Goal: Task Accomplishment & Management: Manage account settings

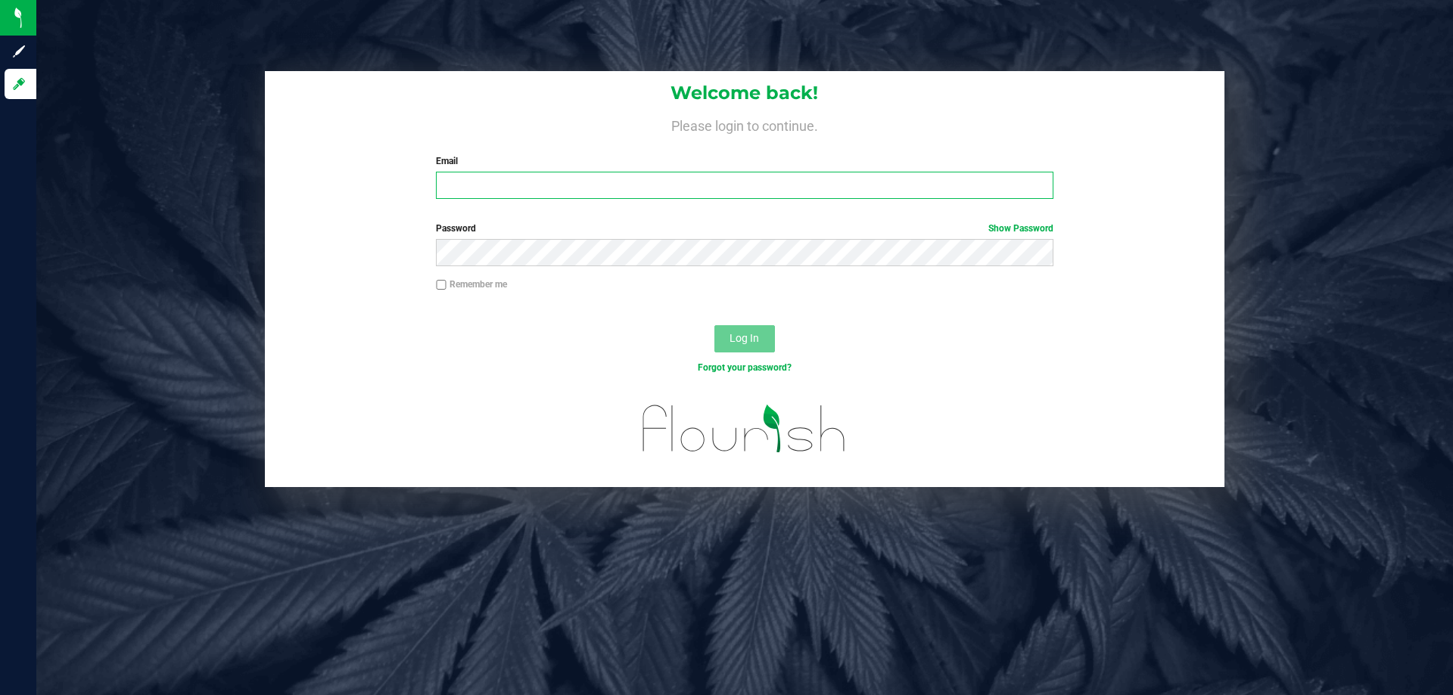
click at [520, 186] on input "Email" at bounding box center [744, 185] width 617 height 27
type input "[EMAIL_ADDRESS][DOMAIN_NAME]"
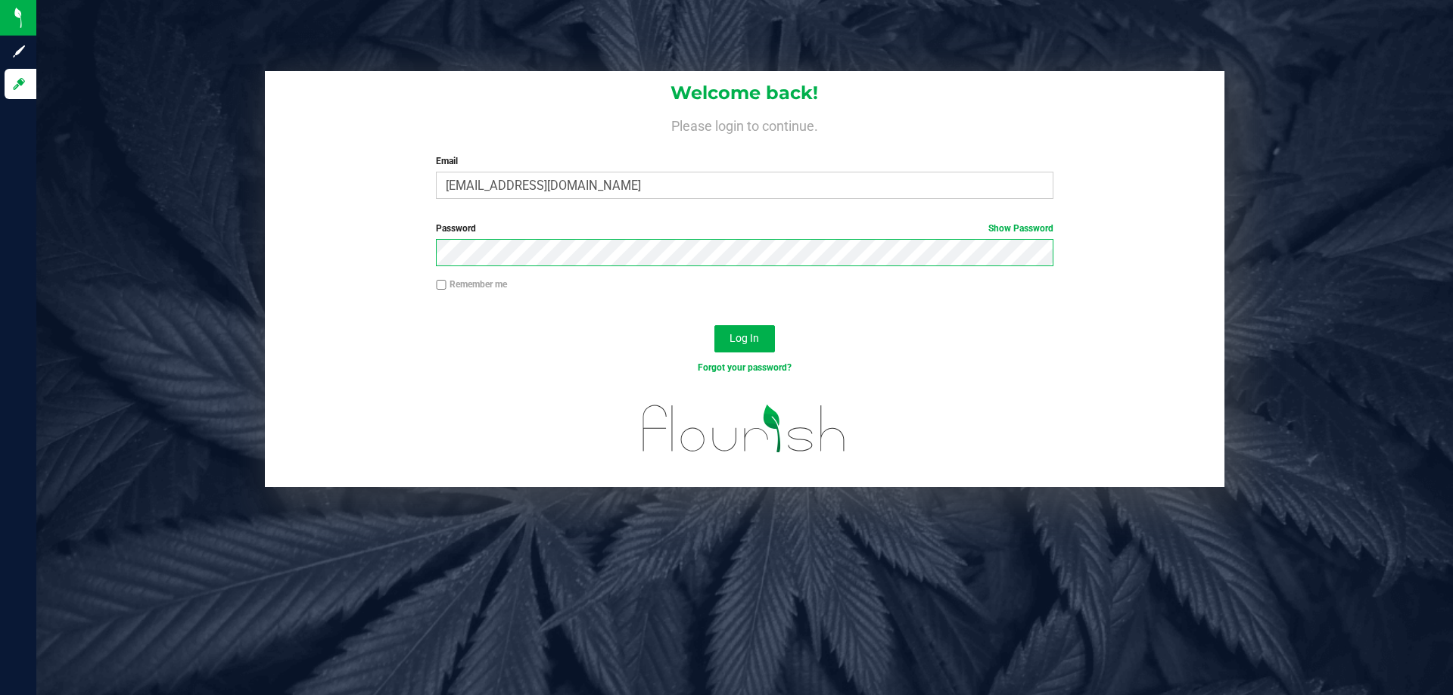
click at [714, 325] on button "Log In" at bounding box center [744, 338] width 61 height 27
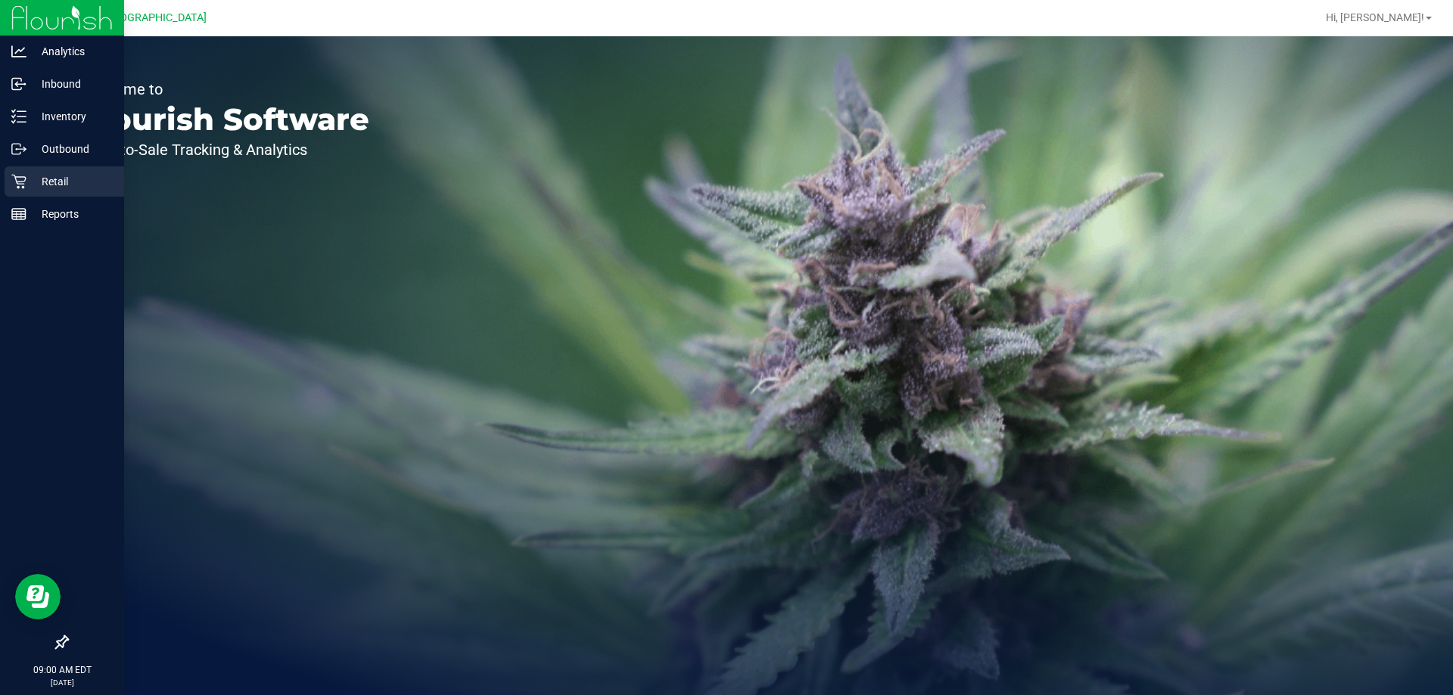
click at [66, 179] on p "Retail" at bounding box center [71, 182] width 91 height 18
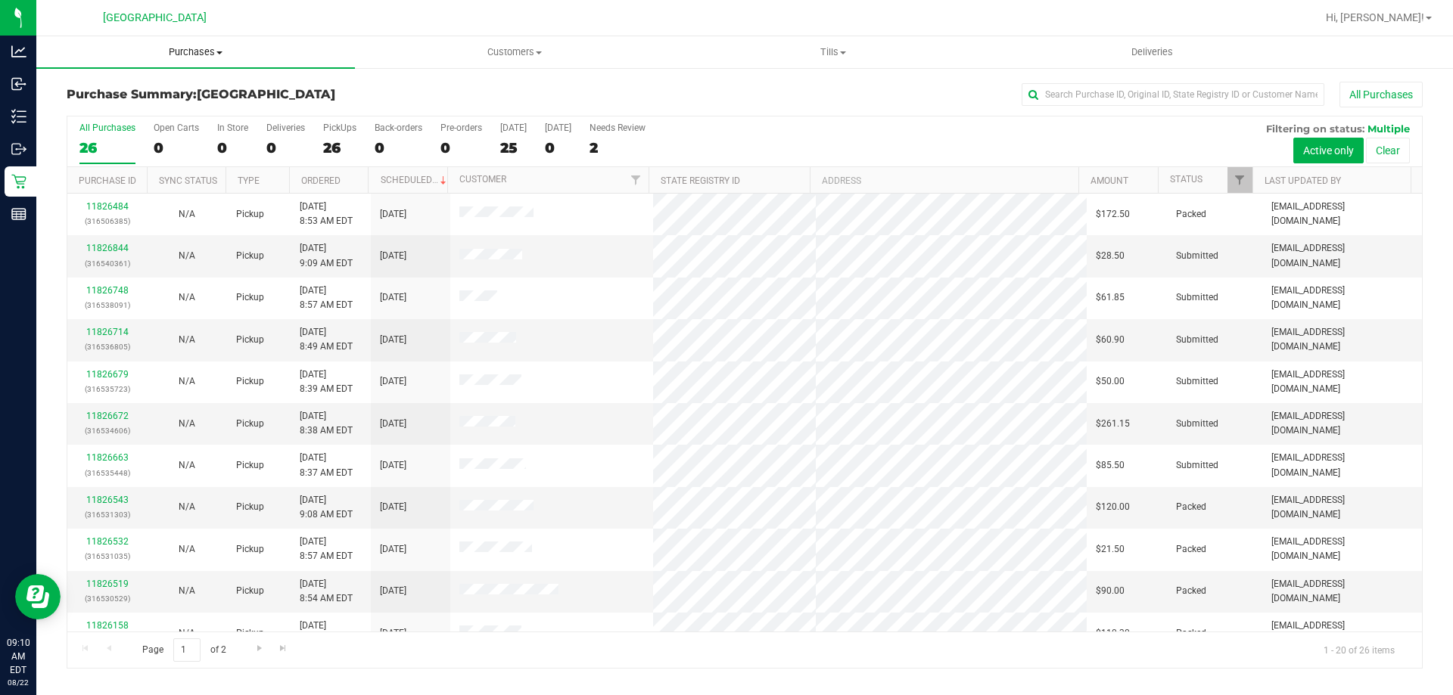
click at [197, 50] on span "Purchases" at bounding box center [195, 52] width 319 height 14
click at [148, 105] on li "Fulfillment" at bounding box center [195, 110] width 319 height 18
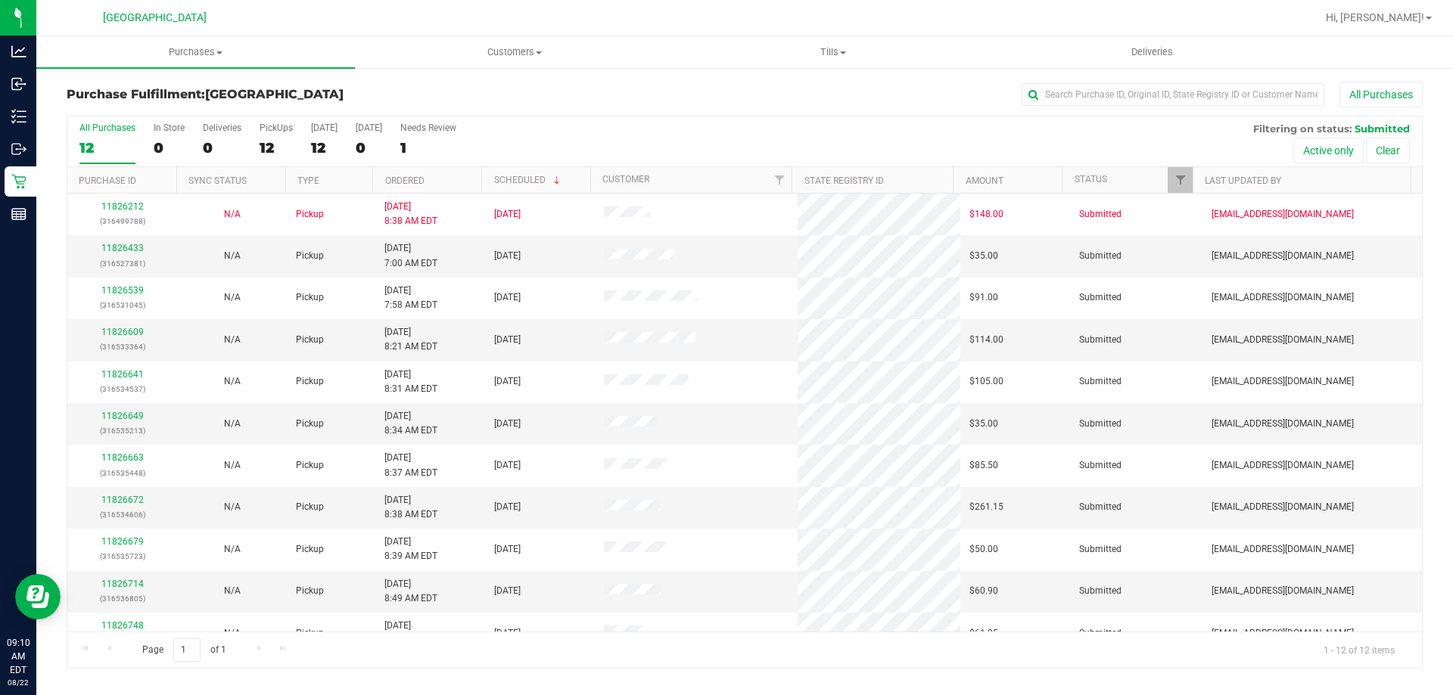
click at [563, 107] on div "All Purchases" at bounding box center [970, 95] width 904 height 26
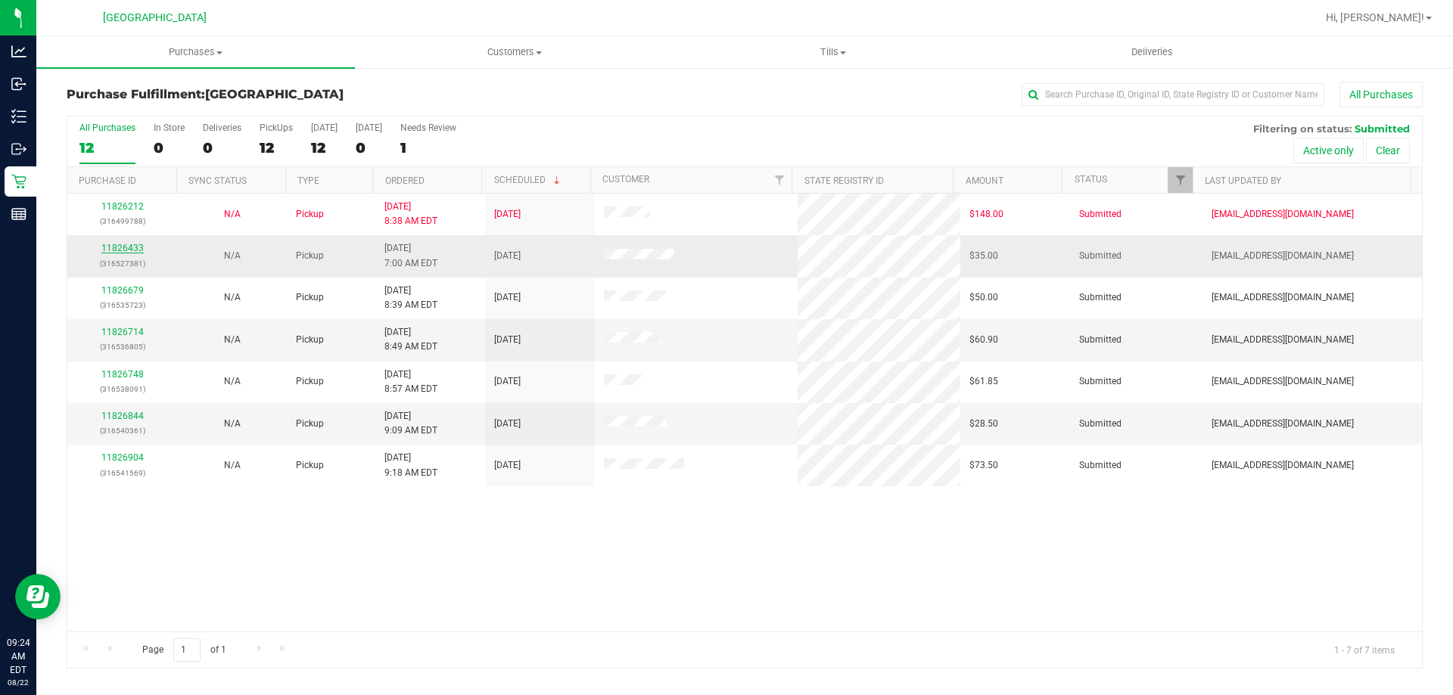
click at [128, 246] on link "11826433" at bounding box center [122, 248] width 42 height 11
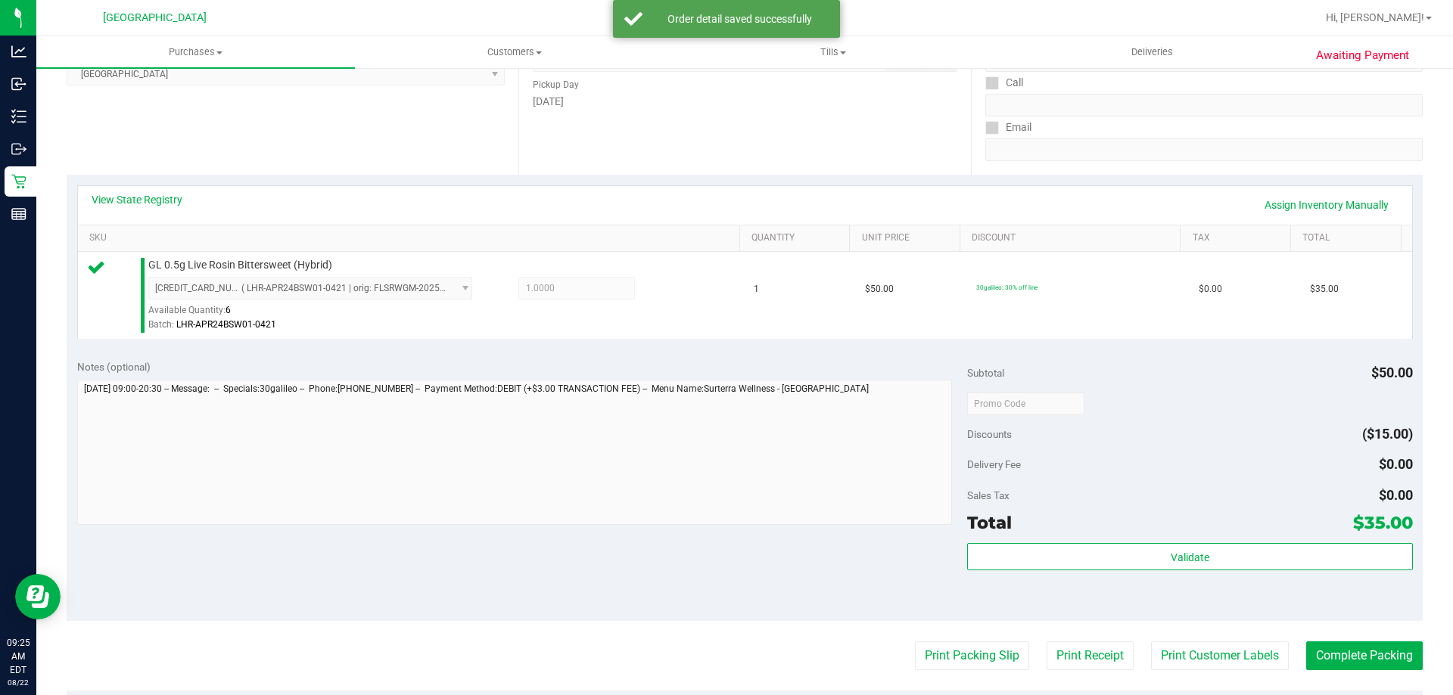
scroll to position [378, 0]
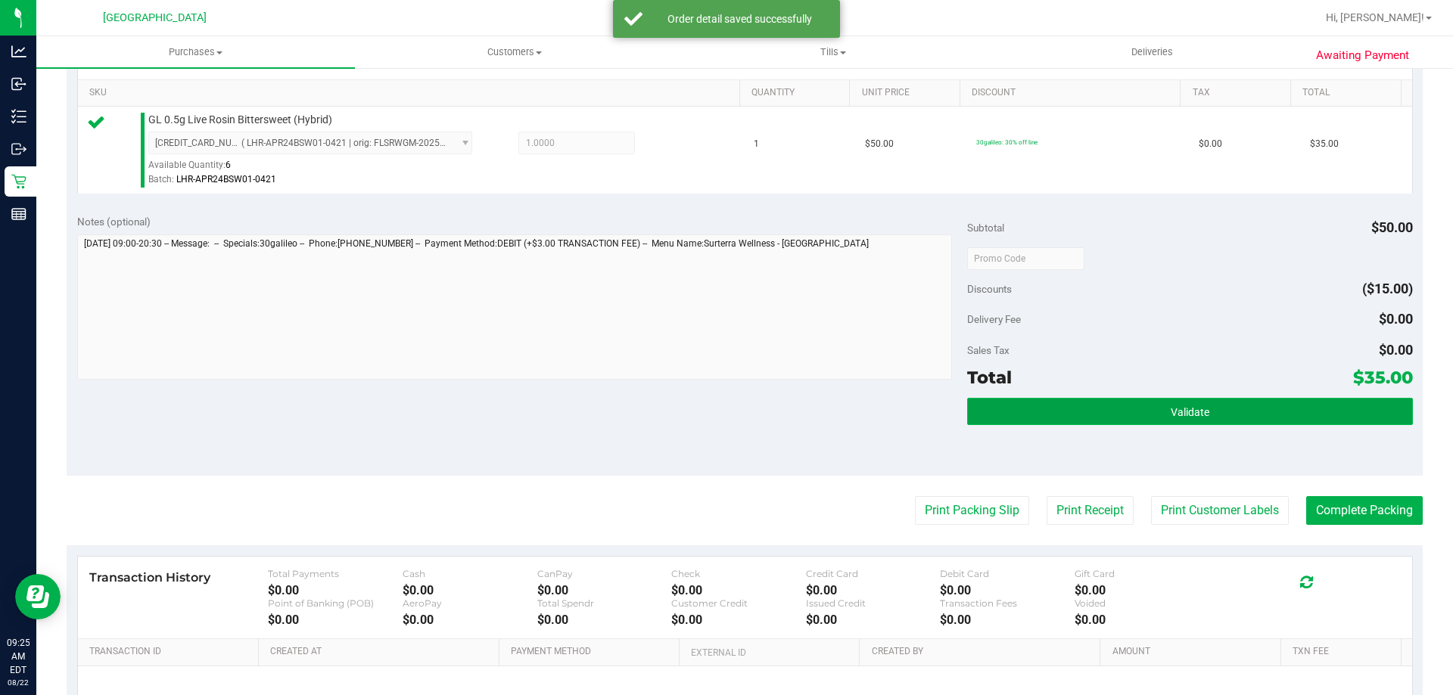
click at [1093, 417] on button "Validate" at bounding box center [1189, 411] width 445 height 27
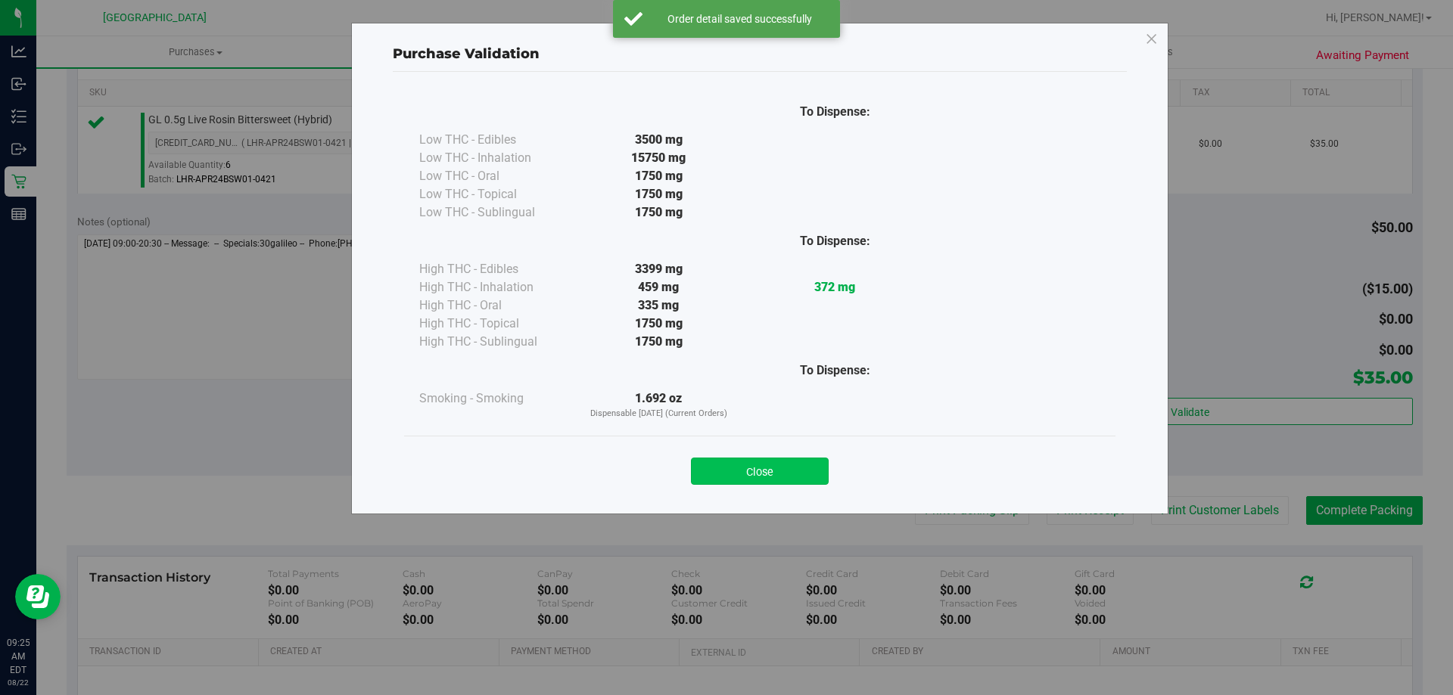
click at [742, 465] on button "Close" at bounding box center [760, 471] width 138 height 27
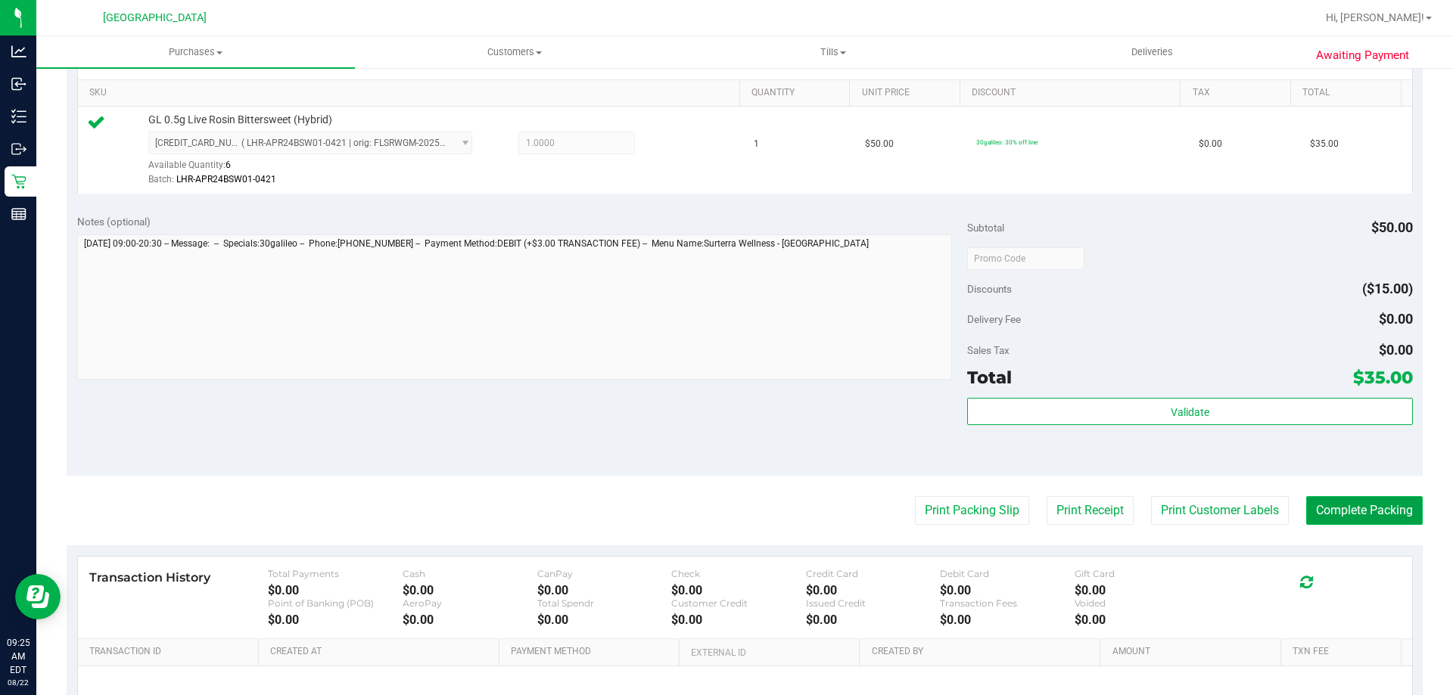
click at [1306, 499] on button "Complete Packing" at bounding box center [1364, 510] width 117 height 29
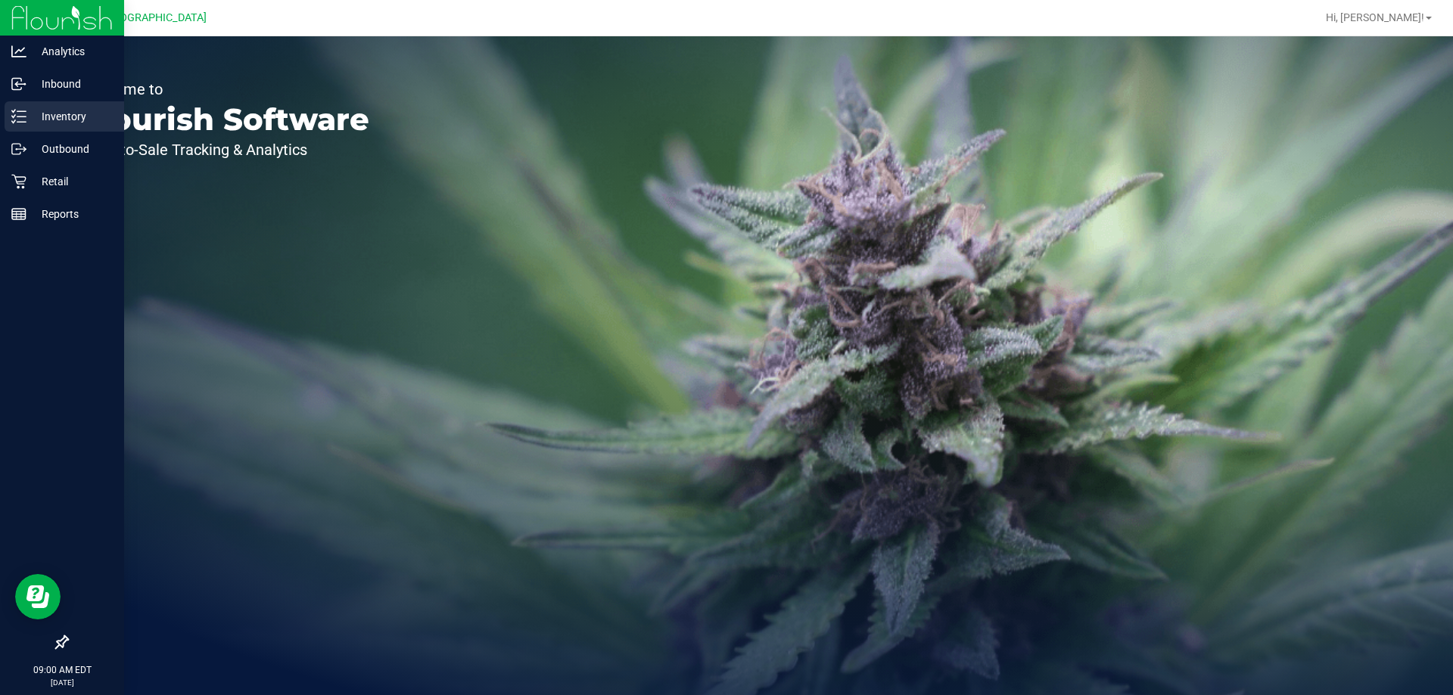
click at [29, 114] on p "Inventory" at bounding box center [71, 116] width 91 height 18
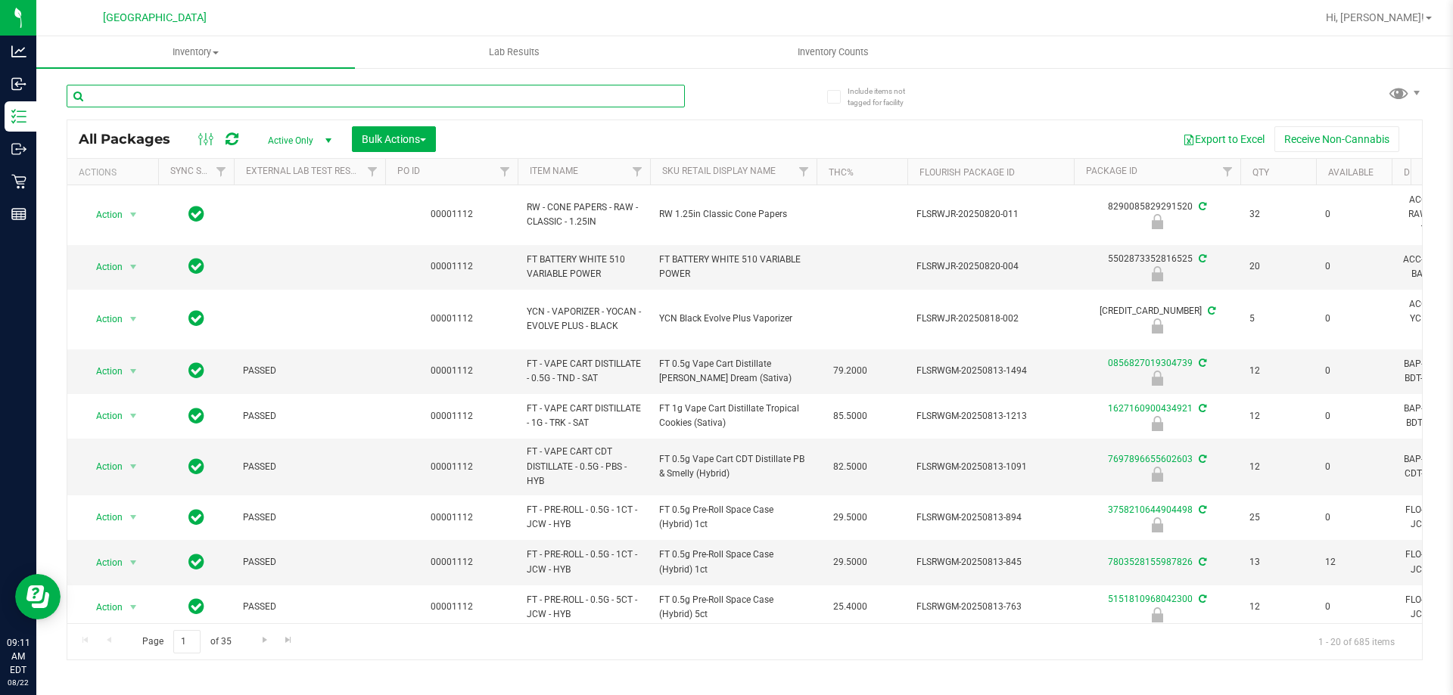
click at [362, 100] on input "text" at bounding box center [376, 96] width 618 height 23
type input "htm"
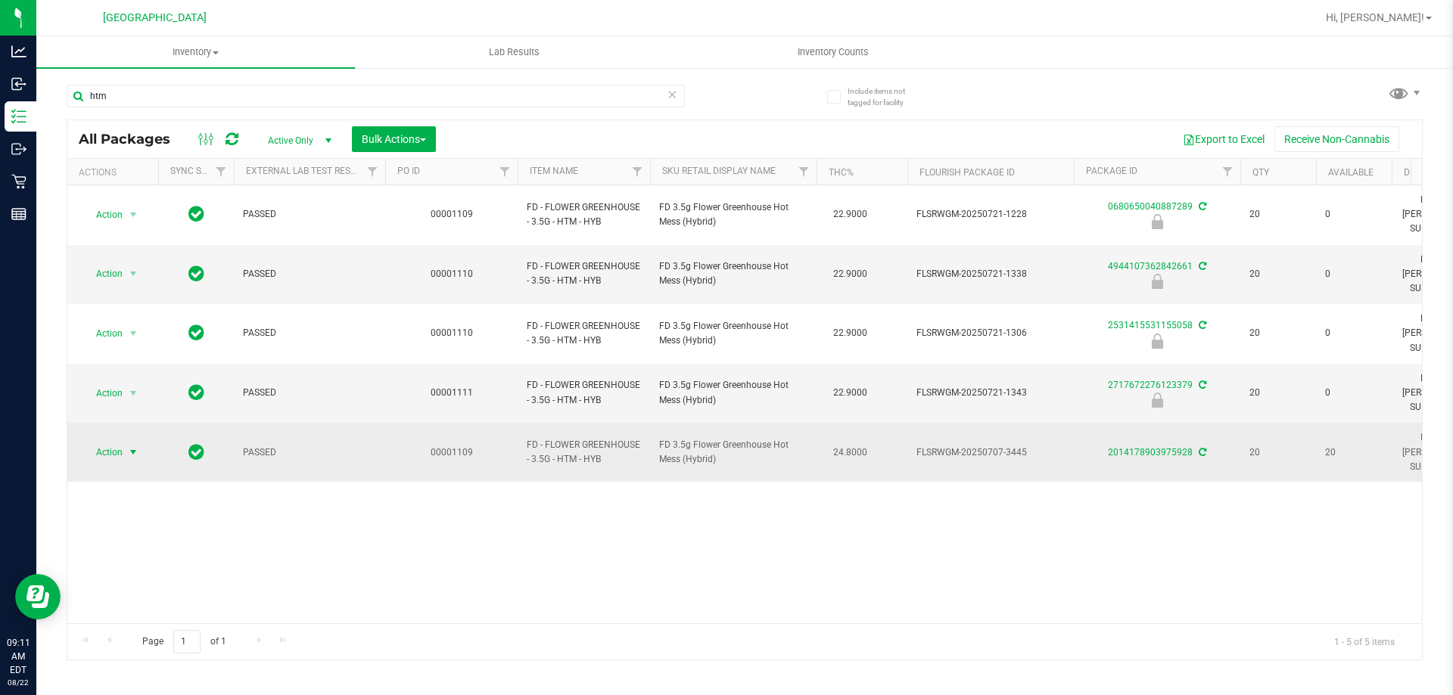
click at [124, 442] on span "select" at bounding box center [133, 452] width 19 height 21
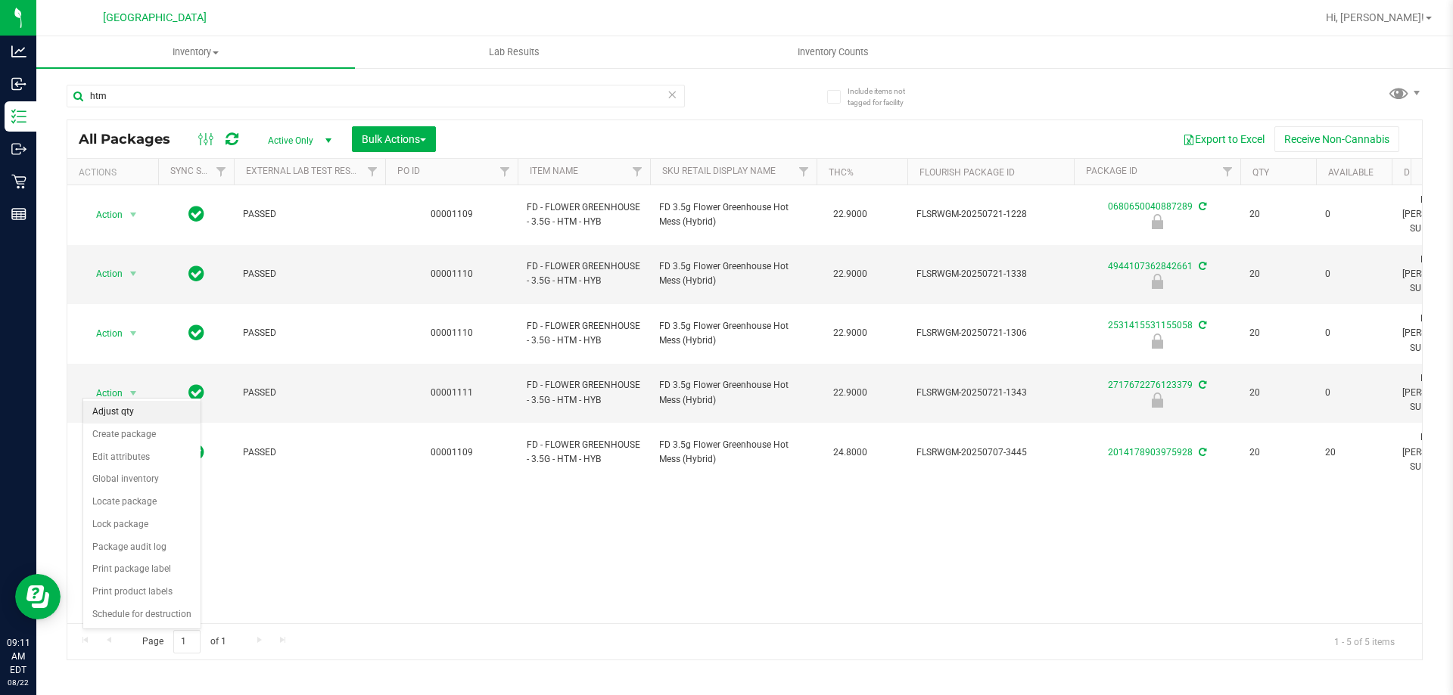
click at [151, 418] on li "Adjust qty" at bounding box center [141, 412] width 117 height 23
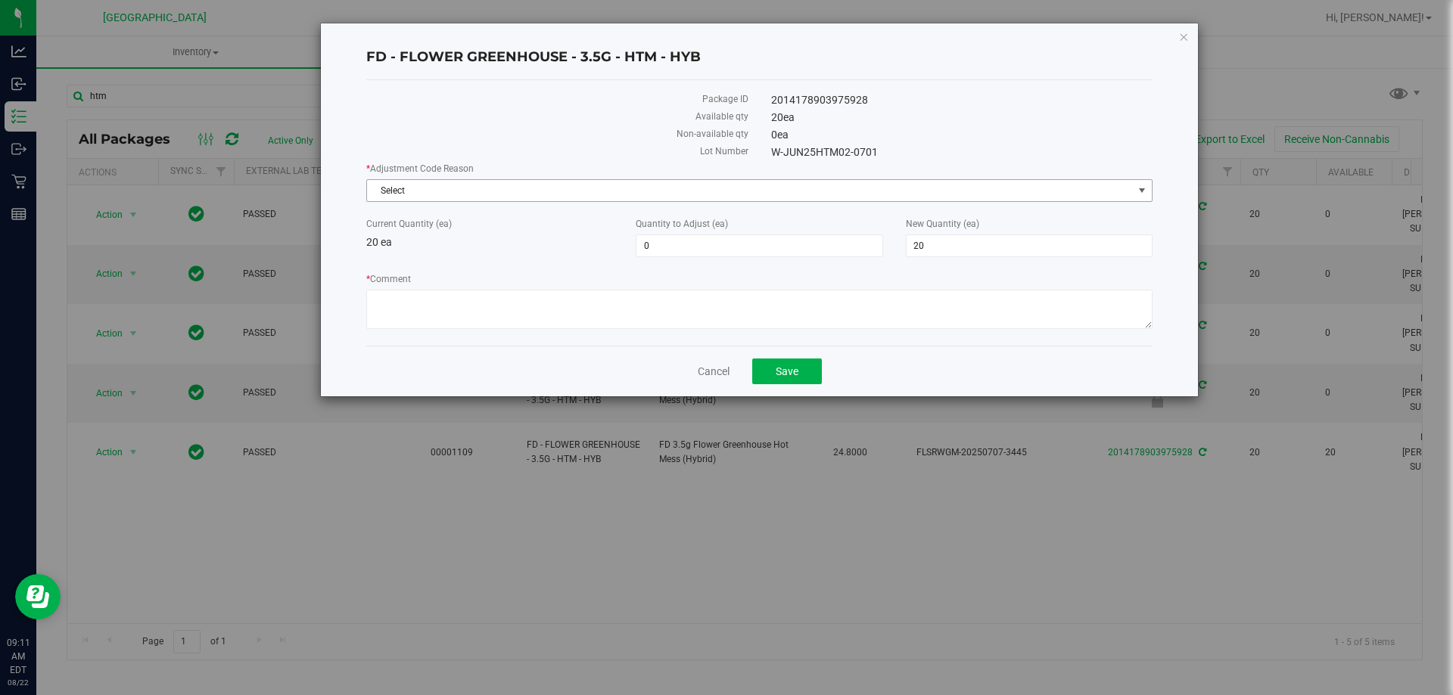
click at [437, 188] on span "Select" at bounding box center [750, 190] width 766 height 21
click at [948, 189] on span "Select" at bounding box center [750, 190] width 766 height 21
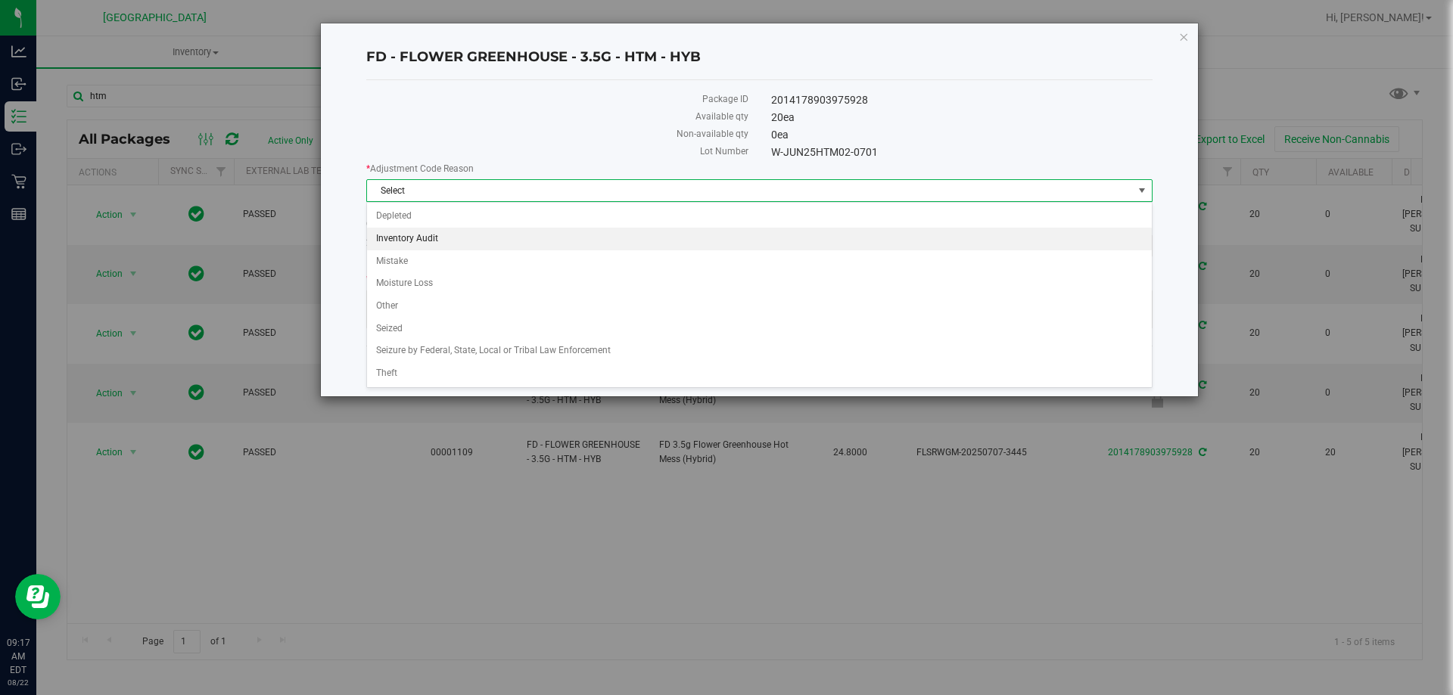
click at [525, 243] on li "Inventory Audit" at bounding box center [759, 239] width 785 height 23
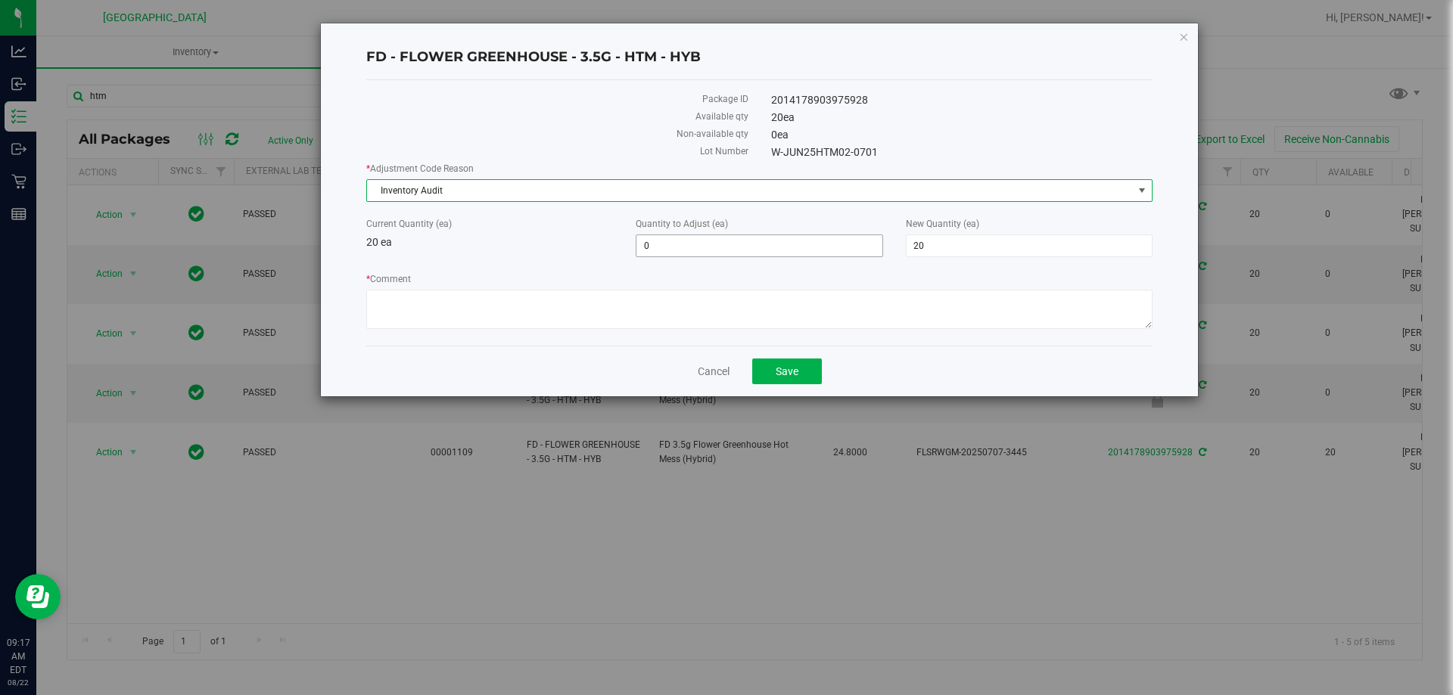
click at [689, 243] on span "0 0" at bounding box center [759, 246] width 247 height 23
drag, startPoint x: 689, startPoint y: 242, endPoint x: 671, endPoint y: 235, distance: 18.7
click at [686, 241] on input "0" at bounding box center [758, 245] width 245 height 21
type input "5"
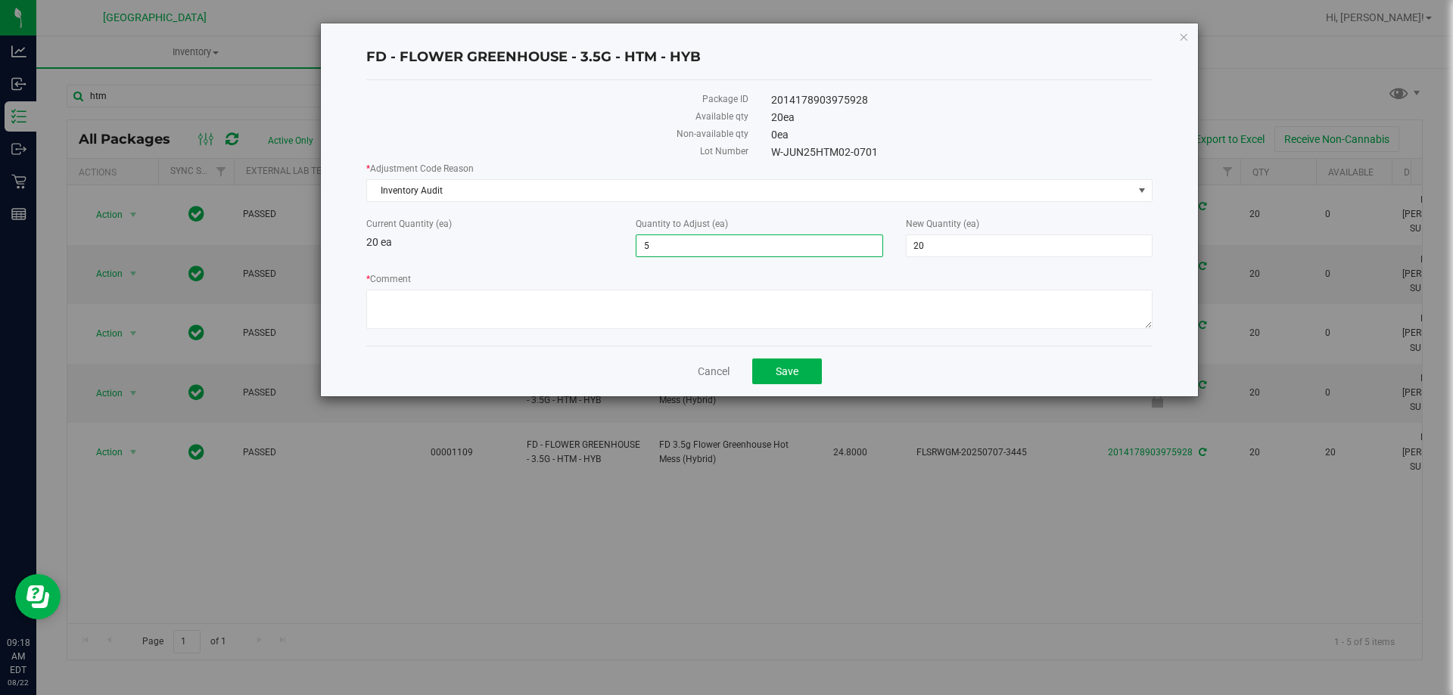
type input "25"
click at [558, 253] on div "Current Quantity (ea) 20 ea Quantity to Adjust (ea) 5 5 New Quantity (ea) 25 25" at bounding box center [759, 237] width 809 height 40
click at [655, 250] on span "5 5" at bounding box center [759, 246] width 247 height 23
type input "-5"
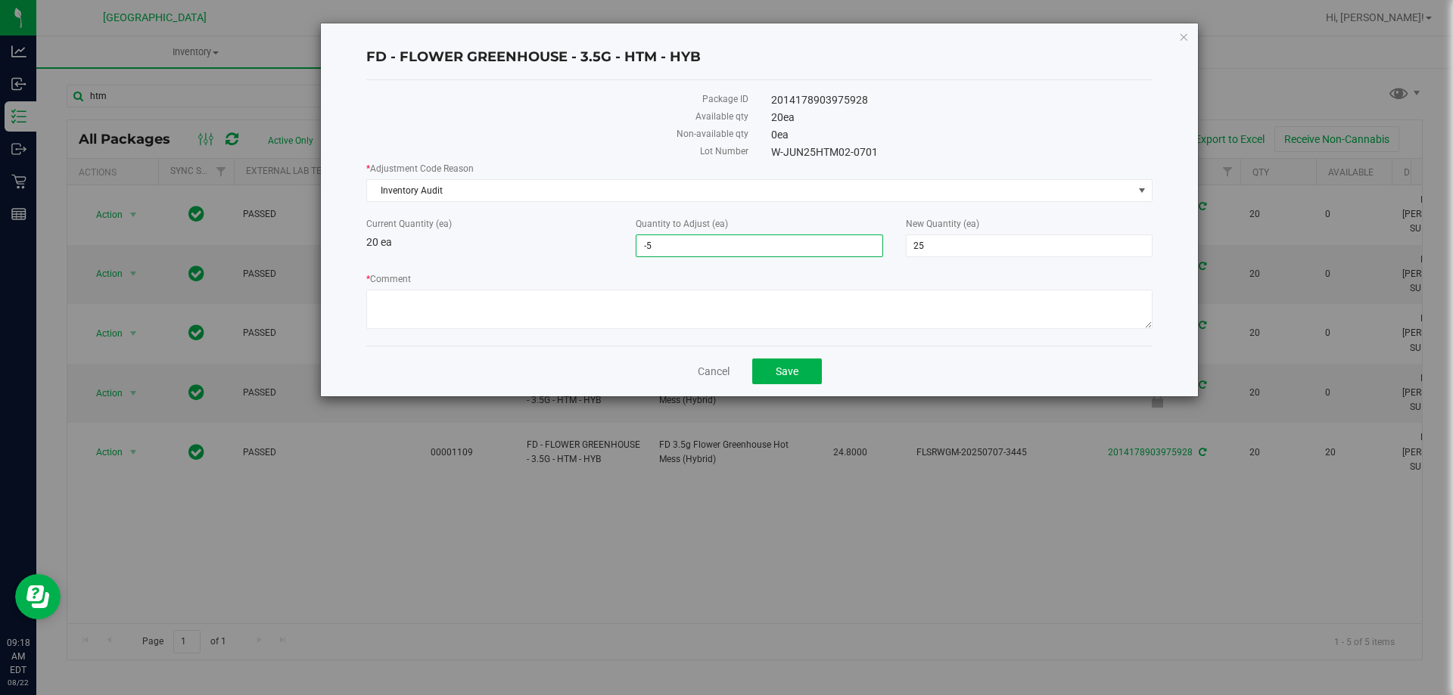
type input "15"
click at [566, 247] on div "Current Quantity (ea) 20 ea" at bounding box center [489, 233] width 269 height 33
click at [599, 307] on textarea "* Comment" at bounding box center [759, 309] width 786 height 39
type textarea "Package opened and found to contain 15 units. -JF"
click at [767, 368] on button "Save" at bounding box center [787, 372] width 70 height 26
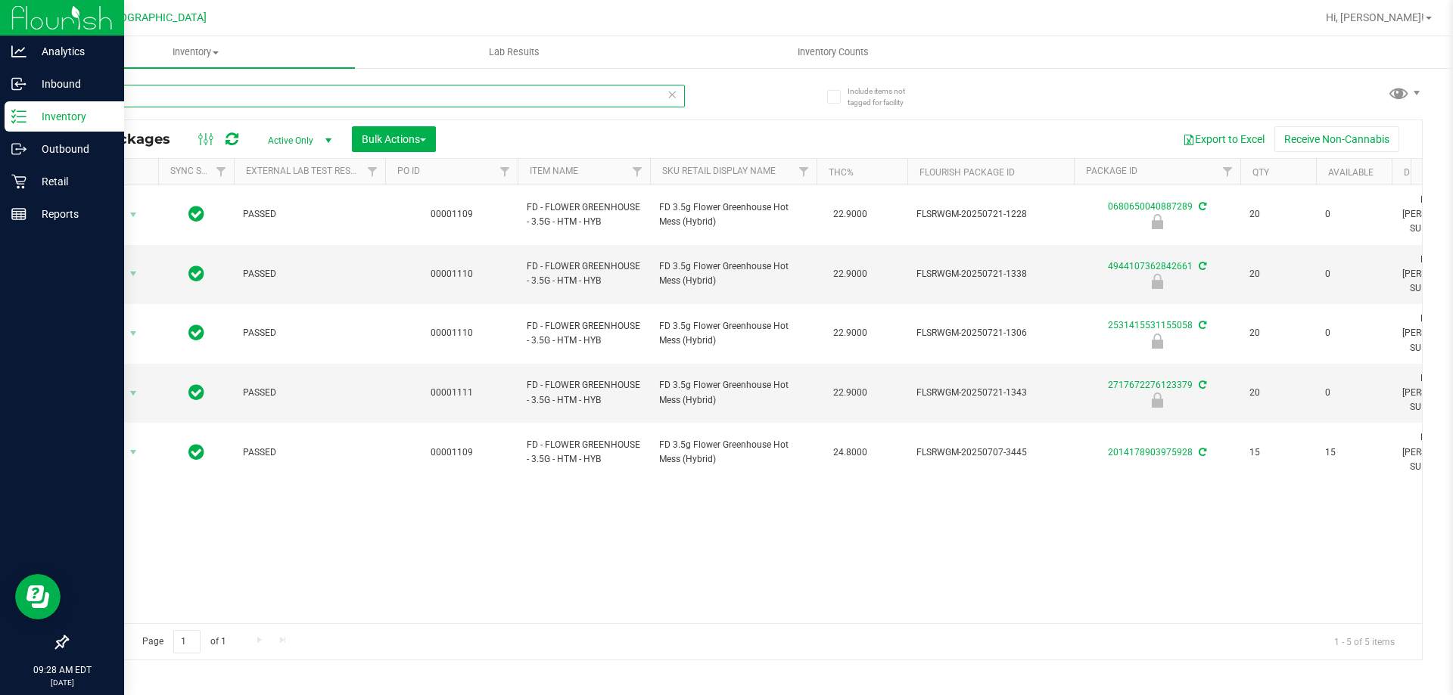
drag, startPoint x: 289, startPoint y: 91, endPoint x: 0, endPoint y: 121, distance: 290.6
click at [0, 121] on div "Analytics Inbound Inventory Outbound Retail Reports 09:28 AM EDT 08/22/2025 08/…" at bounding box center [726, 347] width 1453 height 695
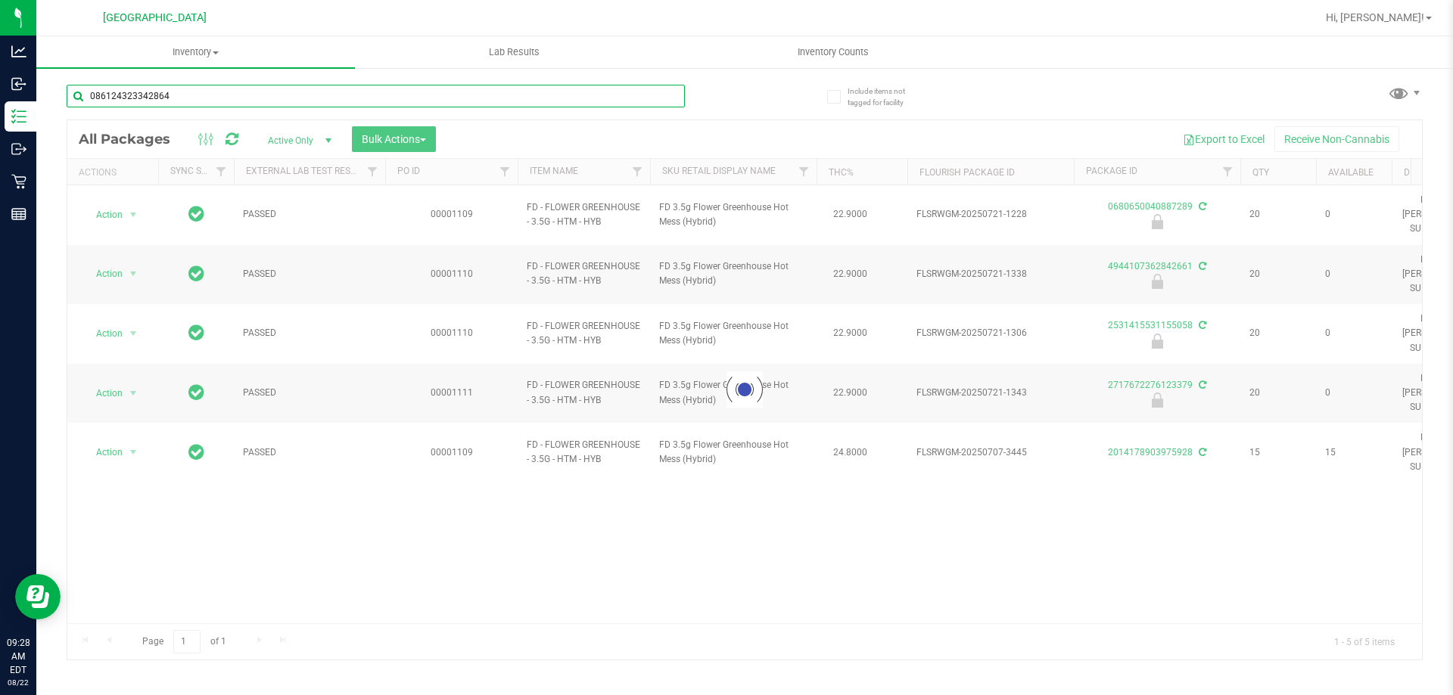
type input "0861243233428649"
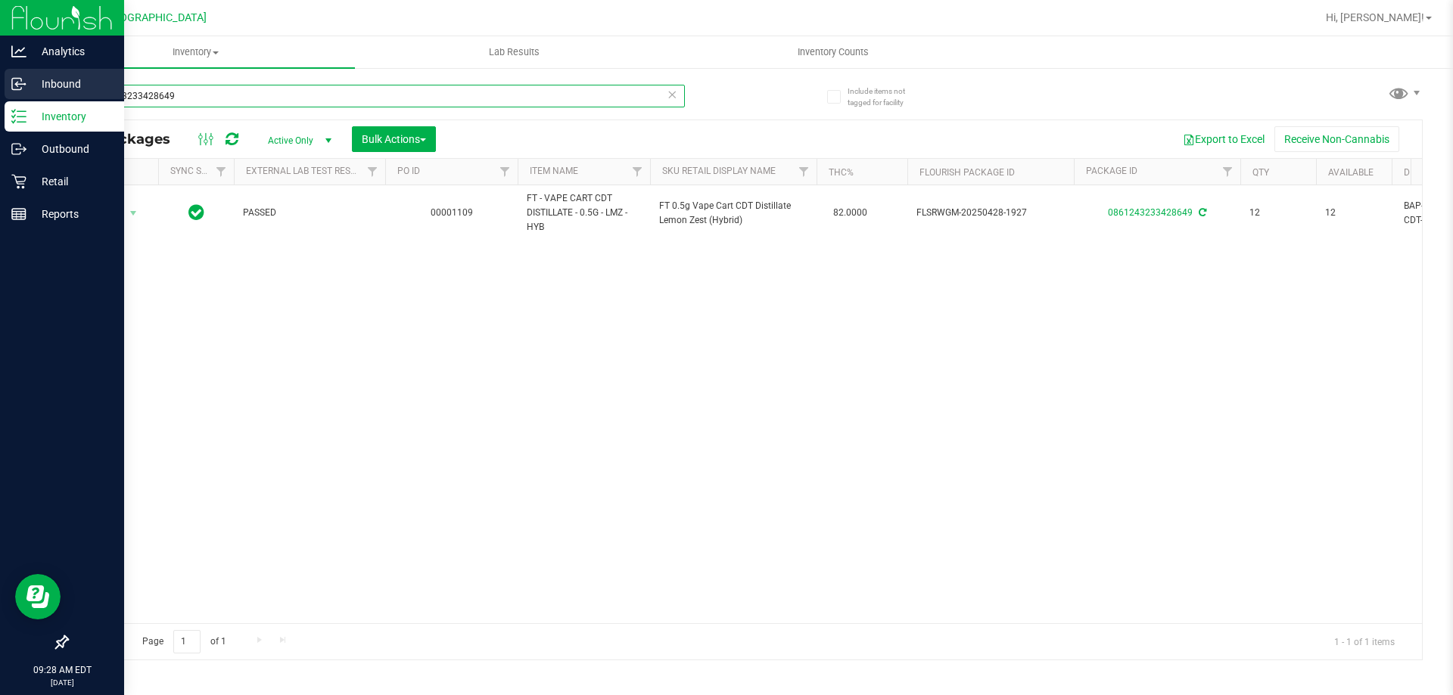
drag, startPoint x: 197, startPoint y: 96, endPoint x: 0, endPoint y: 91, distance: 197.6
click at [0, 91] on div "Analytics Inbound Inventory Outbound Retail Reports 09:28 AM EDT 08/22/2025 08/…" at bounding box center [726, 347] width 1453 height 695
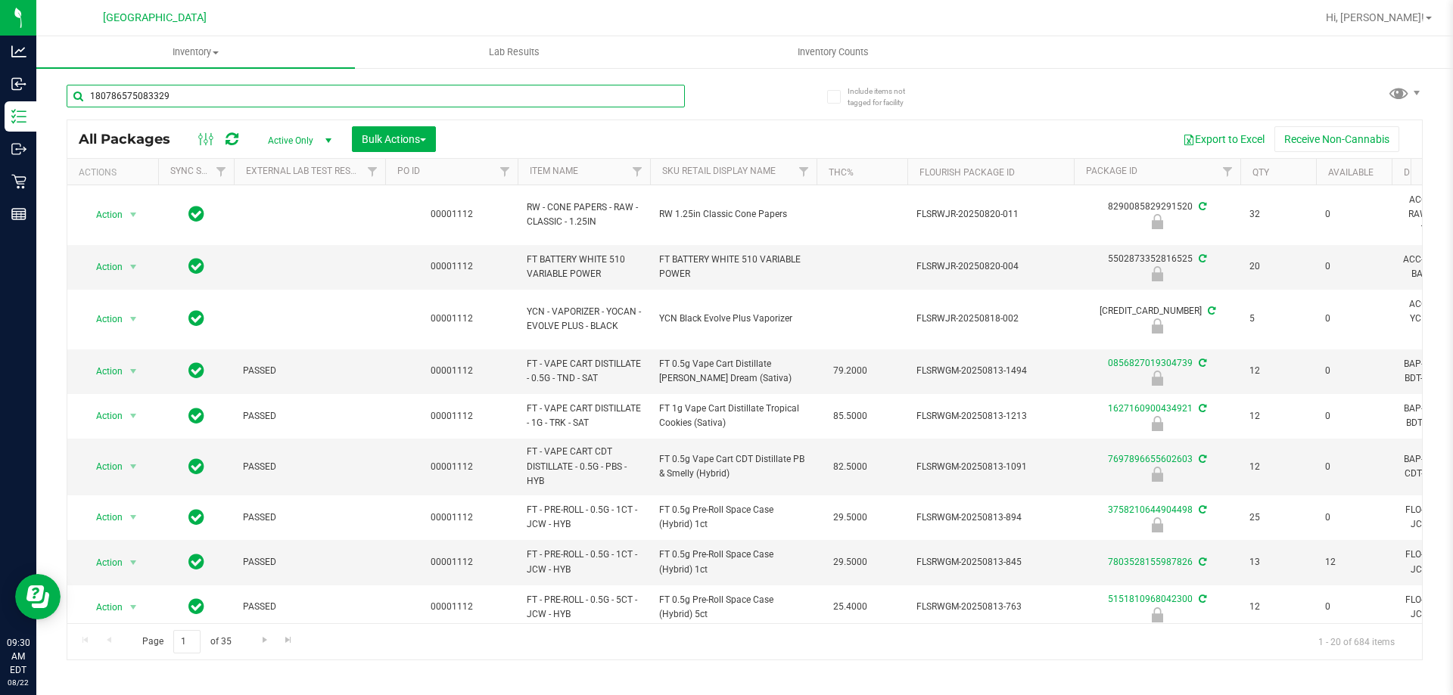
type input "1807865750833293"
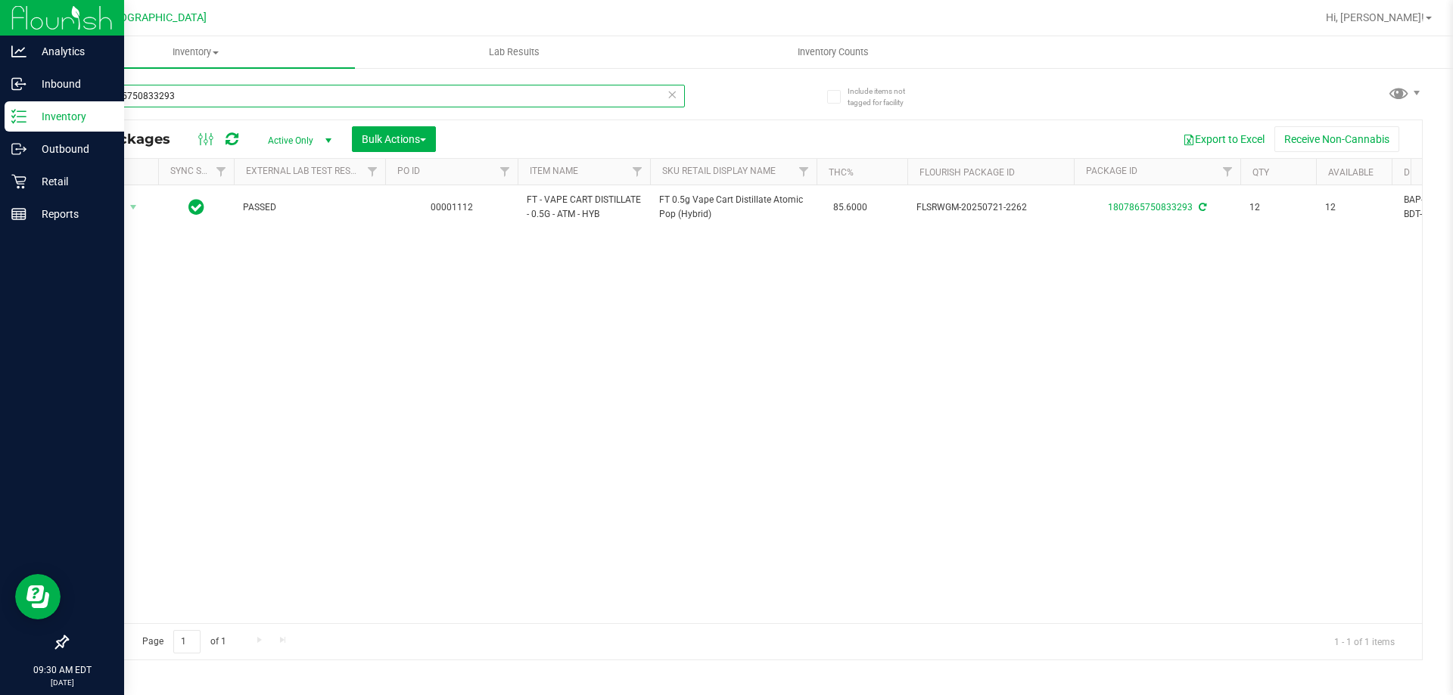
drag, startPoint x: 194, startPoint y: 102, endPoint x: 0, endPoint y: 129, distance: 195.5
click at [0, 129] on div "Analytics Inbound Inventory Outbound Retail Reports 09:30 AM EDT 08/22/2025 08/…" at bounding box center [726, 347] width 1453 height 695
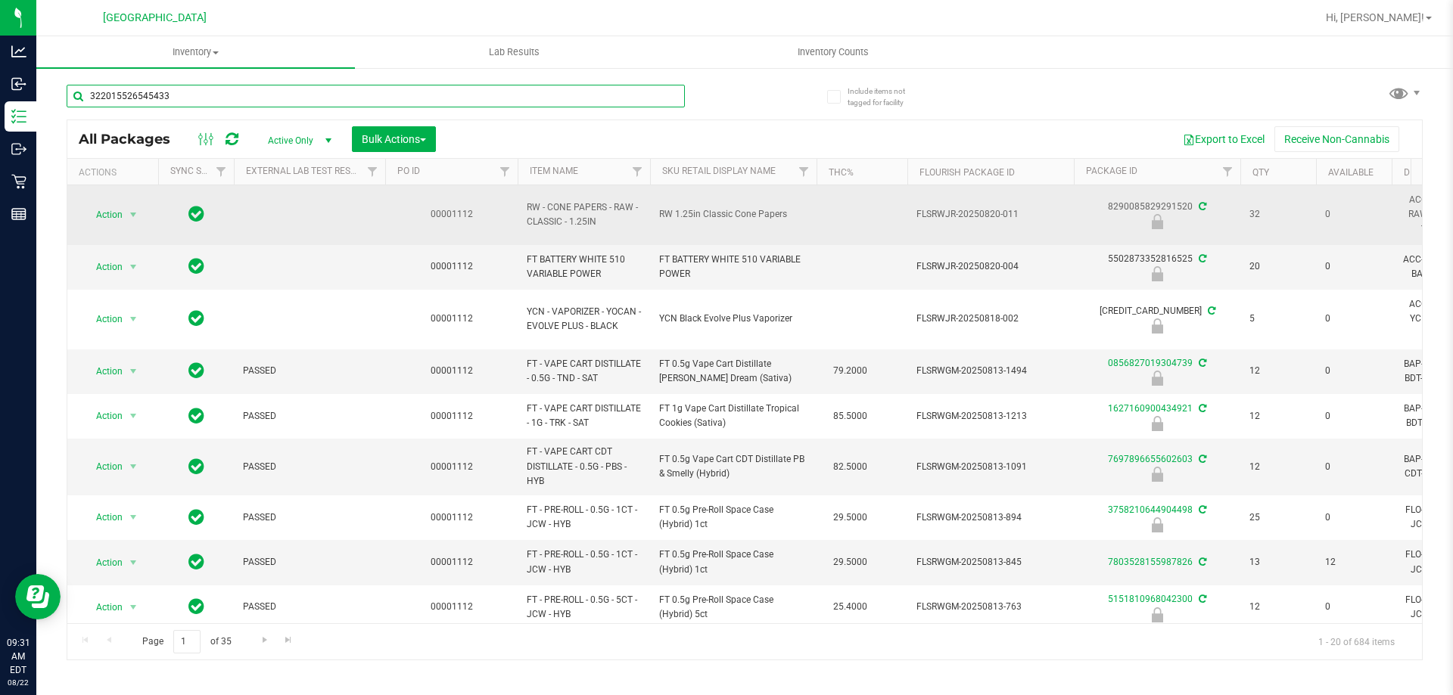
type input "3220155265454333"
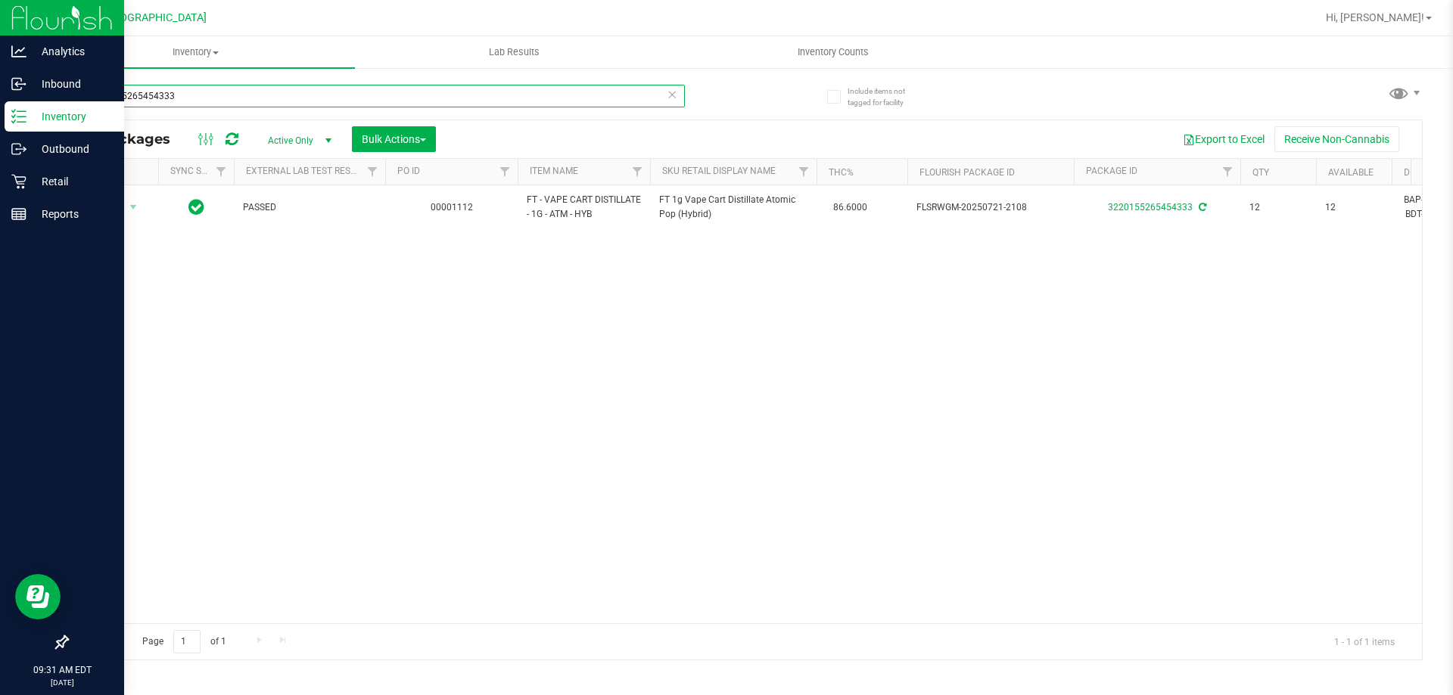
drag, startPoint x: 179, startPoint y: 98, endPoint x: 0, endPoint y: 107, distance: 178.8
click at [0, 107] on div "Analytics Inbound Inventory Outbound Retail Reports 09:31 AM EDT 08/22/2025 08/…" at bounding box center [726, 347] width 1453 height 695
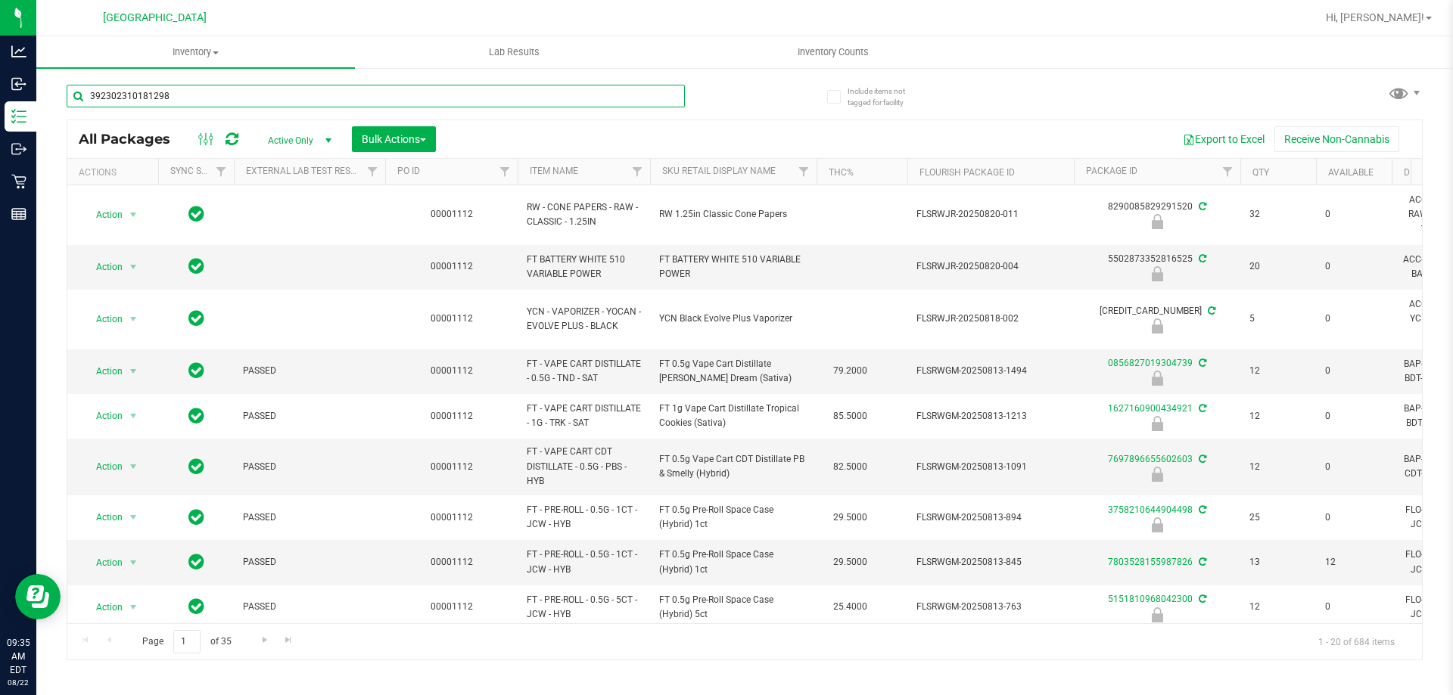
type input "3923023101812988"
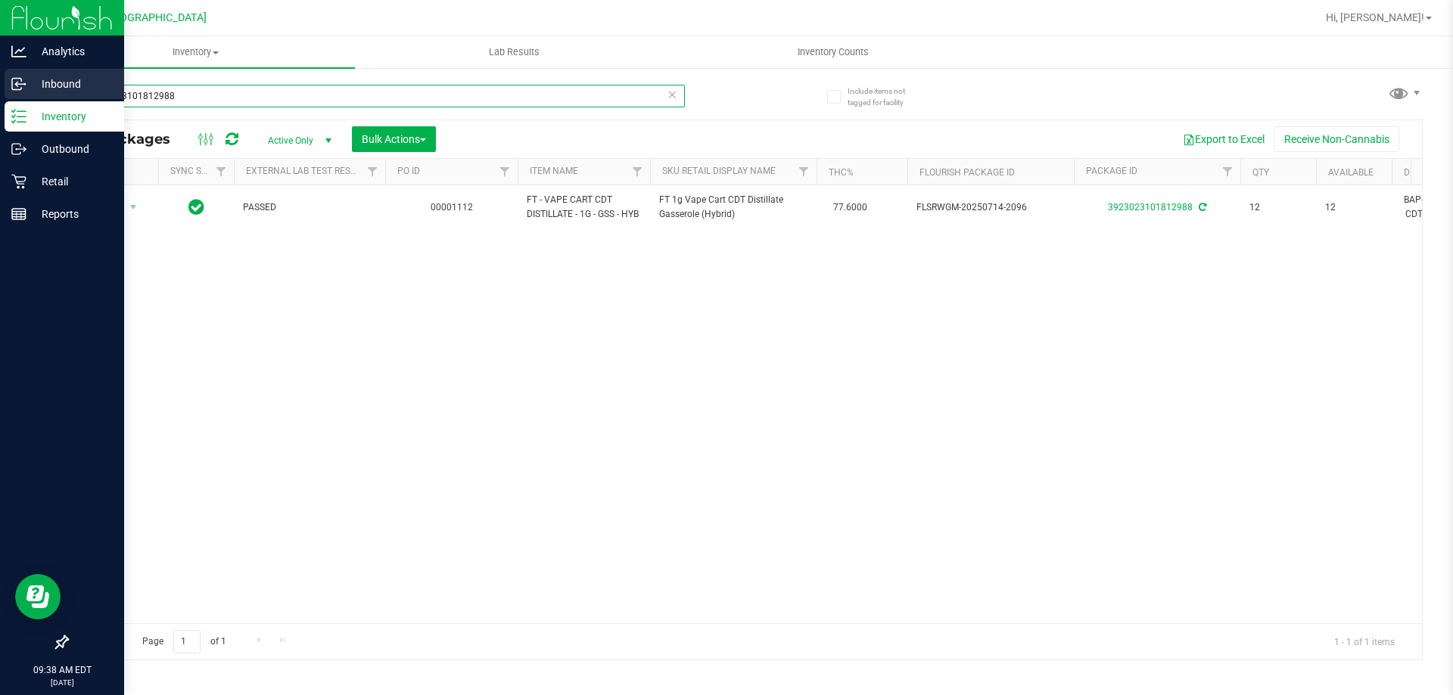
drag, startPoint x: 247, startPoint y: 98, endPoint x: 0, endPoint y: 95, distance: 247.5
click at [0, 98] on div "Analytics Inbound Inventory Outbound Retail Reports 09:38 AM EDT 08/22/2025 08/…" at bounding box center [726, 347] width 1453 height 695
type input "1190003185884647"
drag, startPoint x: 180, startPoint y: 93, endPoint x: 0, endPoint y: 117, distance: 181.7
click at [0, 120] on div "Analytics Inbound Inventory Outbound Retail Reports 09:38 AM EDT 08/22/2025 08/…" at bounding box center [726, 347] width 1453 height 695
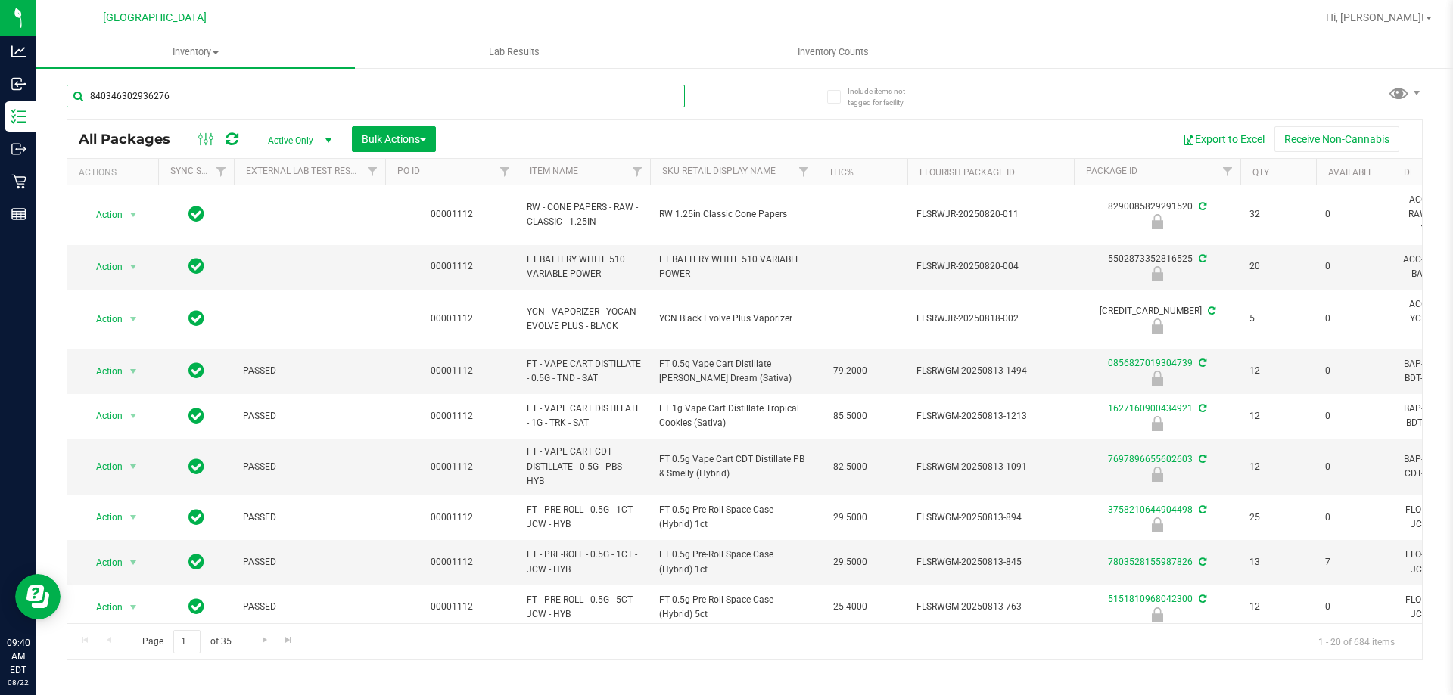
type input "8403463029362761"
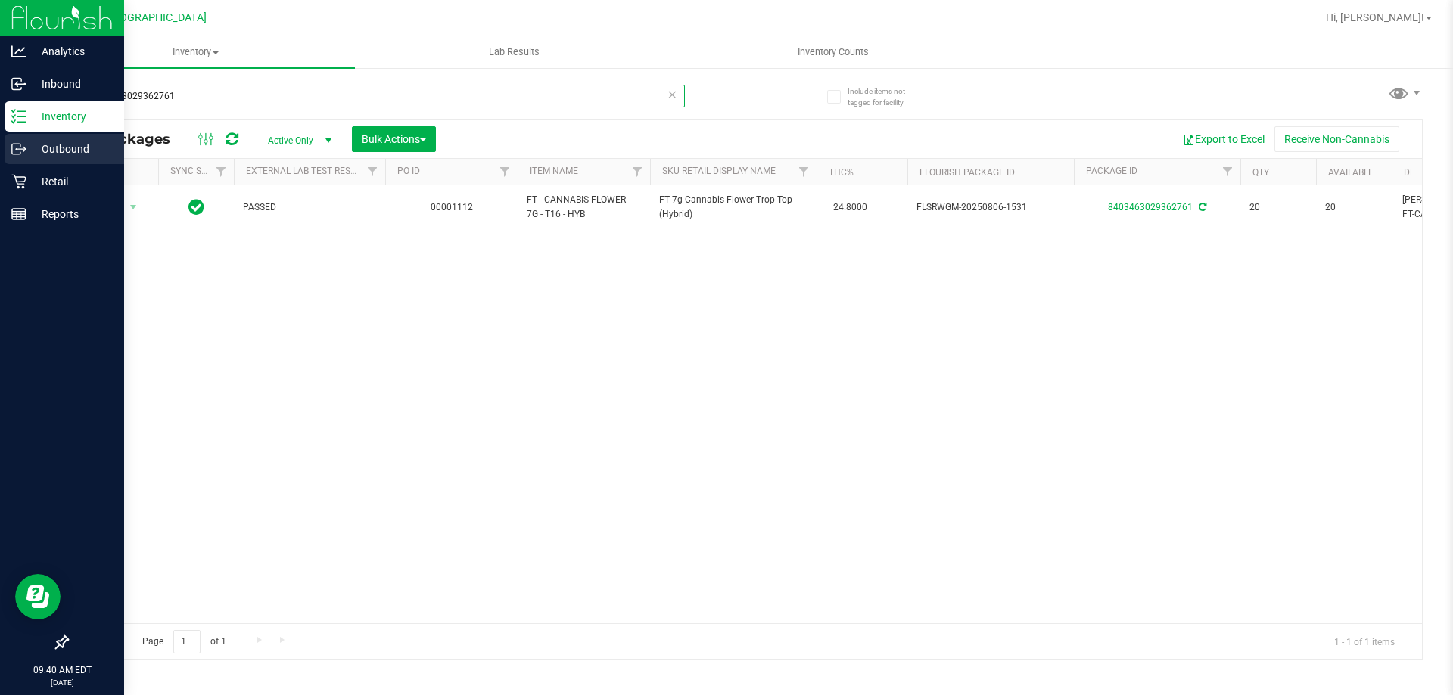
drag, startPoint x: 176, startPoint y: 95, endPoint x: 0, endPoint y: 142, distance: 182.4
click at [0, 142] on div "Analytics Inbound Inventory Outbound Retail Reports 09:40 AM EDT 08/22/2025 08/…" at bounding box center [726, 347] width 1453 height 695
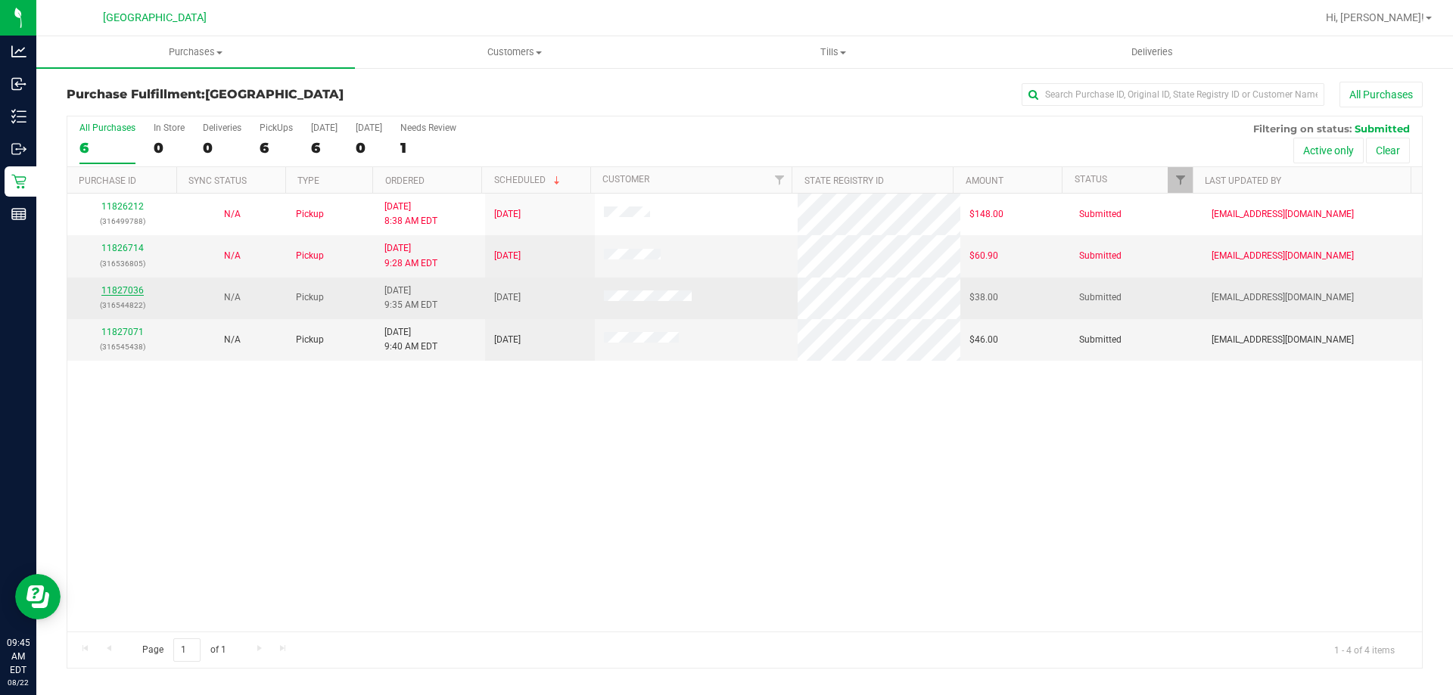
click at [127, 295] on link "11827036" at bounding box center [122, 290] width 42 height 11
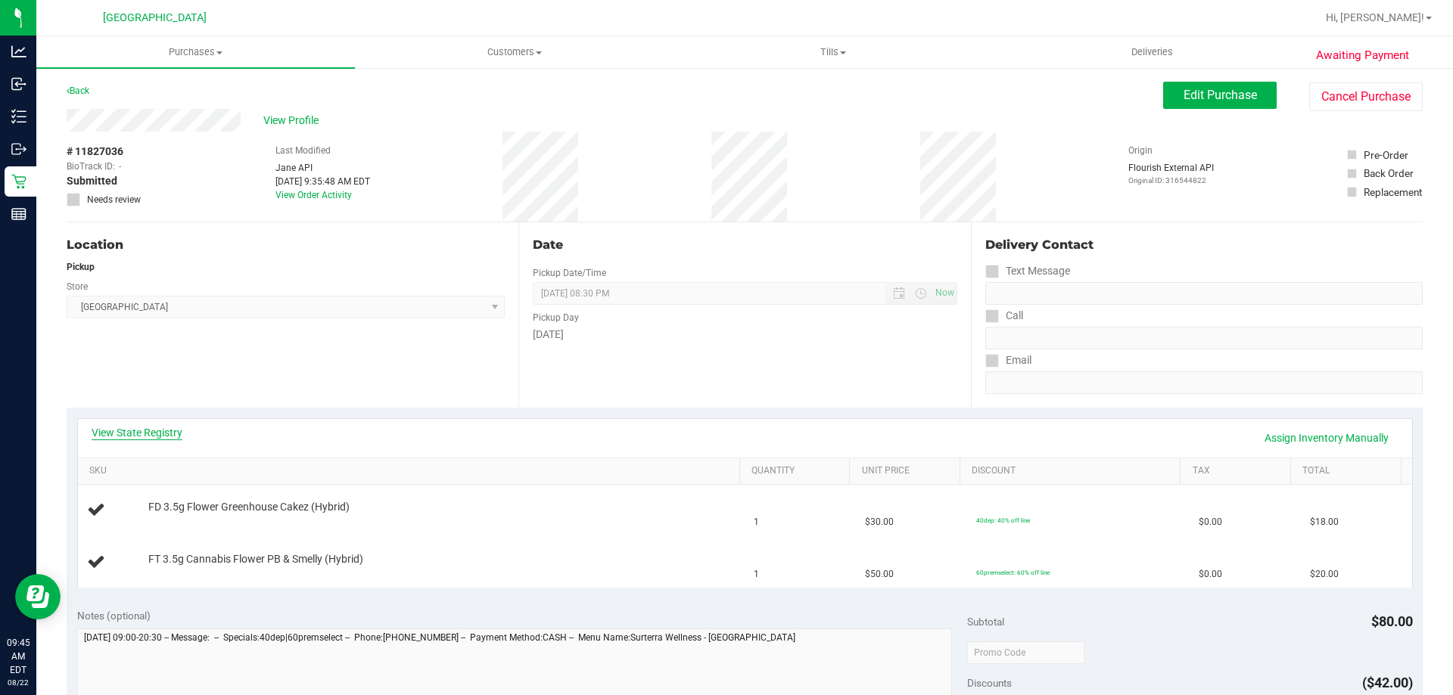
click at [136, 439] on link "View State Registry" at bounding box center [137, 432] width 91 height 15
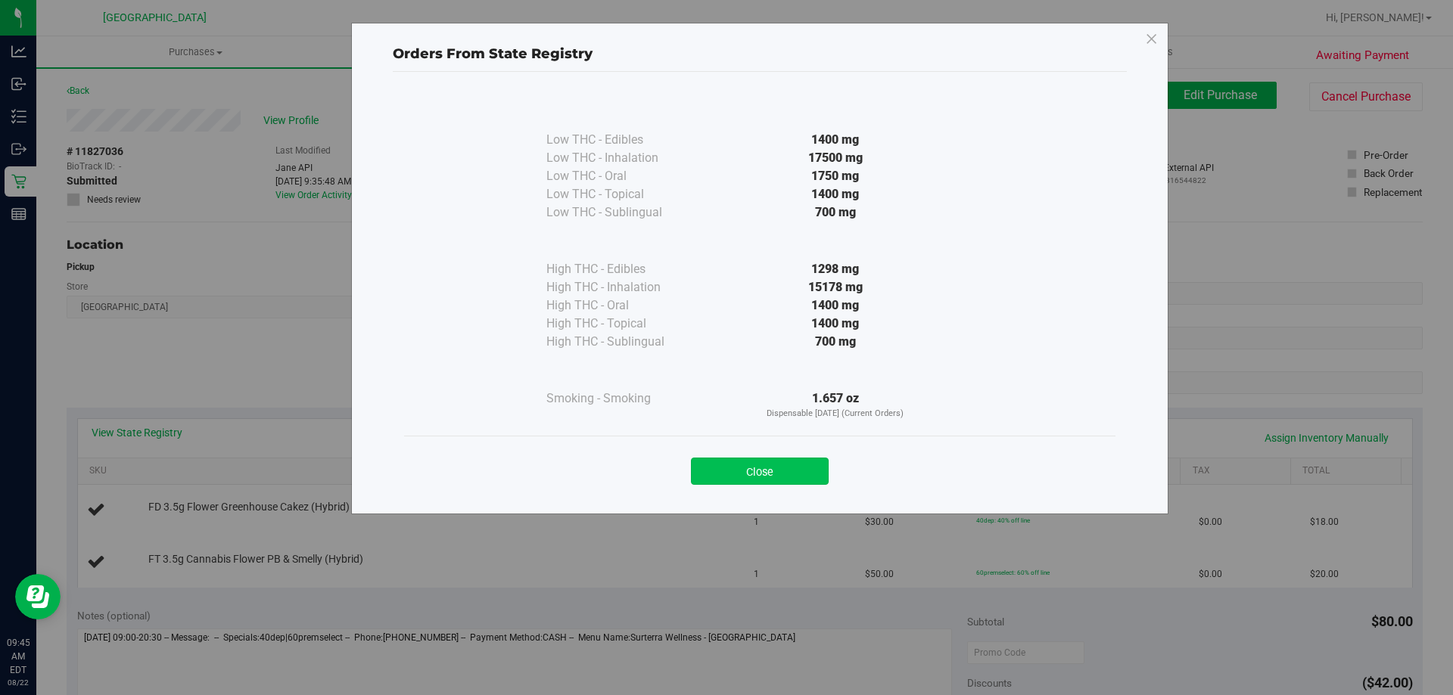
click at [775, 480] on button "Close" at bounding box center [760, 471] width 138 height 27
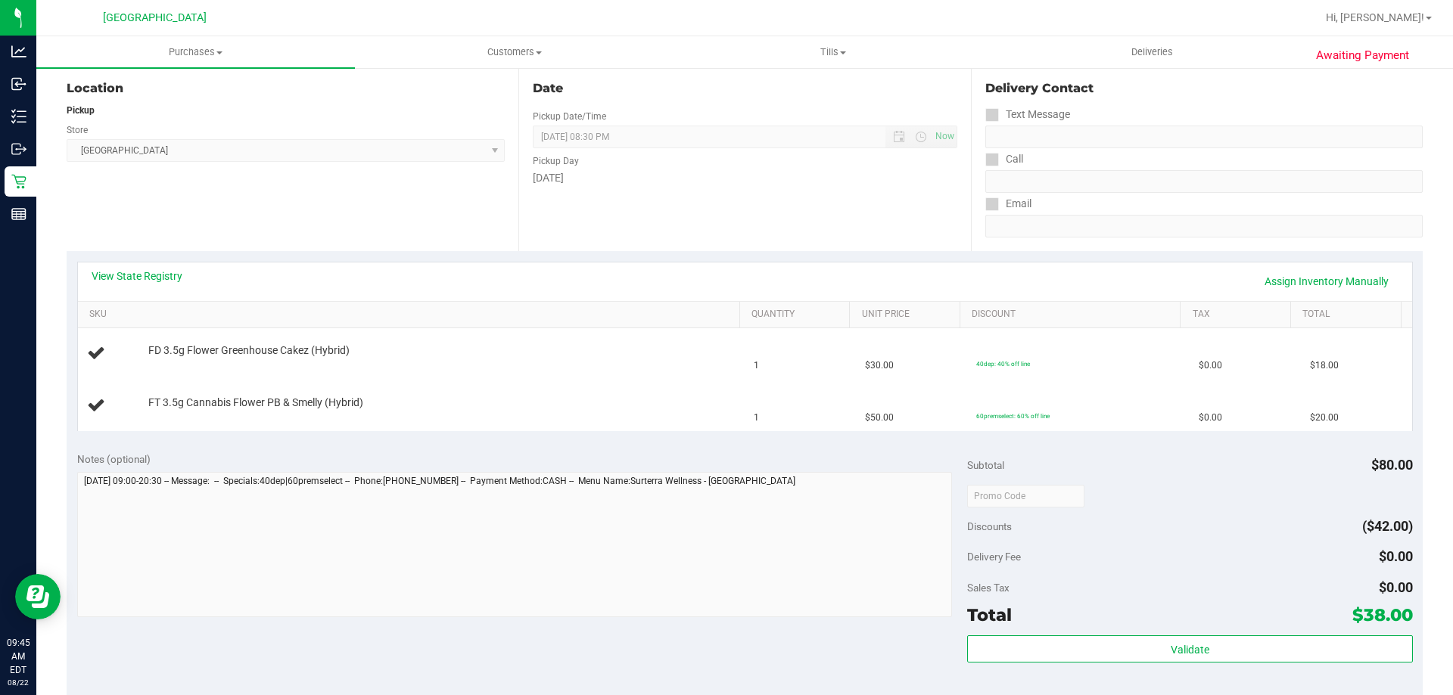
scroll to position [378, 0]
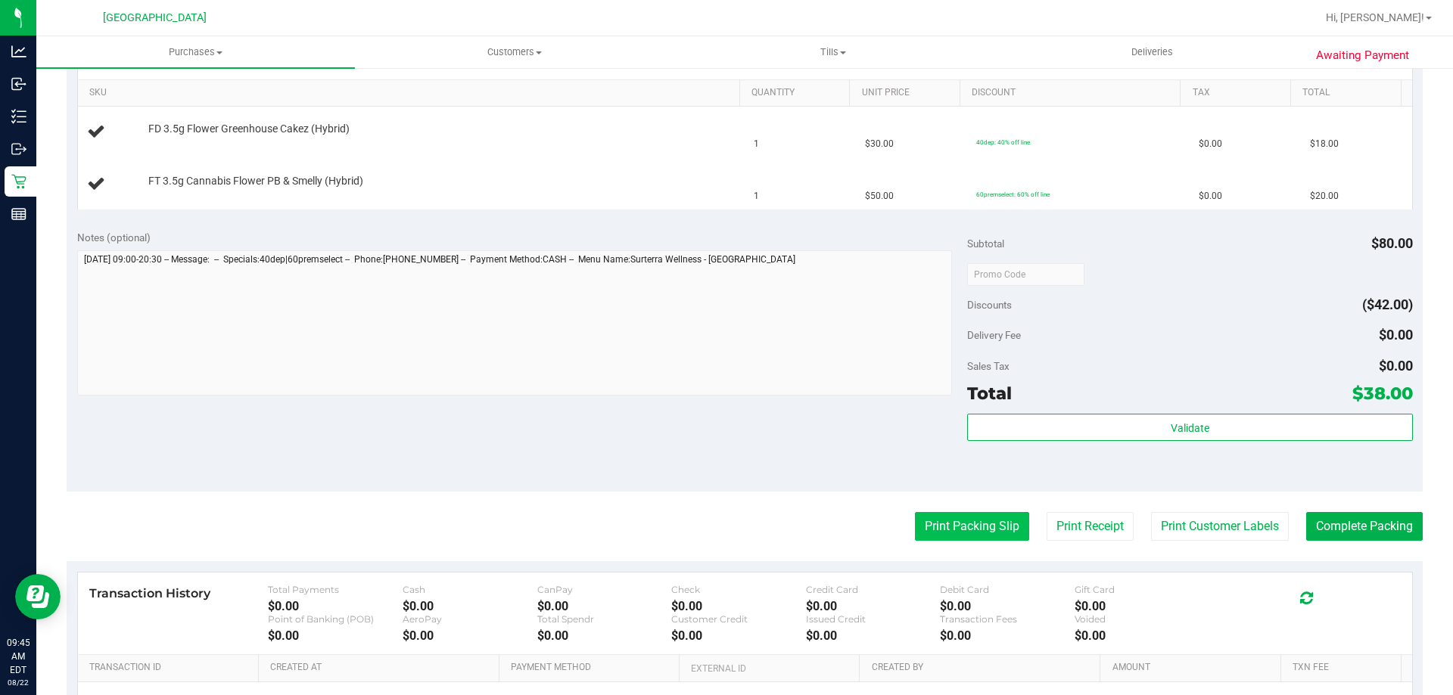
click at [985, 531] on button "Print Packing Slip" at bounding box center [972, 526] width 114 height 29
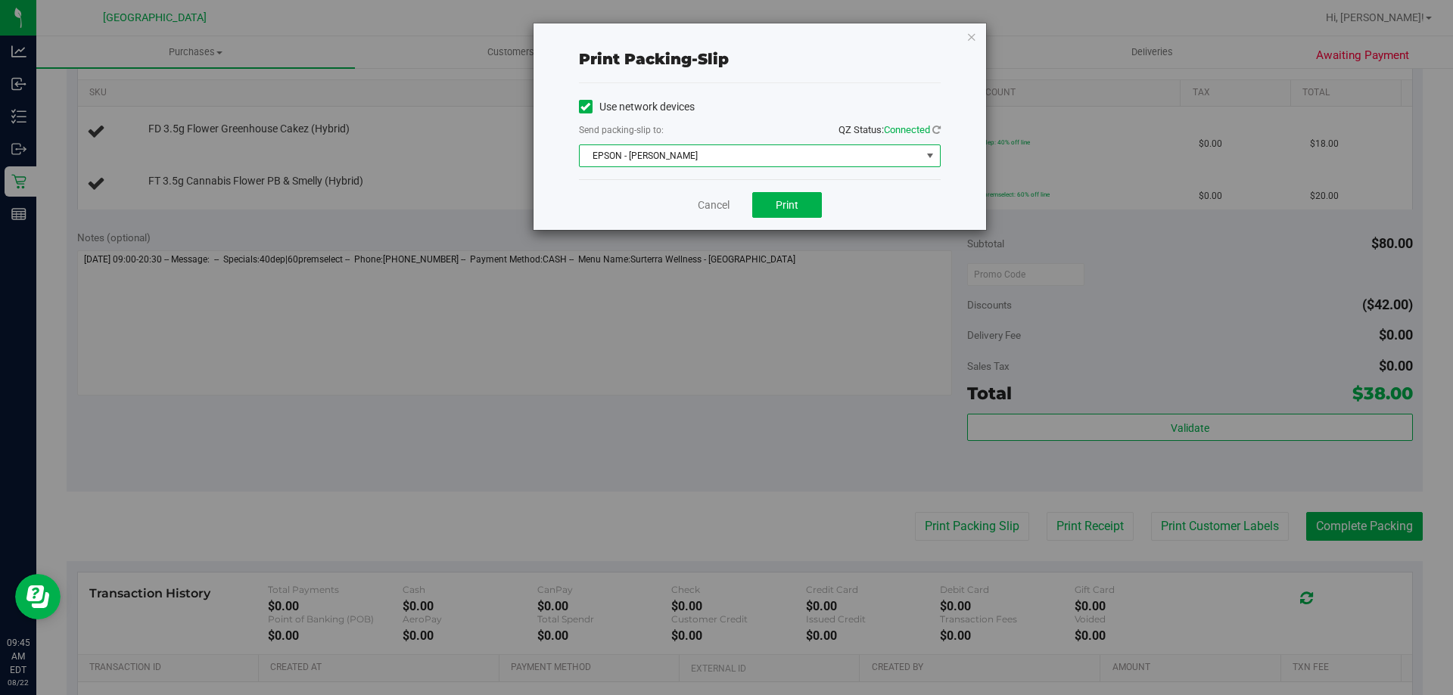
click at [806, 157] on span "EPSON - JYPSI" at bounding box center [750, 155] width 341 height 21
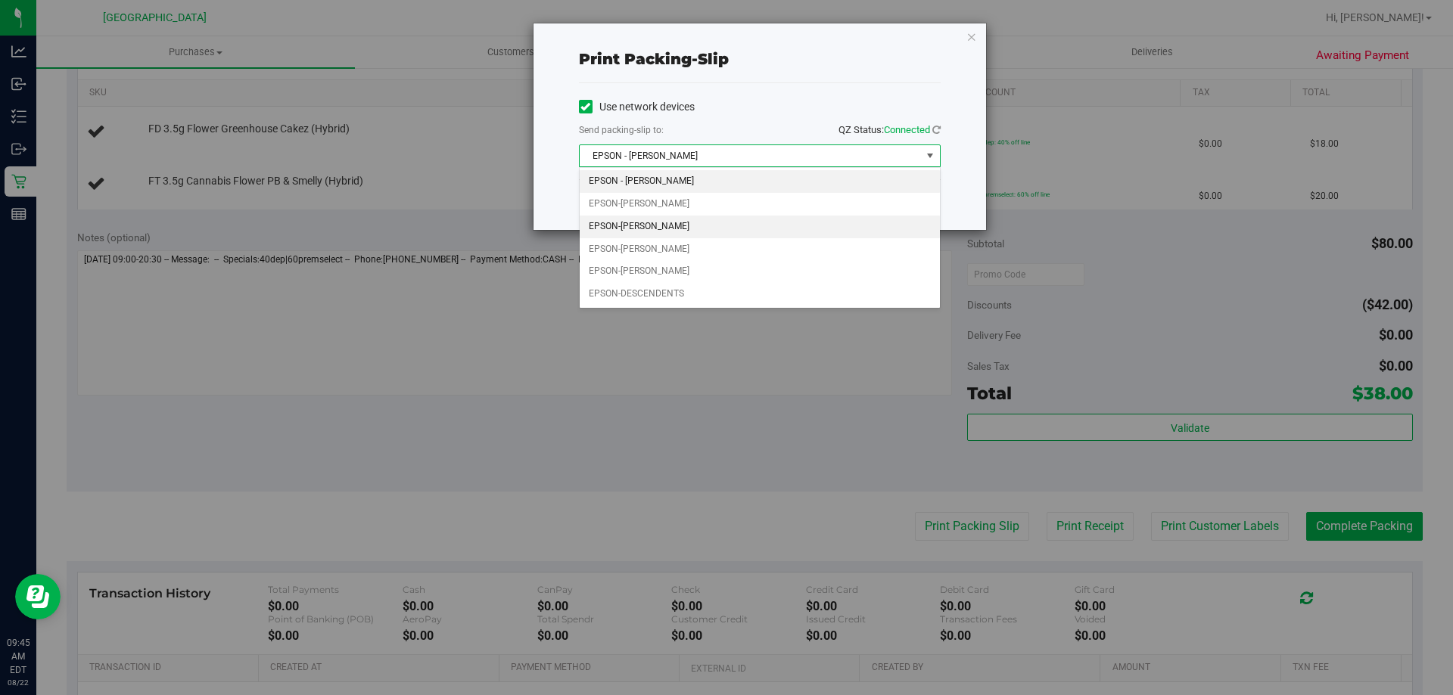
click at [723, 231] on li "EPSON-DENNIS-BROWN" at bounding box center [760, 227] width 360 height 23
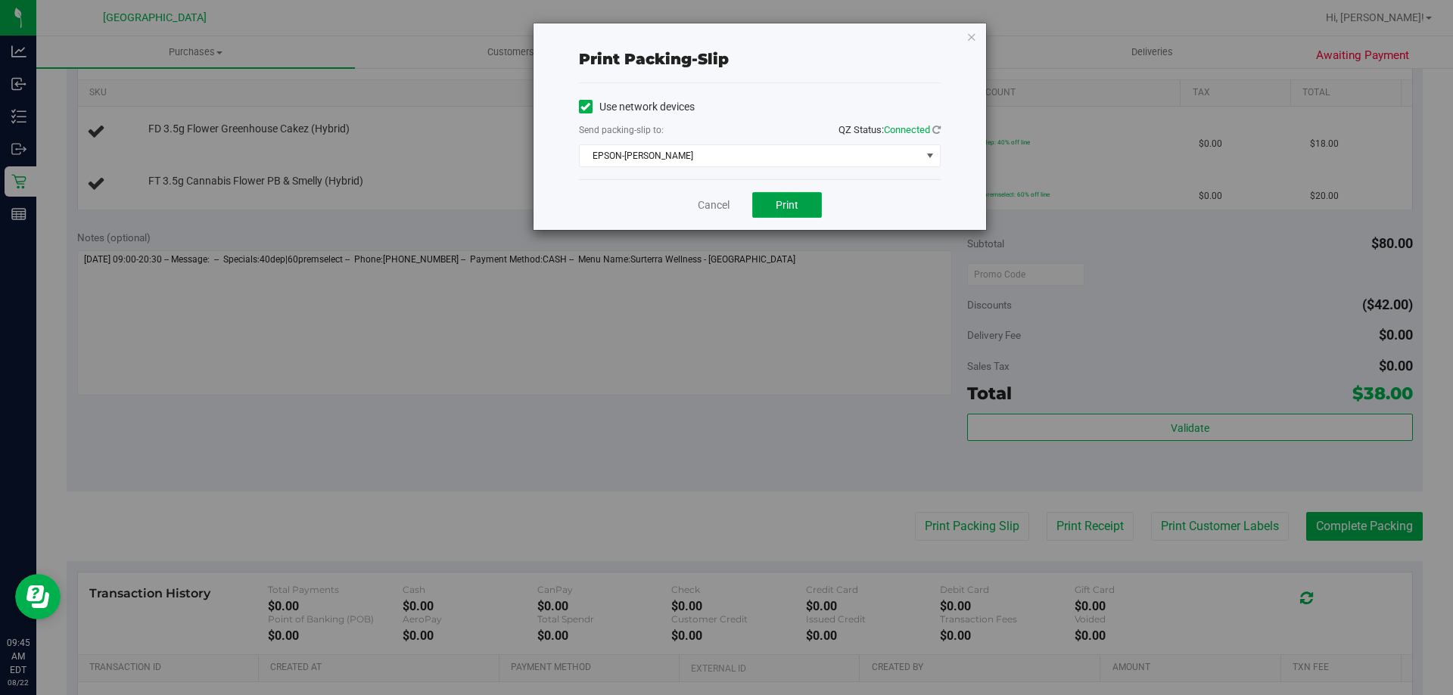
click at [784, 211] on button "Print" at bounding box center [787, 205] width 70 height 26
click at [976, 36] on icon "button" at bounding box center [971, 36] width 11 height 18
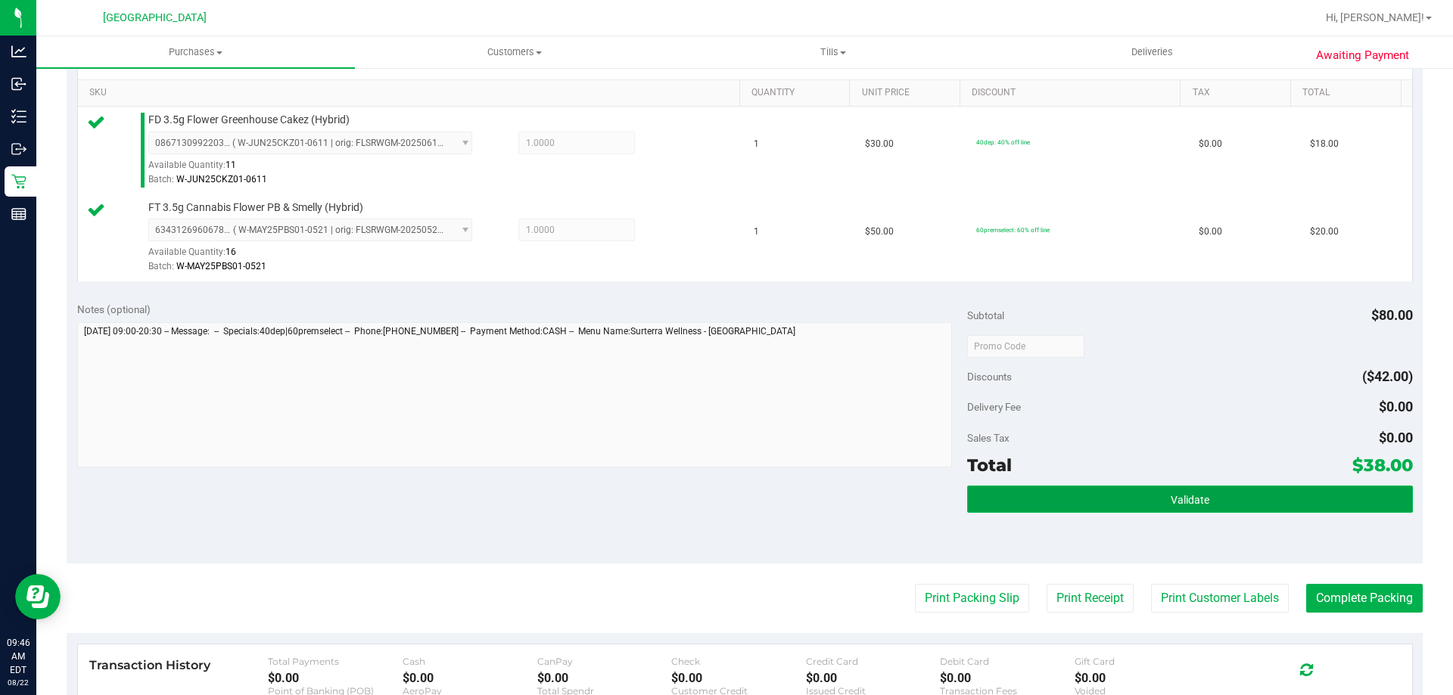
click at [1311, 496] on button "Validate" at bounding box center [1189, 499] width 445 height 27
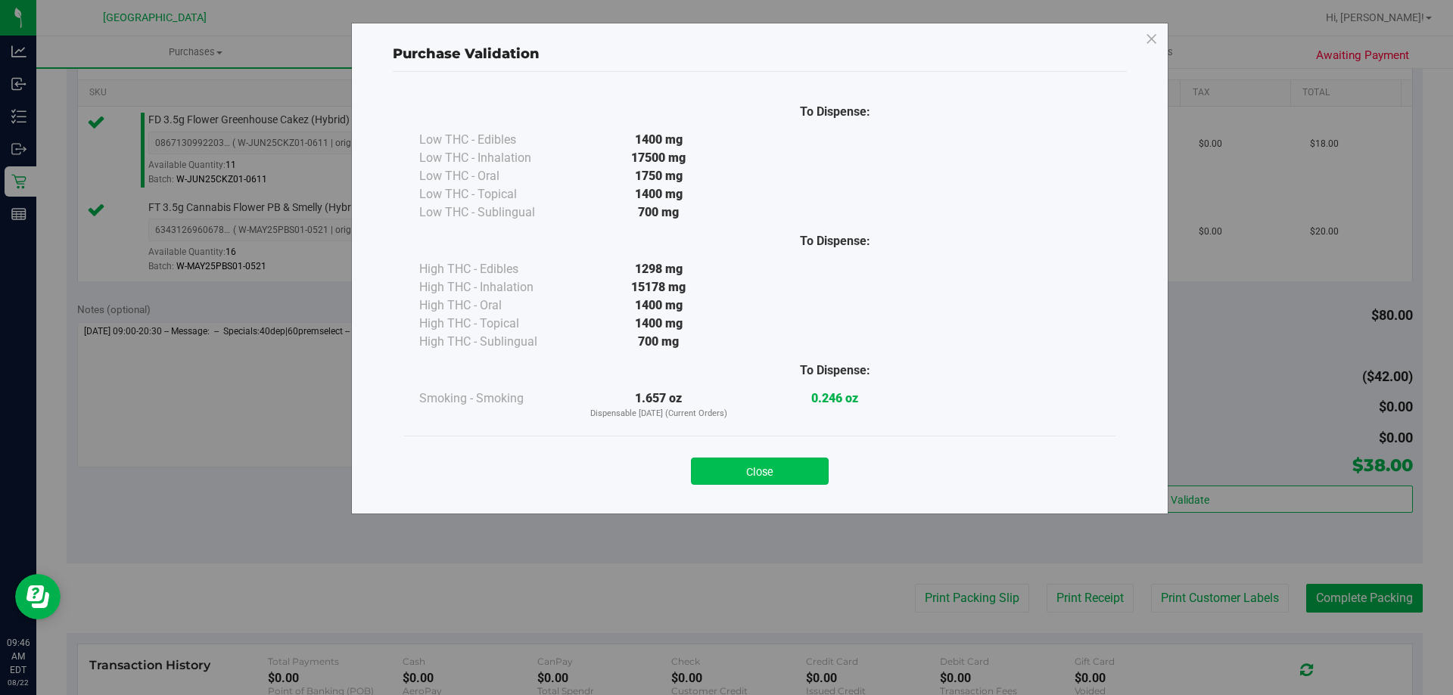
click at [788, 469] on button "Close" at bounding box center [760, 471] width 138 height 27
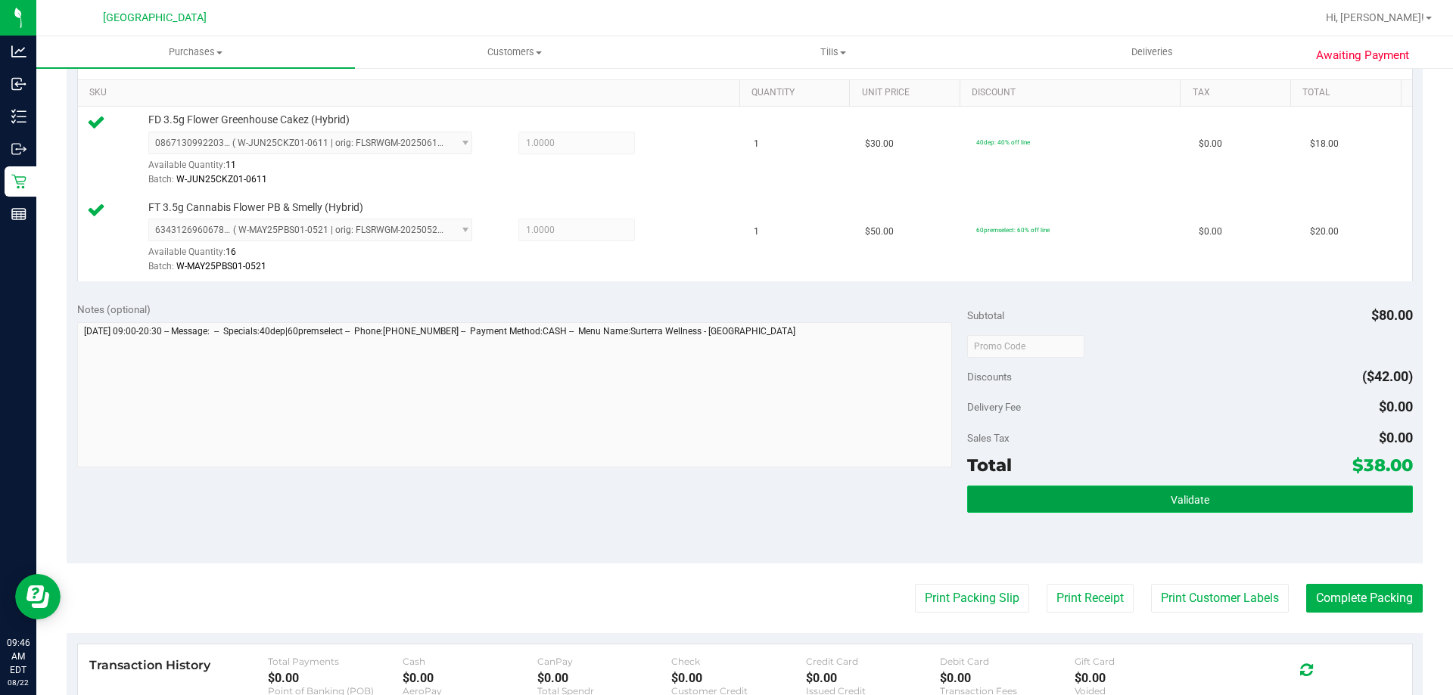
click at [1152, 505] on button "Validate" at bounding box center [1189, 499] width 445 height 27
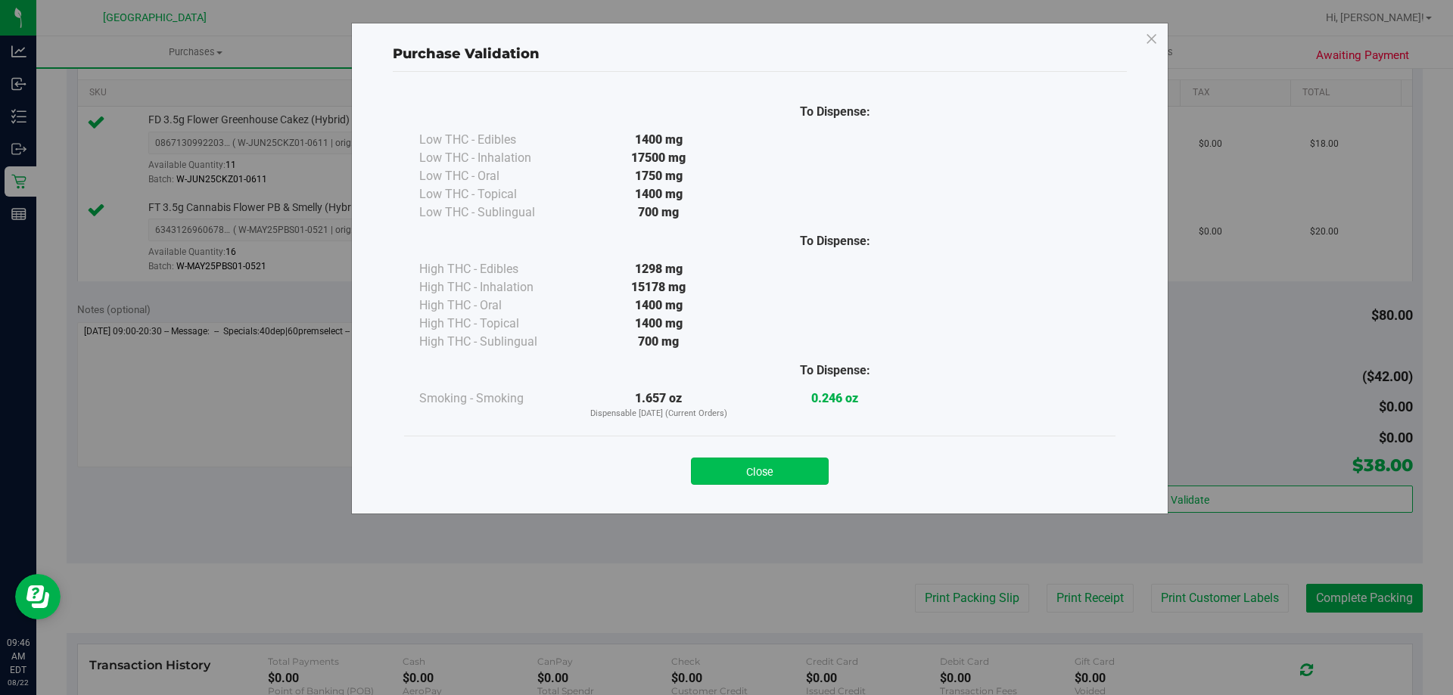
click at [786, 468] on button "Close" at bounding box center [760, 471] width 138 height 27
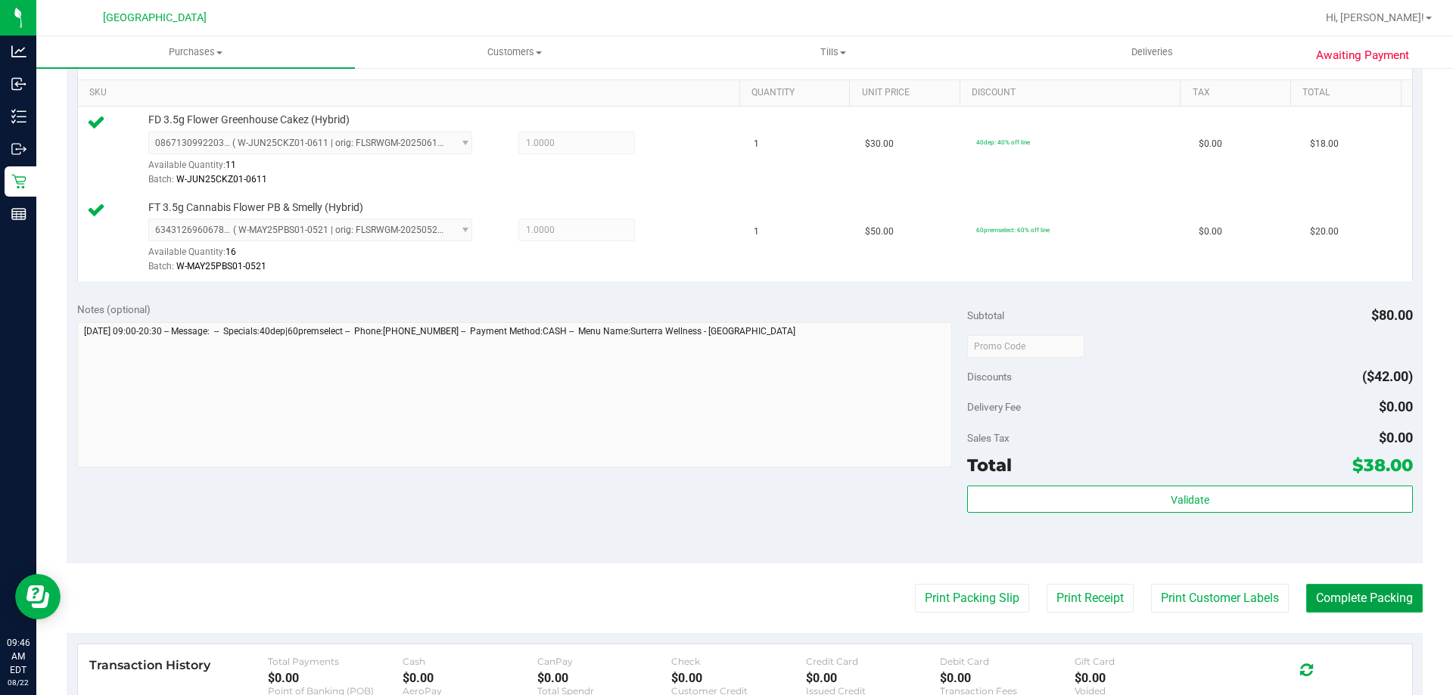
click at [1345, 604] on button "Complete Packing" at bounding box center [1364, 598] width 117 height 29
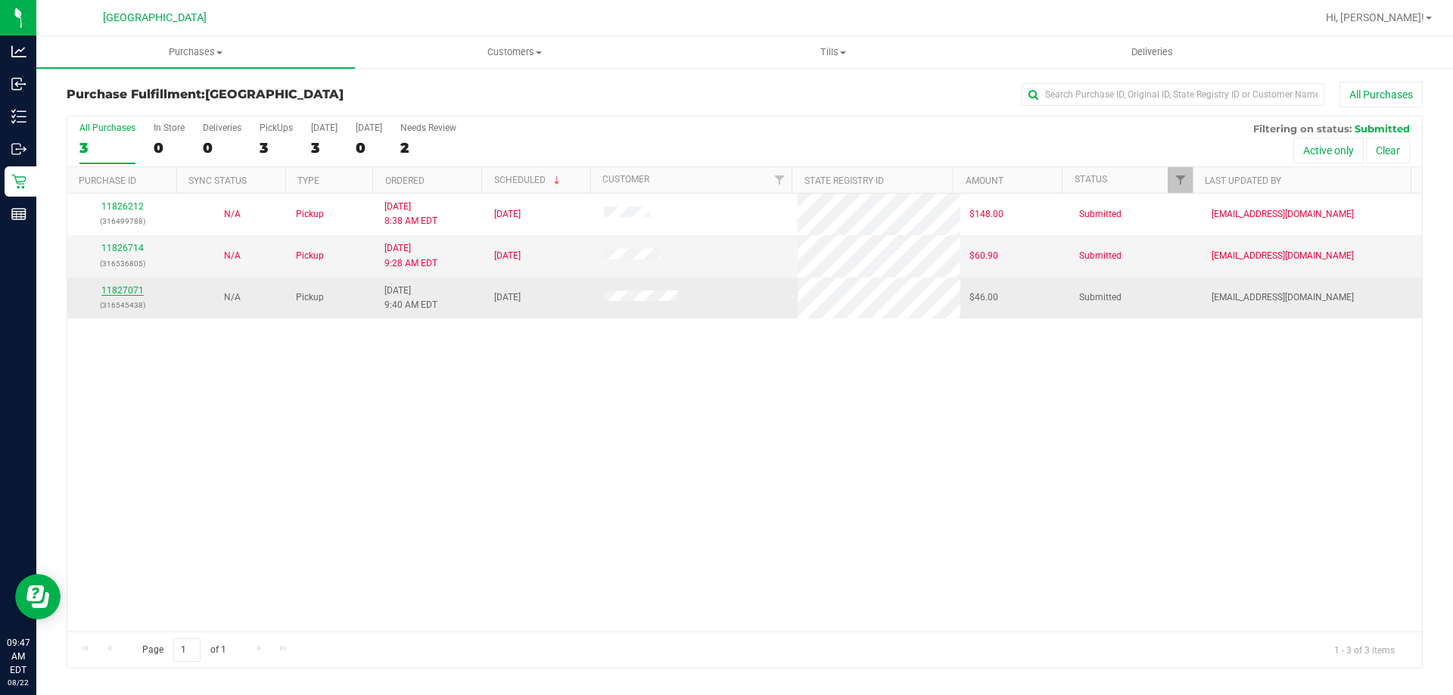
click at [131, 291] on link "11827071" at bounding box center [122, 290] width 42 height 11
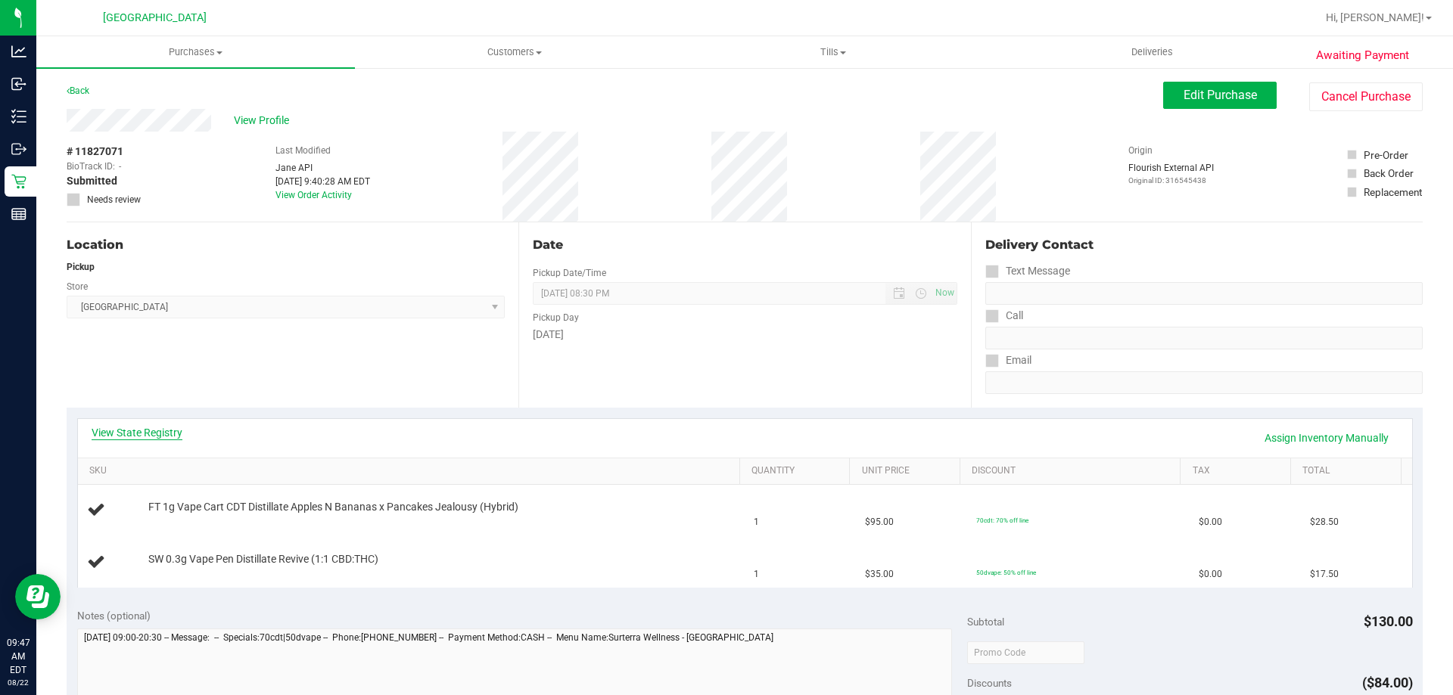
click at [159, 440] on link "View State Registry" at bounding box center [137, 432] width 91 height 15
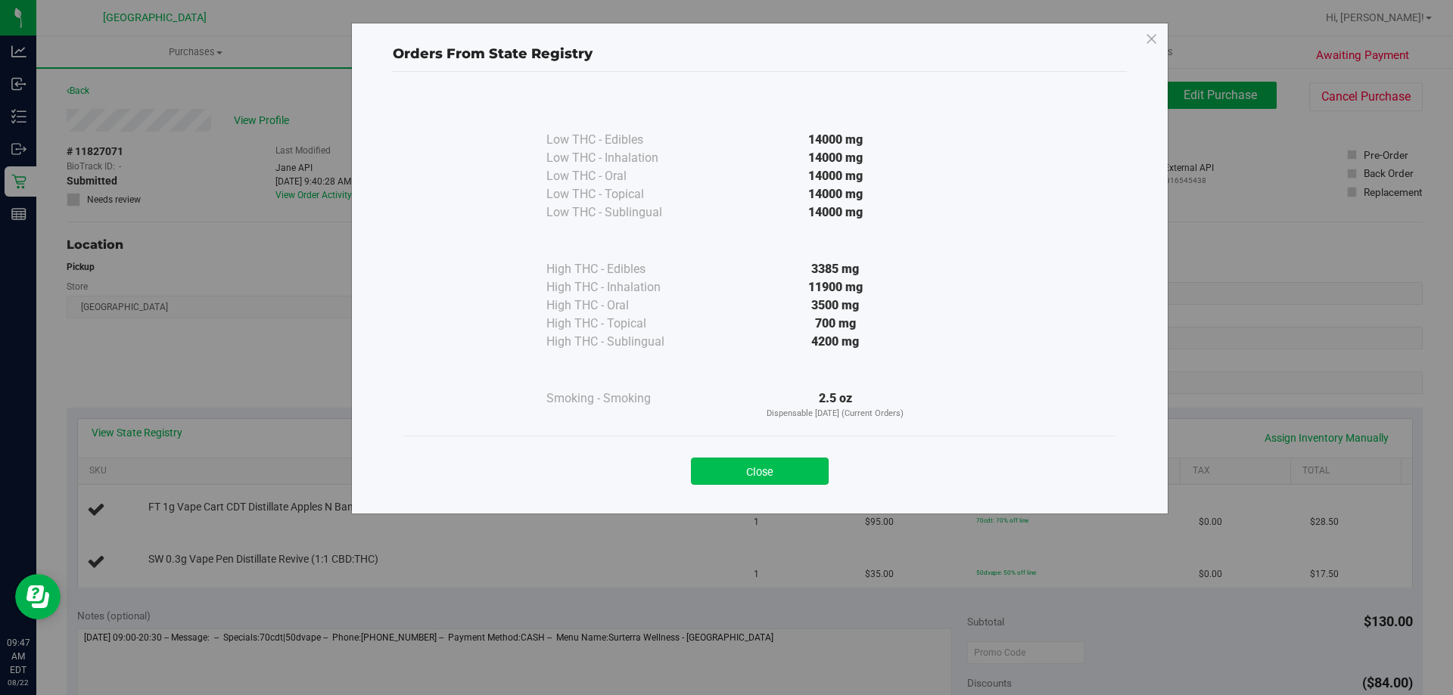
click at [726, 468] on button "Close" at bounding box center [760, 471] width 138 height 27
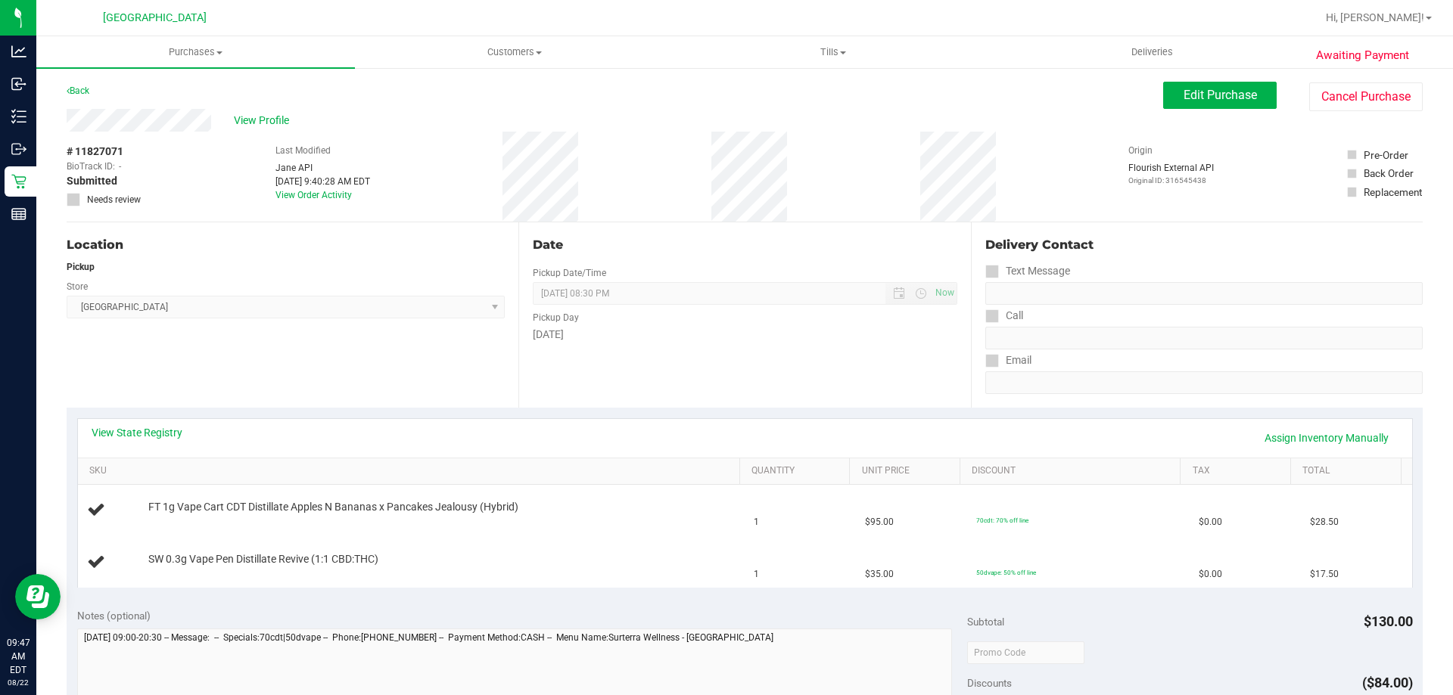
click at [164, 441] on div "View State Registry Assign Inventory Manually" at bounding box center [745, 438] width 1307 height 26
click at [171, 425] on link "View State Registry" at bounding box center [137, 432] width 91 height 15
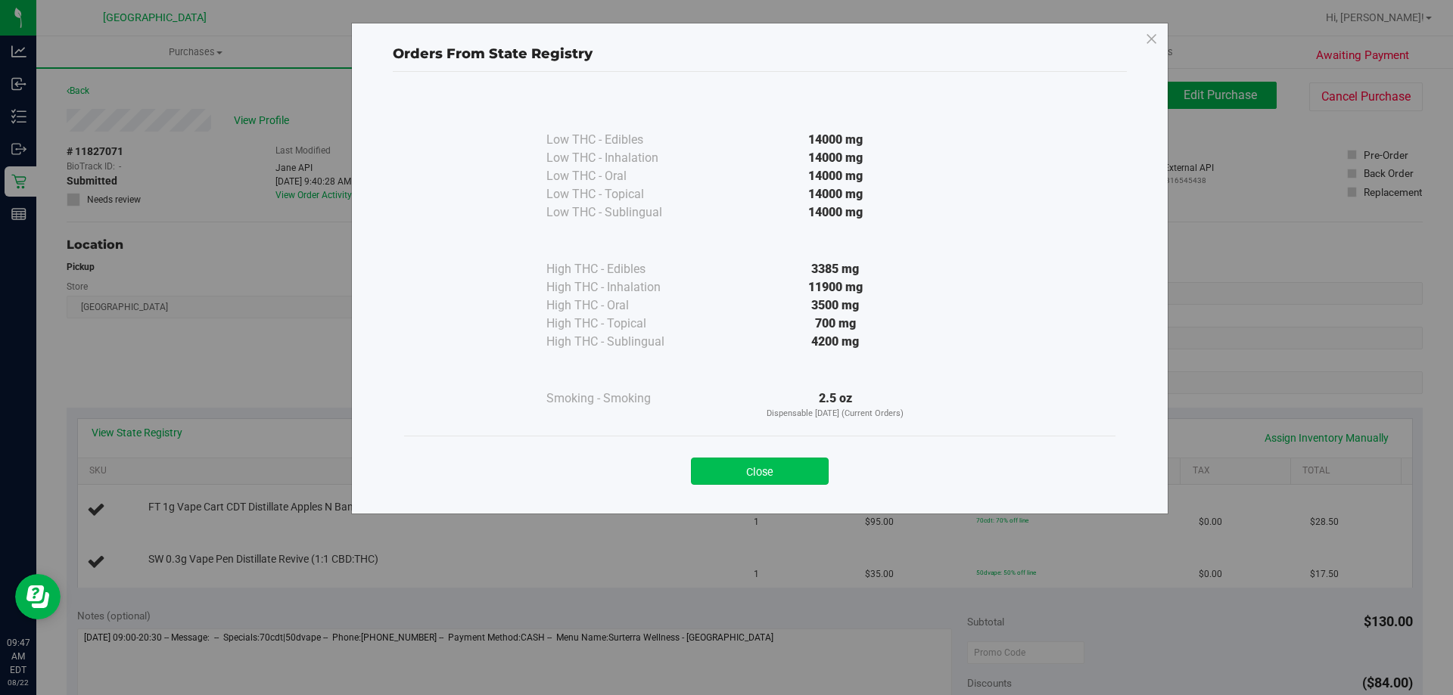
click at [777, 479] on button "Close" at bounding box center [760, 471] width 138 height 27
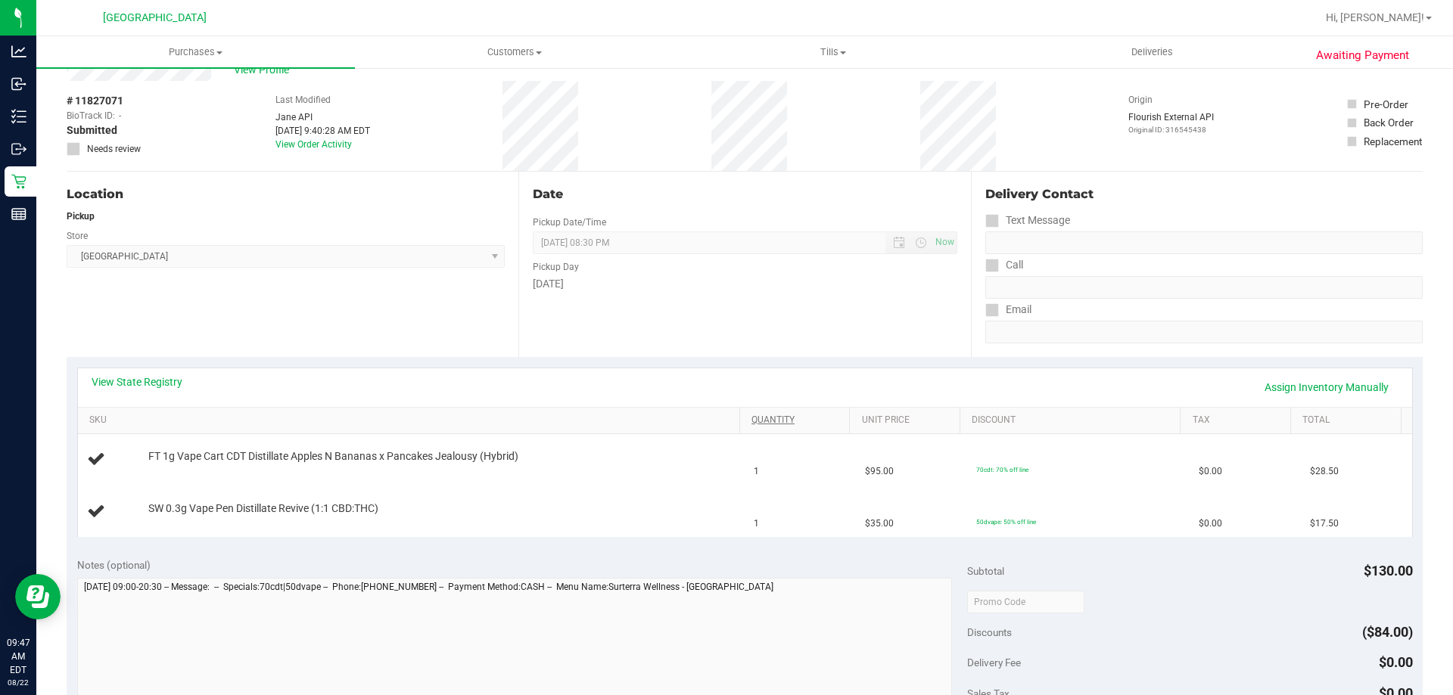
scroll to position [303, 0]
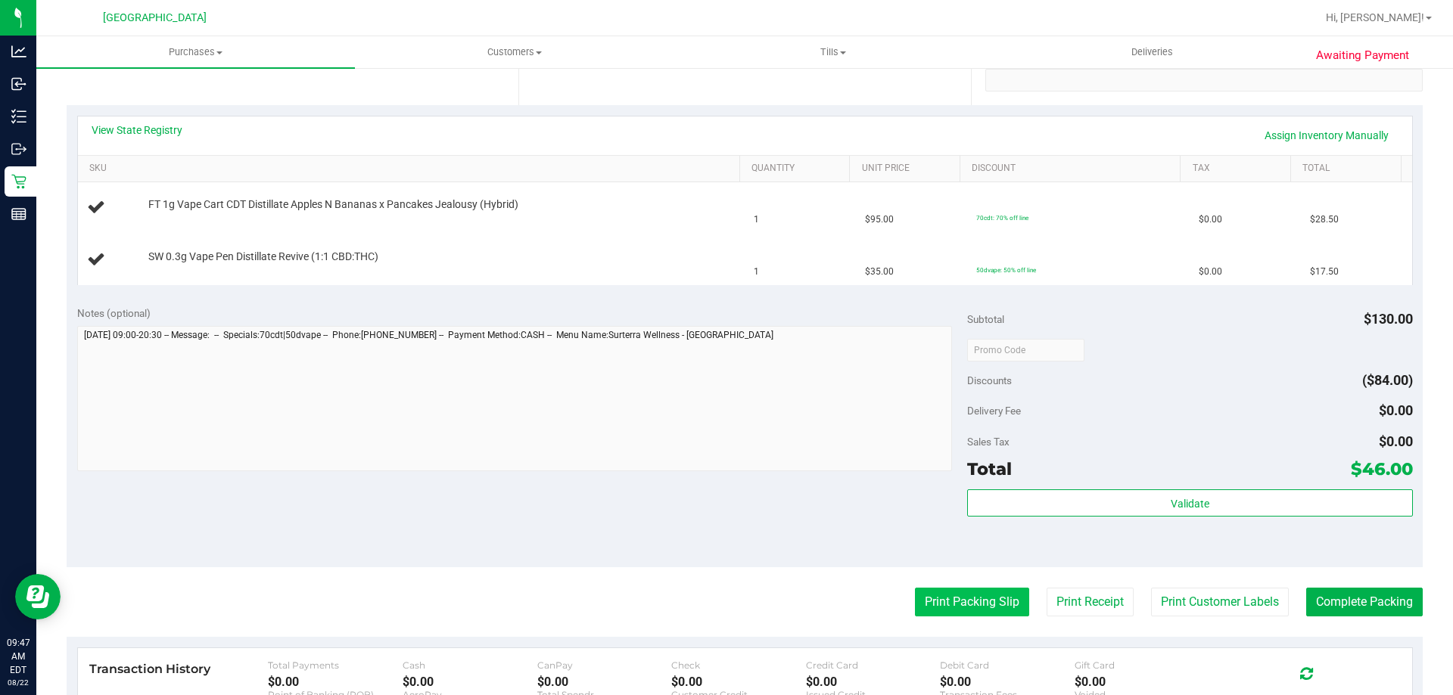
click at [949, 616] on button "Print Packing Slip" at bounding box center [972, 602] width 114 height 29
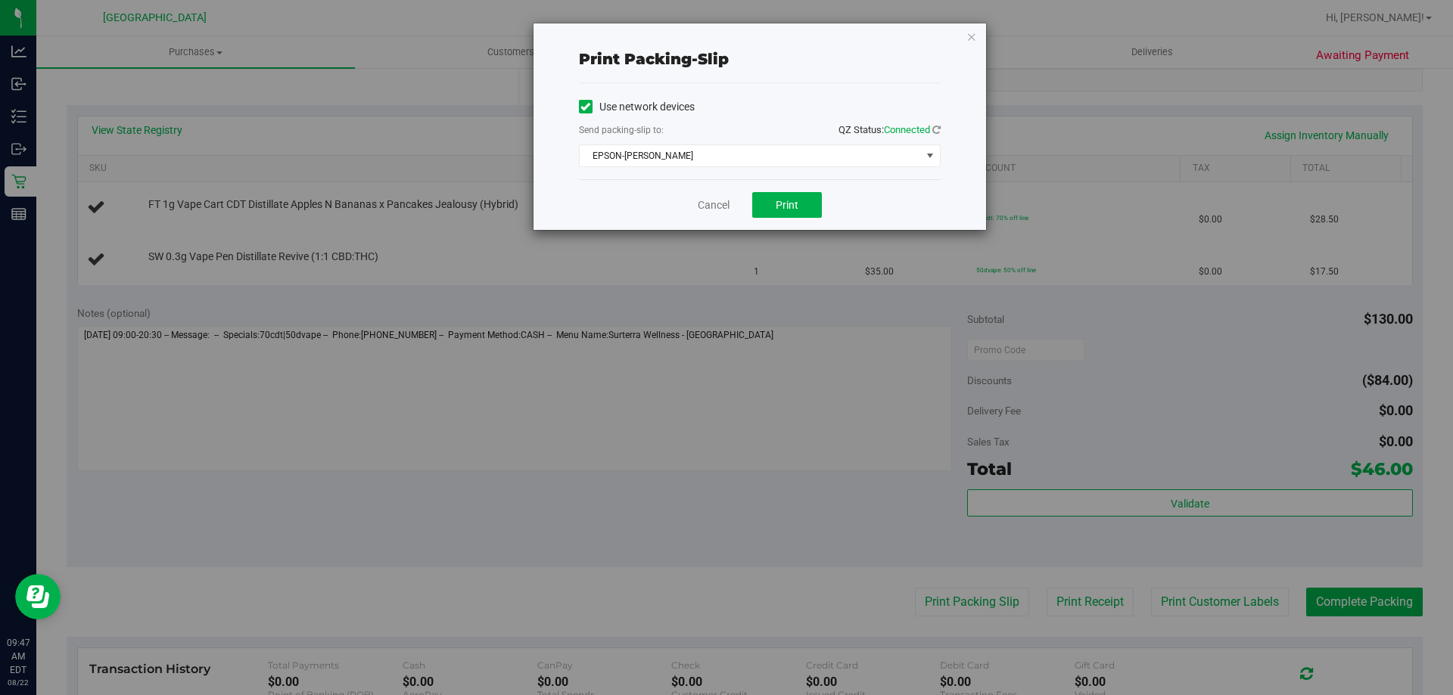
click at [787, 218] on div "Cancel Print" at bounding box center [760, 204] width 362 height 51
click at [786, 210] on span "Print" at bounding box center [787, 205] width 23 height 12
click at [969, 36] on icon "button" at bounding box center [971, 36] width 11 height 18
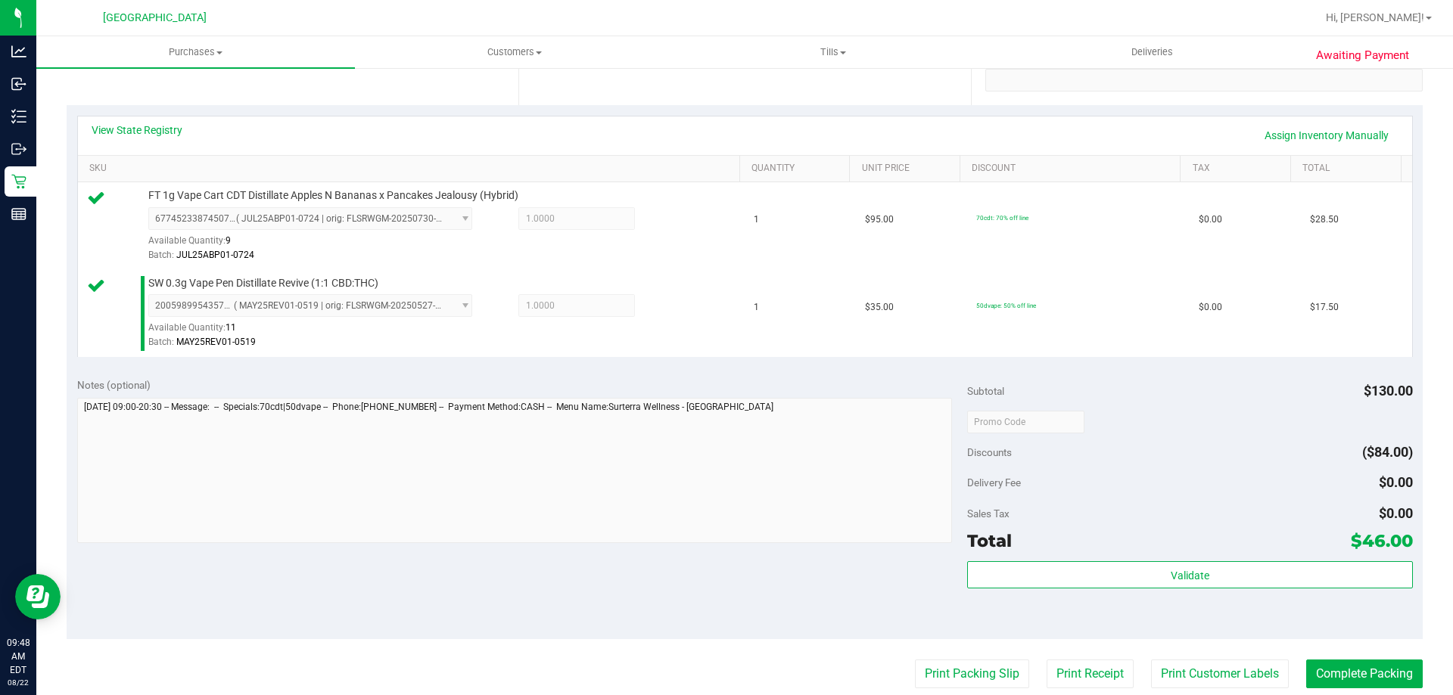
click at [1187, 590] on div "Validate" at bounding box center [1189, 595] width 445 height 68
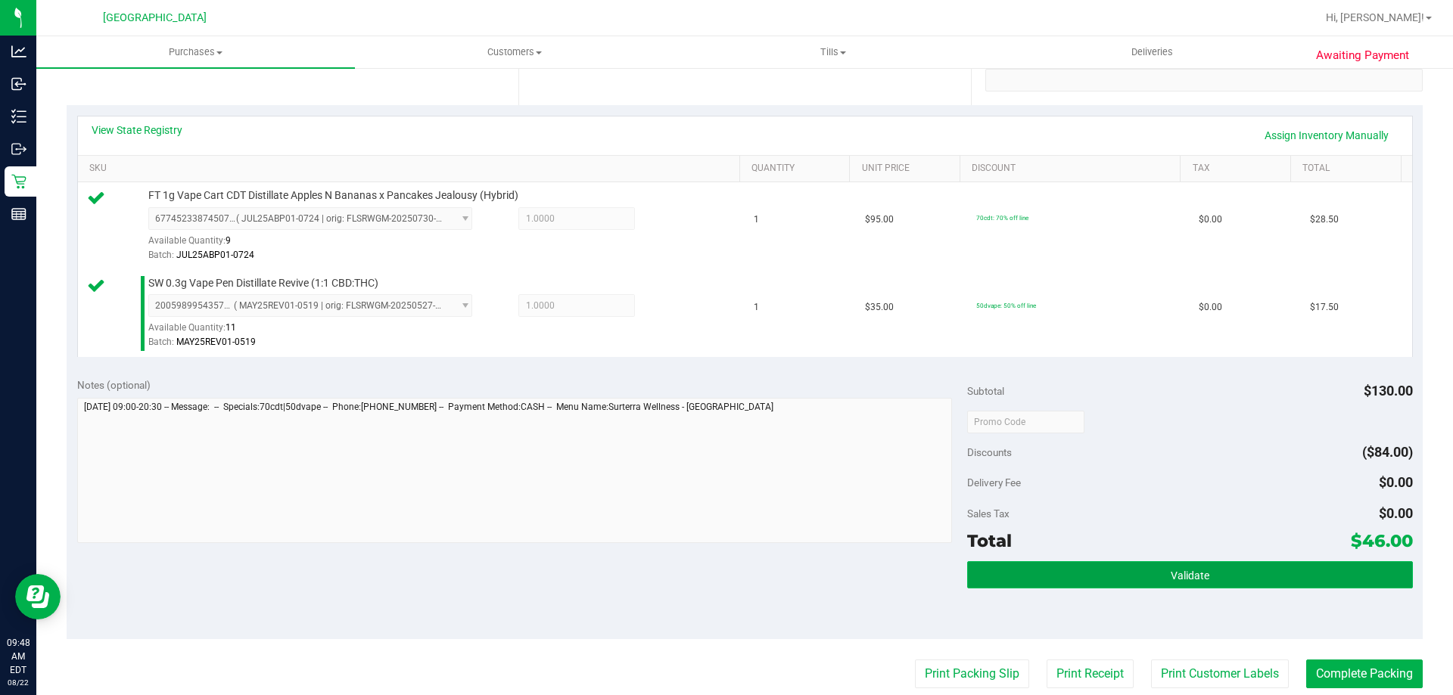
click at [1187, 583] on button "Validate" at bounding box center [1189, 574] width 445 height 27
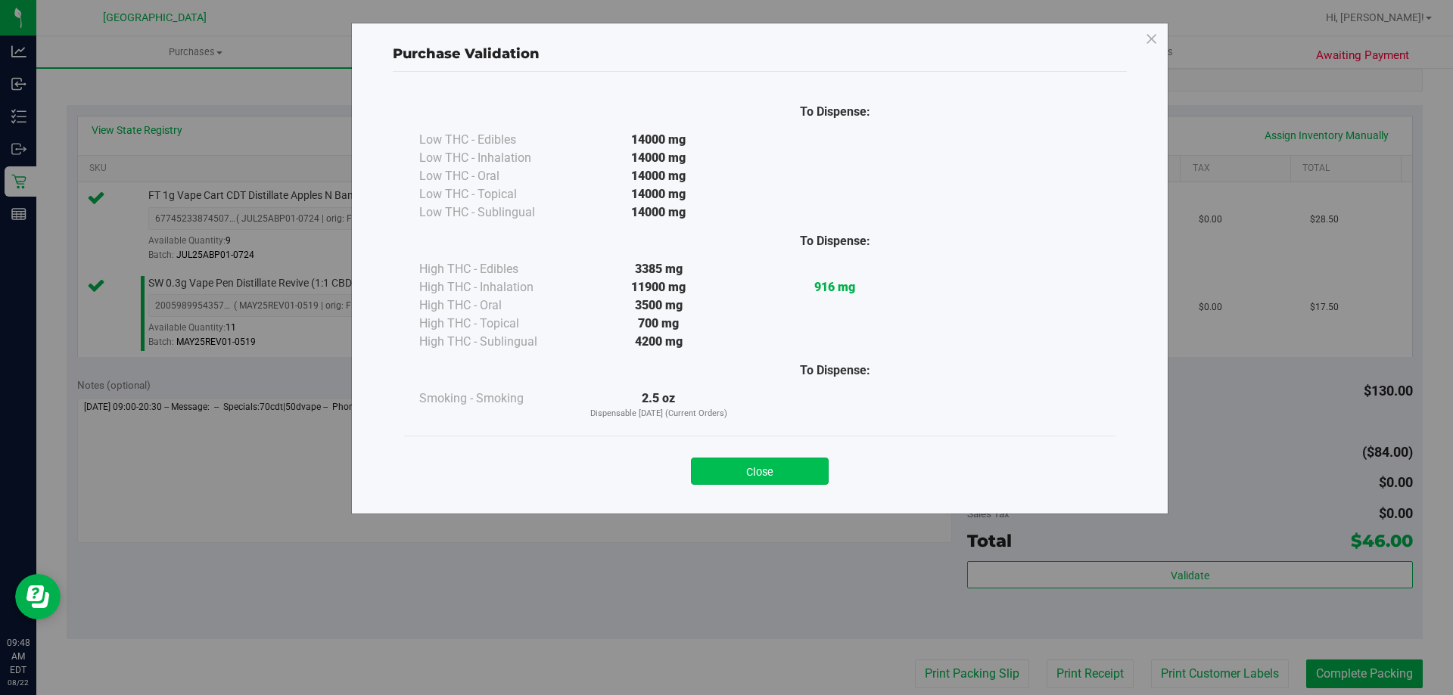
click at [752, 473] on button "Close" at bounding box center [760, 471] width 138 height 27
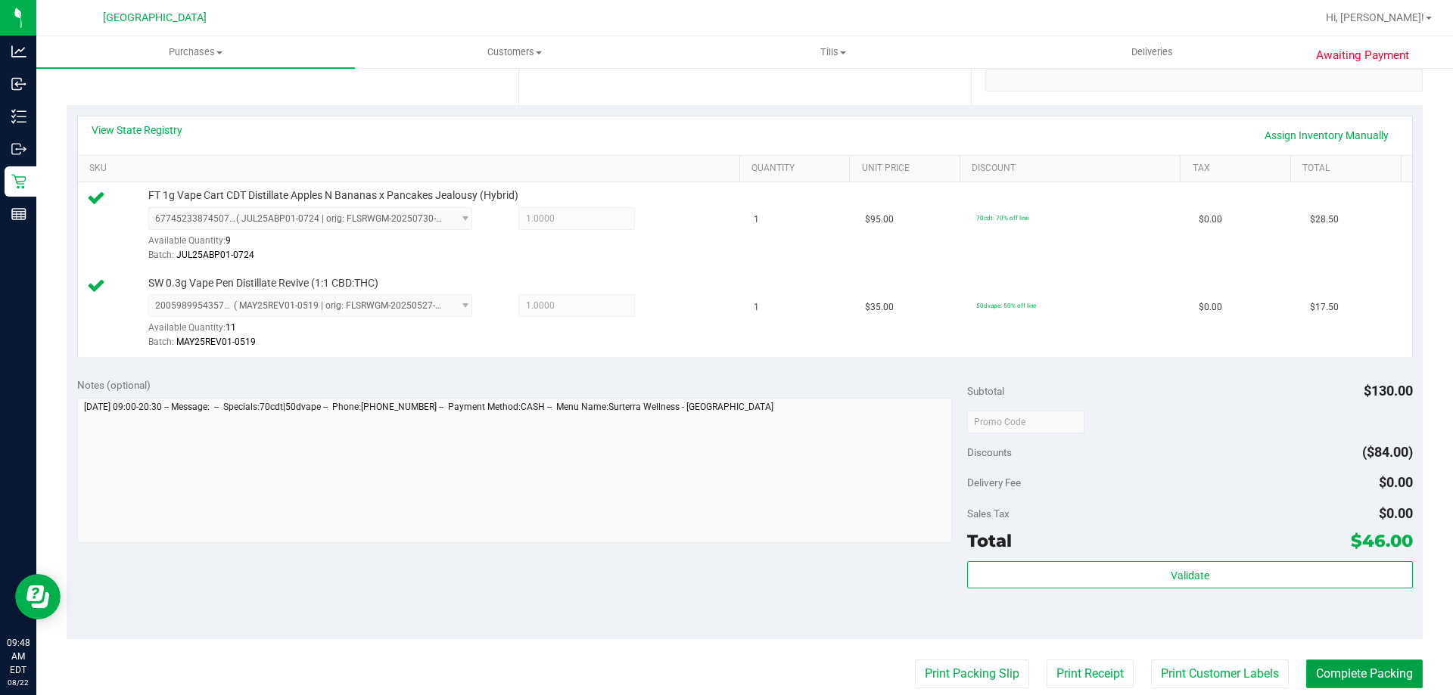
click at [1361, 670] on button "Complete Packing" at bounding box center [1364, 674] width 117 height 29
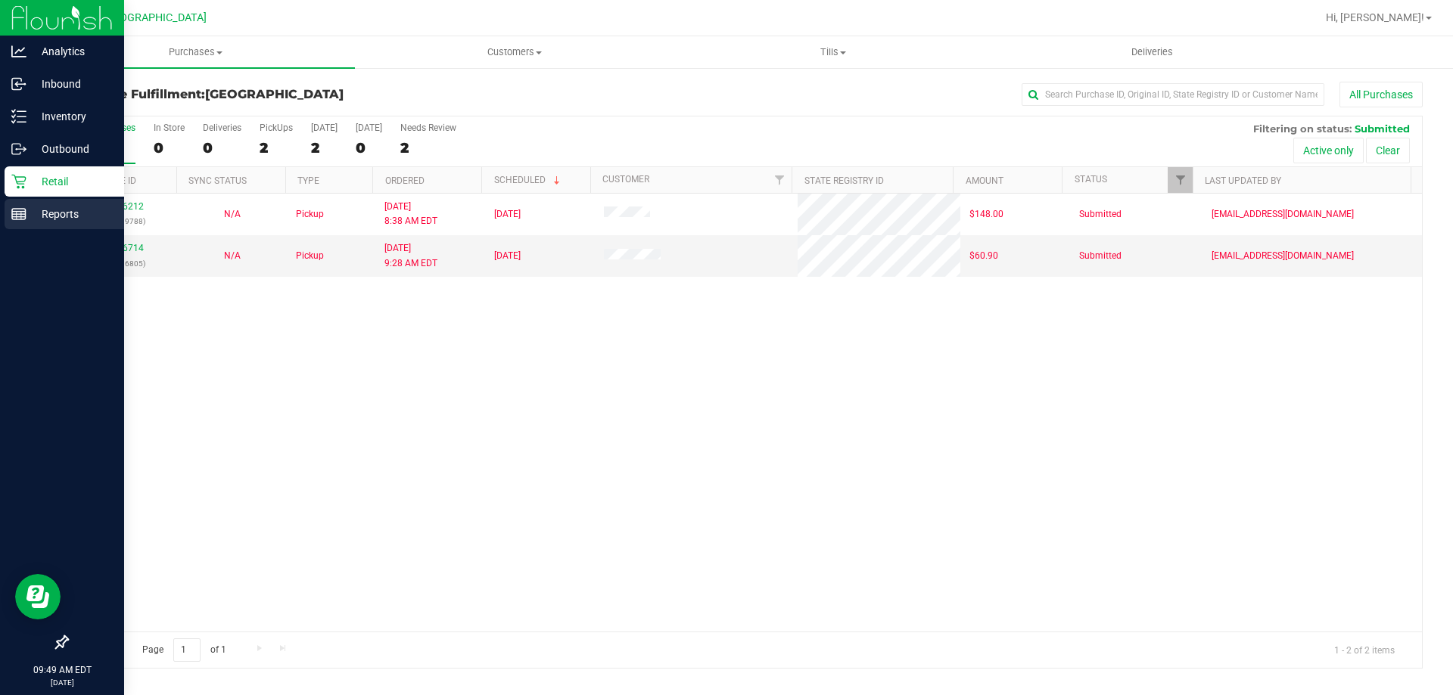
click at [53, 212] on p "Reports" at bounding box center [71, 214] width 91 height 18
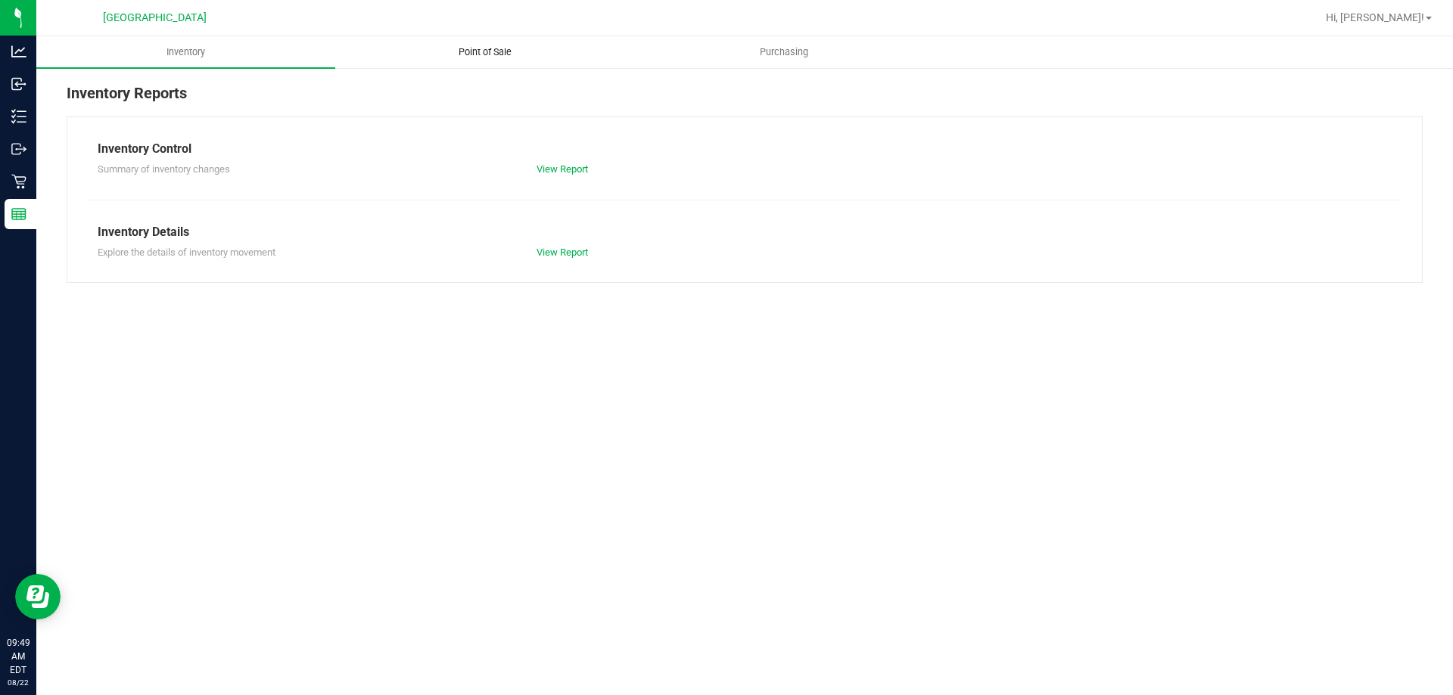
click at [477, 49] on span "Point of Sale" at bounding box center [485, 52] width 94 height 14
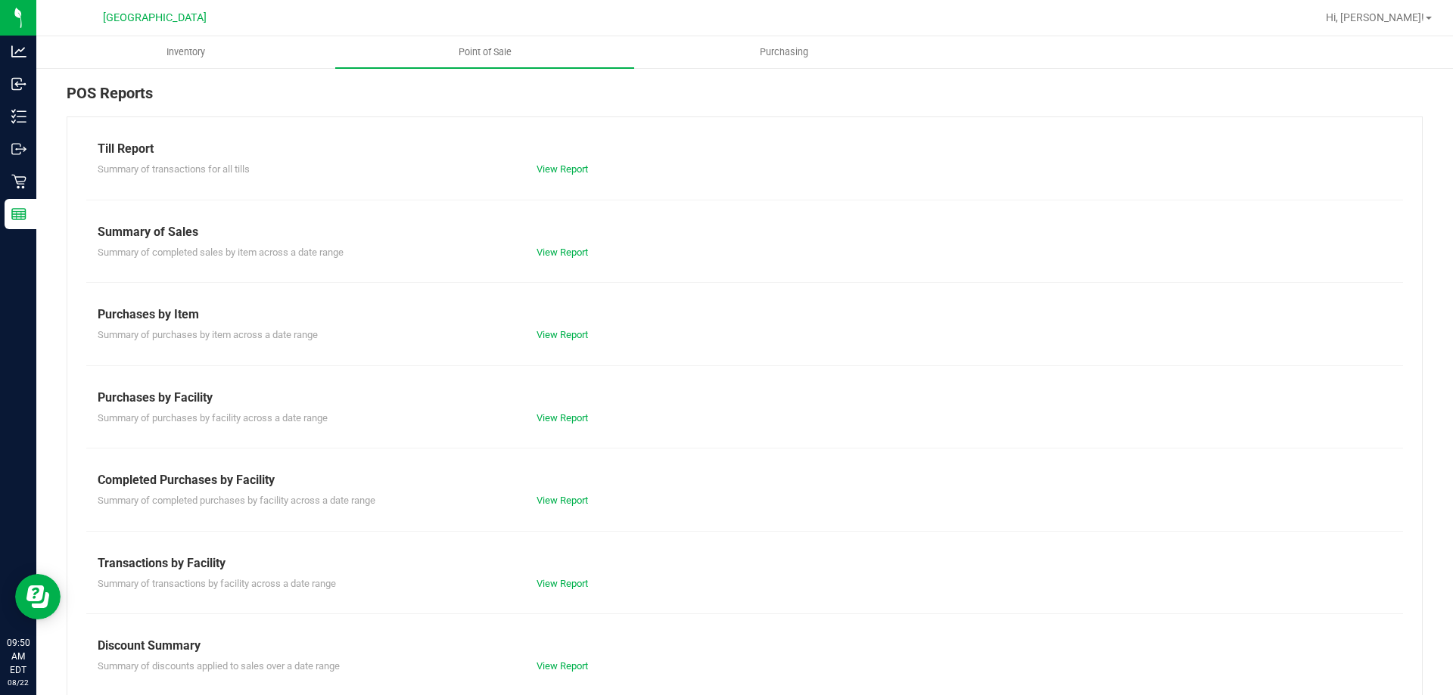
click at [562, 488] on div "Completed Purchases by Facility" at bounding box center [745, 480] width 1294 height 18
click at [560, 500] on link "View Report" at bounding box center [561, 500] width 51 height 11
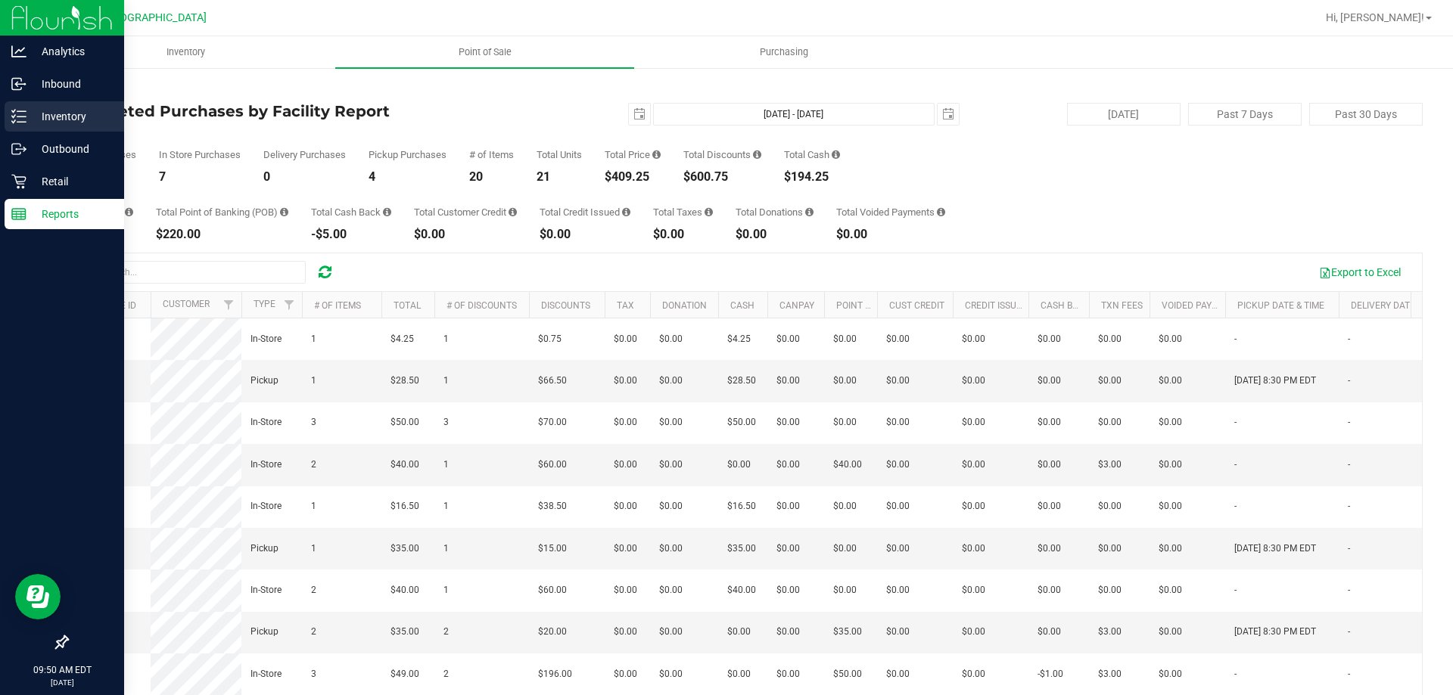
click at [56, 123] on p "Inventory" at bounding box center [71, 116] width 91 height 18
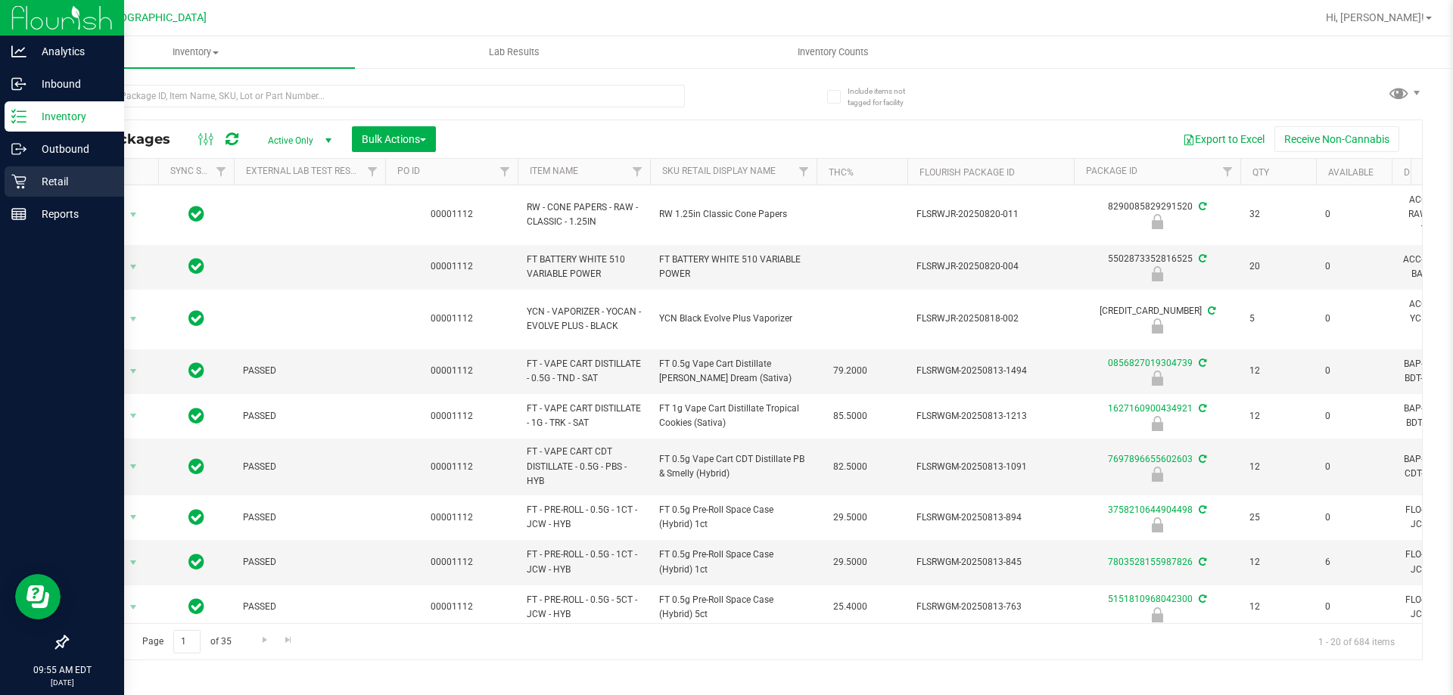
click at [48, 176] on p "Retail" at bounding box center [71, 182] width 91 height 18
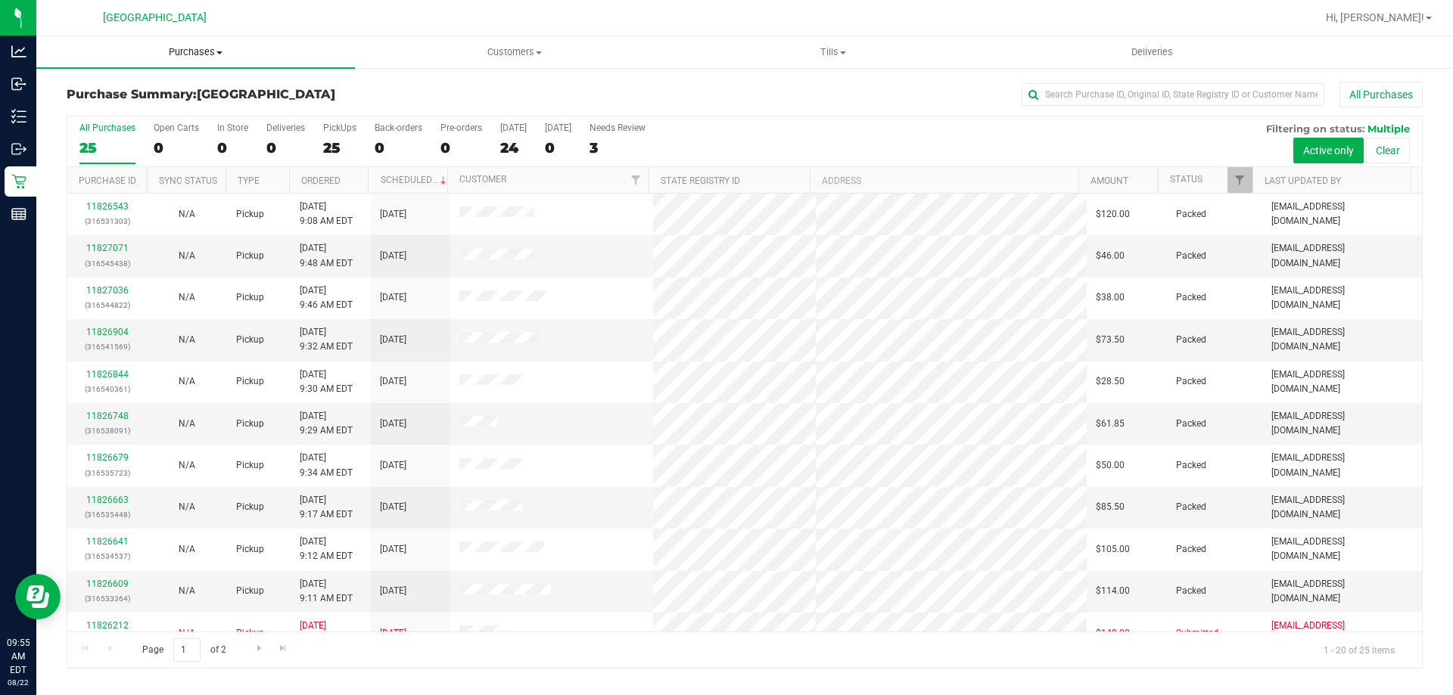
click at [183, 55] on span "Purchases" at bounding box center [195, 52] width 319 height 14
click at [163, 104] on li "Fulfillment" at bounding box center [195, 110] width 319 height 18
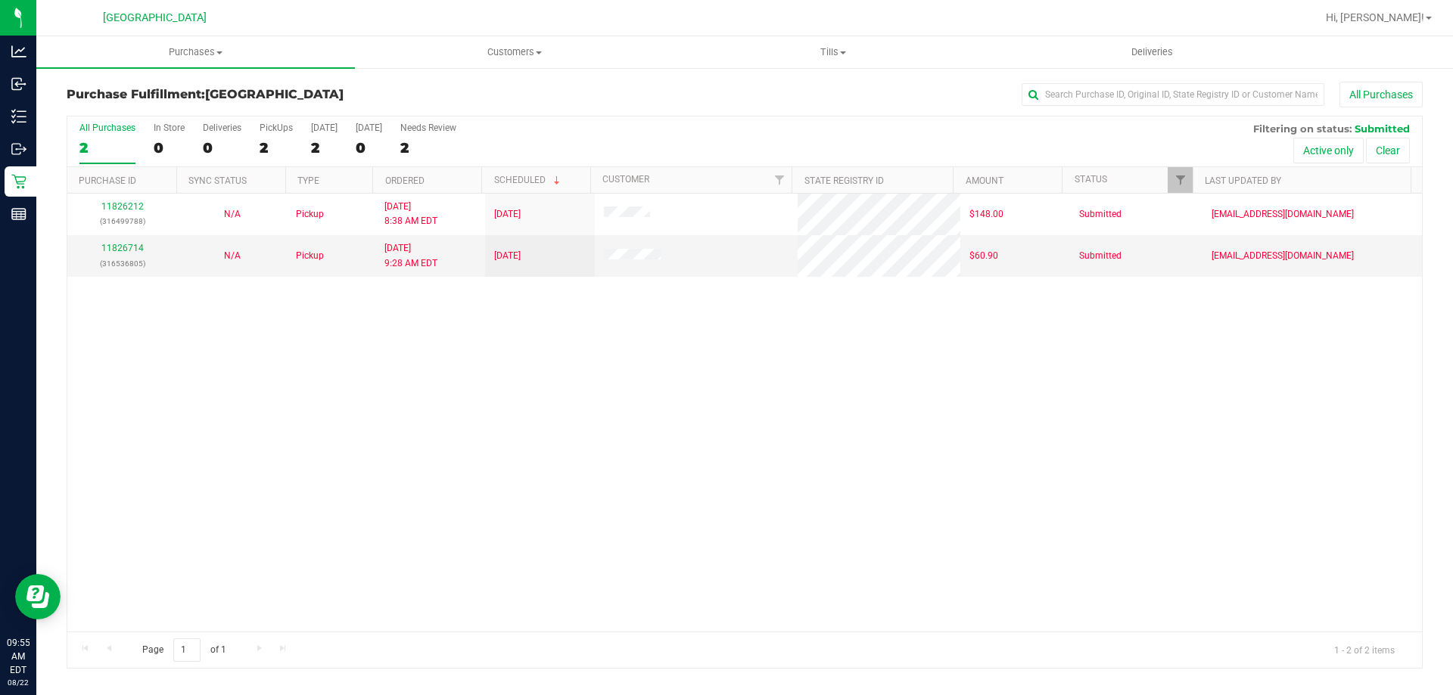
click at [421, 437] on div "11826212 (316499788) N/A Pickup 8/22/2025 8:38 AM EDT 8/22/2025 $148.00 Submitt…" at bounding box center [744, 413] width 1354 height 438
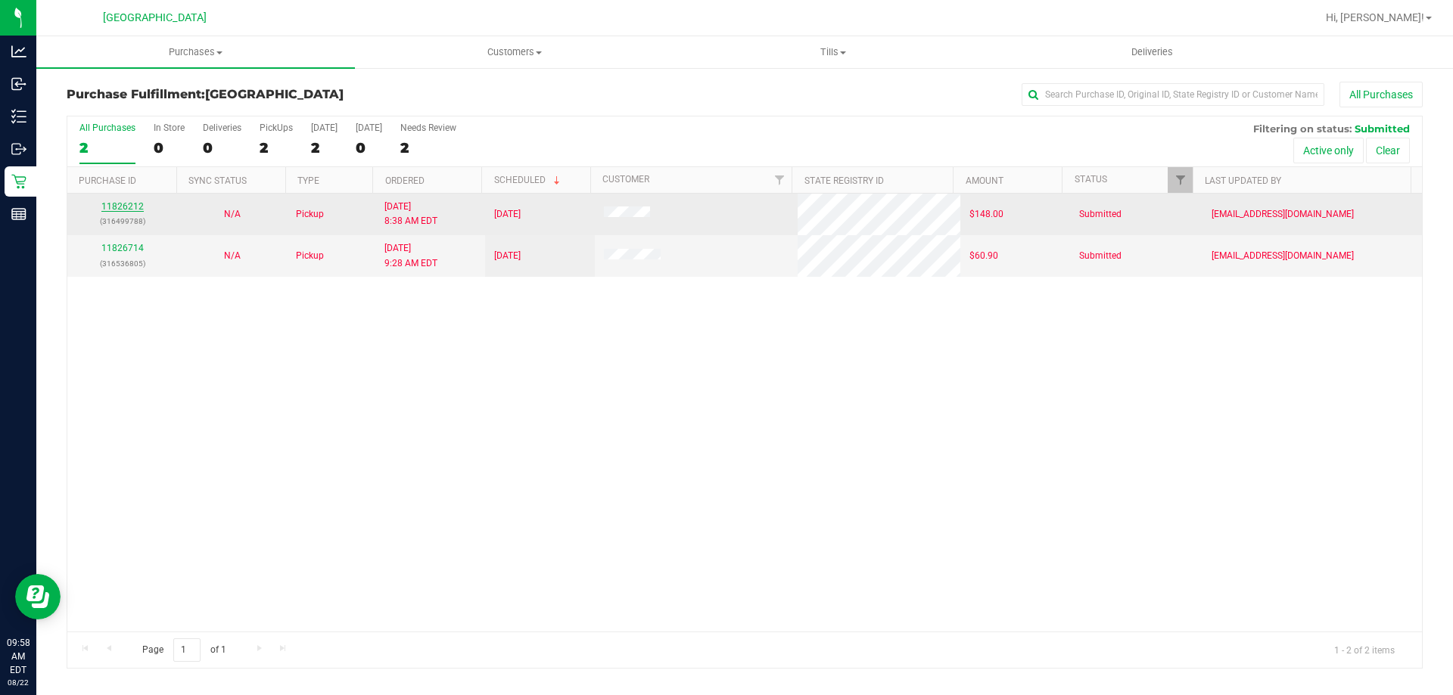
click at [127, 209] on link "11826212" at bounding box center [122, 206] width 42 height 11
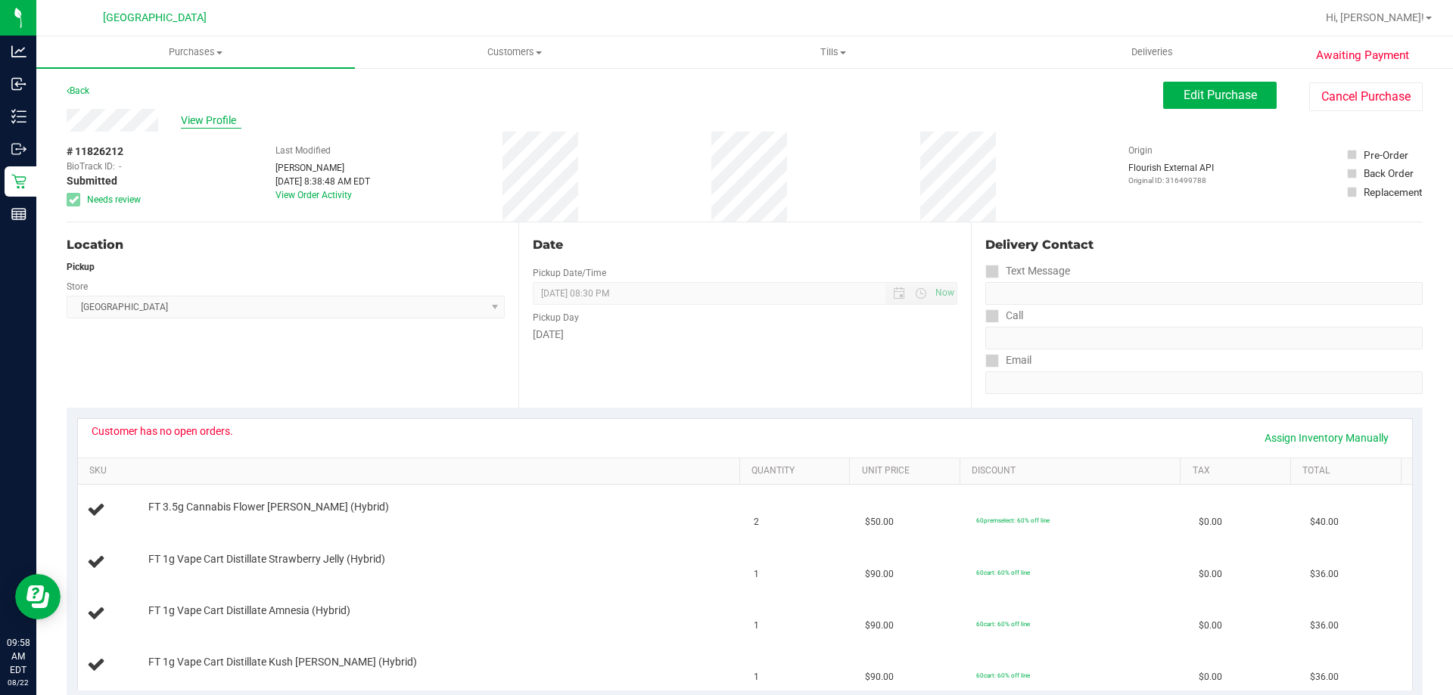
click at [213, 117] on span "View Profile" at bounding box center [211, 121] width 61 height 16
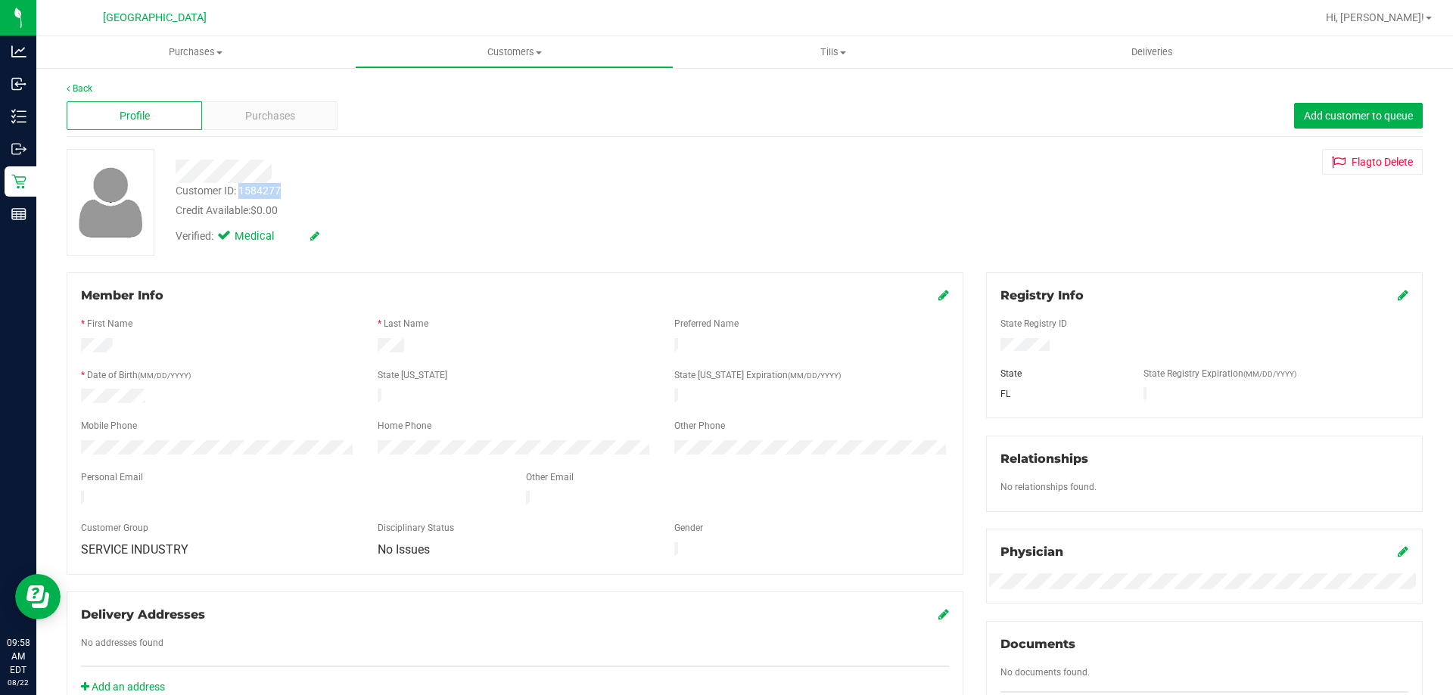
drag, startPoint x: 281, startPoint y: 195, endPoint x: 240, endPoint y: 190, distance: 41.2
click at [240, 190] on div "Customer ID: 1584277" at bounding box center [228, 191] width 105 height 16
copy div "1584277"
click at [201, 48] on span "Purchases" at bounding box center [195, 52] width 319 height 14
click at [107, 103] on span "Fulfillment" at bounding box center [83, 109] width 94 height 13
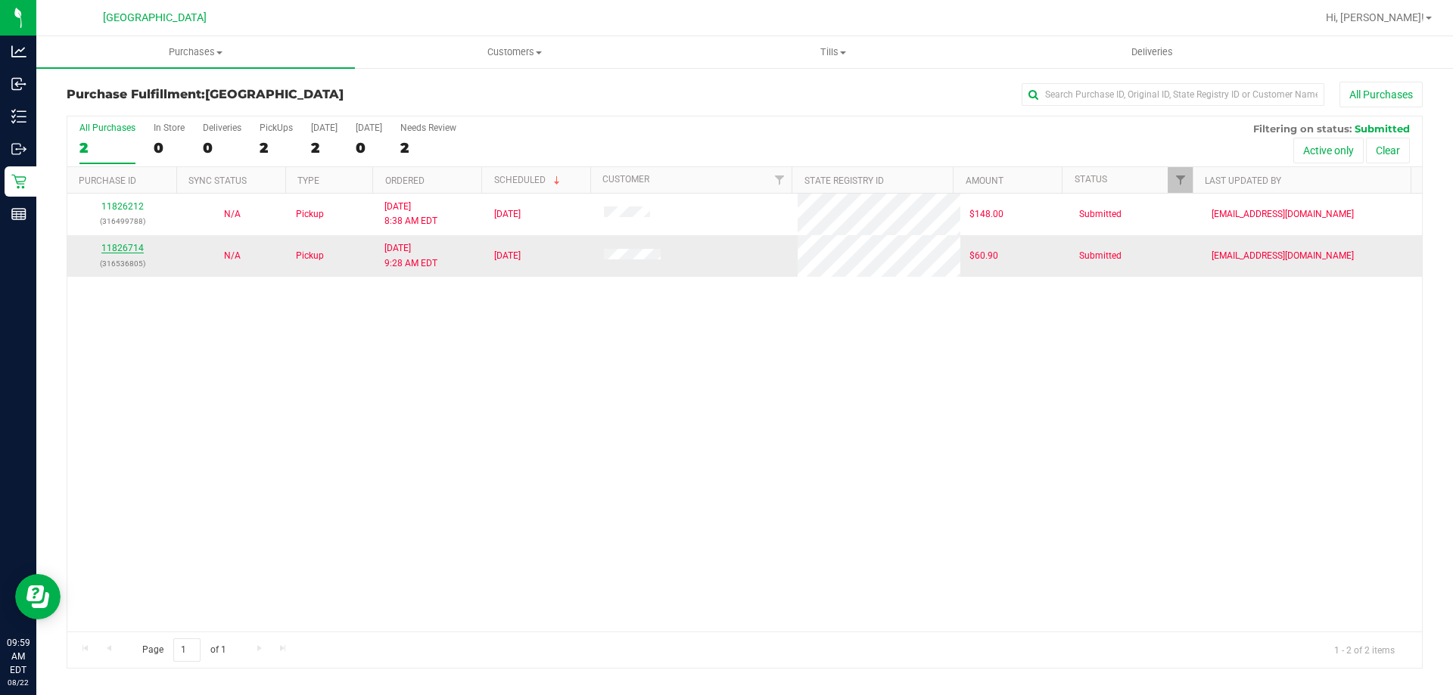
click at [112, 246] on link "11826714" at bounding box center [122, 248] width 42 height 11
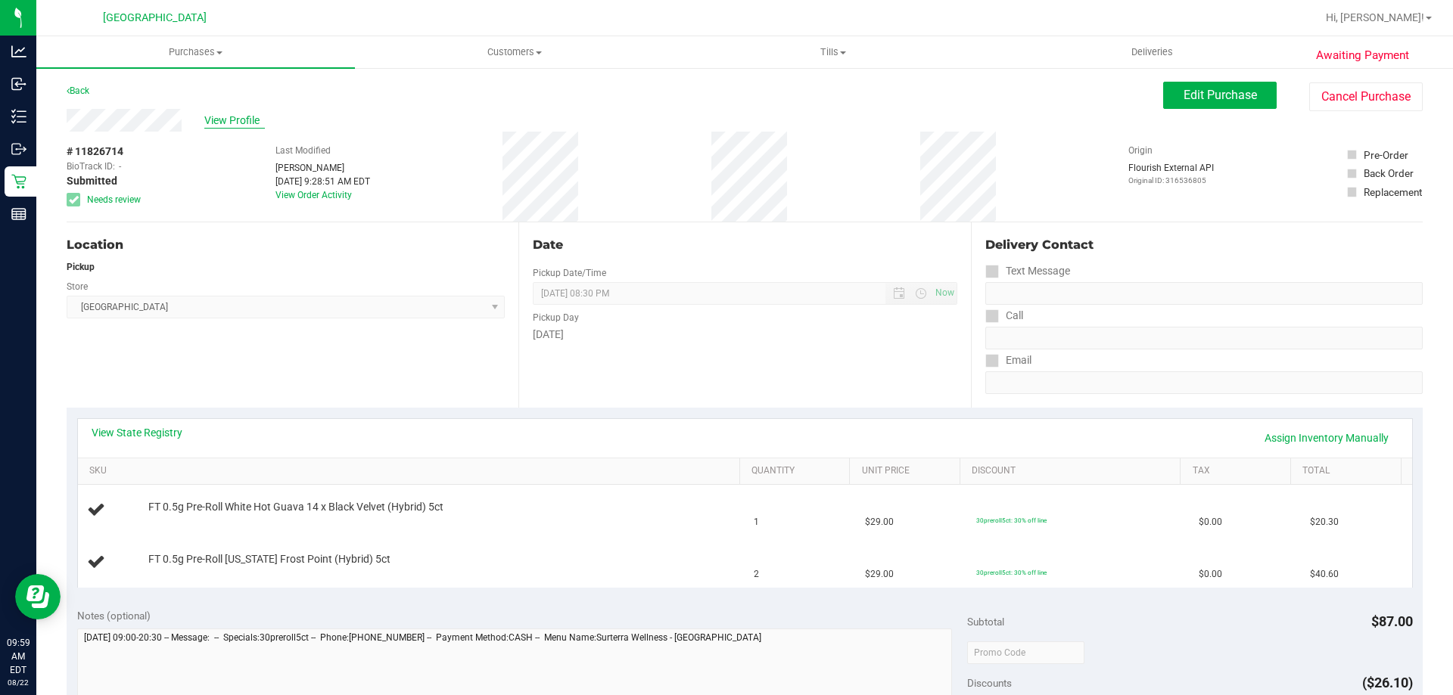
click at [219, 114] on span "View Profile" at bounding box center [234, 121] width 61 height 16
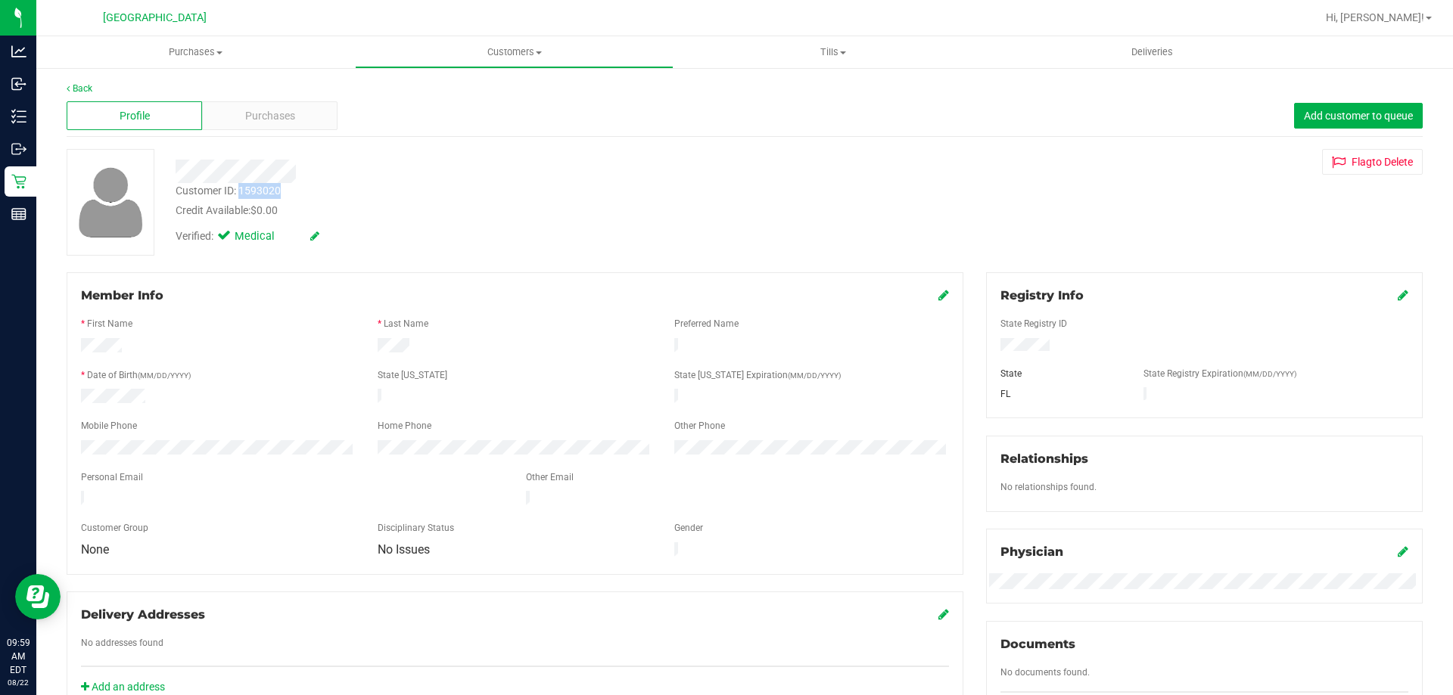
drag, startPoint x: 282, startPoint y: 188, endPoint x: 242, endPoint y: 194, distance: 40.5
click at [242, 194] on div "Customer ID: 1593020 Credit Available: $0.00" at bounding box center [508, 201] width 689 height 36
copy div "1593020"
click at [86, 88] on link "Back" at bounding box center [80, 88] width 26 height 11
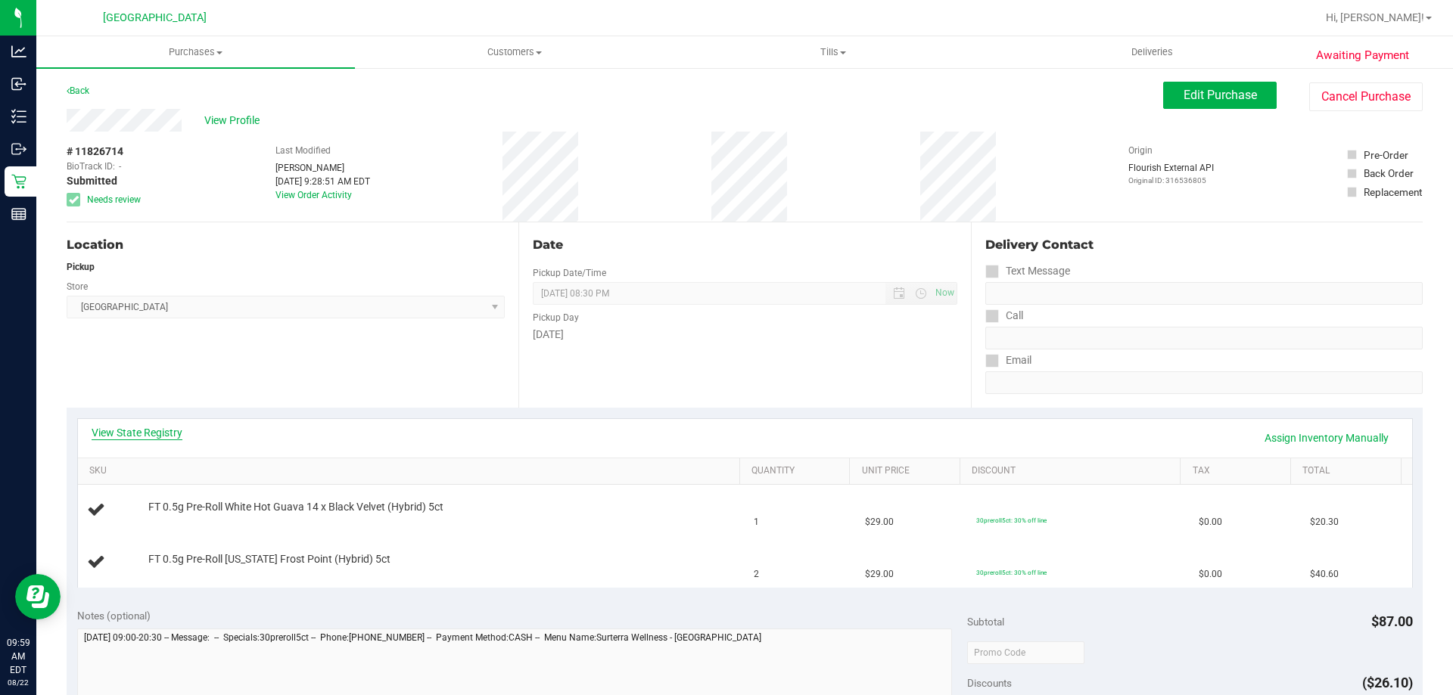
click at [163, 432] on link "View State Registry" at bounding box center [137, 432] width 91 height 15
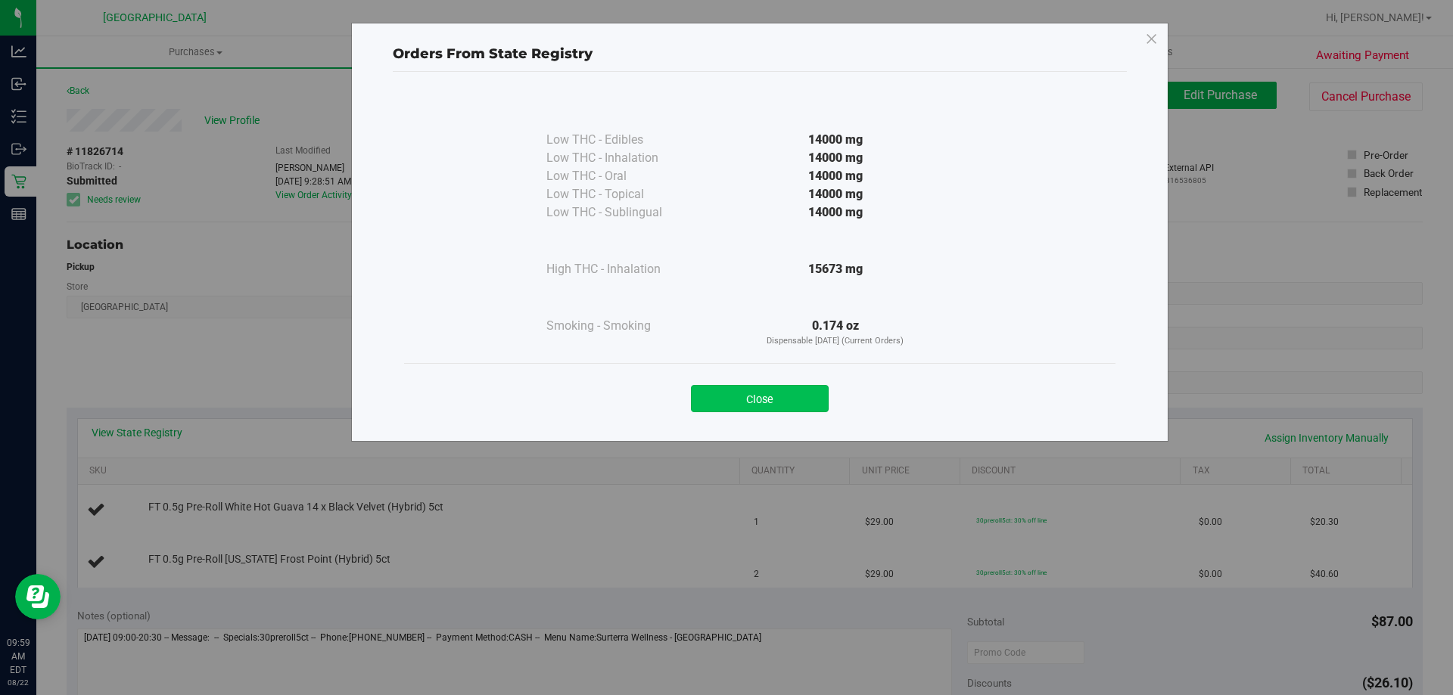
click at [725, 397] on button "Close" at bounding box center [760, 398] width 138 height 27
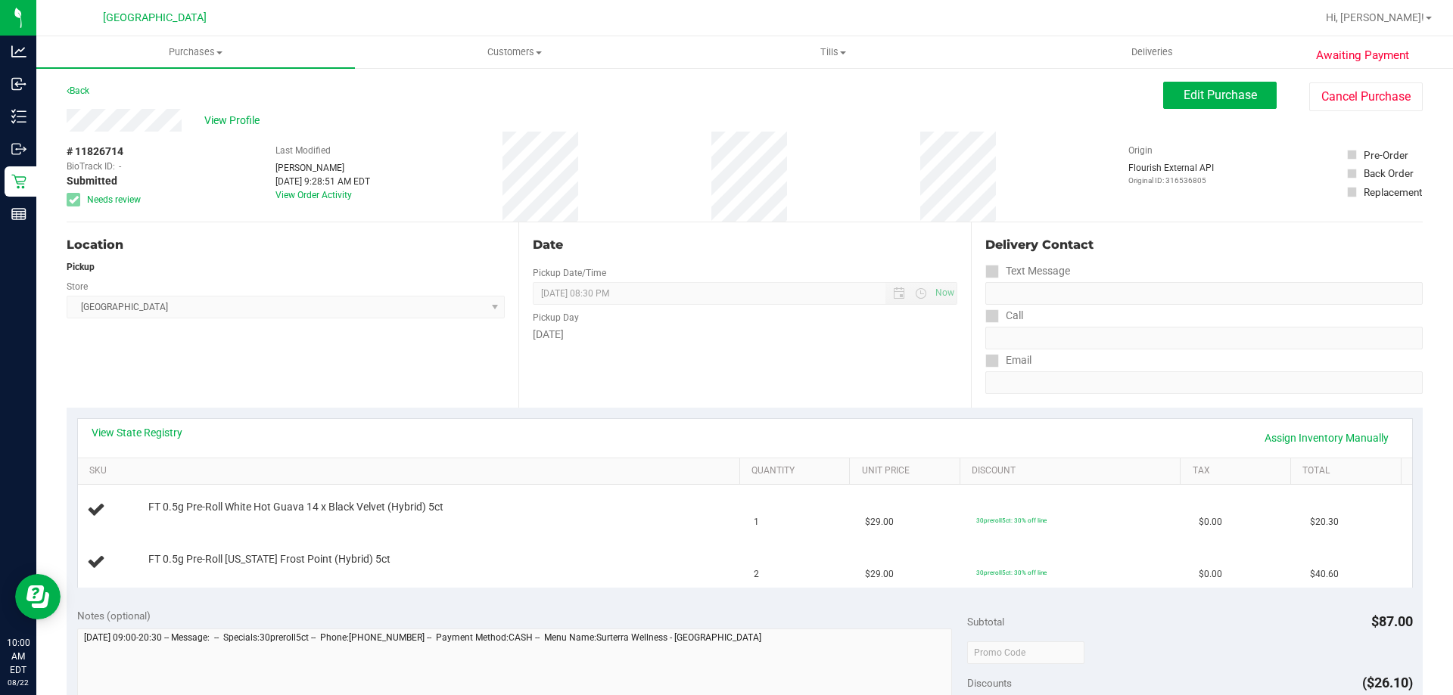
click at [412, 412] on div "View State Registry Assign Inventory Manually SKU Quantity Unit Price Discount …" at bounding box center [745, 503] width 1356 height 190
click at [197, 55] on span "Purchases" at bounding box center [195, 52] width 319 height 14
click at [182, 104] on li "Fulfillment" at bounding box center [195, 110] width 319 height 18
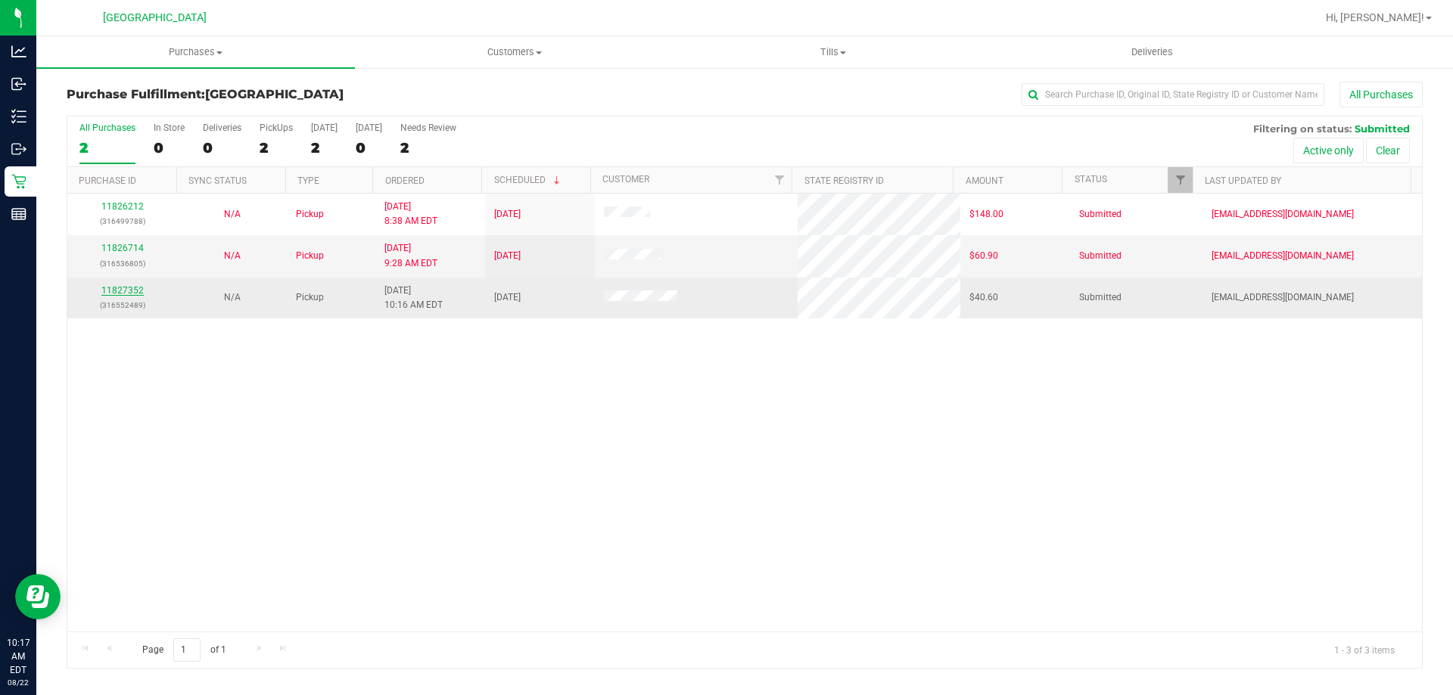
click at [124, 290] on link "11827352" at bounding box center [122, 290] width 42 height 11
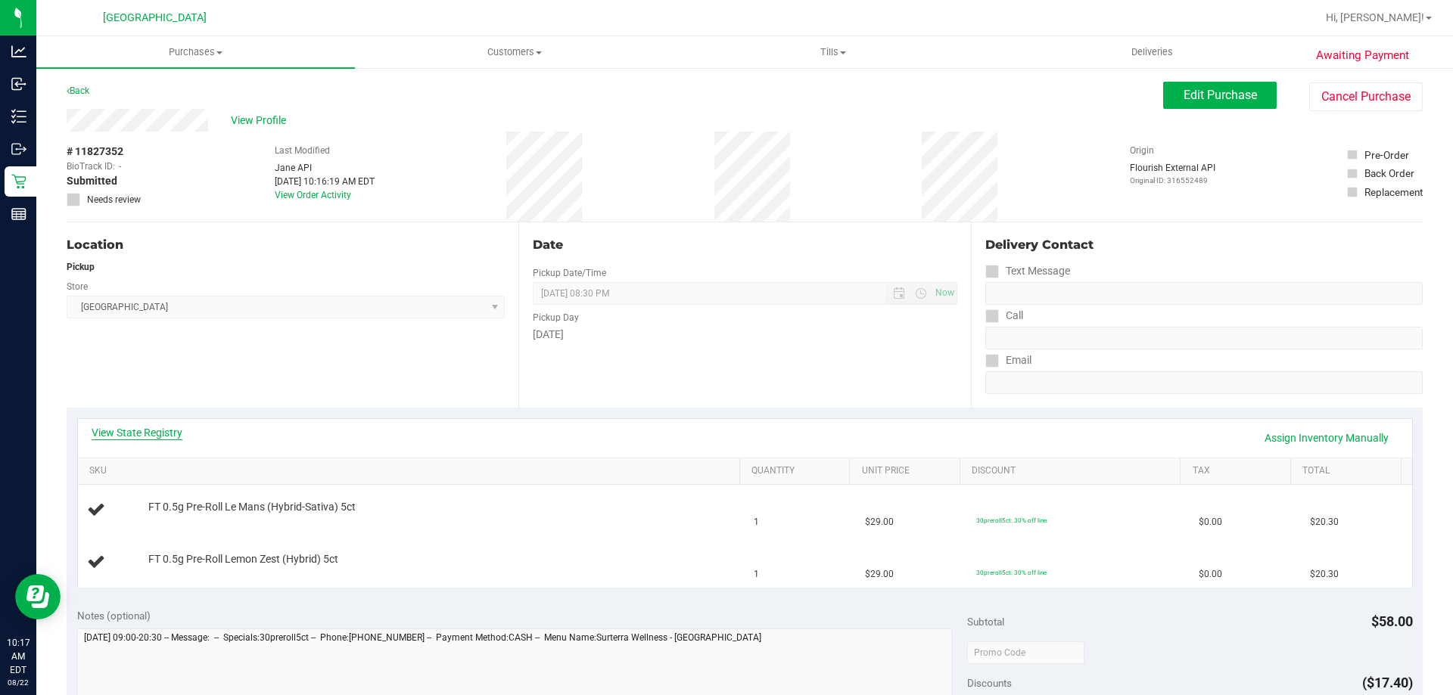
click at [163, 427] on link "View State Registry" at bounding box center [137, 432] width 91 height 15
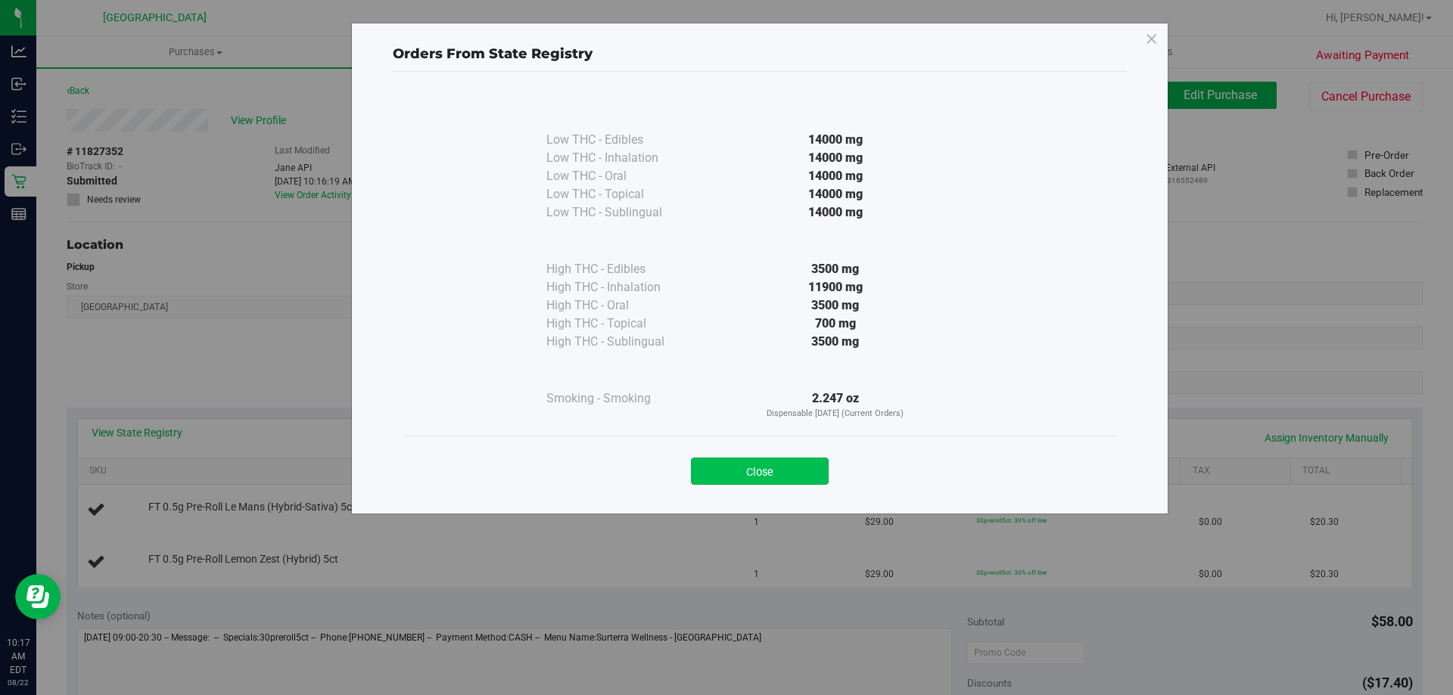
click at [792, 458] on button "Close" at bounding box center [760, 471] width 138 height 27
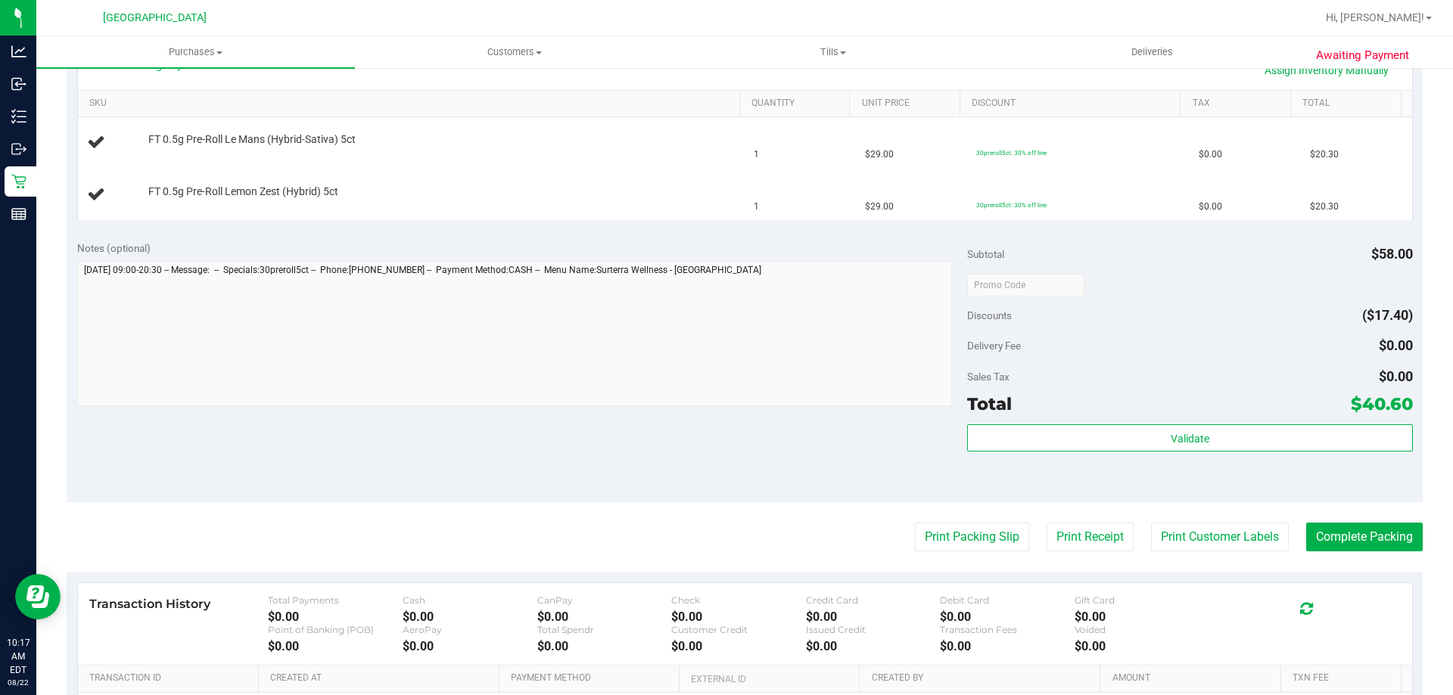
scroll to position [454, 0]
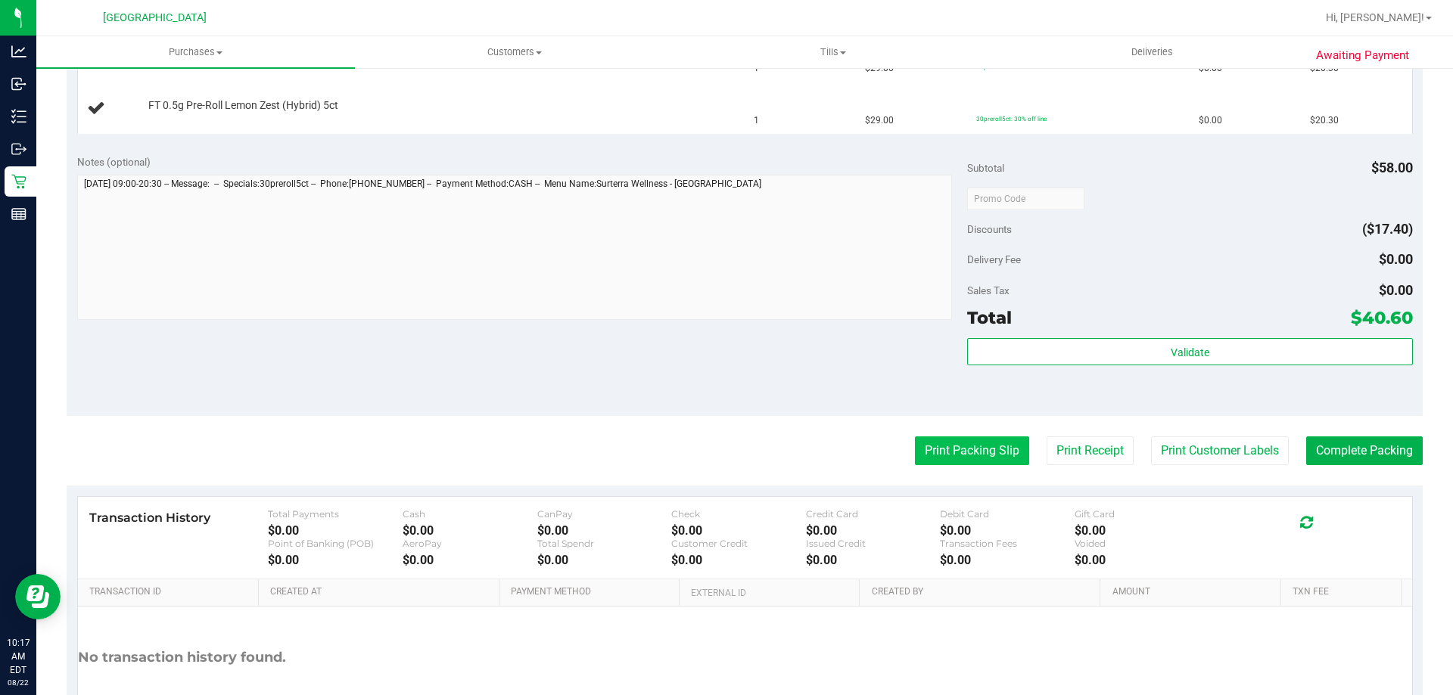
click at [953, 441] on button "Print Packing Slip" at bounding box center [972, 451] width 114 height 29
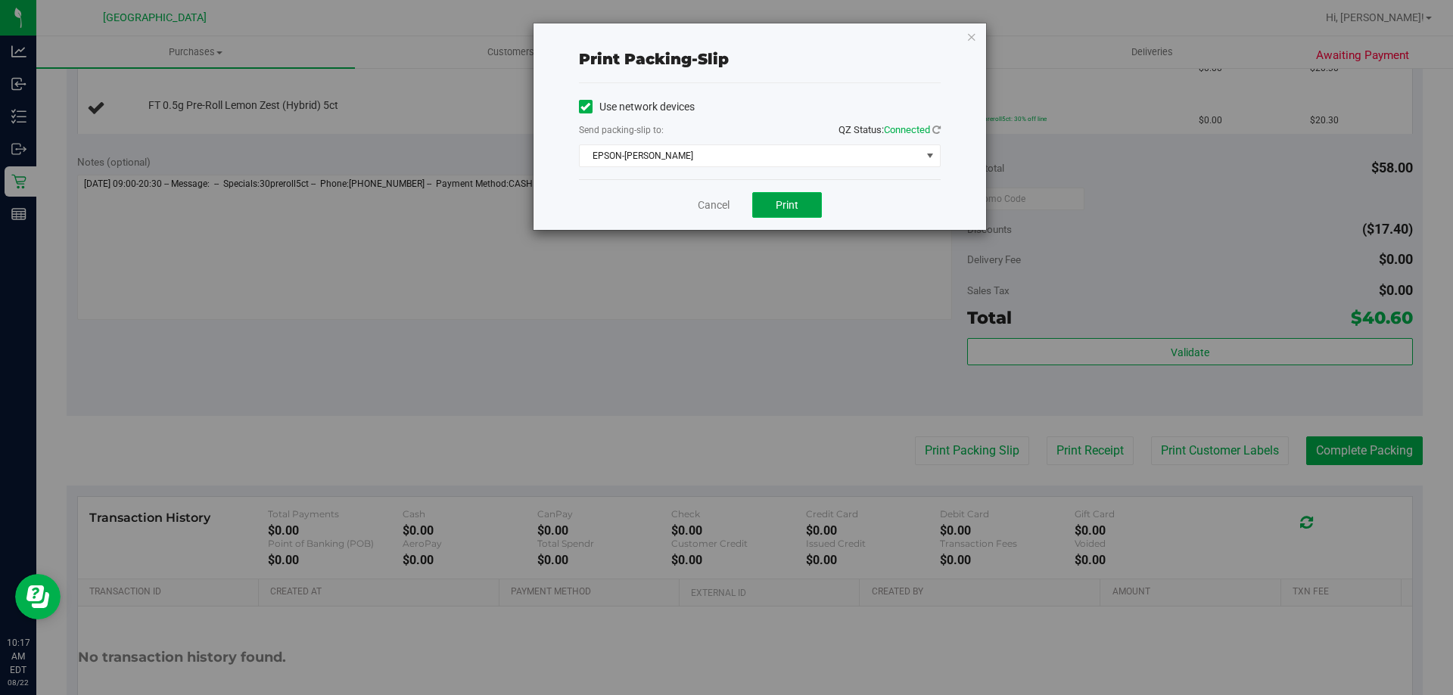
click at [806, 208] on button "Print" at bounding box center [787, 205] width 70 height 26
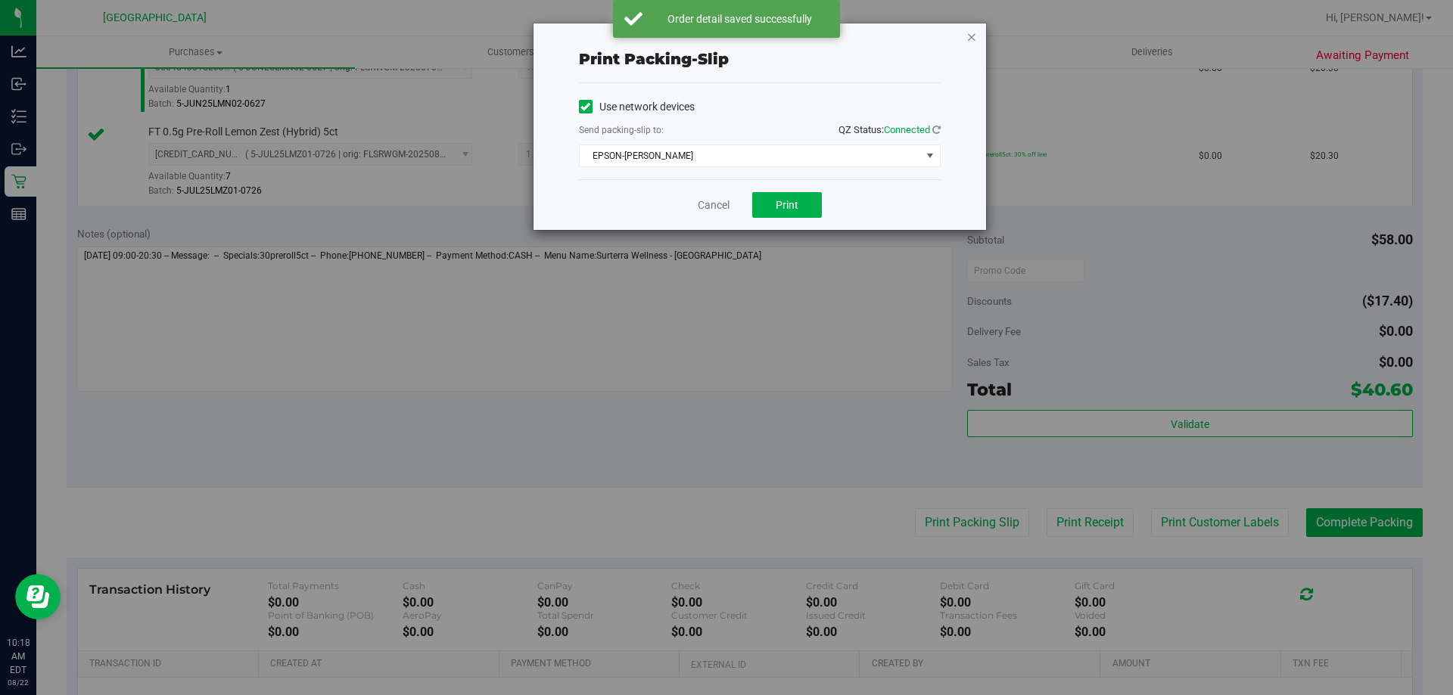
click at [974, 37] on icon "button" at bounding box center [971, 36] width 11 height 18
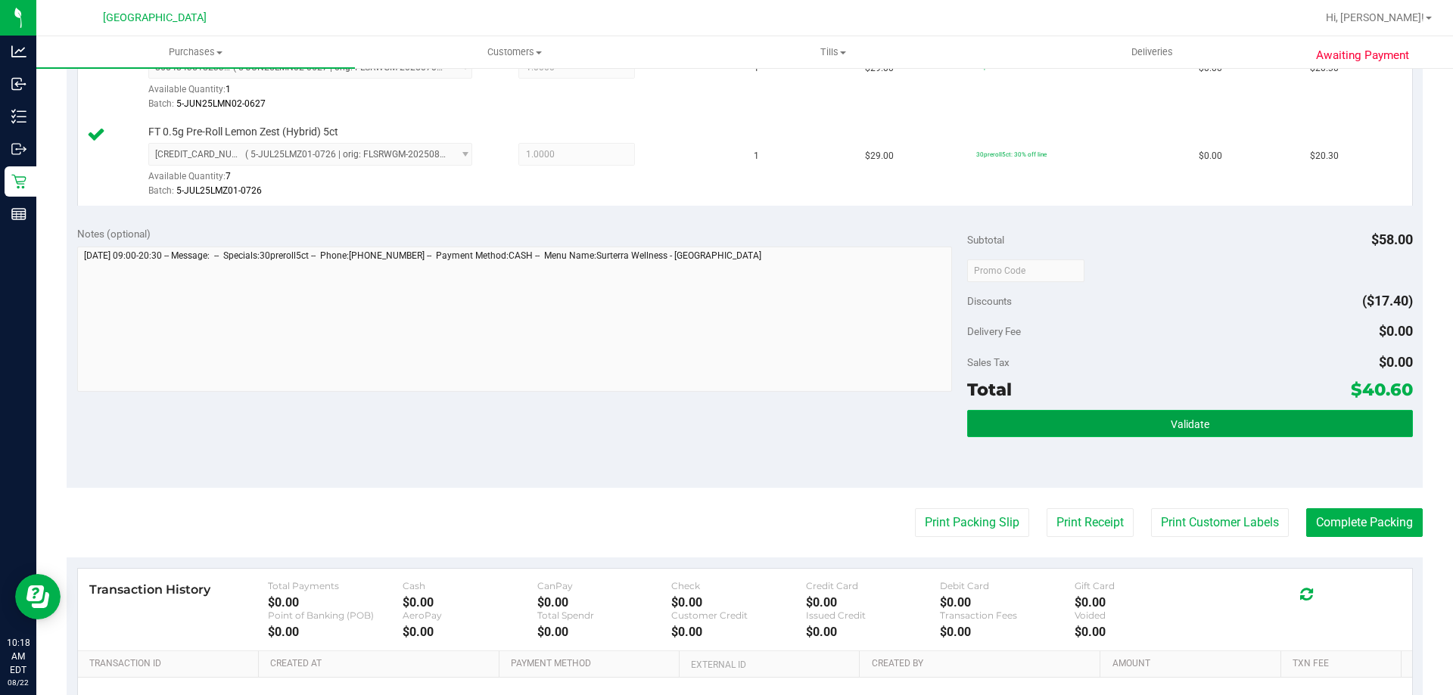
click at [1298, 417] on button "Validate" at bounding box center [1189, 423] width 445 height 27
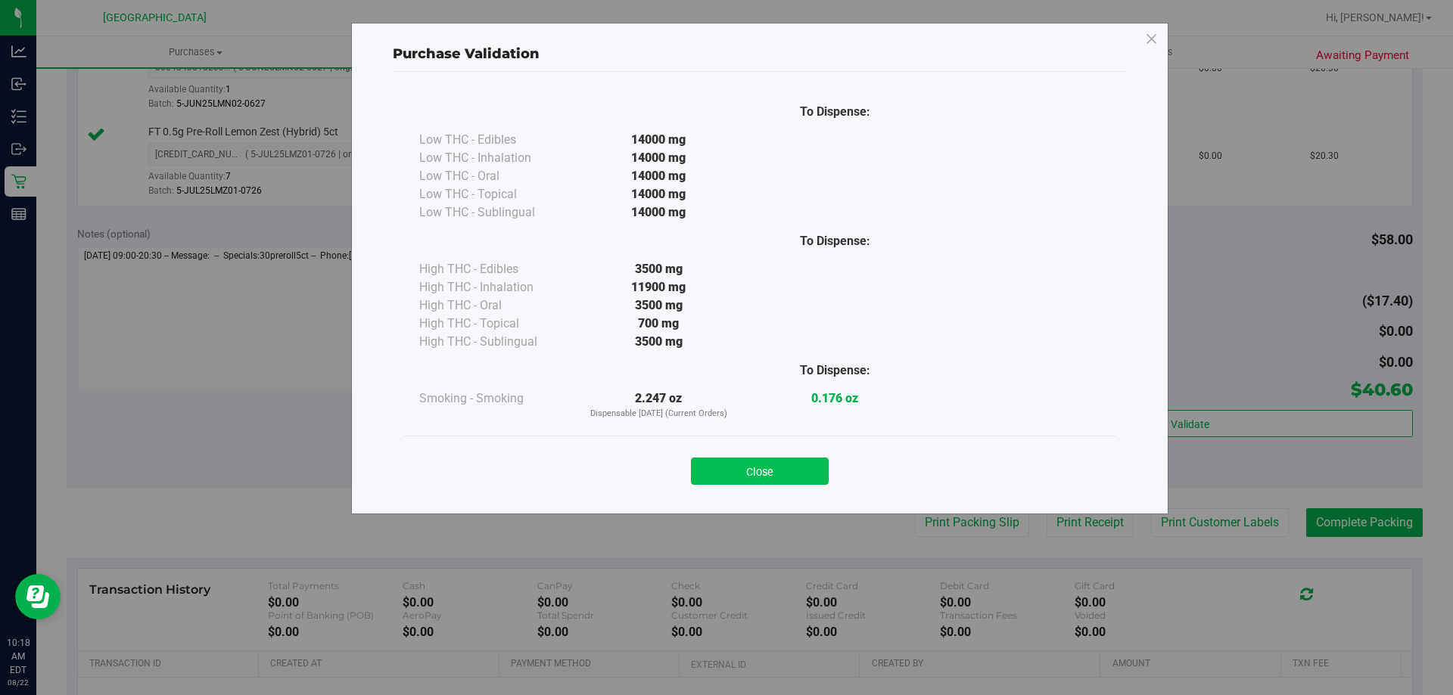
click at [797, 474] on button "Close" at bounding box center [760, 471] width 138 height 27
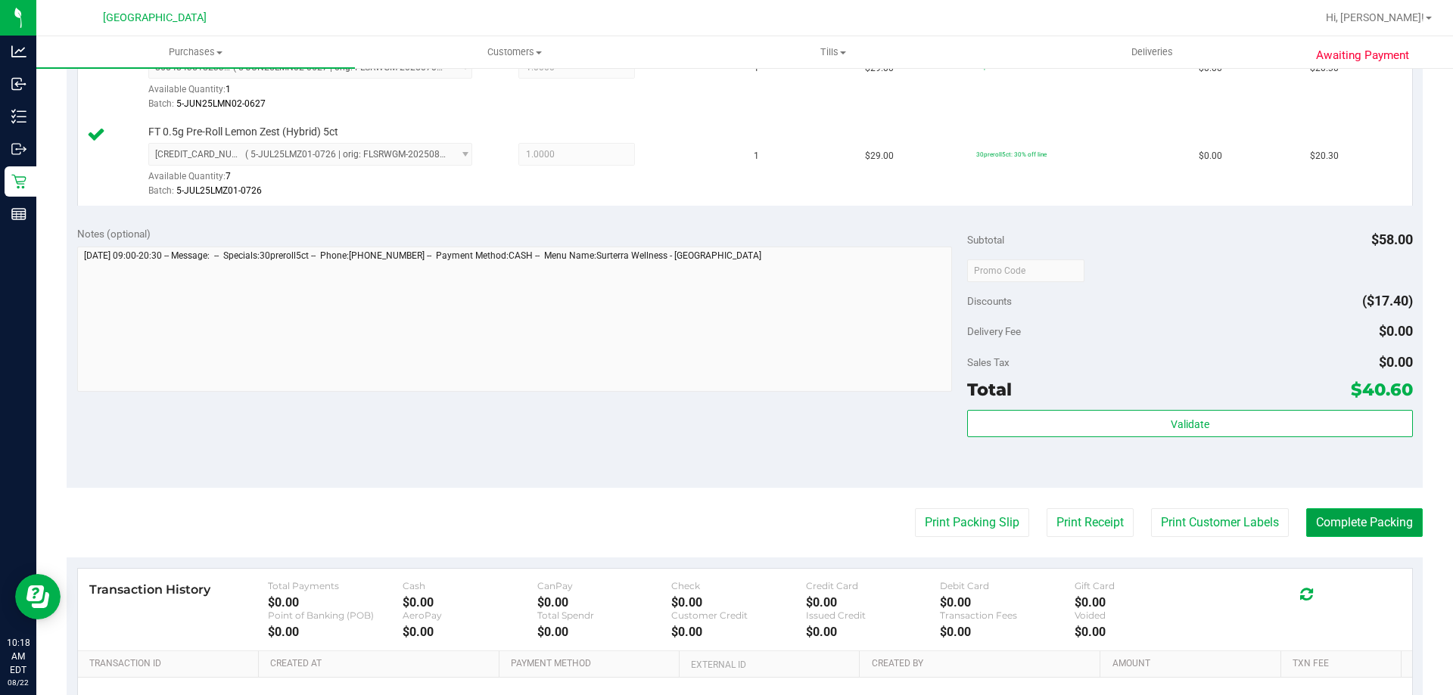
click at [1358, 518] on button "Complete Packing" at bounding box center [1364, 523] width 117 height 29
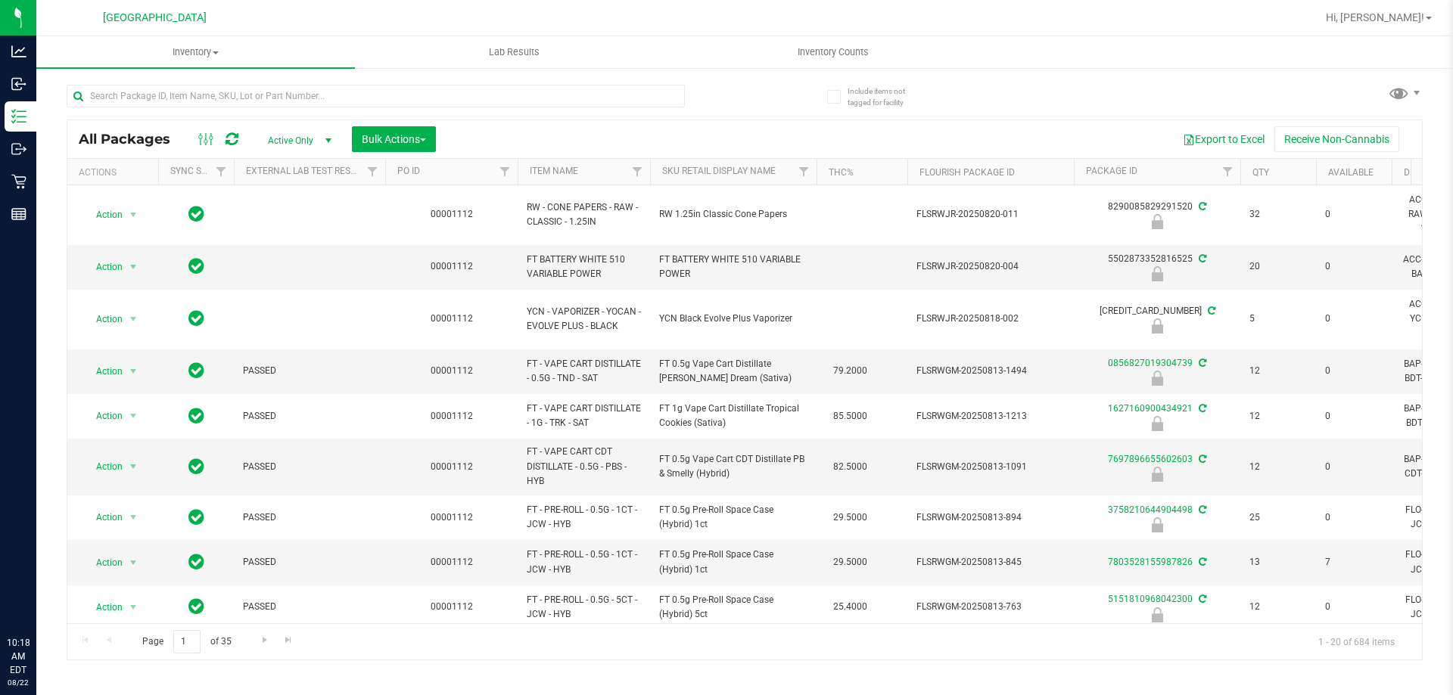
click at [20, 222] on div "Reports" at bounding box center [21, 214] width 32 height 30
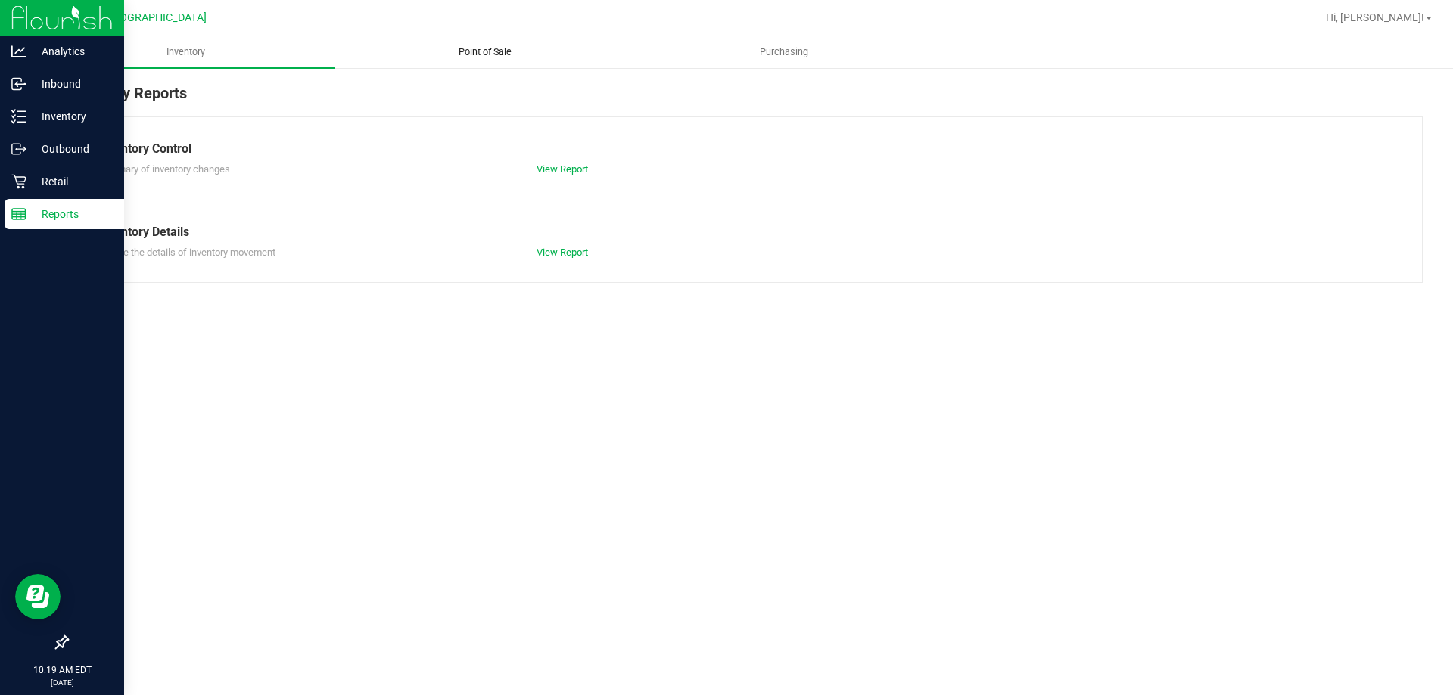
click at [510, 48] on span "Point of Sale" at bounding box center [485, 52] width 94 height 14
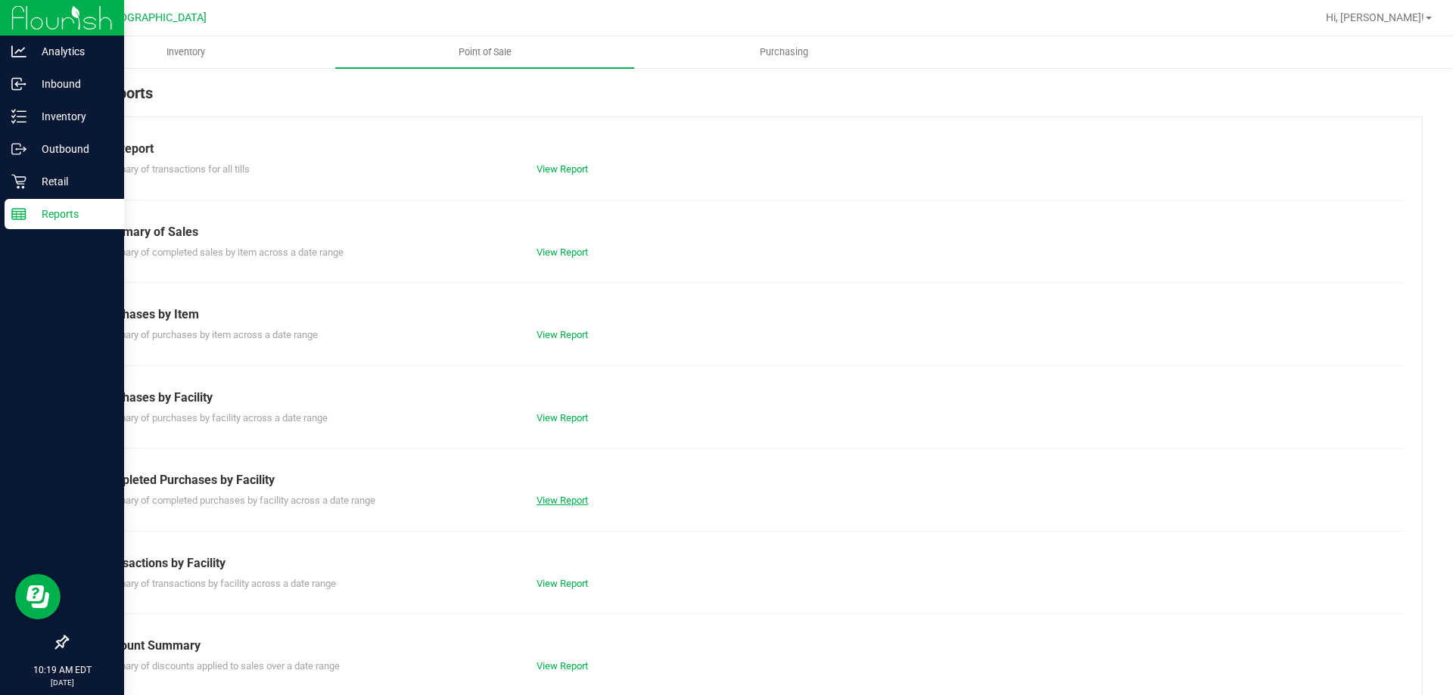
click at [573, 498] on link "View Report" at bounding box center [561, 500] width 51 height 11
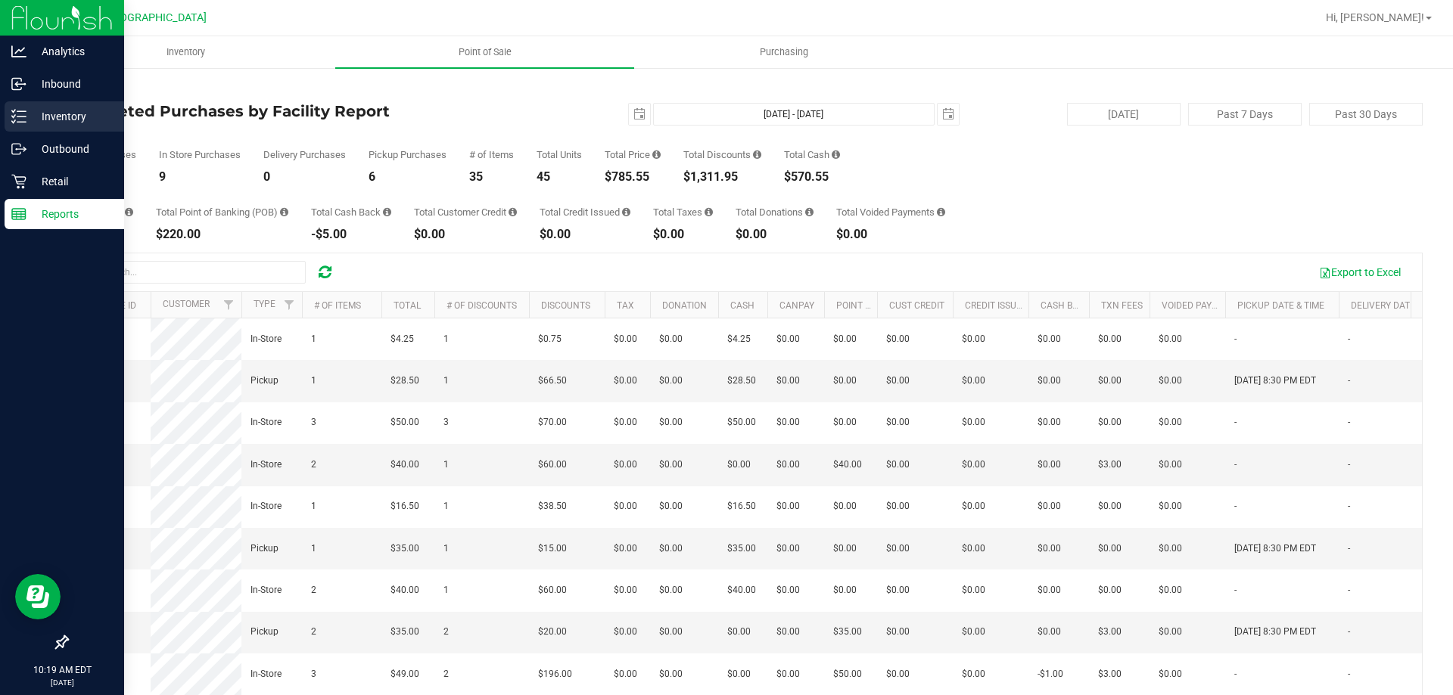
click at [58, 119] on p "Inventory" at bounding box center [71, 116] width 91 height 18
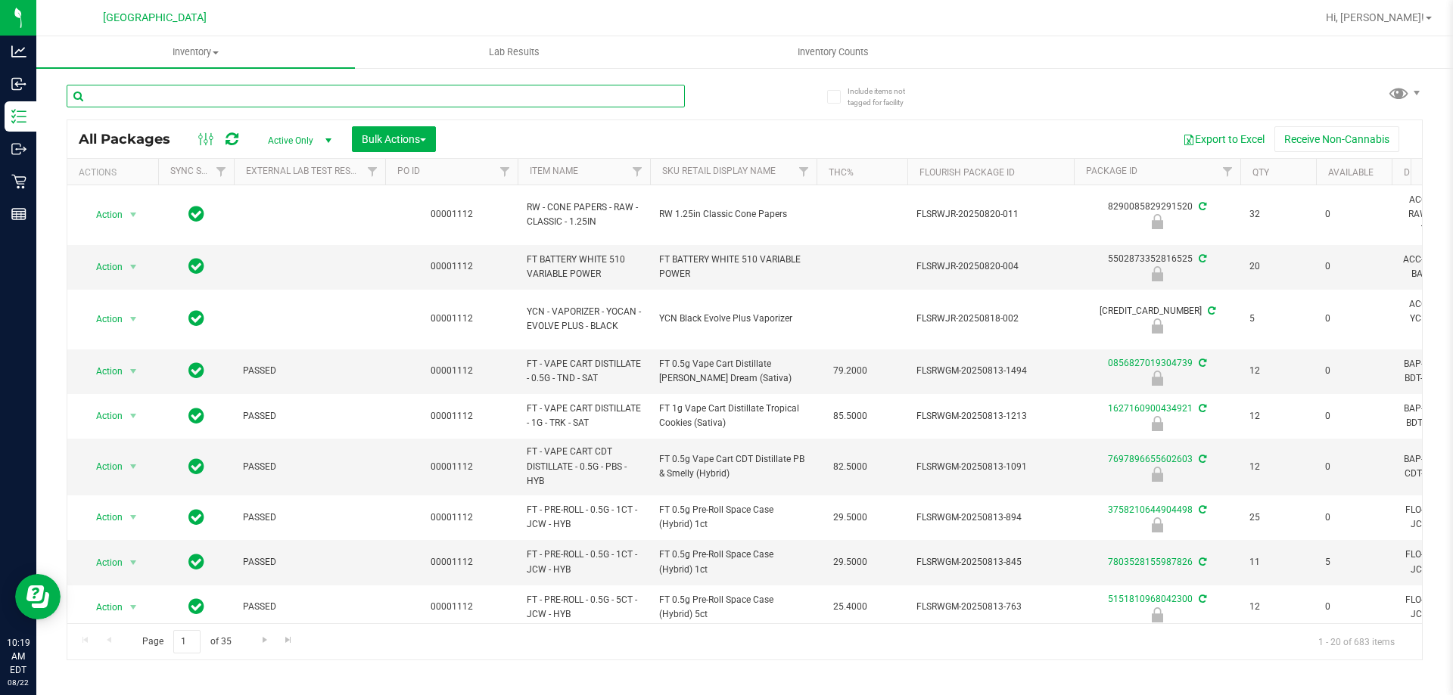
click at [348, 90] on input "text" at bounding box center [376, 96] width 618 height 23
type input "a"
type input "grz"
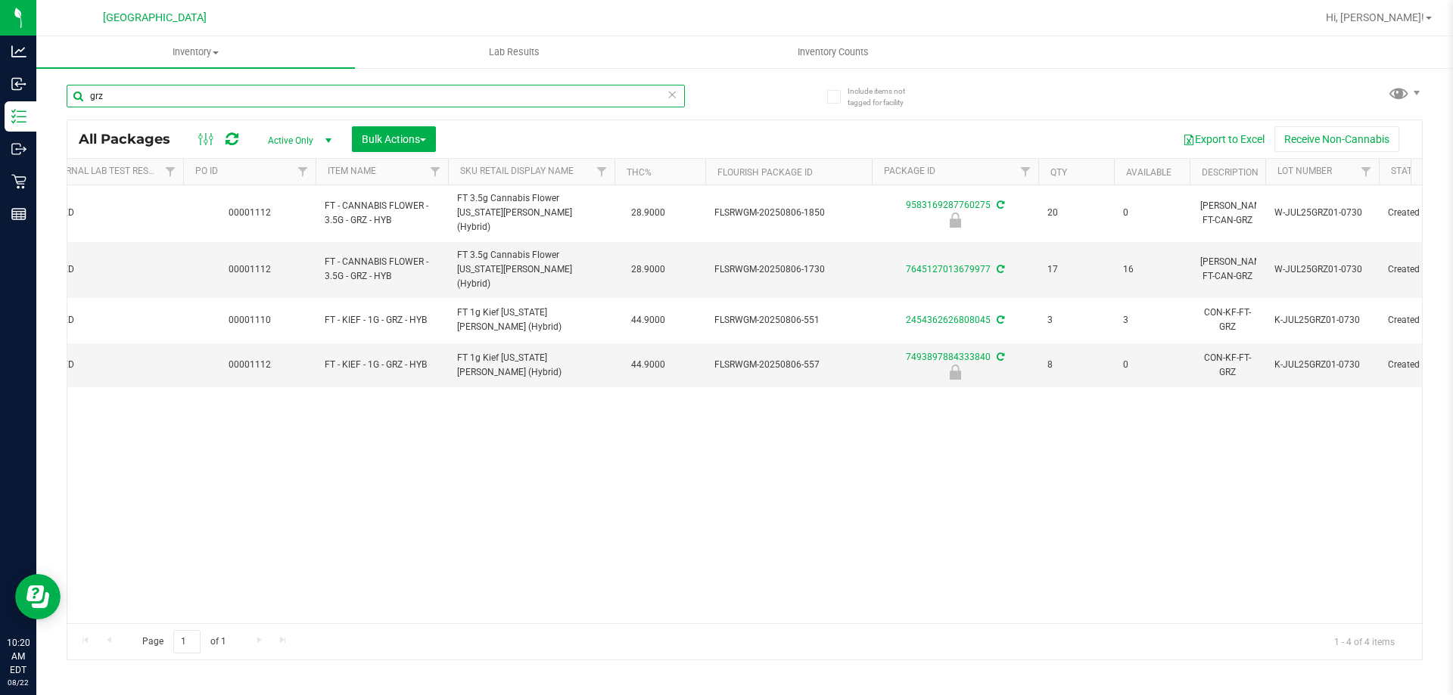
scroll to position [0, 351]
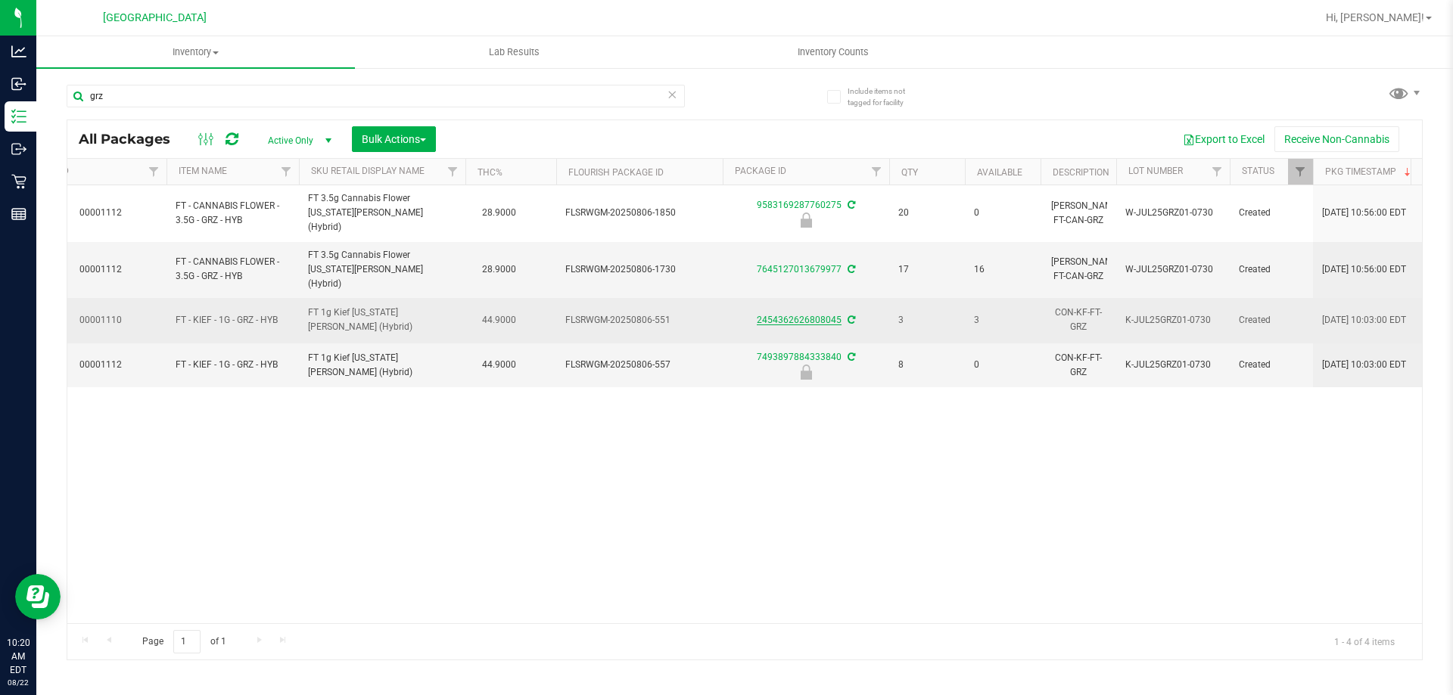
click at [830, 315] on link "2454362626808045" at bounding box center [799, 320] width 85 height 11
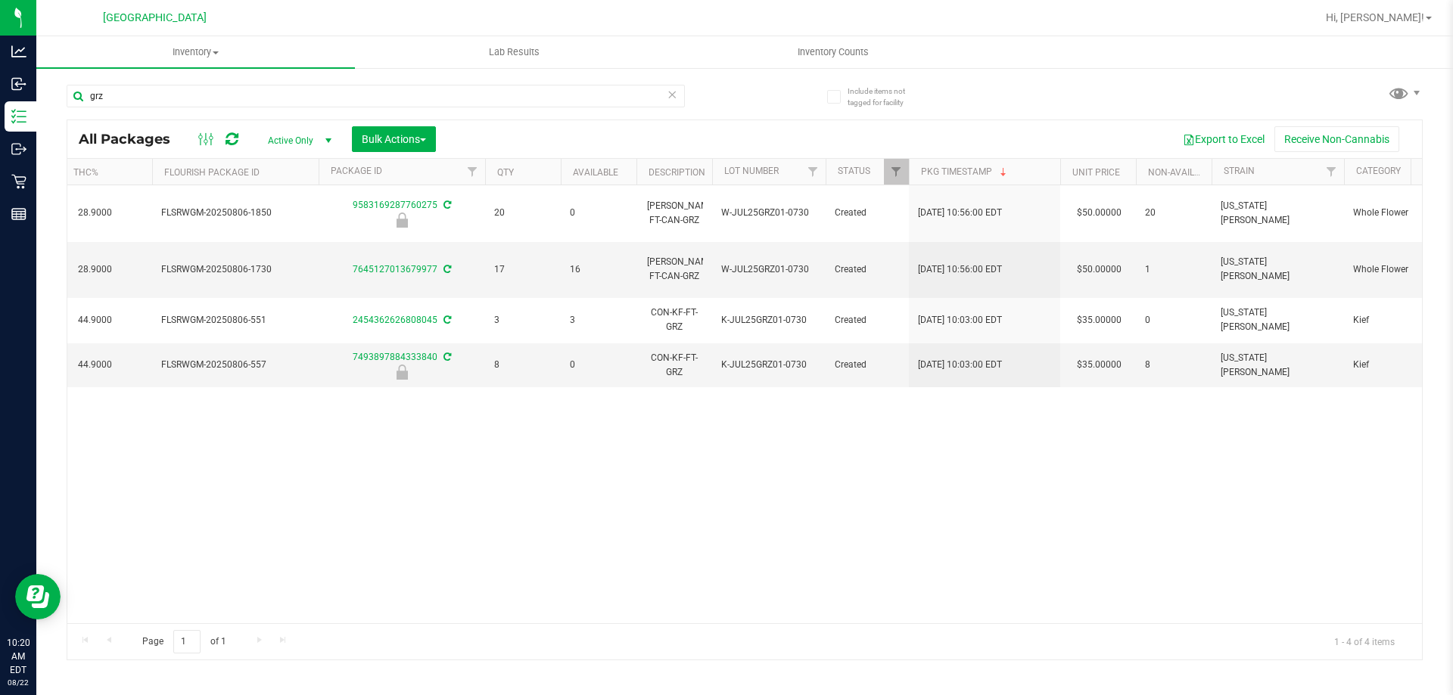
scroll to position [0, 768]
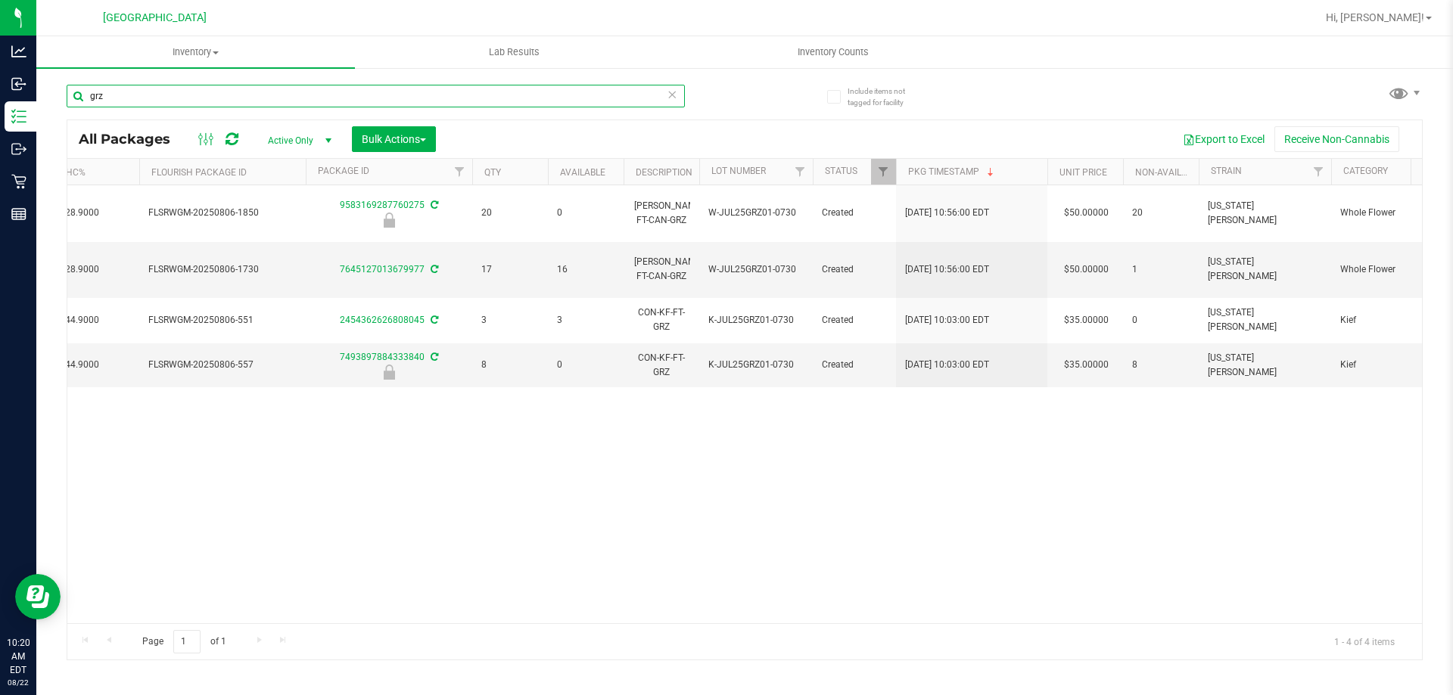
click at [489, 92] on input "grz" at bounding box center [376, 96] width 618 height 23
type input "g"
type input "ddf"
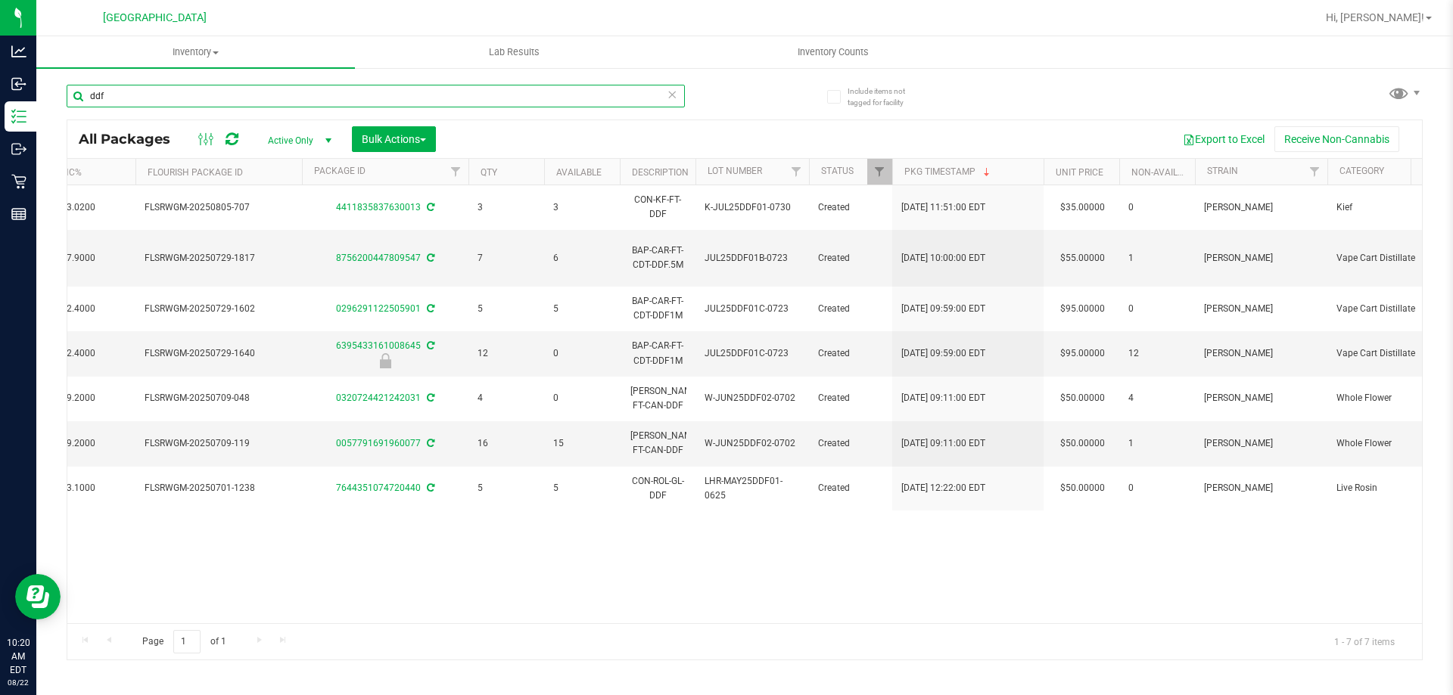
scroll to position [0, 812]
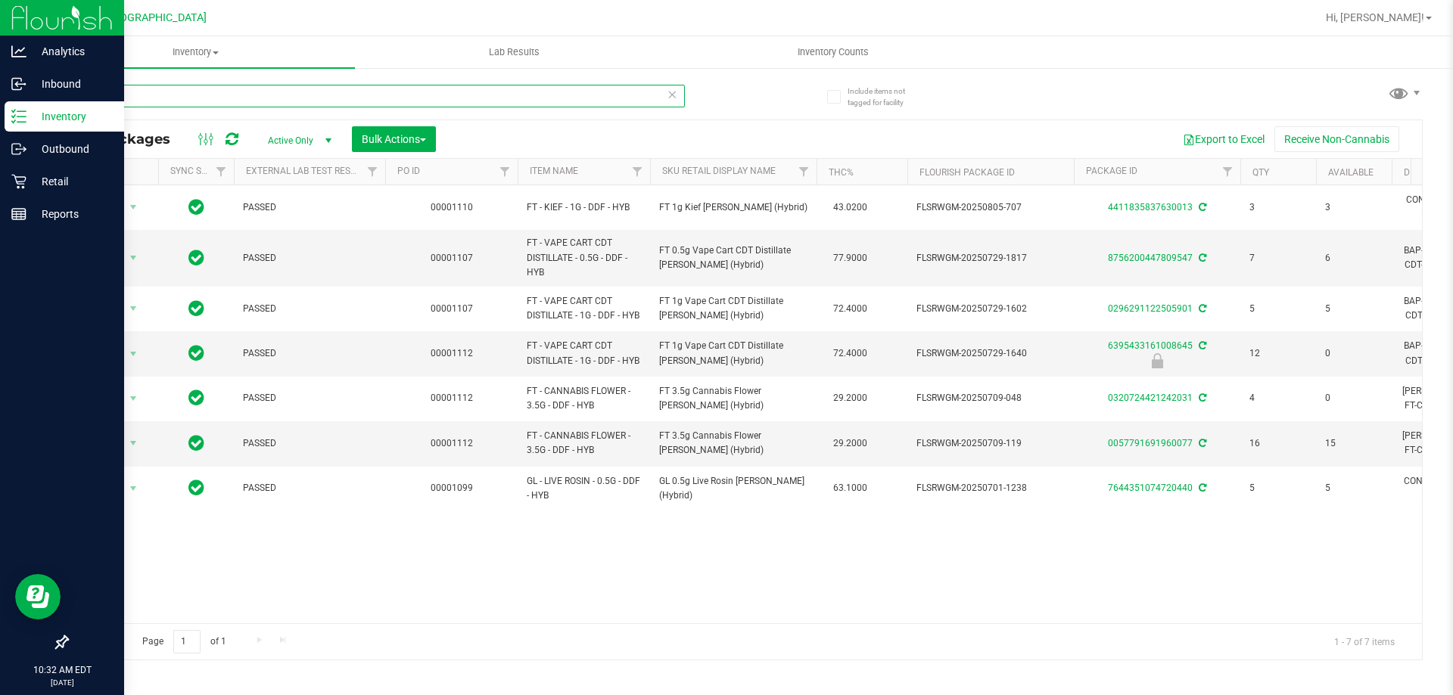
drag, startPoint x: 148, startPoint y: 91, endPoint x: 0, endPoint y: 31, distance: 159.2
click at [0, 94] on div "Analytics Inbound Inventory Outbound Retail Reports 10:32 AM EDT 08/22/2025 08/…" at bounding box center [726, 347] width 1453 height 695
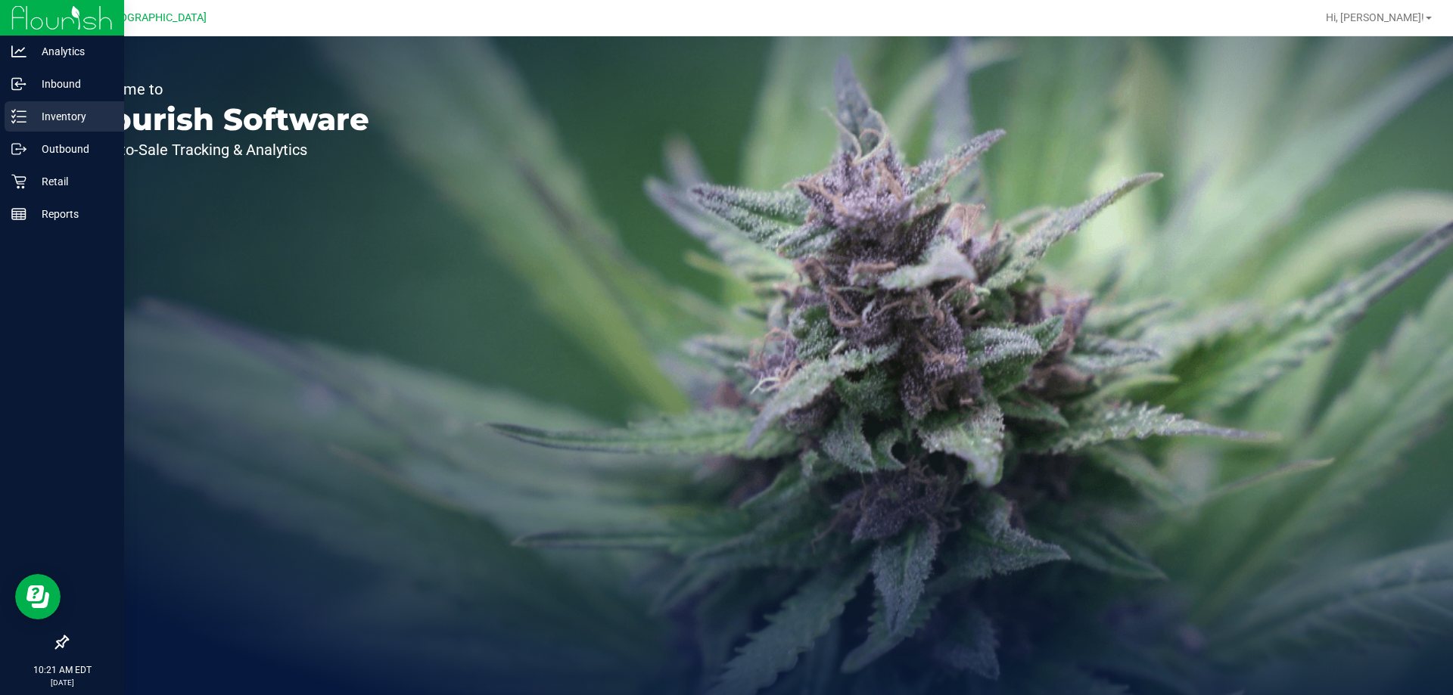
click at [66, 112] on p "Inventory" at bounding box center [71, 116] width 91 height 18
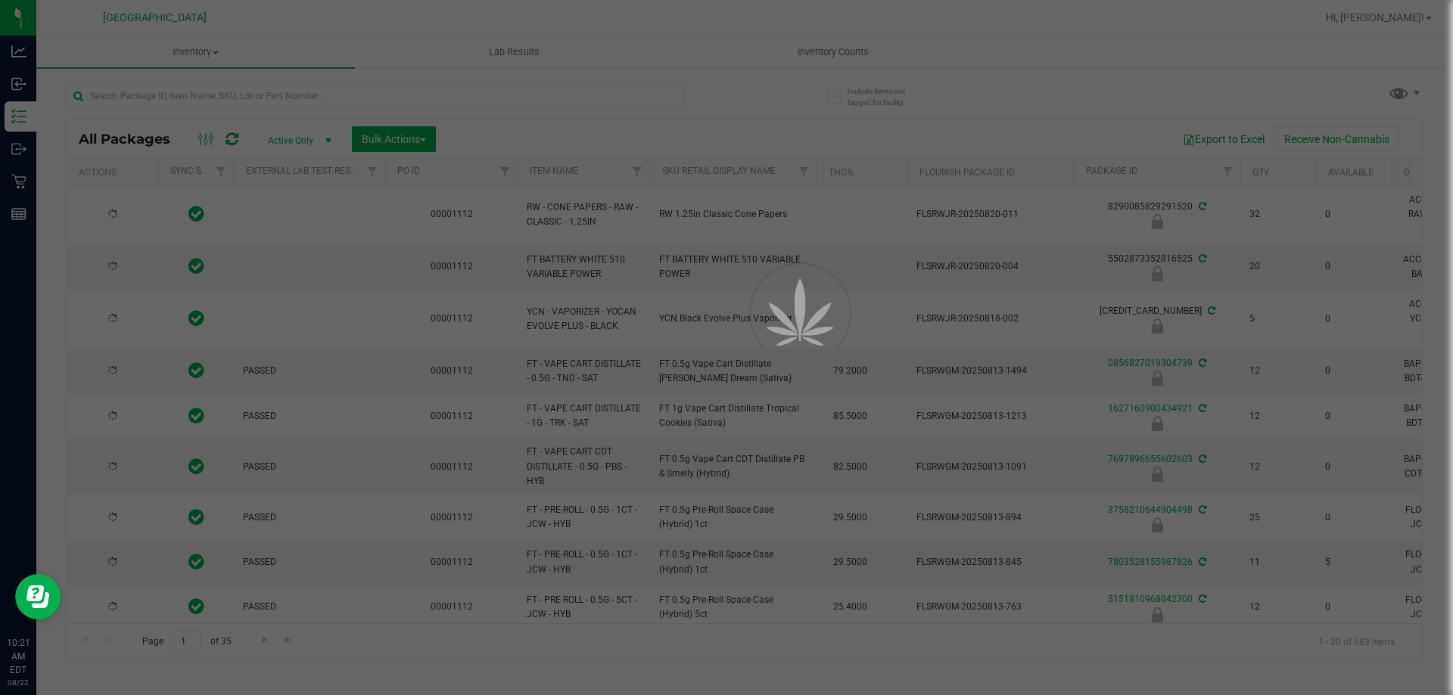
click at [148, 96] on div at bounding box center [726, 347] width 1453 height 695
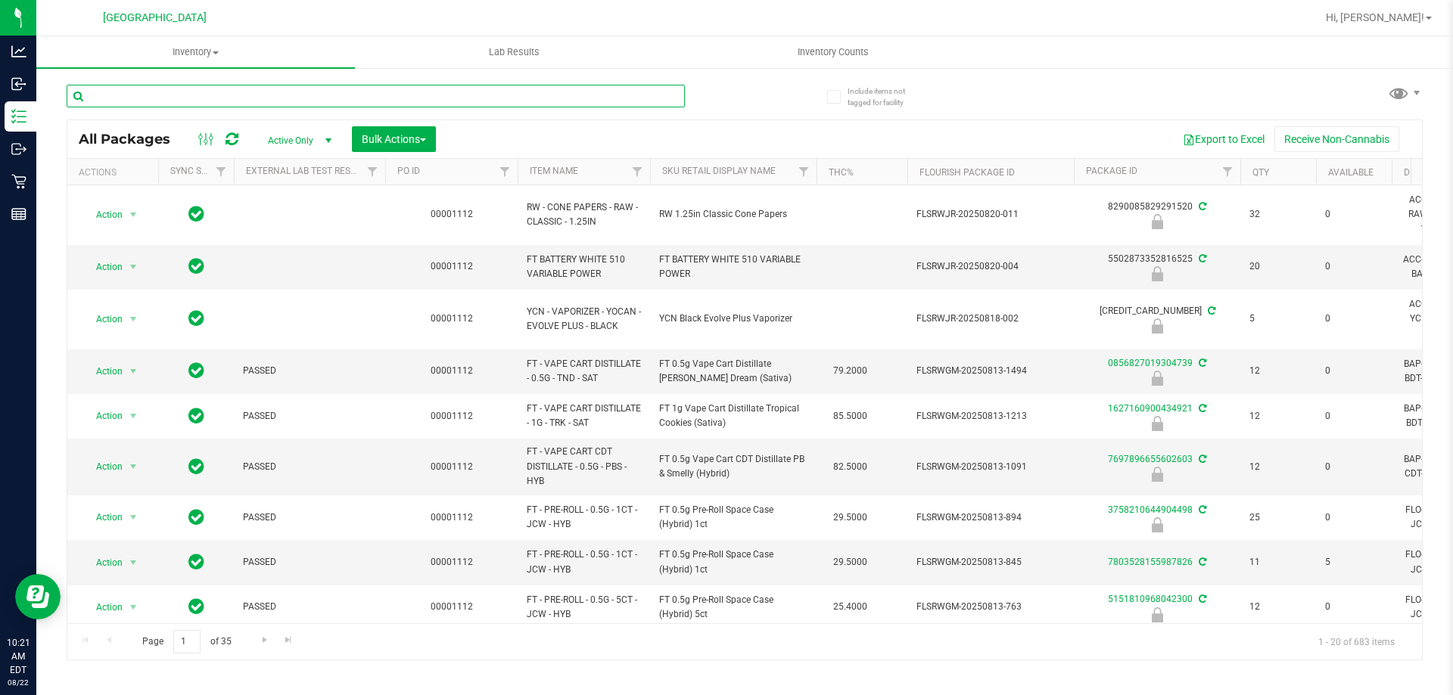
click at [148, 96] on input "text" at bounding box center [376, 96] width 618 height 23
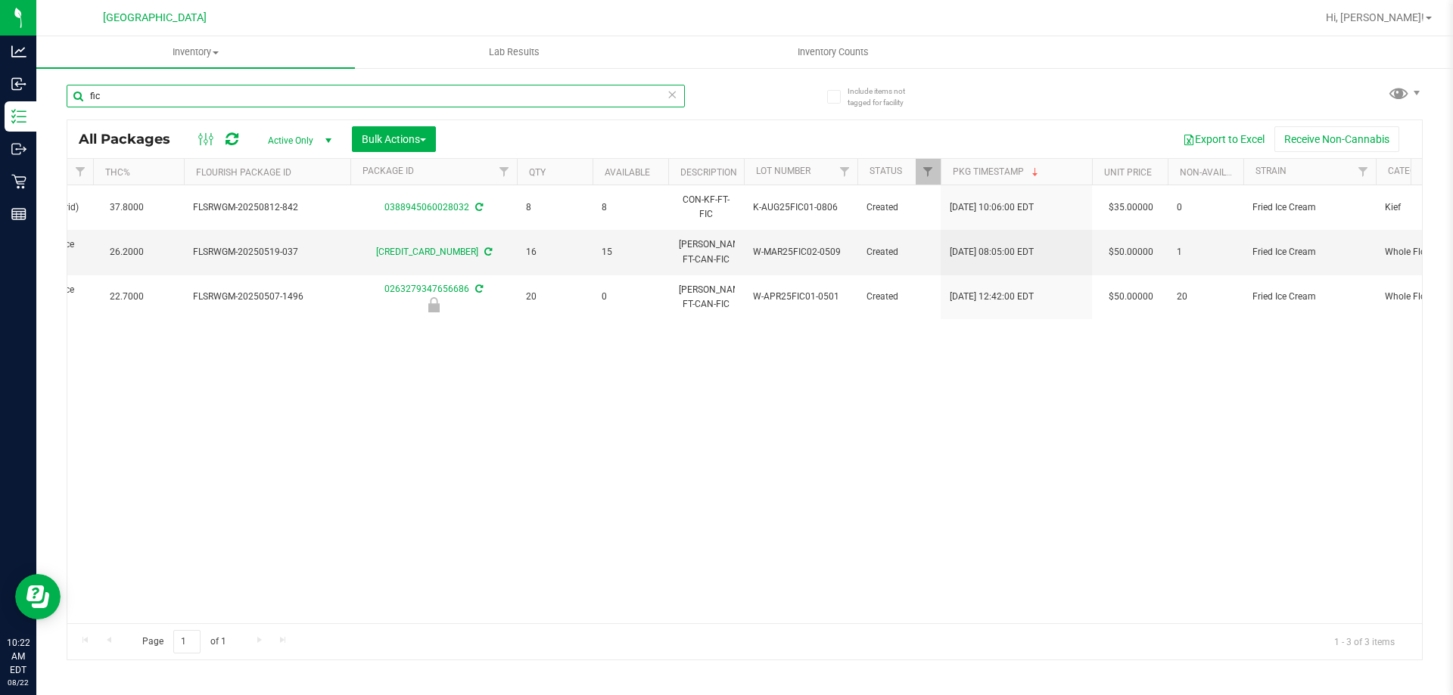
scroll to position [0, 772]
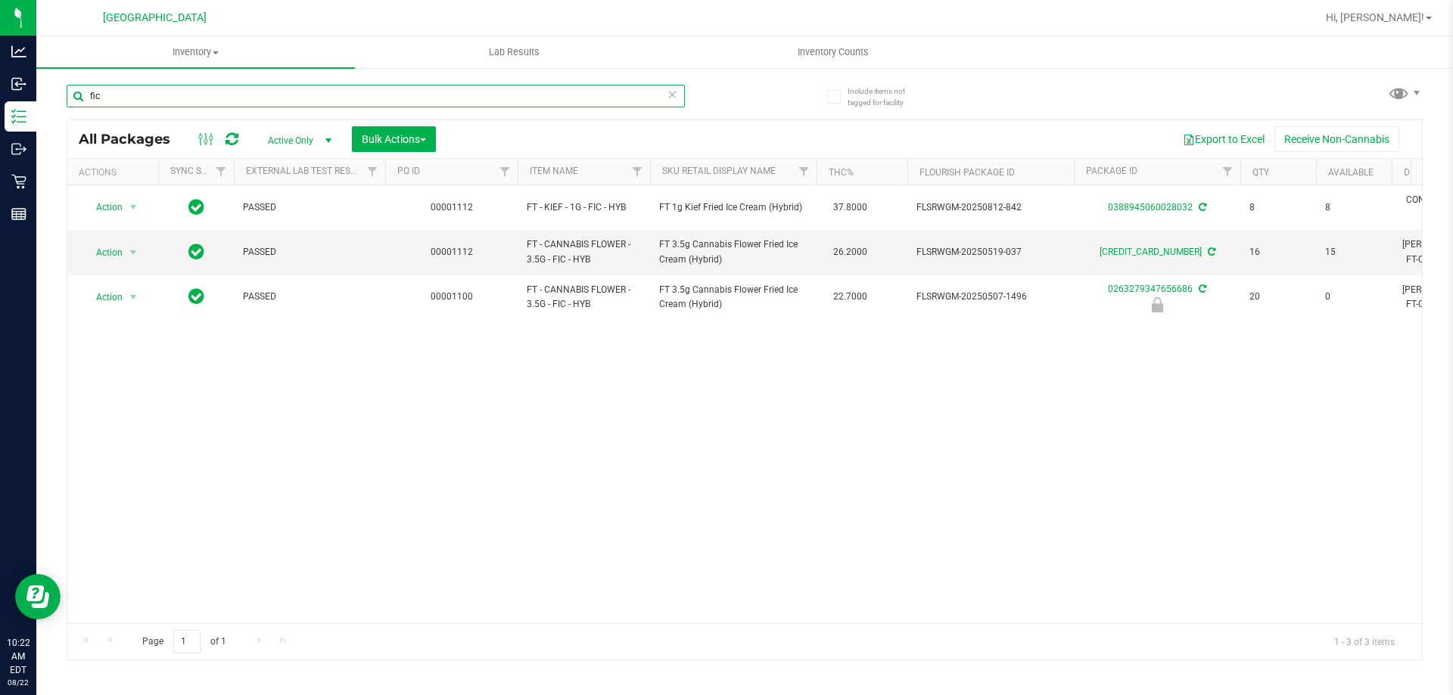
drag, startPoint x: 117, startPoint y: 95, endPoint x: 71, endPoint y: 101, distance: 45.7
click at [71, 101] on input "fic" at bounding box center [376, 96] width 618 height 23
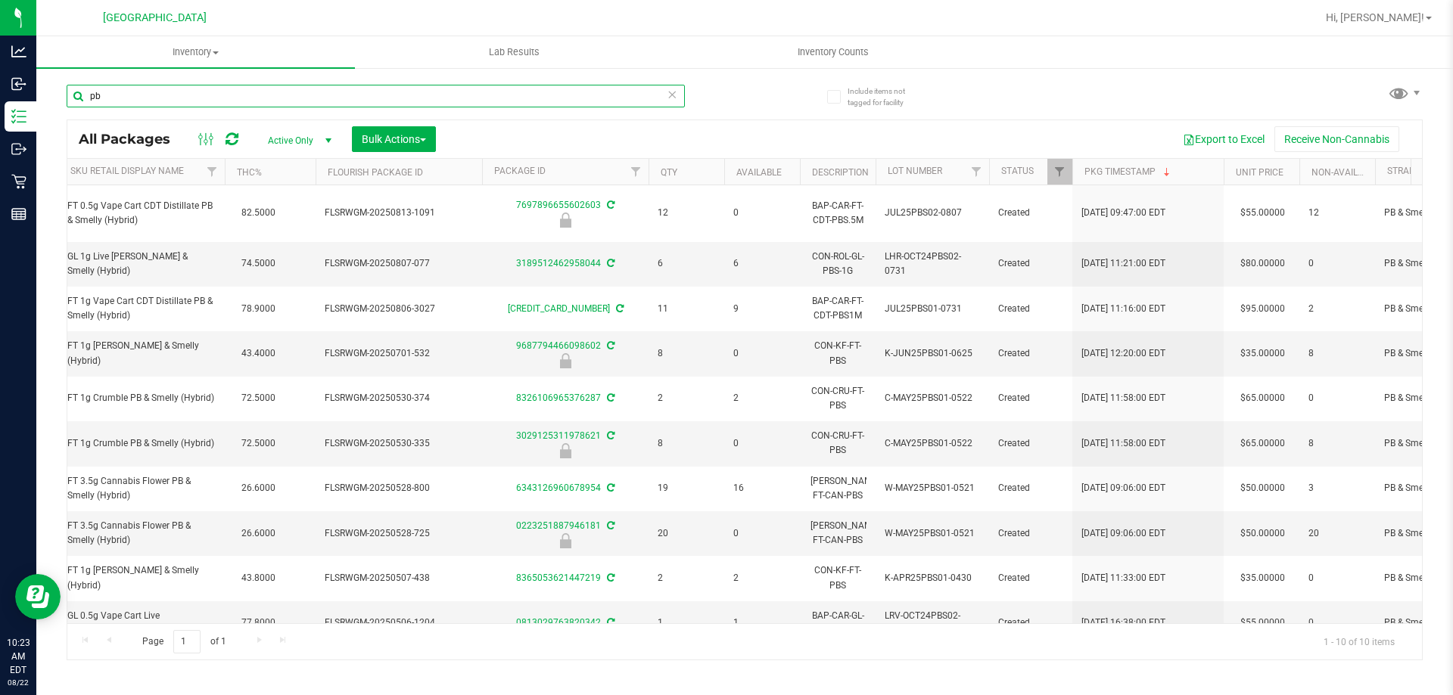
type input "p"
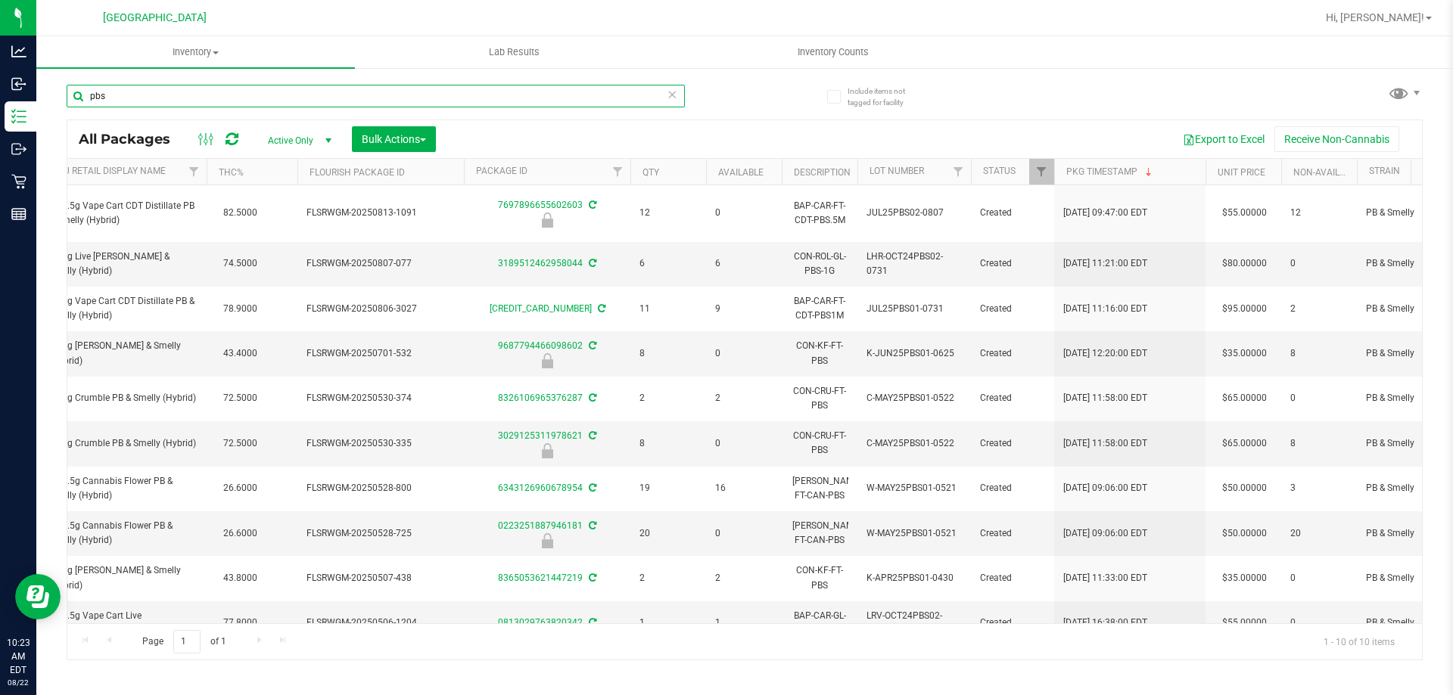
scroll to position [0, 626]
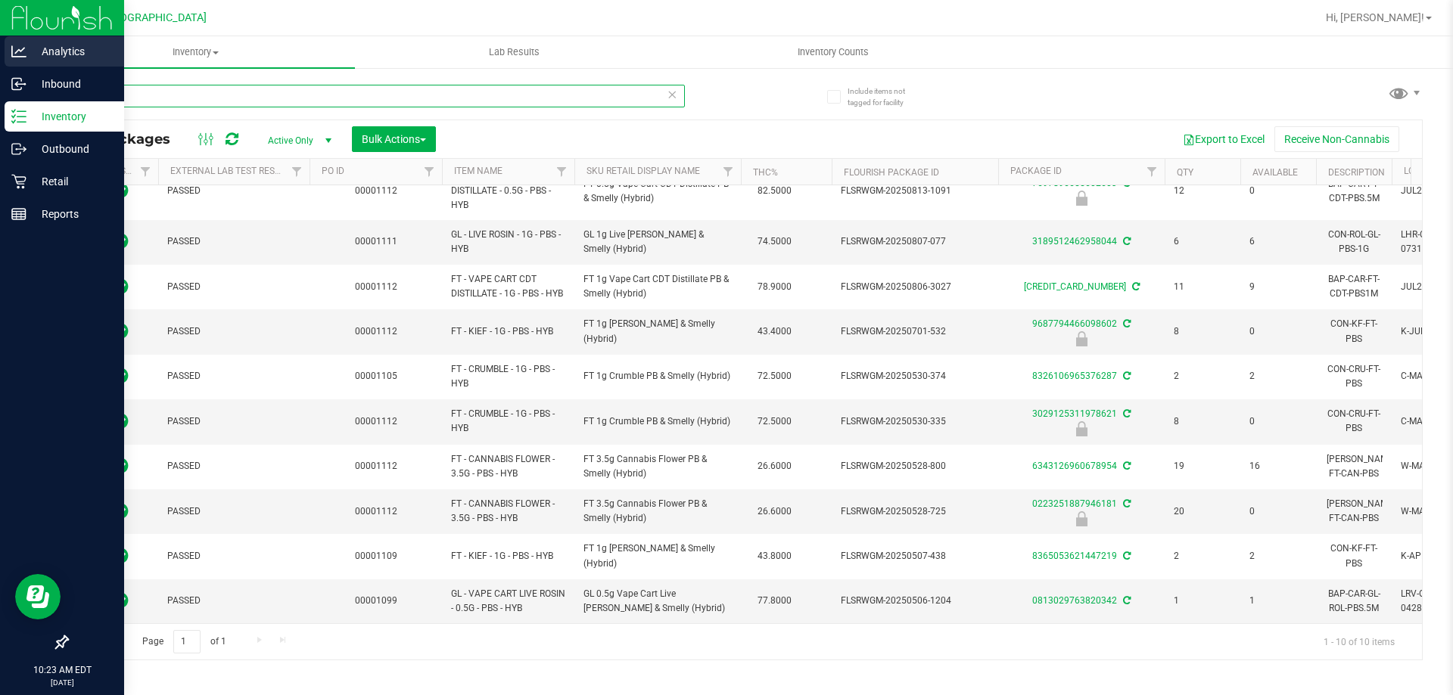
drag, startPoint x: 148, startPoint y: 101, endPoint x: 0, endPoint y: 58, distance: 154.5
click at [0, 91] on div "Analytics Inbound Inventory Outbound Retail Reports 10:23 AM EDT 08/22/2025 08/…" at bounding box center [726, 347] width 1453 height 695
type input "fic"
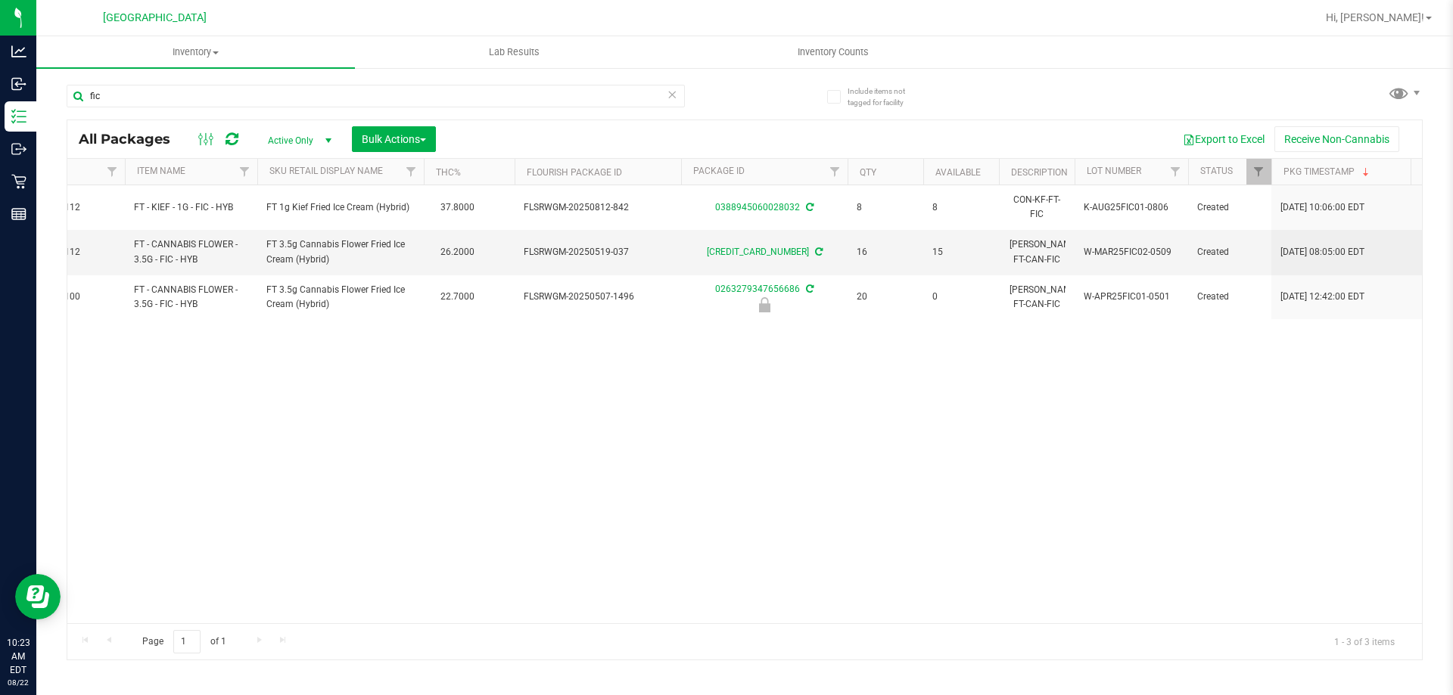
click at [863, 622] on div "All Packages Active Only Active Only Lab Samples Locked All External Internal B…" at bounding box center [745, 390] width 1356 height 541
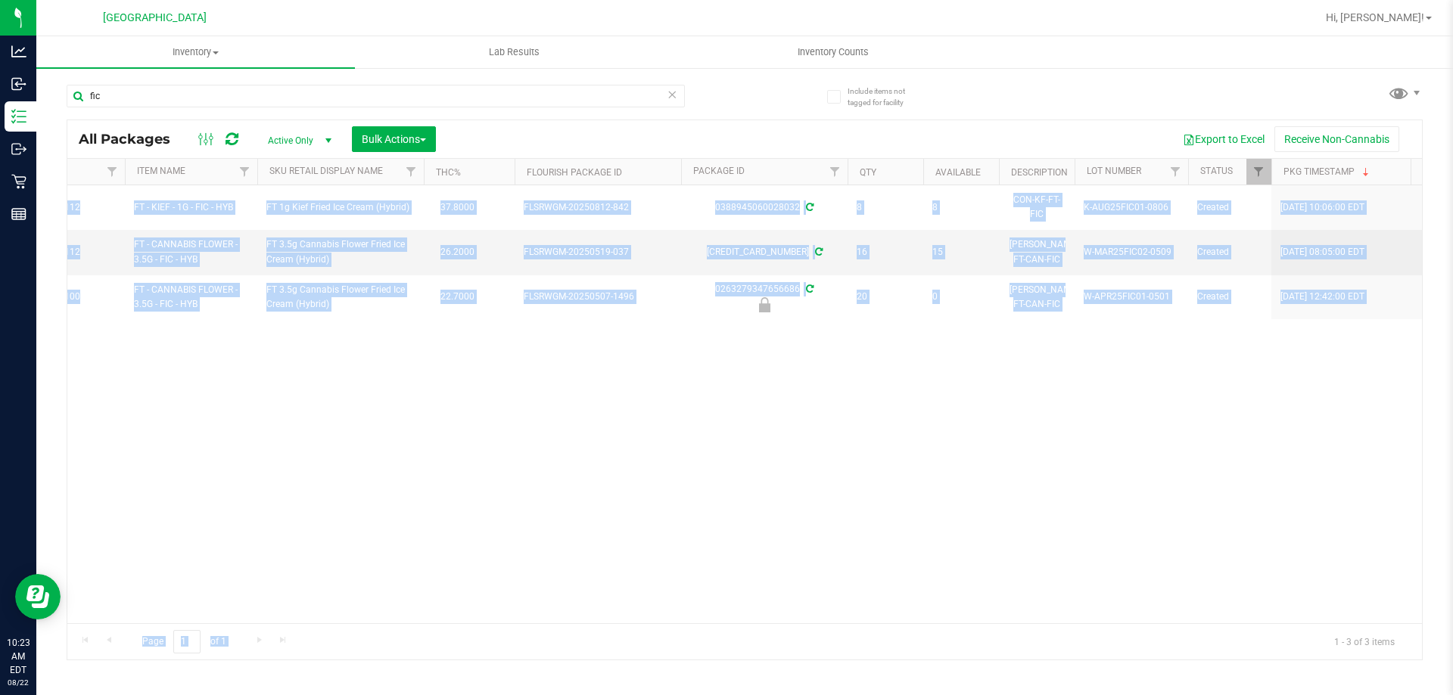
click at [879, 507] on div "Action Action Adjust qty Create package Edit attributes Global inventory Locate…" at bounding box center [744, 404] width 1354 height 438
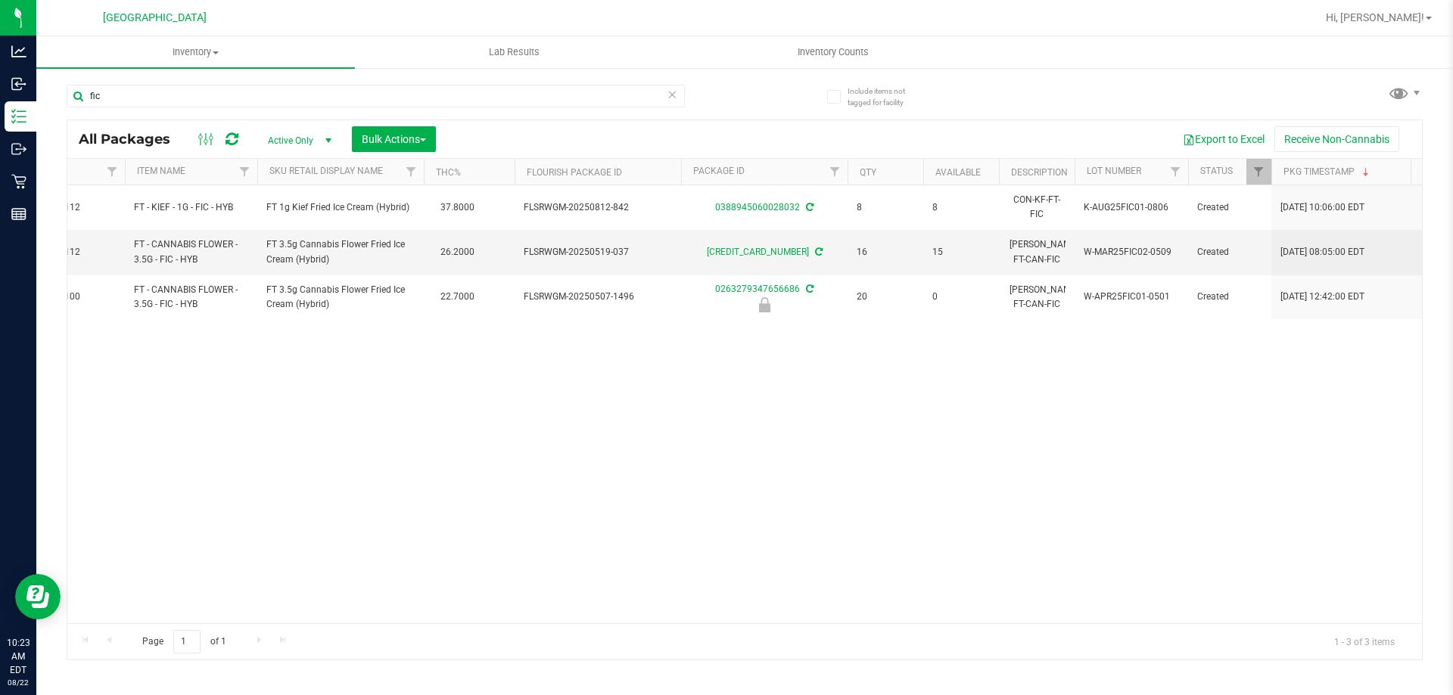
click at [872, 624] on div "Page 1 of 1 1 - 3 of 3 items" at bounding box center [744, 642] width 1354 height 36
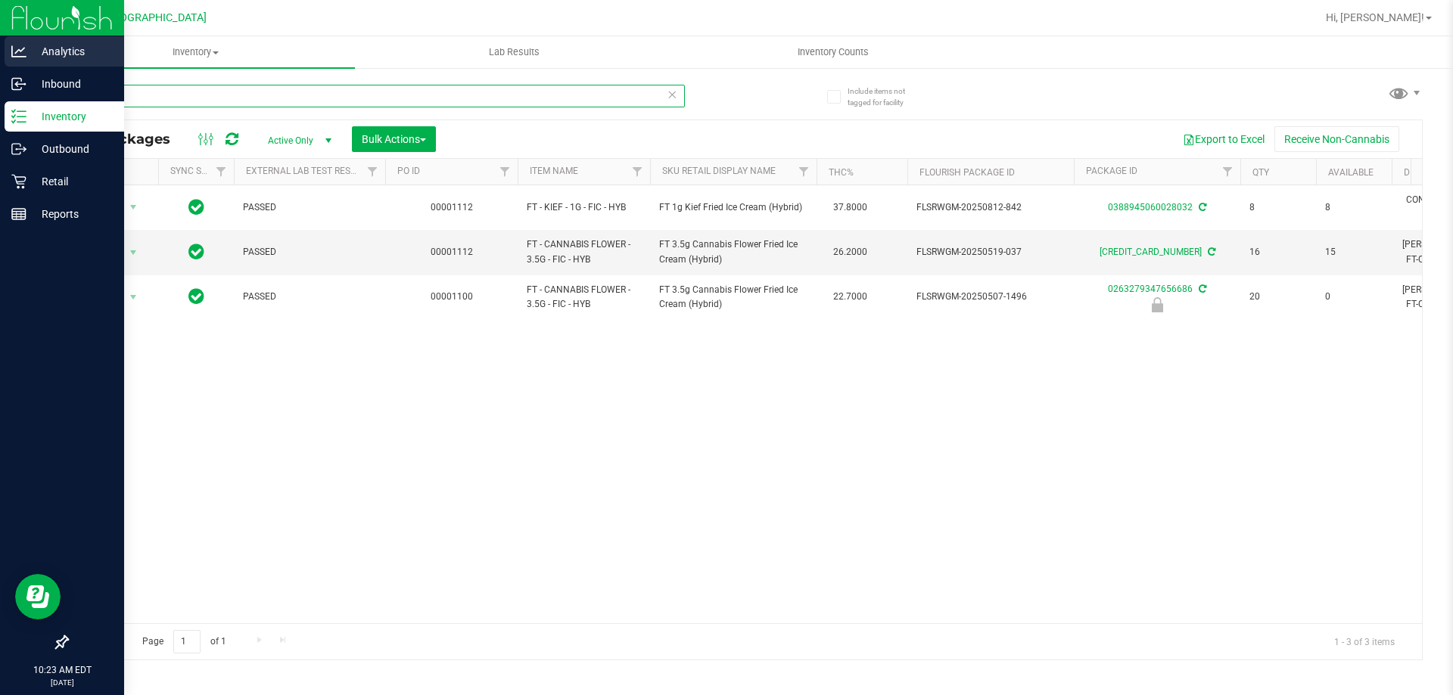
drag, startPoint x: 138, startPoint y: 96, endPoint x: 0, endPoint y: 38, distance: 150.2
click at [0, 37] on div "Analytics Inbound Inventory Outbound Retail Reports 10:23 AM EDT 08/22/2025 08/…" at bounding box center [726, 347] width 1453 height 695
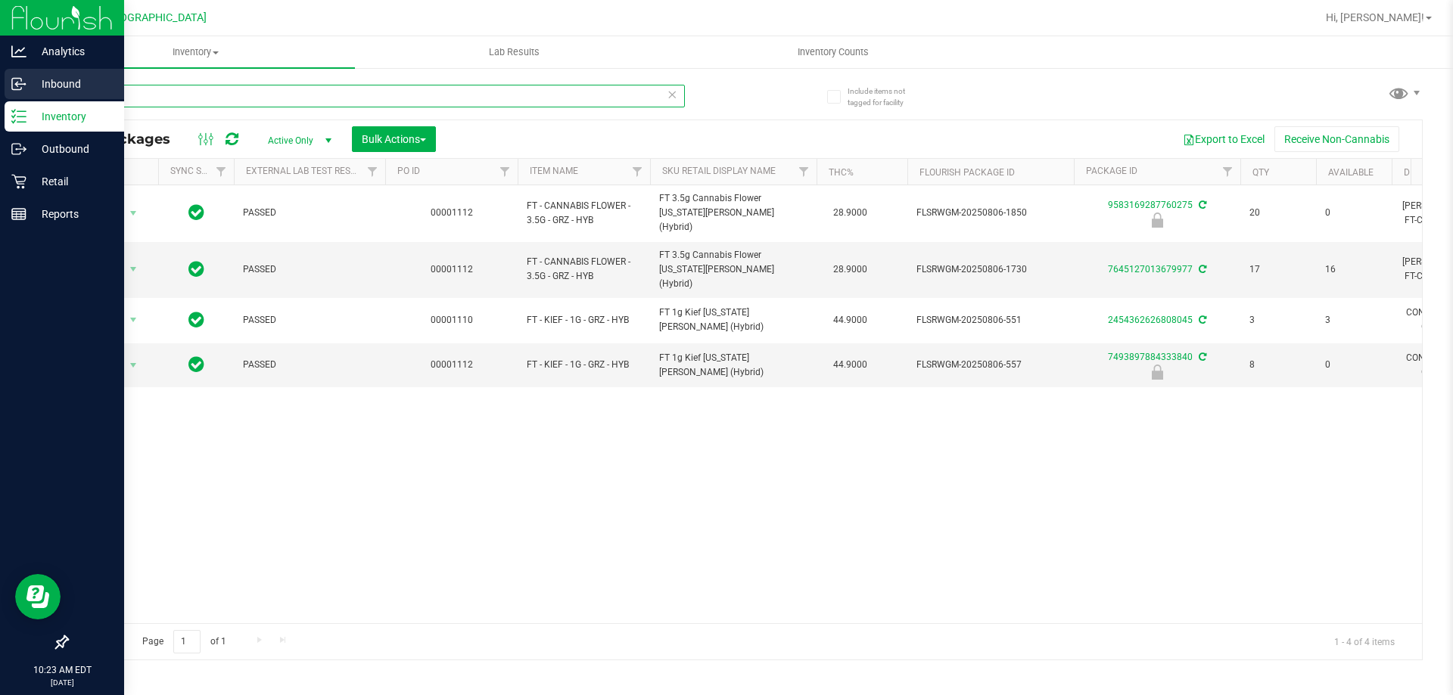
drag, startPoint x: 194, startPoint y: 92, endPoint x: 0, endPoint y: 72, distance: 194.8
click at [0, 72] on div "Analytics Inbound Inventory Outbound Retail Reports 10:23 AM EDT 08/22/2025 08/…" at bounding box center [726, 347] width 1453 height 695
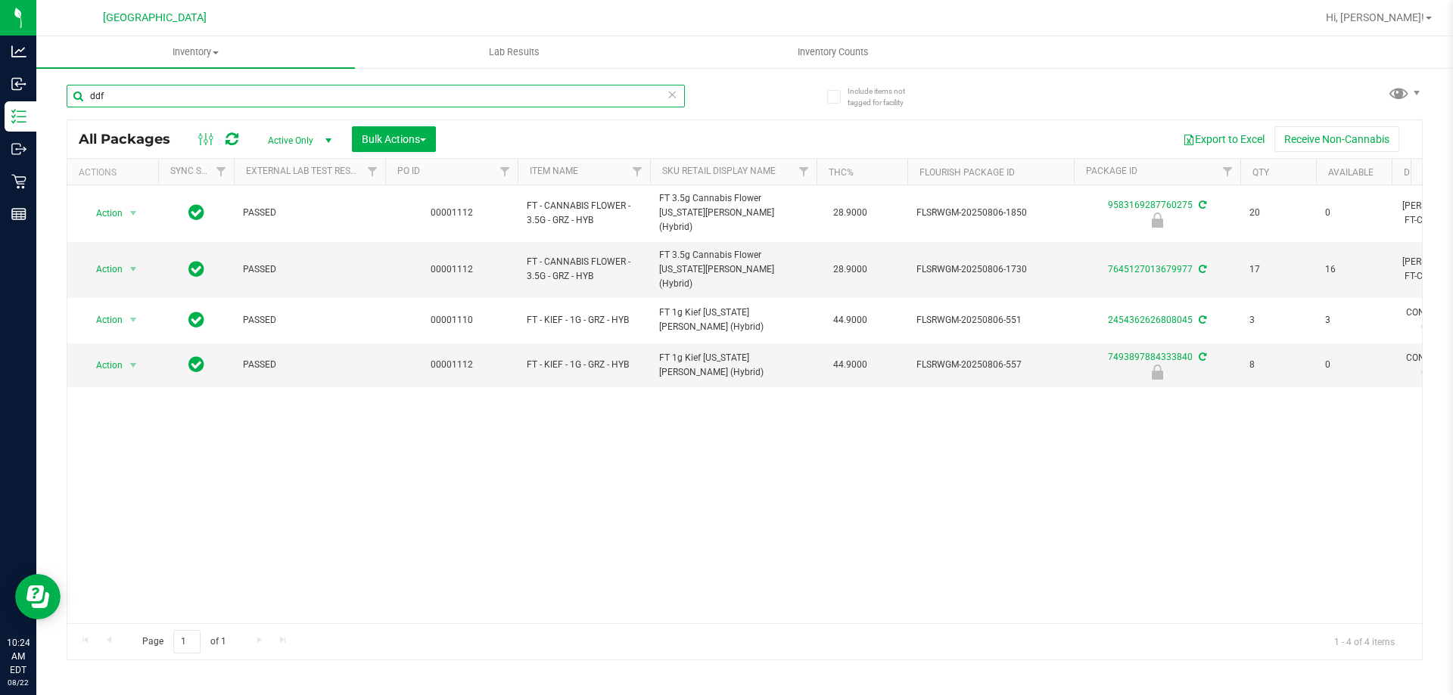
type input "ddf"
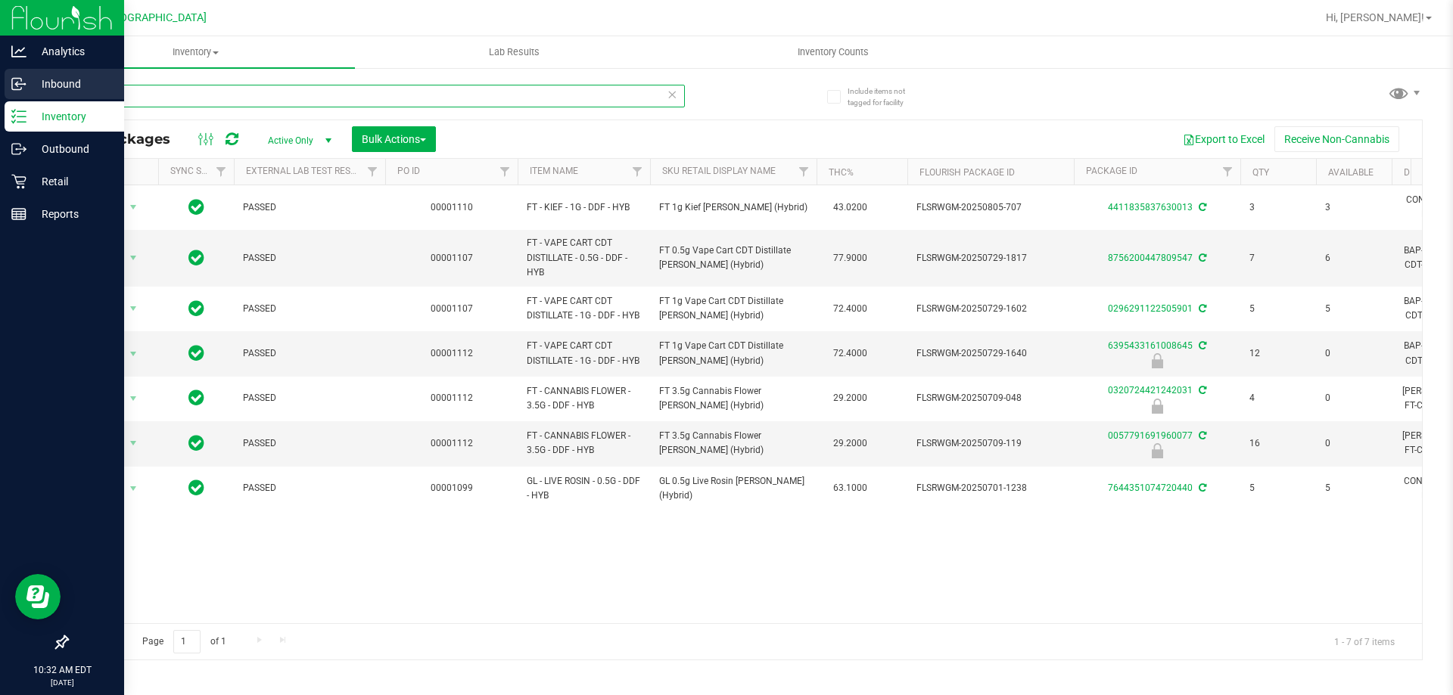
drag, startPoint x: 168, startPoint y: 95, endPoint x: 0, endPoint y: 78, distance: 168.9
click div "Analytics Inbound Inventory Outbound Retail Reports 10:32 AM EDT 08/22/2025 08/…"
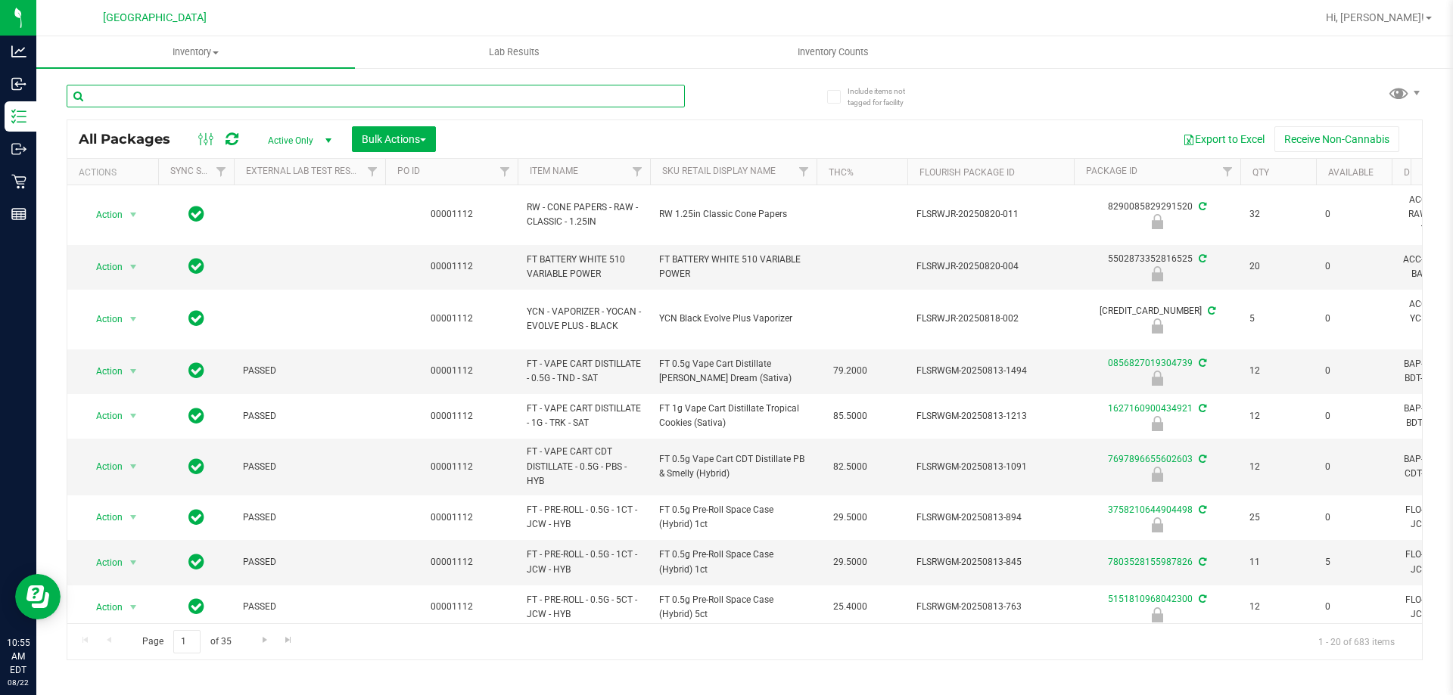
click input "text"
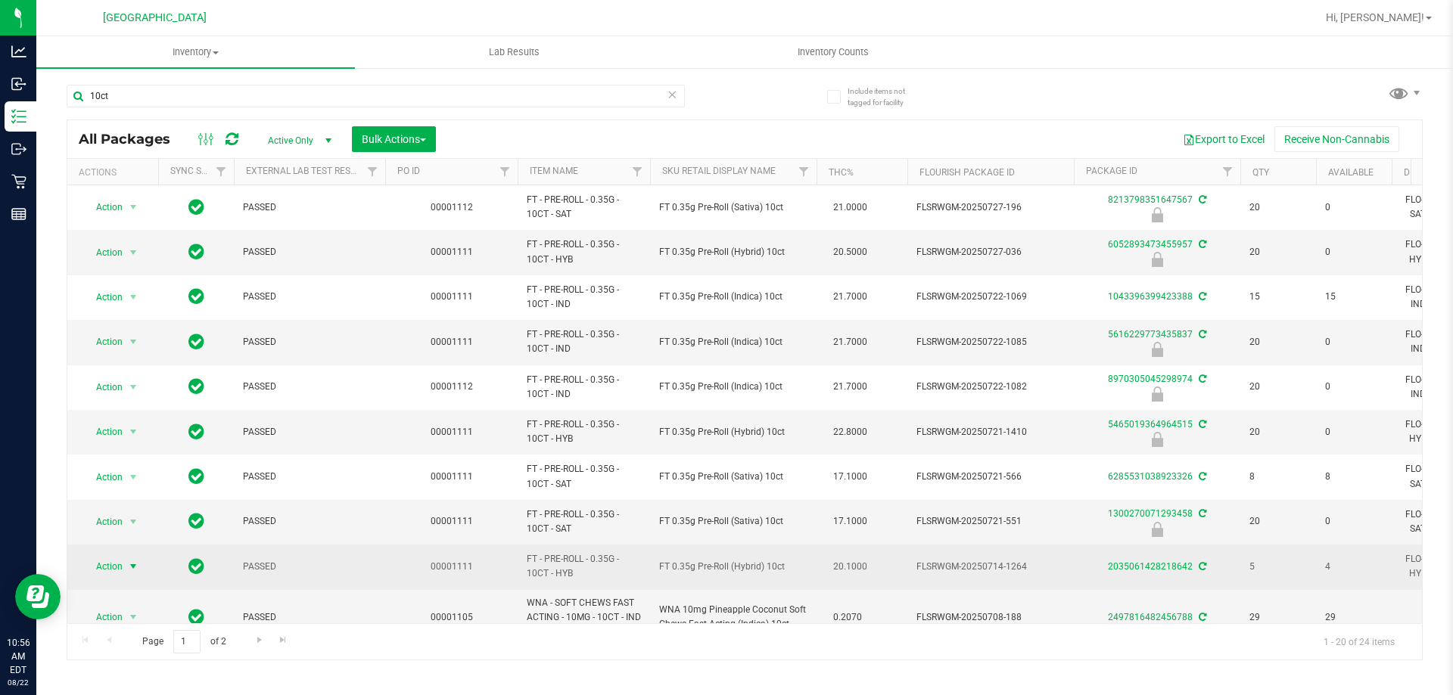
click span "select"
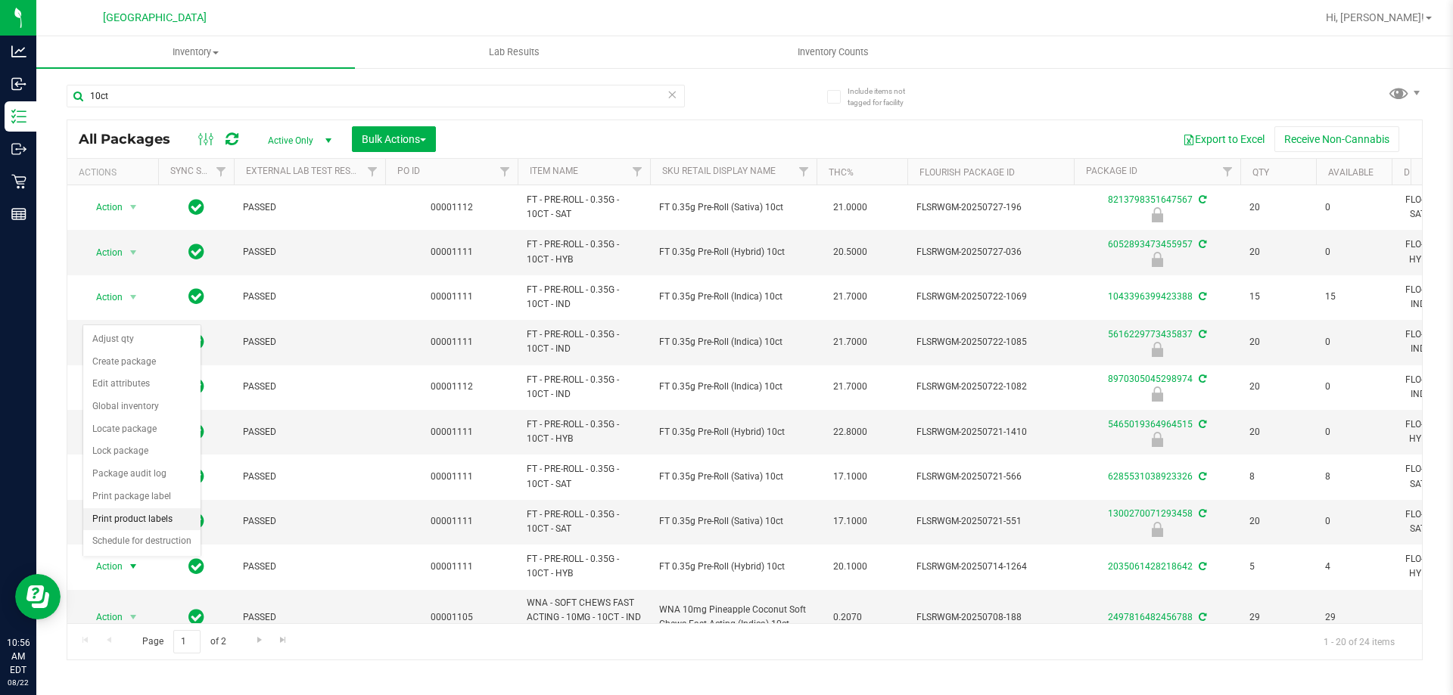
click li "Print product labels"
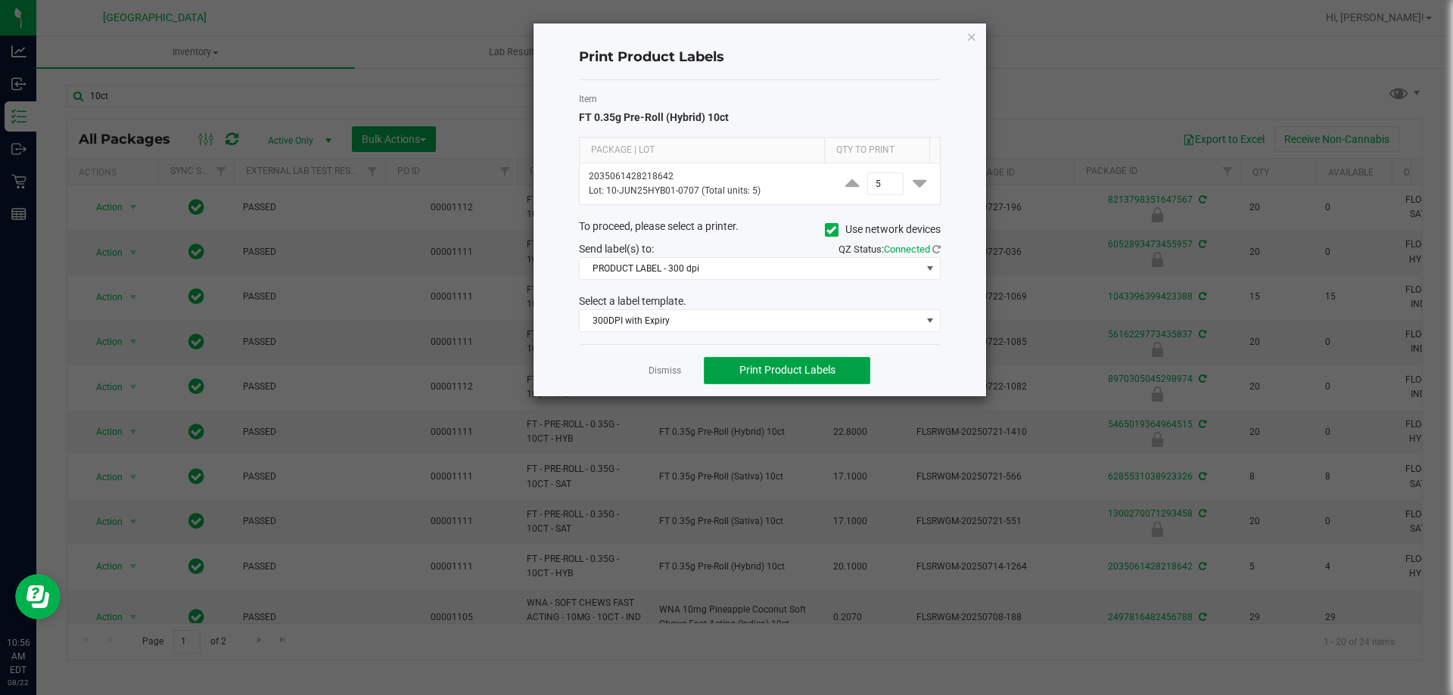
click span "Print Product Labels"
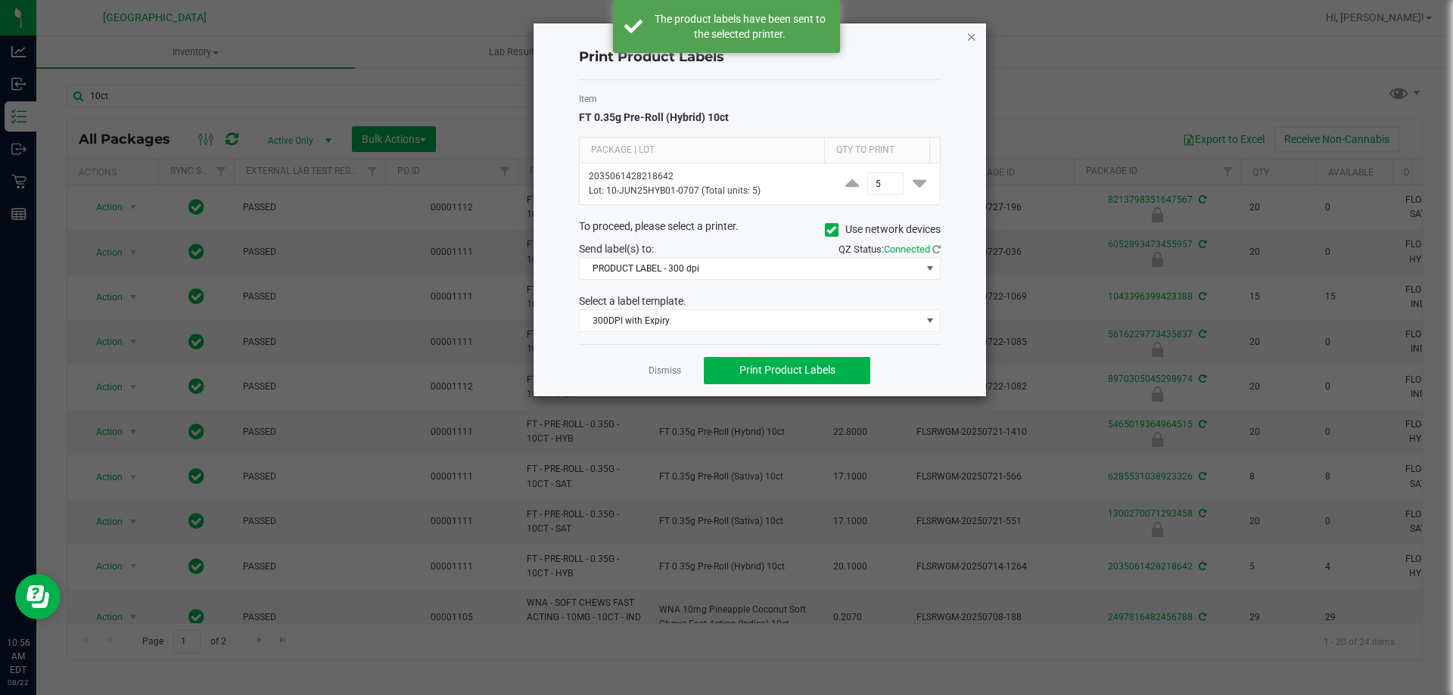
click icon "button"
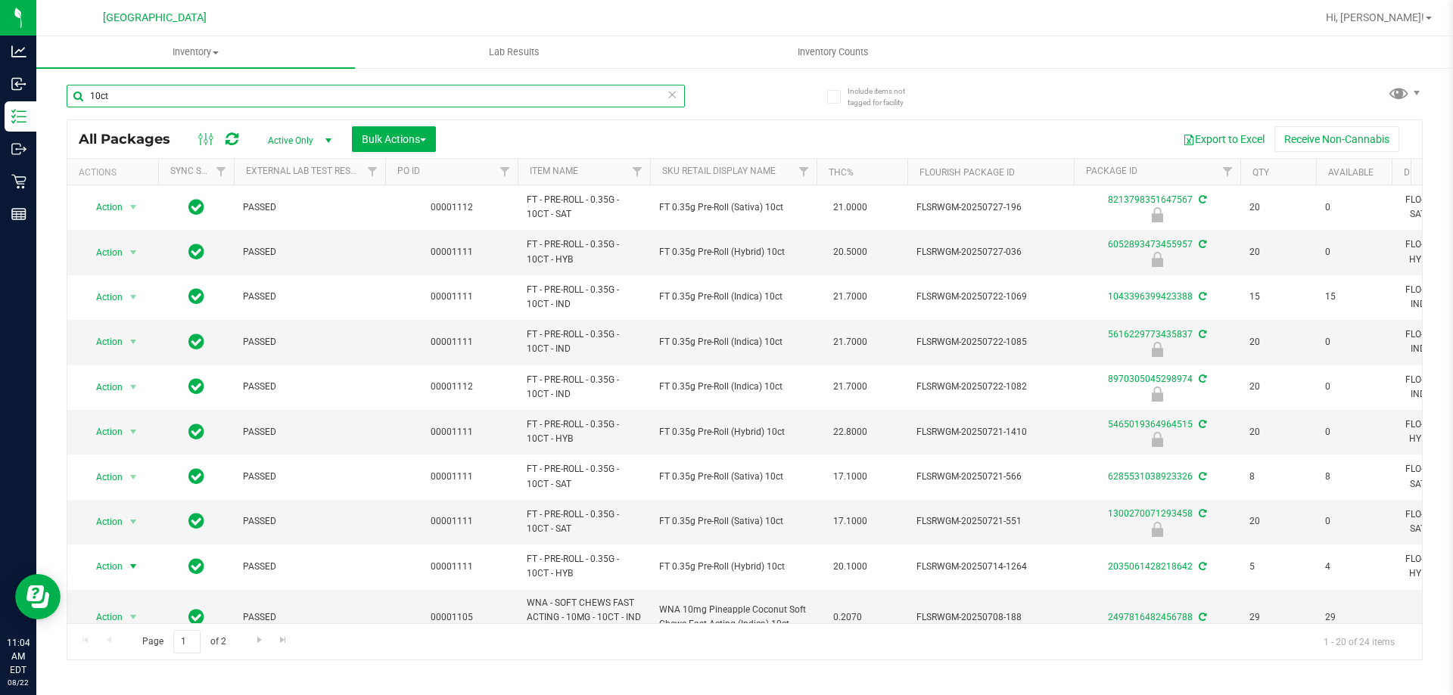
click input "10ct"
type input "1"
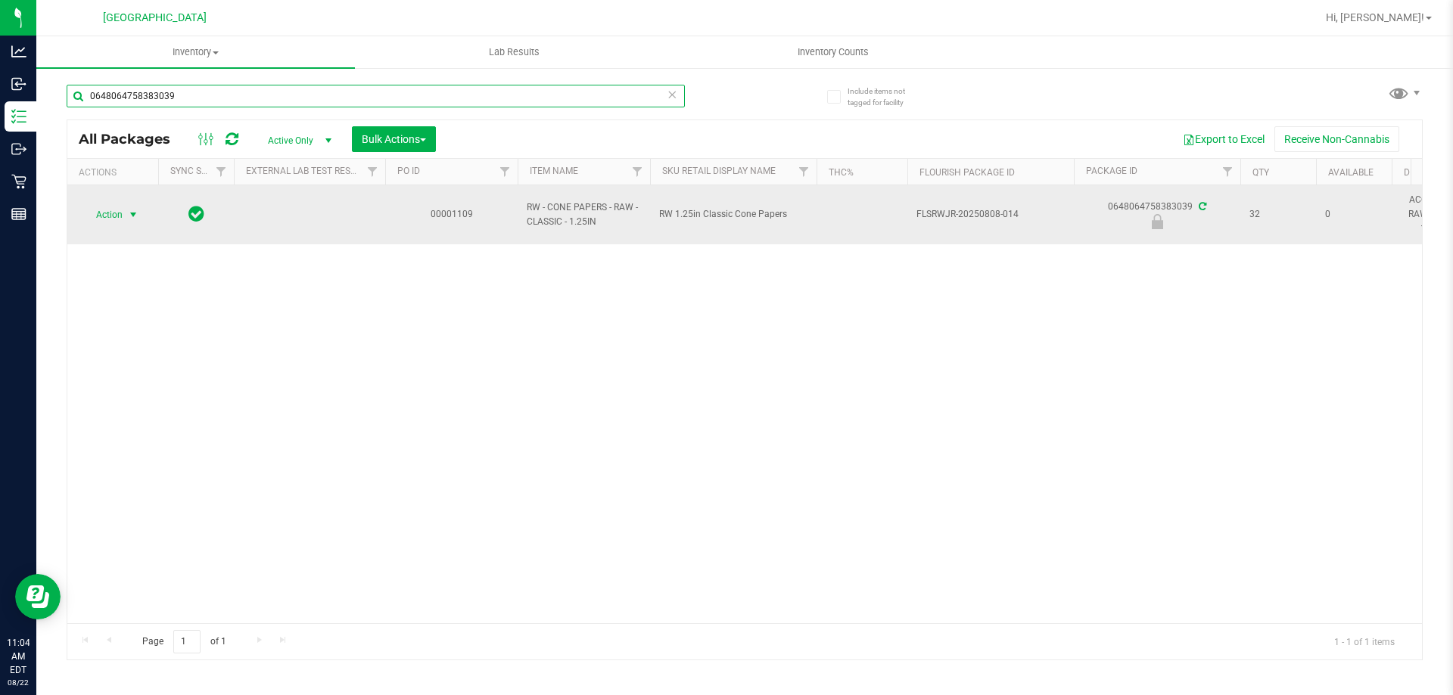
type input "0648064758383039"
click span "select"
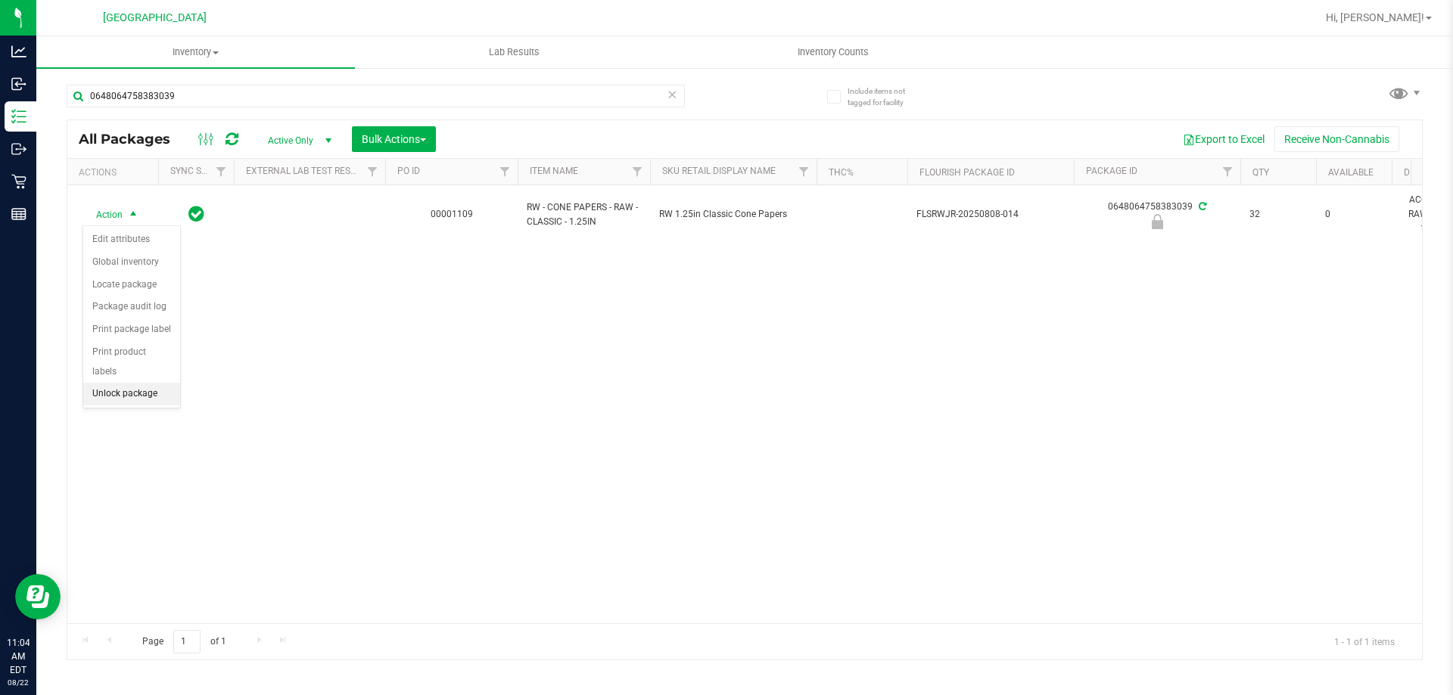
click li "Unlock package"
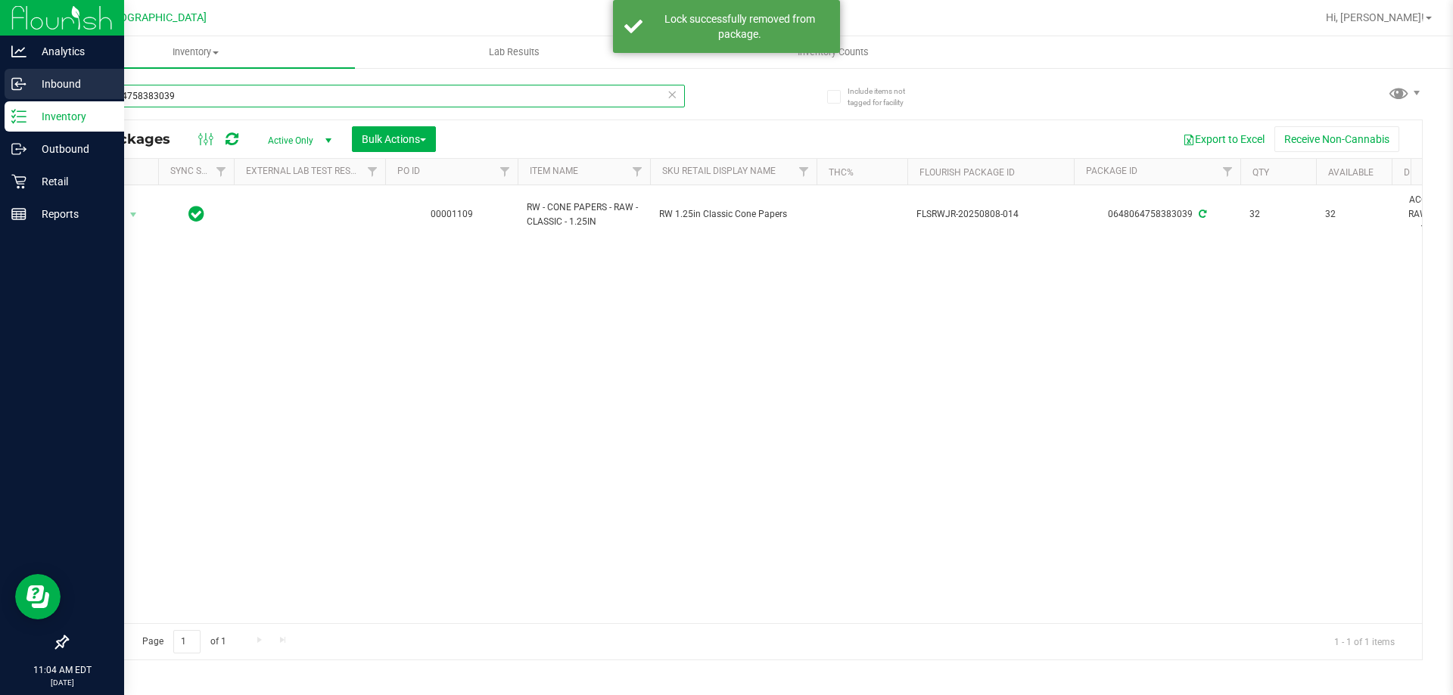
drag, startPoint x: 178, startPoint y: 92, endPoint x: 0, endPoint y: 100, distance: 178.0
click div "Analytics Inbound Inventory Outbound Retail Reports 11:04 AM EDT 08/22/2025 08/…"
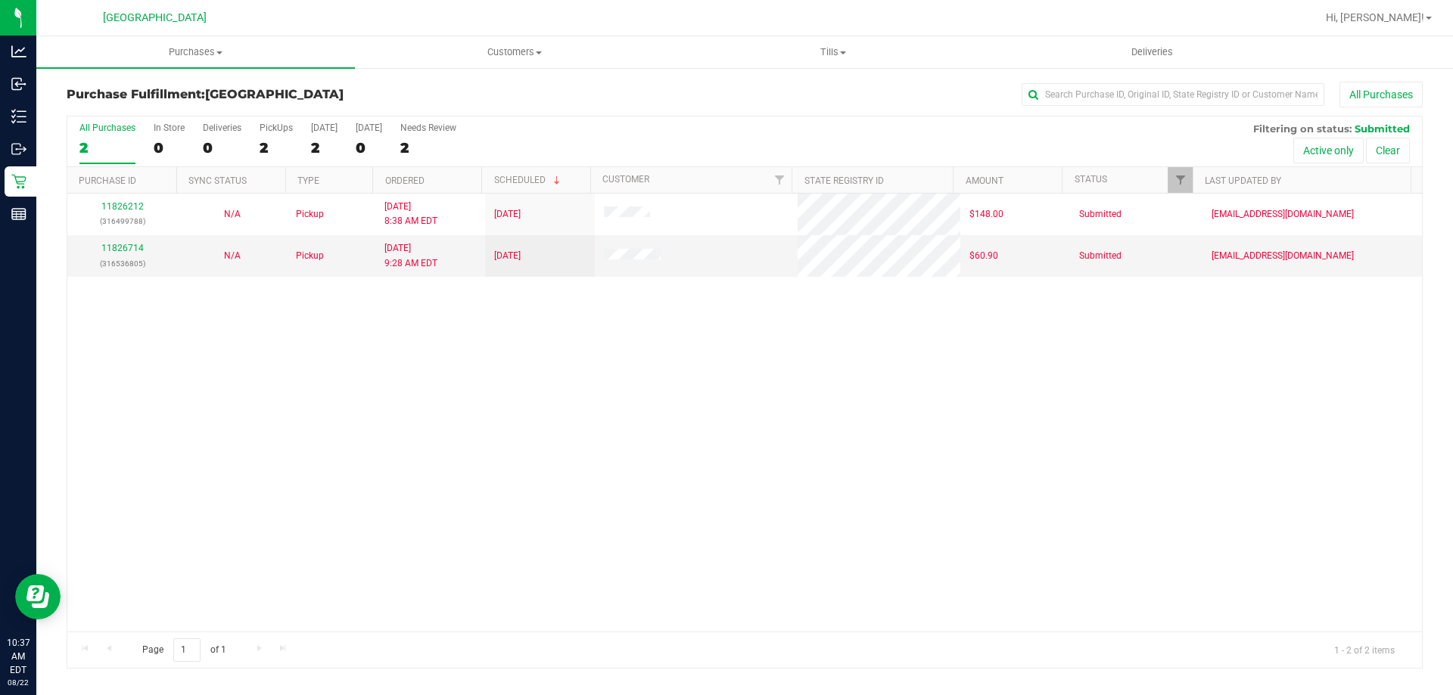
click at [500, 437] on div "11826212 (316499788) N/A Pickup [DATE] 8:38 AM EDT 8/22/2025 $148.00 Submitted …" at bounding box center [744, 413] width 1354 height 438
click at [371, 388] on div "11826212 (316499788) N/A Pickup [DATE] 8:38 AM EDT 8/22/2025 $148.00 Submitted …" at bounding box center [744, 413] width 1354 height 438
click at [533, 418] on div "11826212 (316499788) N/A Pickup [DATE] 8:38 AM EDT 8/22/2025 $148.00 Submitted …" at bounding box center [744, 413] width 1354 height 438
click at [134, 247] on link "11826714" at bounding box center [122, 248] width 42 height 11
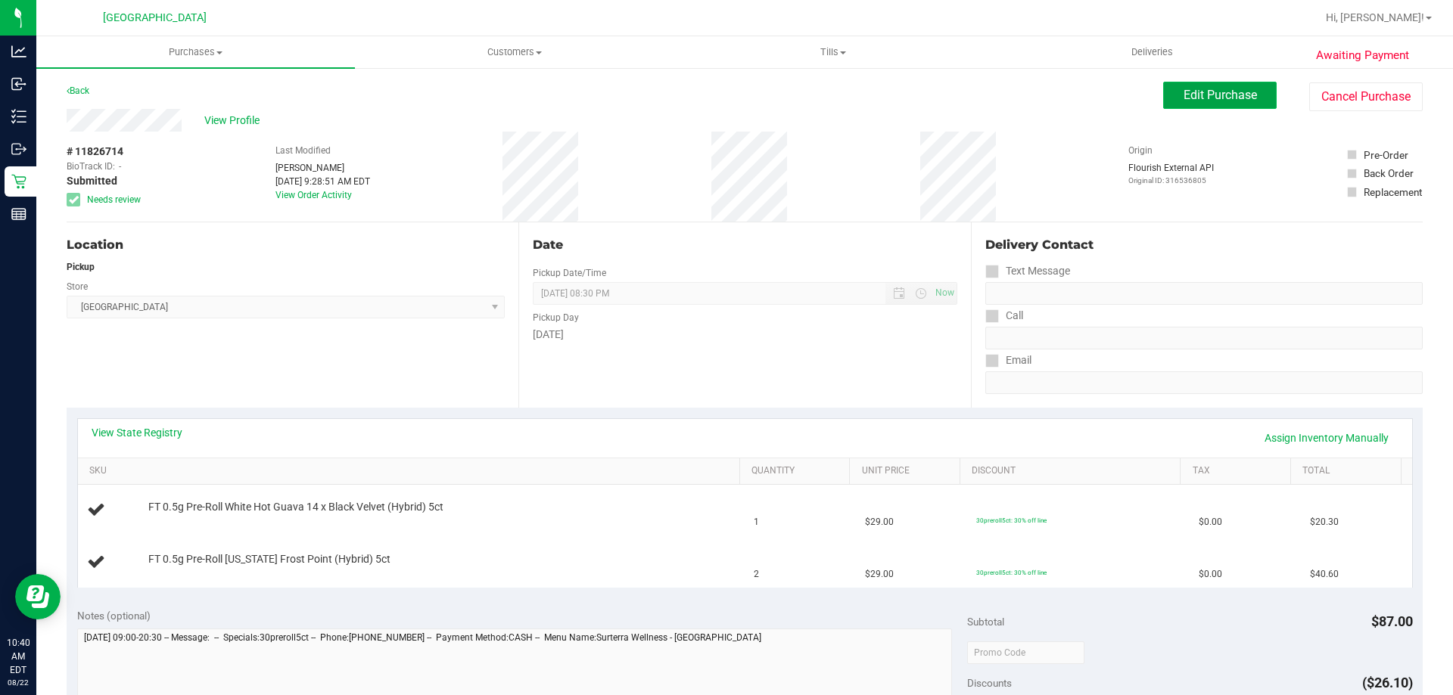
click at [1198, 86] on button "Edit Purchase" at bounding box center [1220, 95] width 114 height 27
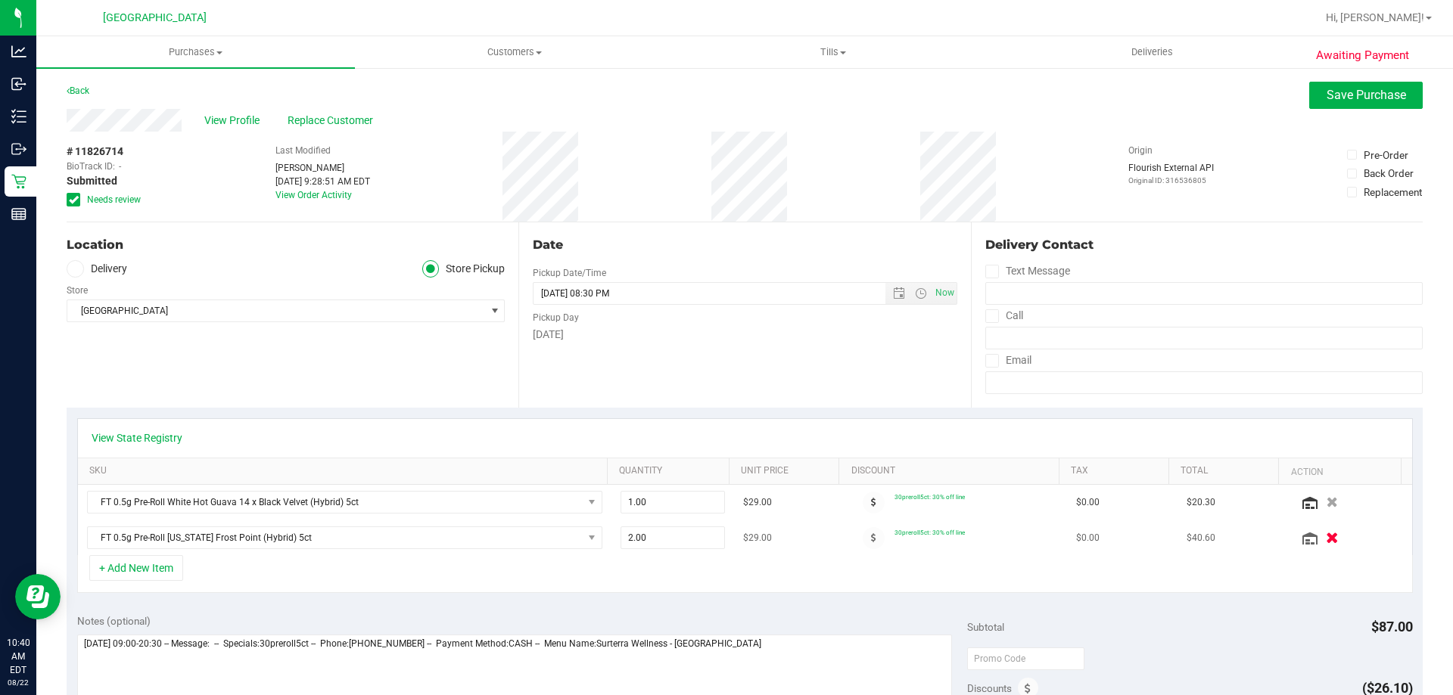
click at [1326, 541] on icon "button" at bounding box center [1332, 538] width 13 height 11
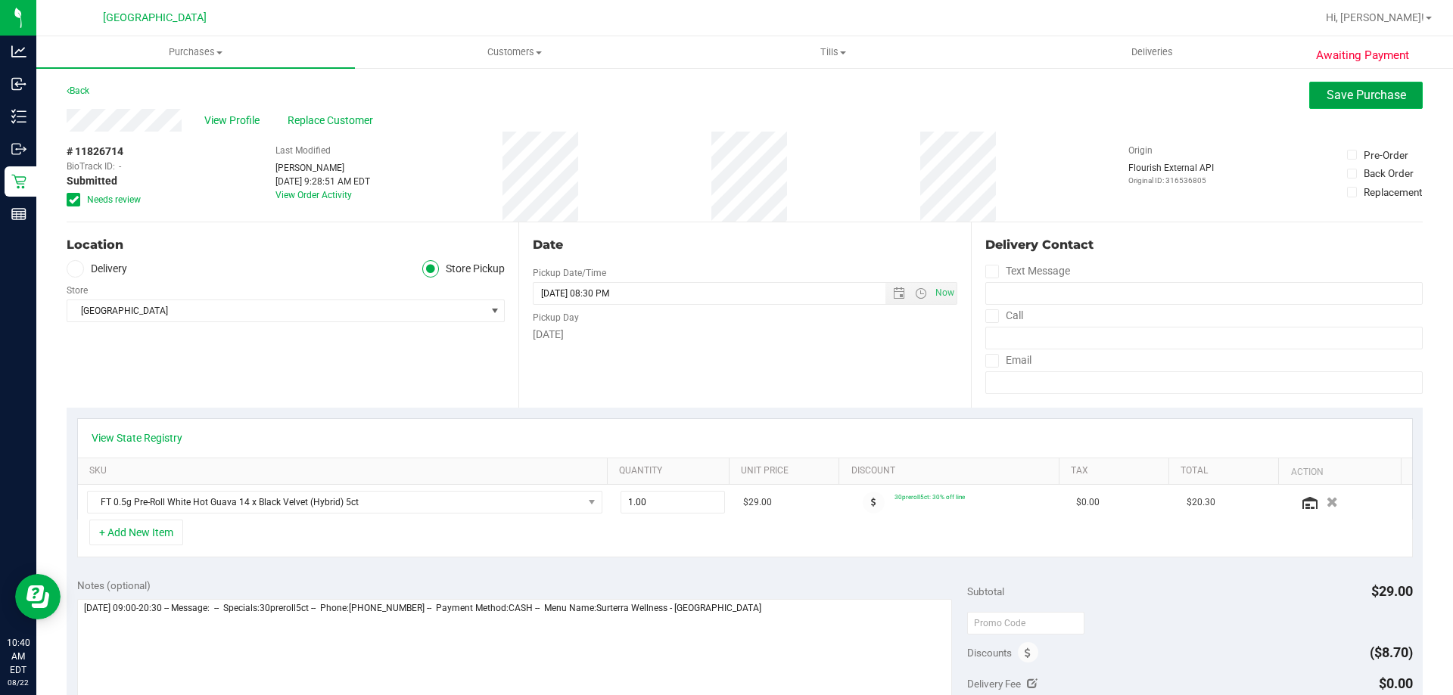
click at [1326, 94] on span "Save Purchase" at bounding box center [1365, 95] width 79 height 14
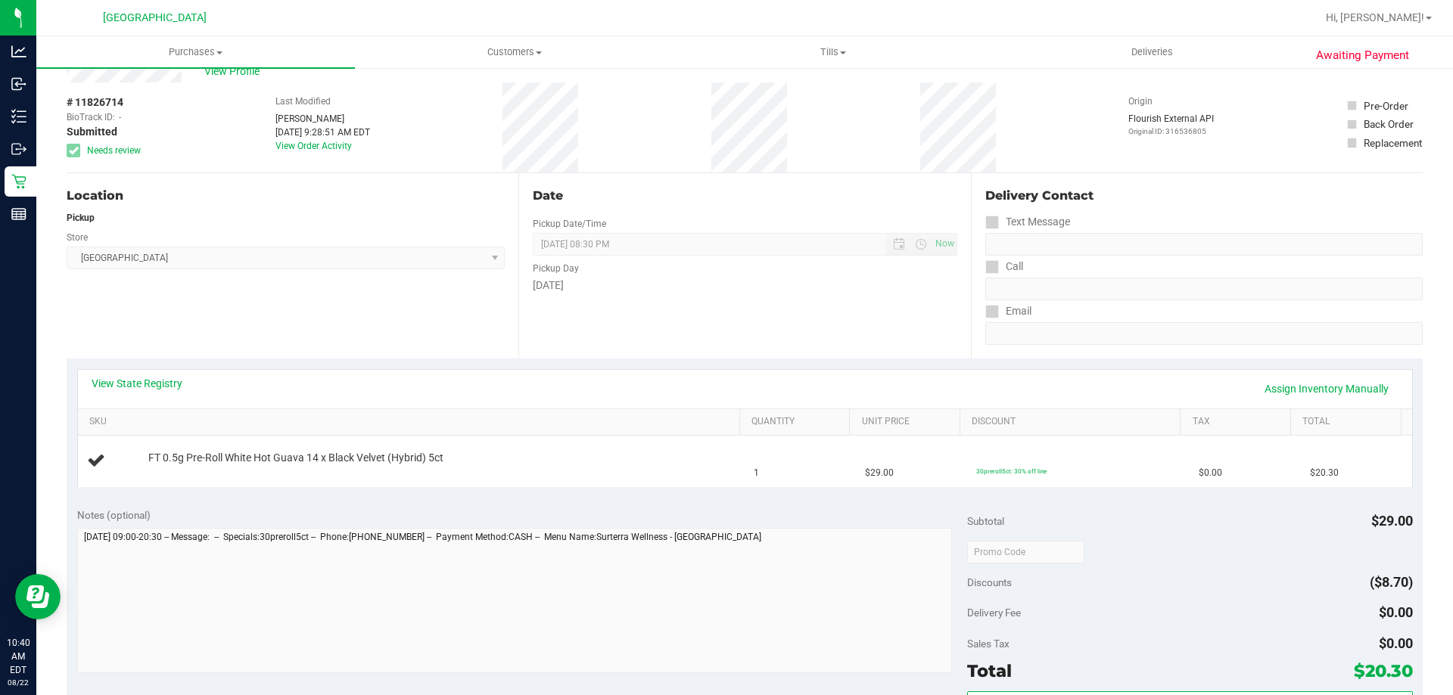
scroll to position [76, 0]
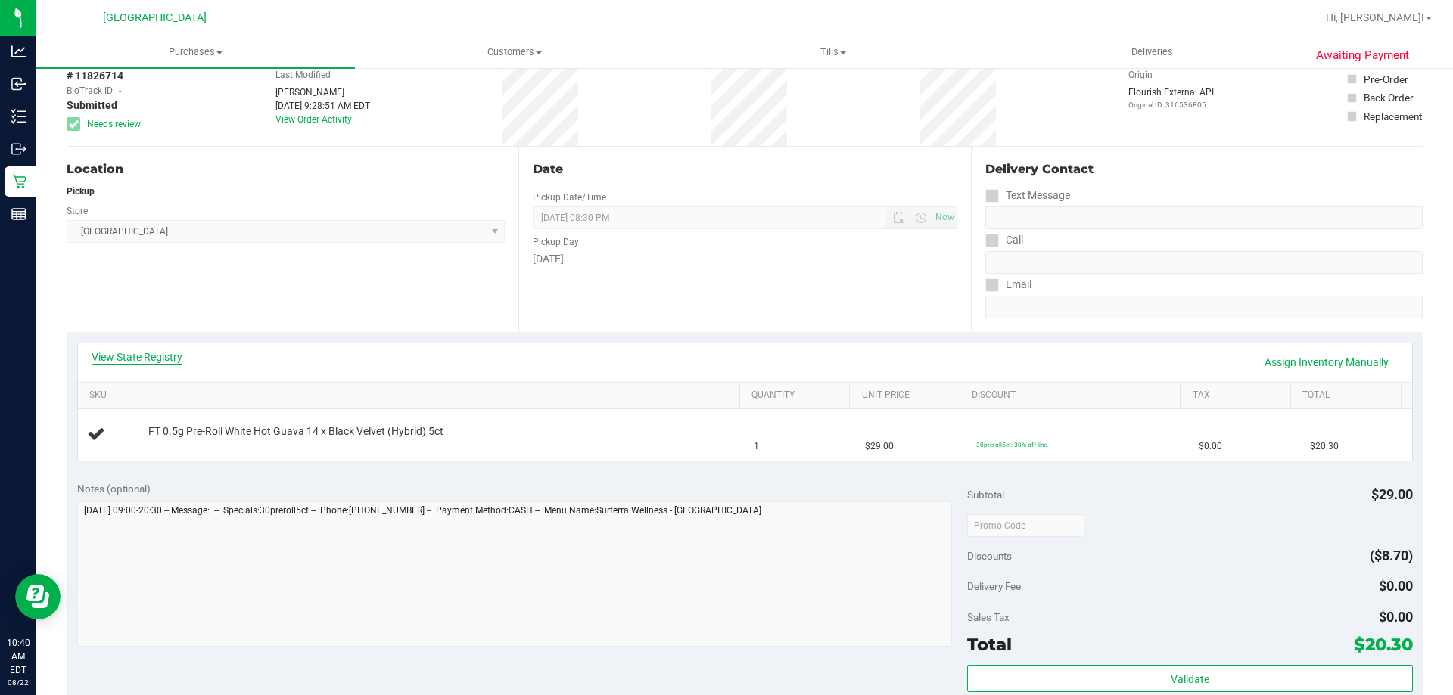
click at [170, 356] on link "View State Registry" at bounding box center [137, 357] width 91 height 15
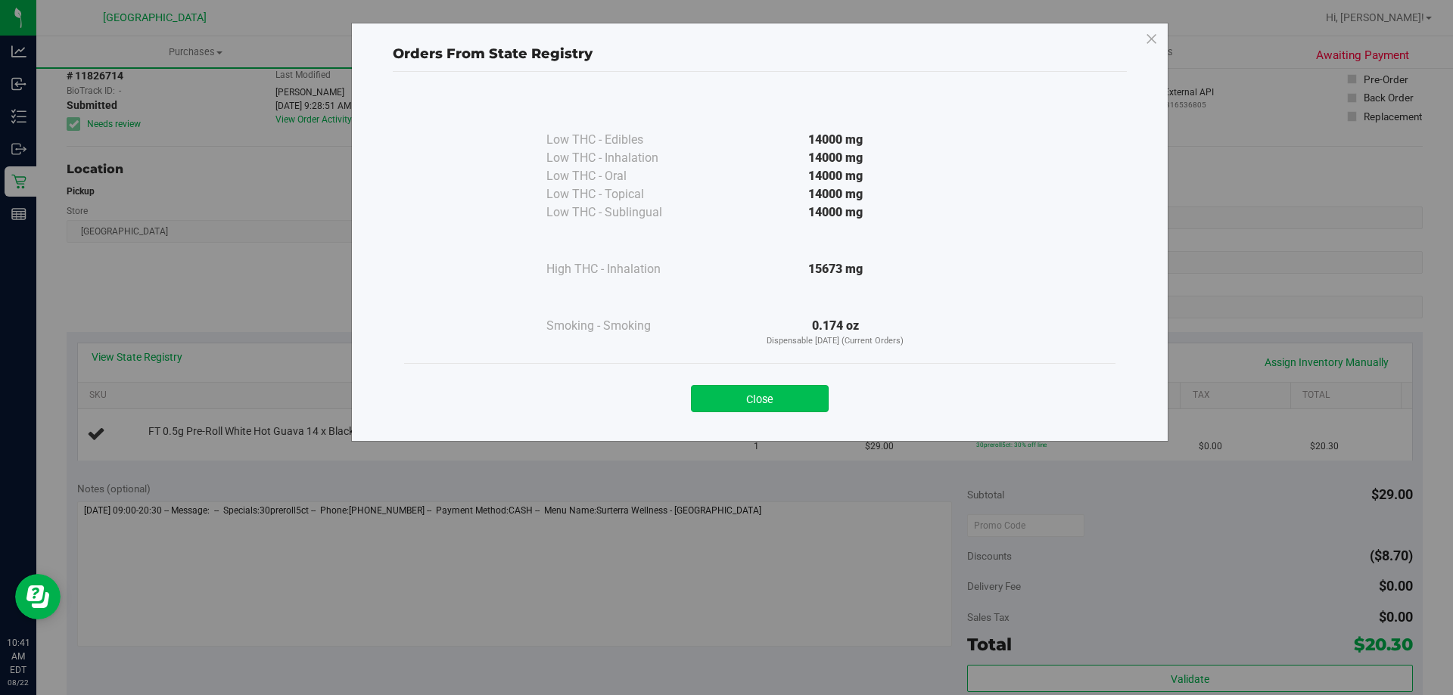
click at [745, 412] on button "Close" at bounding box center [760, 398] width 138 height 27
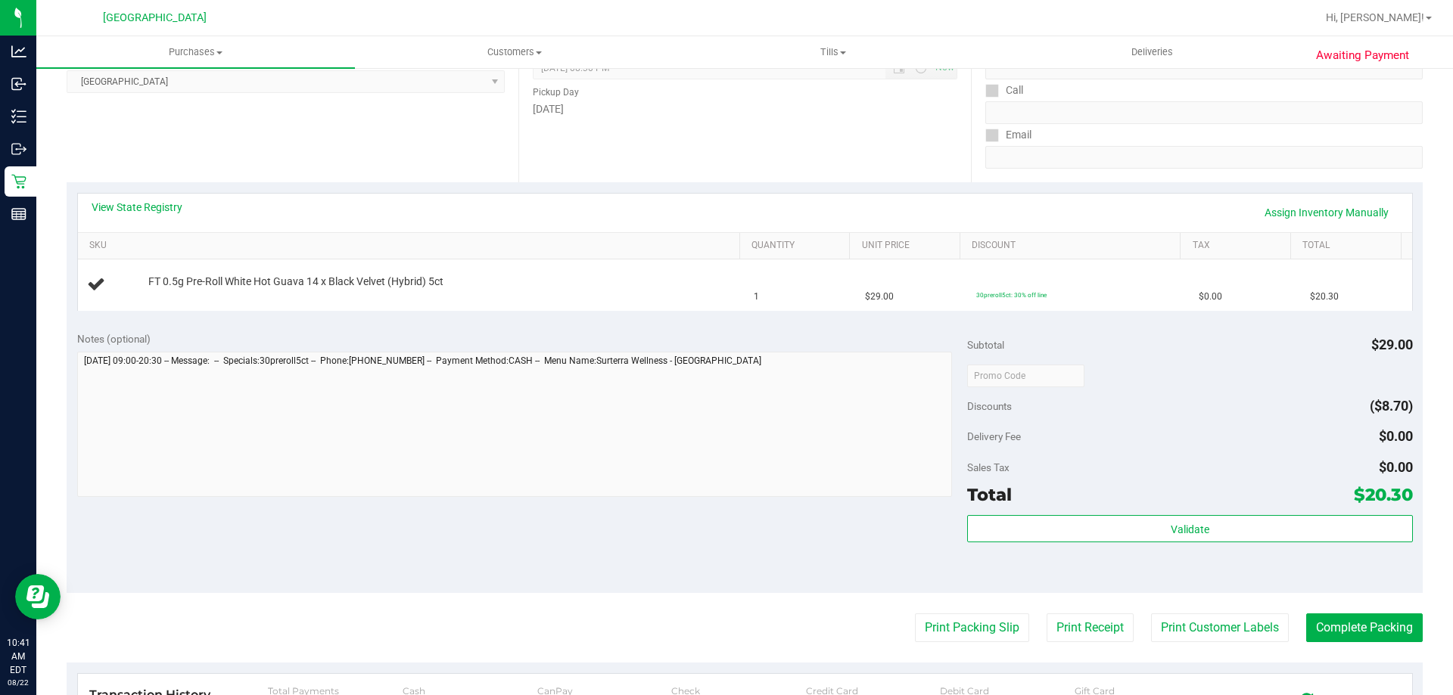
scroll to position [454, 0]
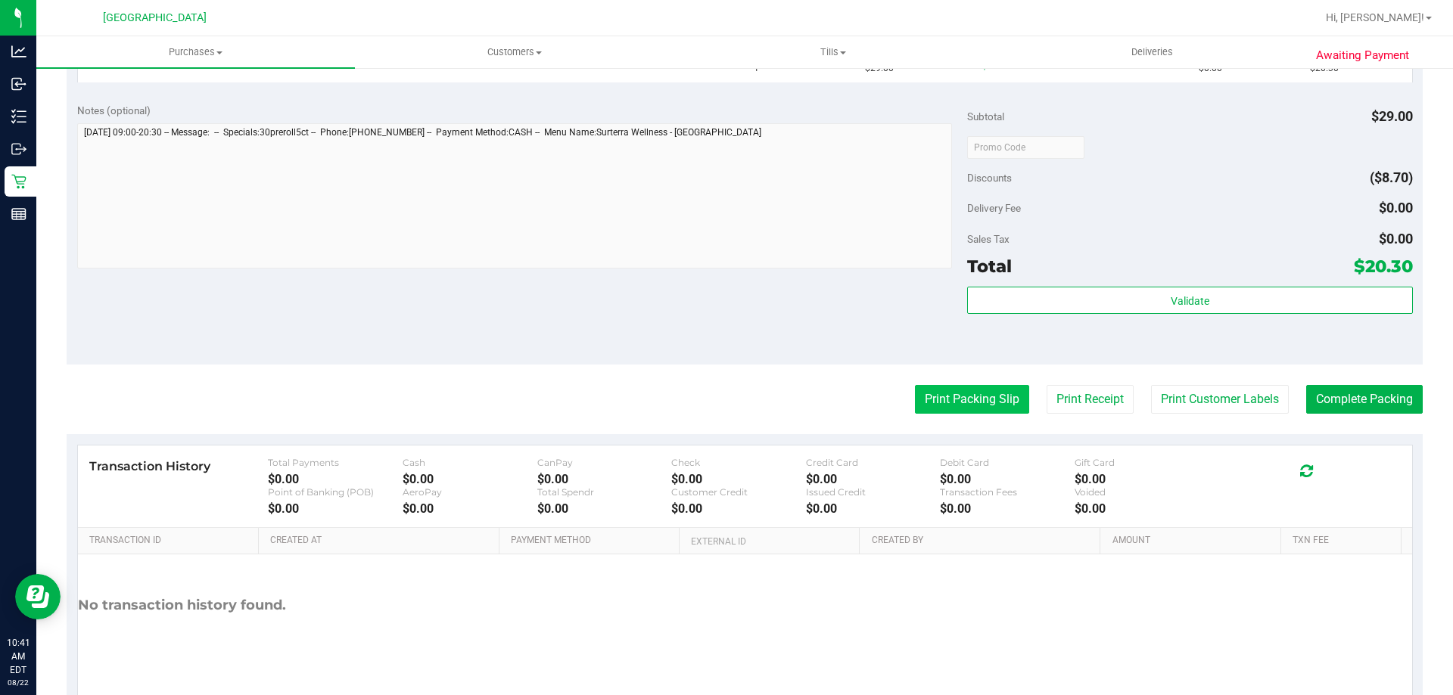
click at [950, 396] on button "Print Packing Slip" at bounding box center [972, 399] width 114 height 29
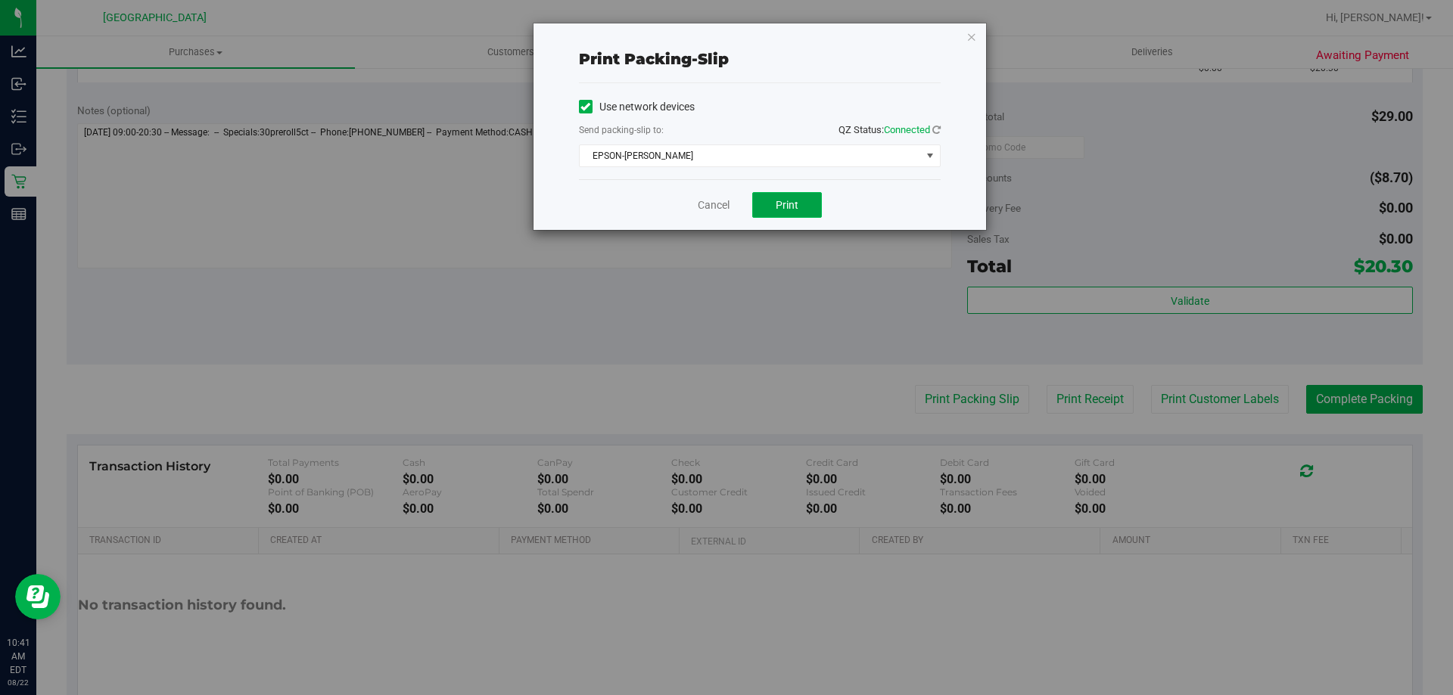
click at [779, 210] on span "Print" at bounding box center [787, 205] width 23 height 12
click at [966, 33] on icon "button" at bounding box center [971, 36] width 11 height 18
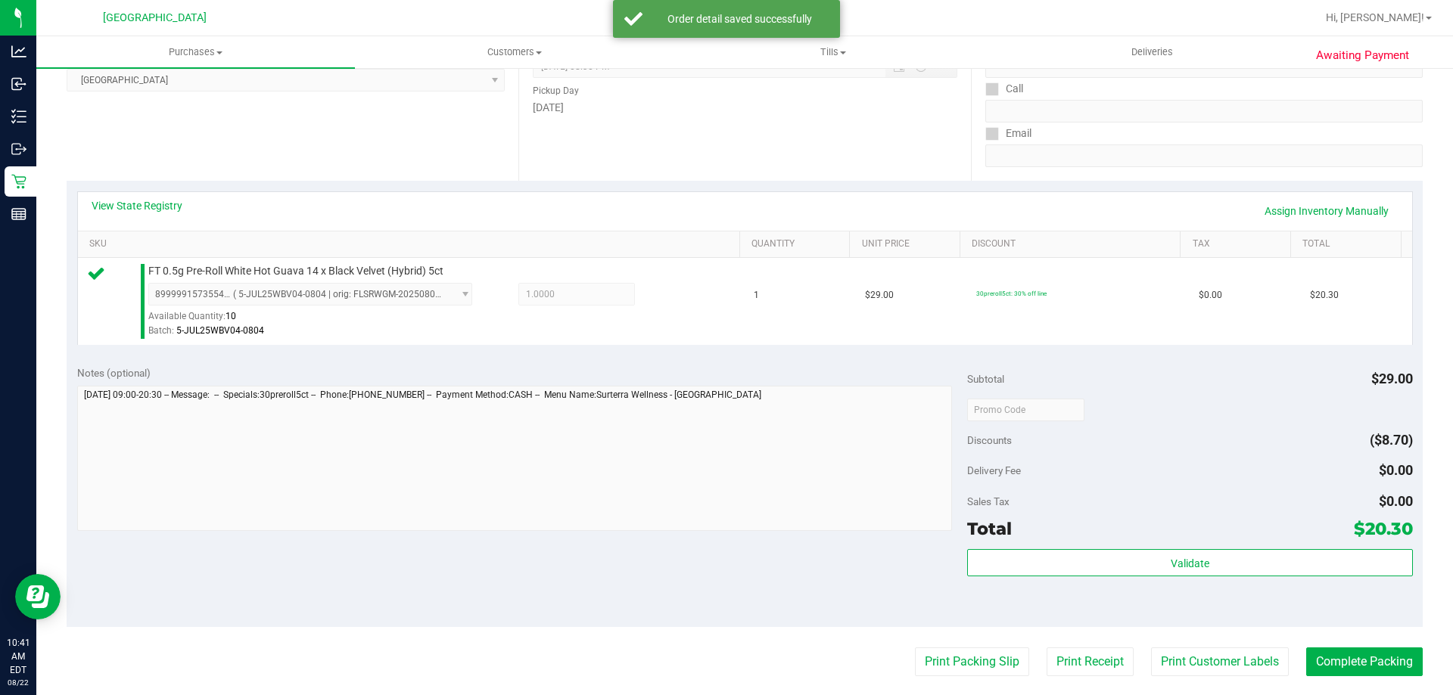
scroll to position [303, 0]
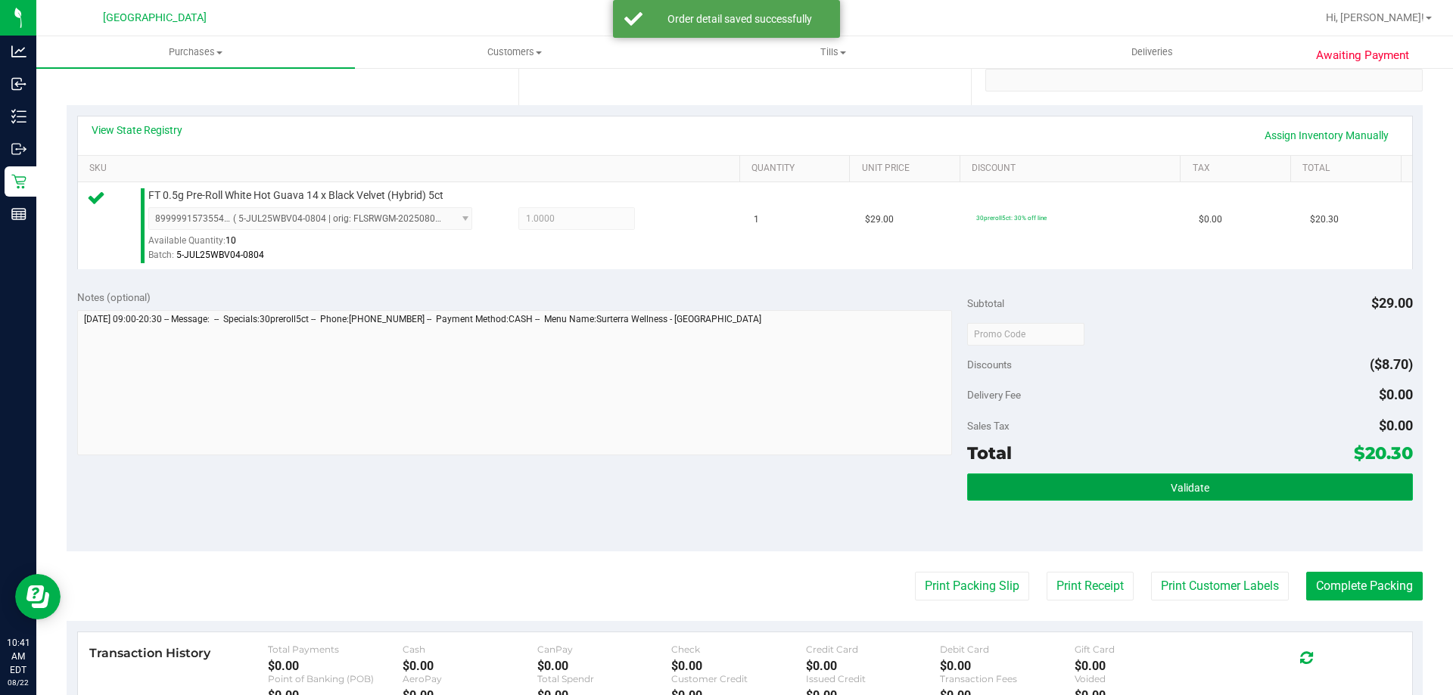
click at [1206, 481] on button "Validate" at bounding box center [1189, 487] width 445 height 27
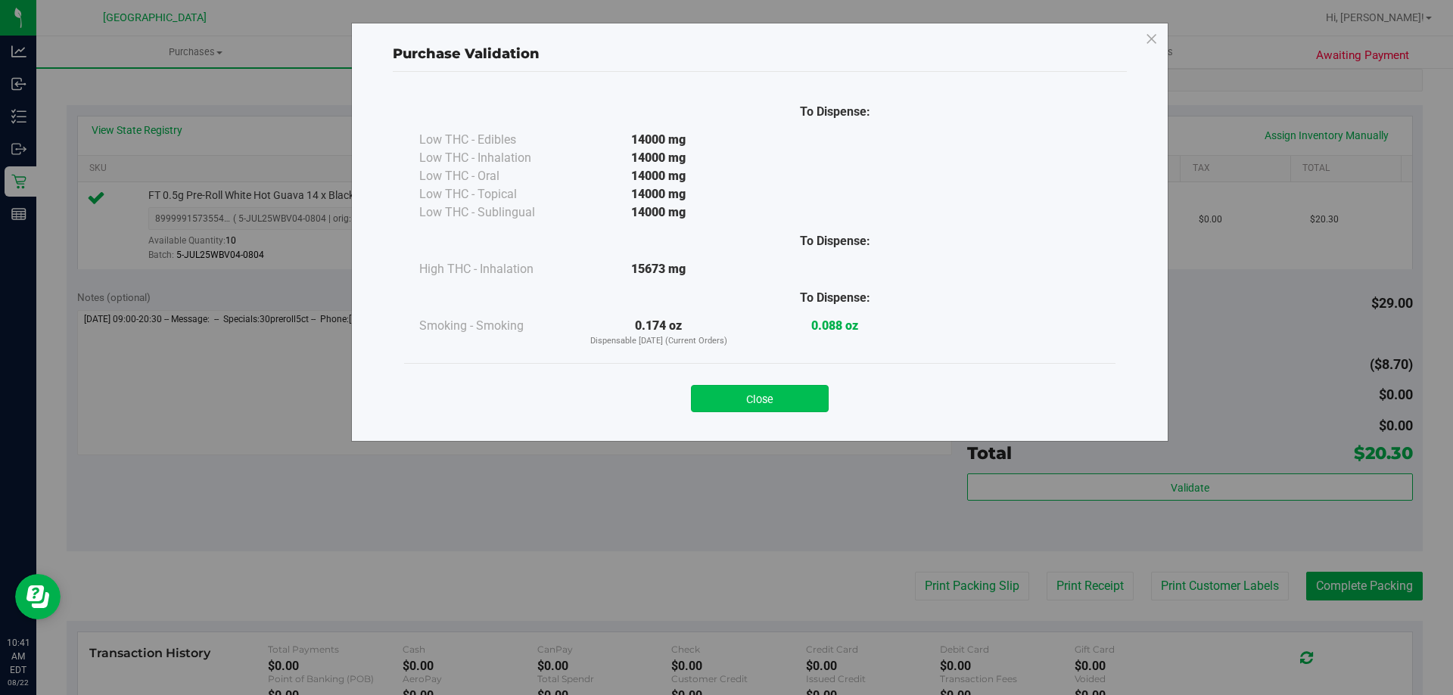
click at [761, 397] on button "Close" at bounding box center [760, 398] width 138 height 27
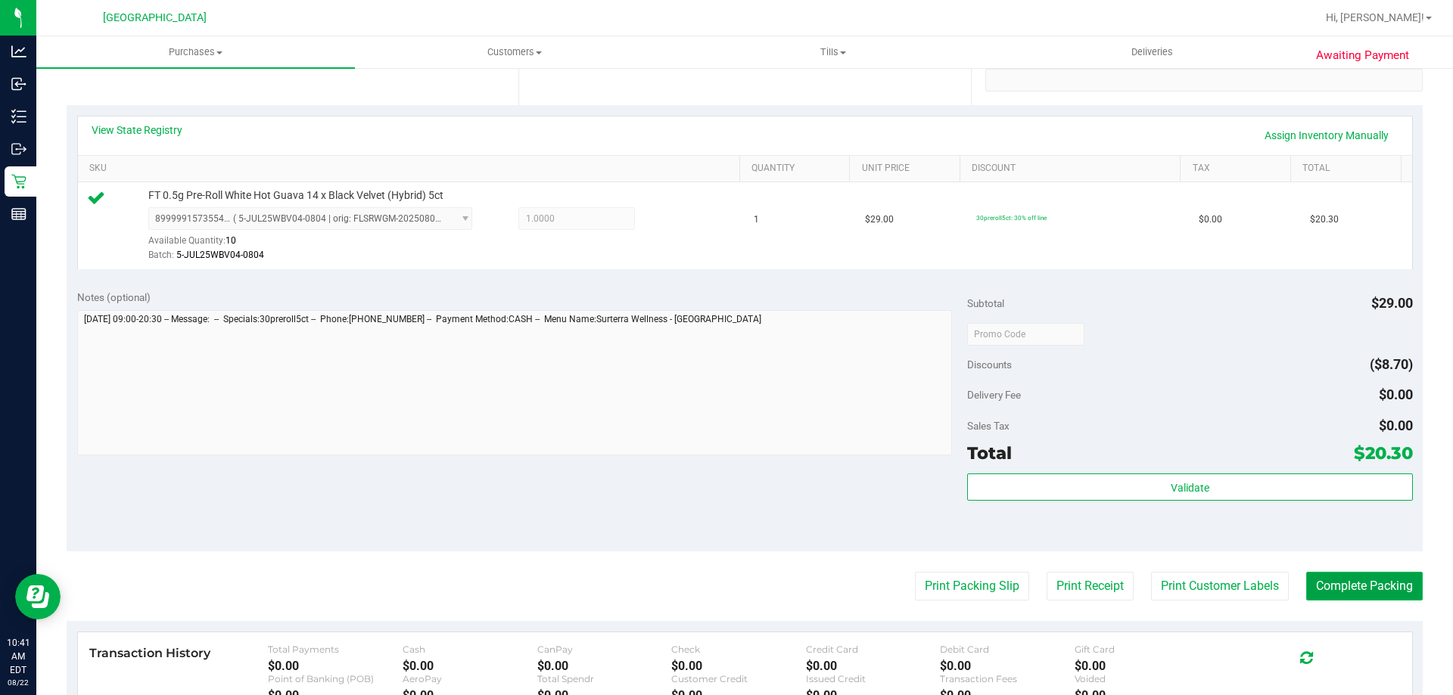
click at [1371, 583] on button "Complete Packing" at bounding box center [1364, 586] width 117 height 29
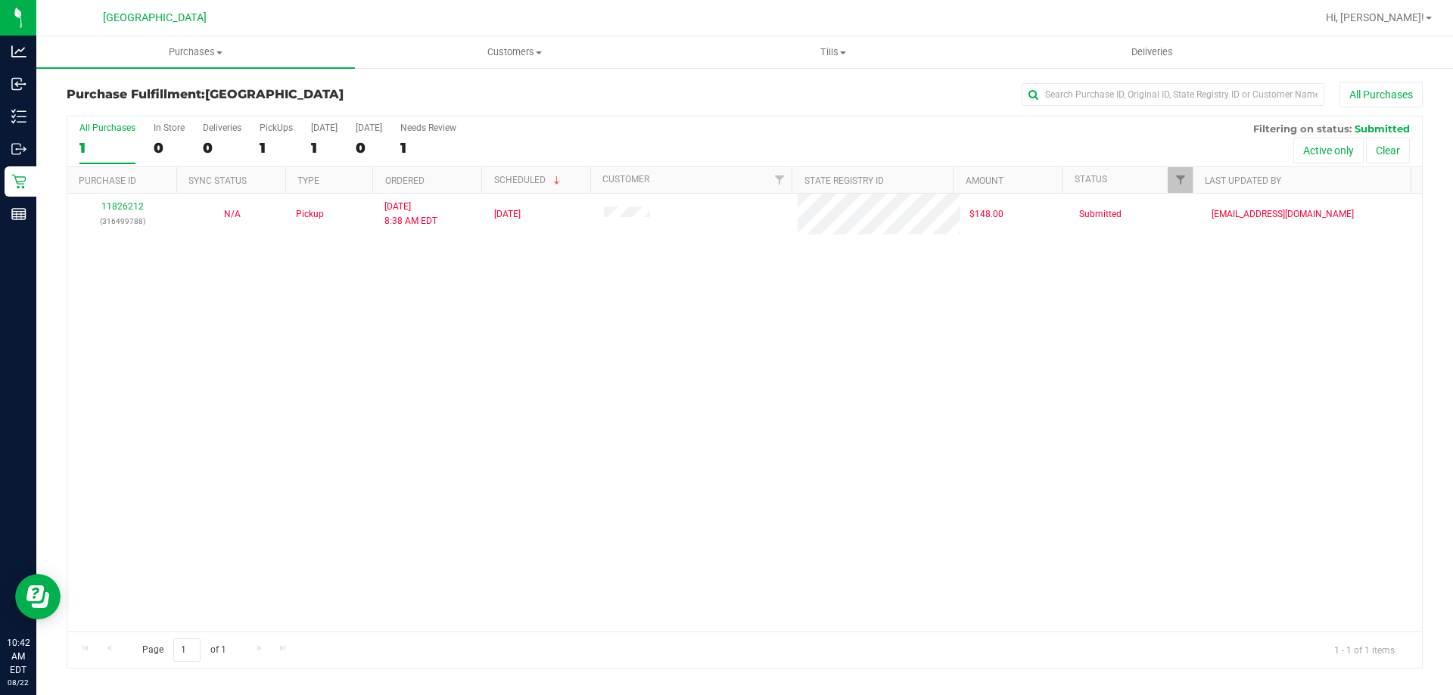
click at [453, 424] on div "11826212 (316499788) N/A Pickup [DATE] 8:38 AM EDT 8/22/2025 $148.00 Submitted …" at bounding box center [744, 413] width 1354 height 438
click at [530, 420] on div "11826212 (316499788) N/A Pickup [DATE] 8:38 AM EDT 8/22/2025 $148.00 Submitted …" at bounding box center [744, 413] width 1354 height 438
click at [263, 298] on div "11826212 (316499788) N/A Pickup [DATE] 8:38 AM EDT 8/22/2025 $148.00 Submitted …" at bounding box center [744, 413] width 1354 height 438
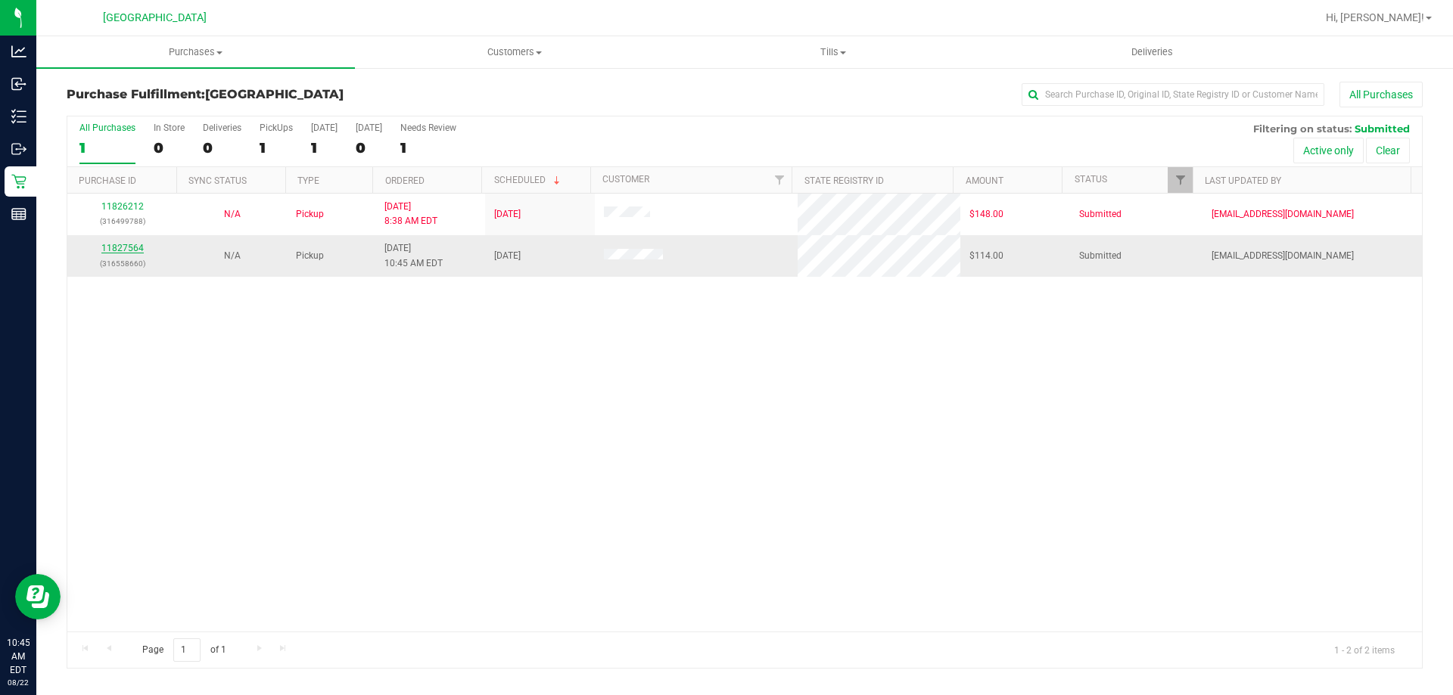
click at [129, 248] on link "11827564" at bounding box center [122, 248] width 42 height 11
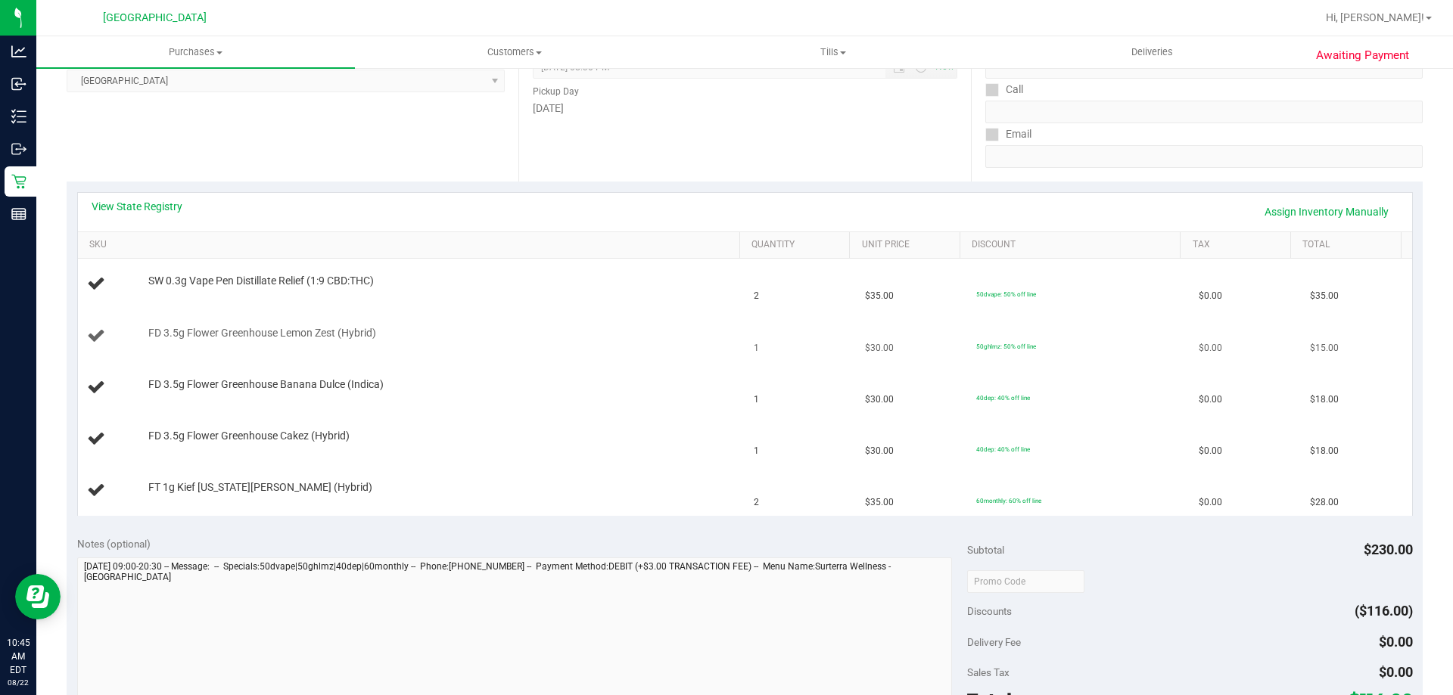
scroll to position [227, 0]
click at [146, 205] on link "View State Registry" at bounding box center [137, 205] width 91 height 15
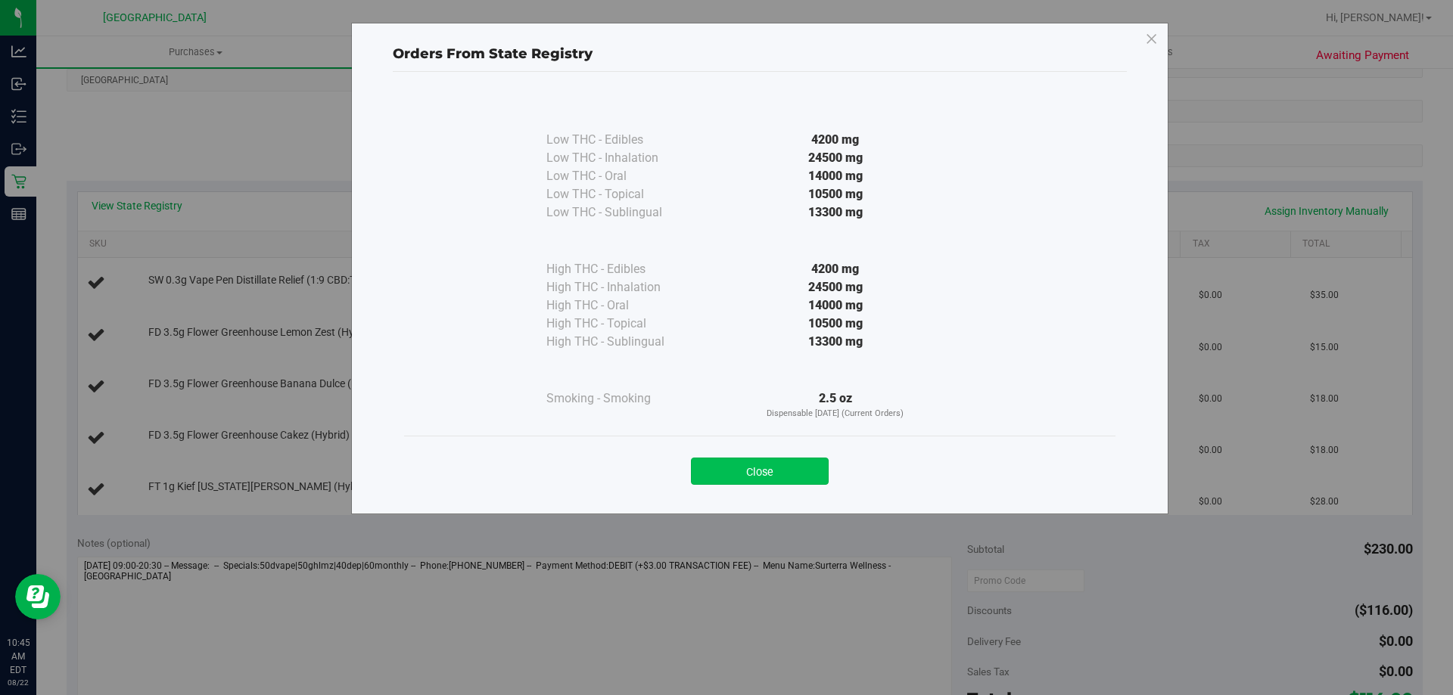
click at [775, 474] on button "Close" at bounding box center [760, 471] width 138 height 27
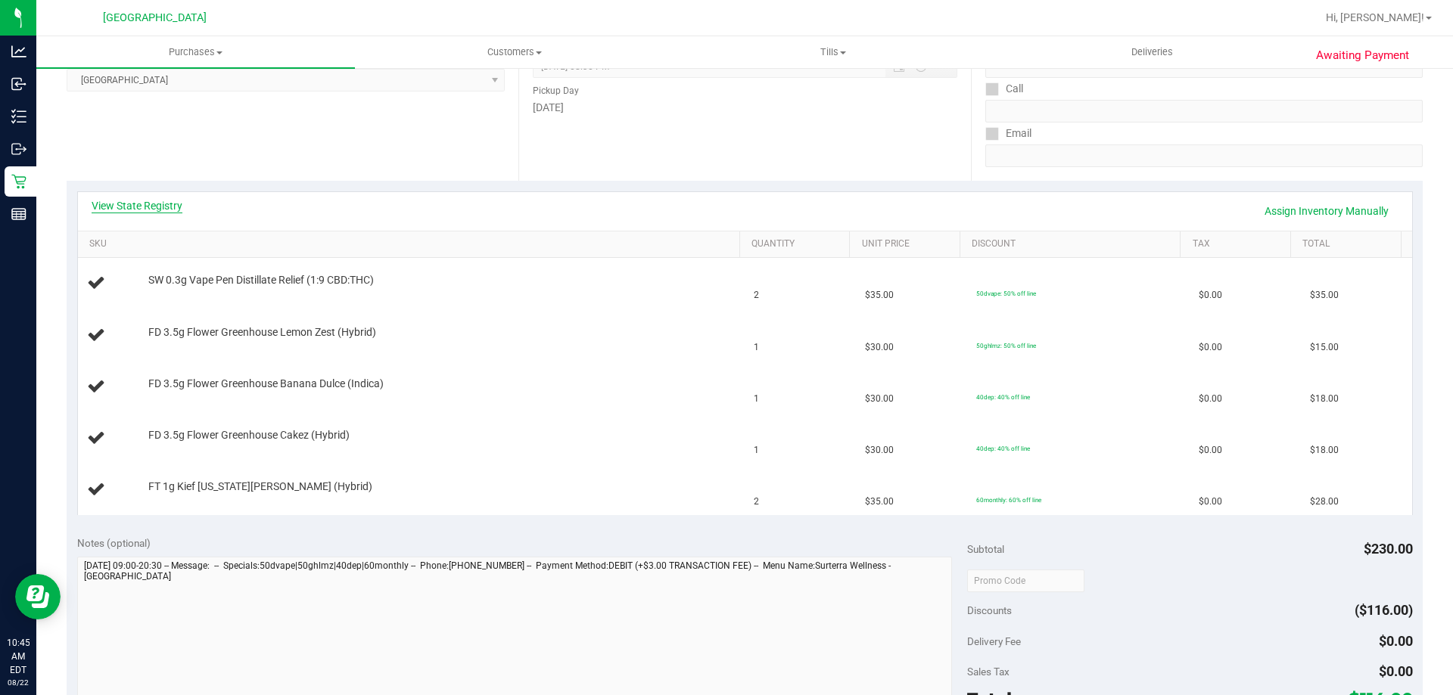
click at [175, 207] on link "View State Registry" at bounding box center [137, 205] width 91 height 15
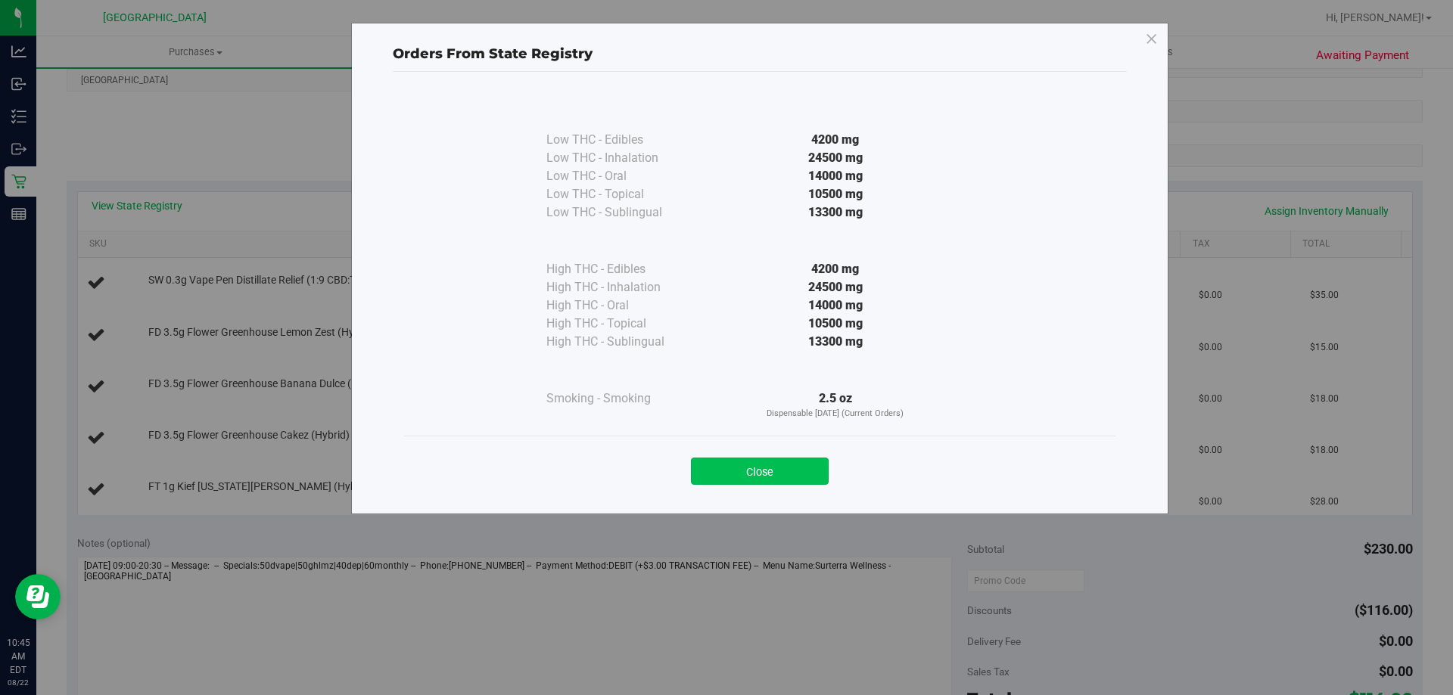
click at [770, 478] on button "Close" at bounding box center [760, 471] width 138 height 27
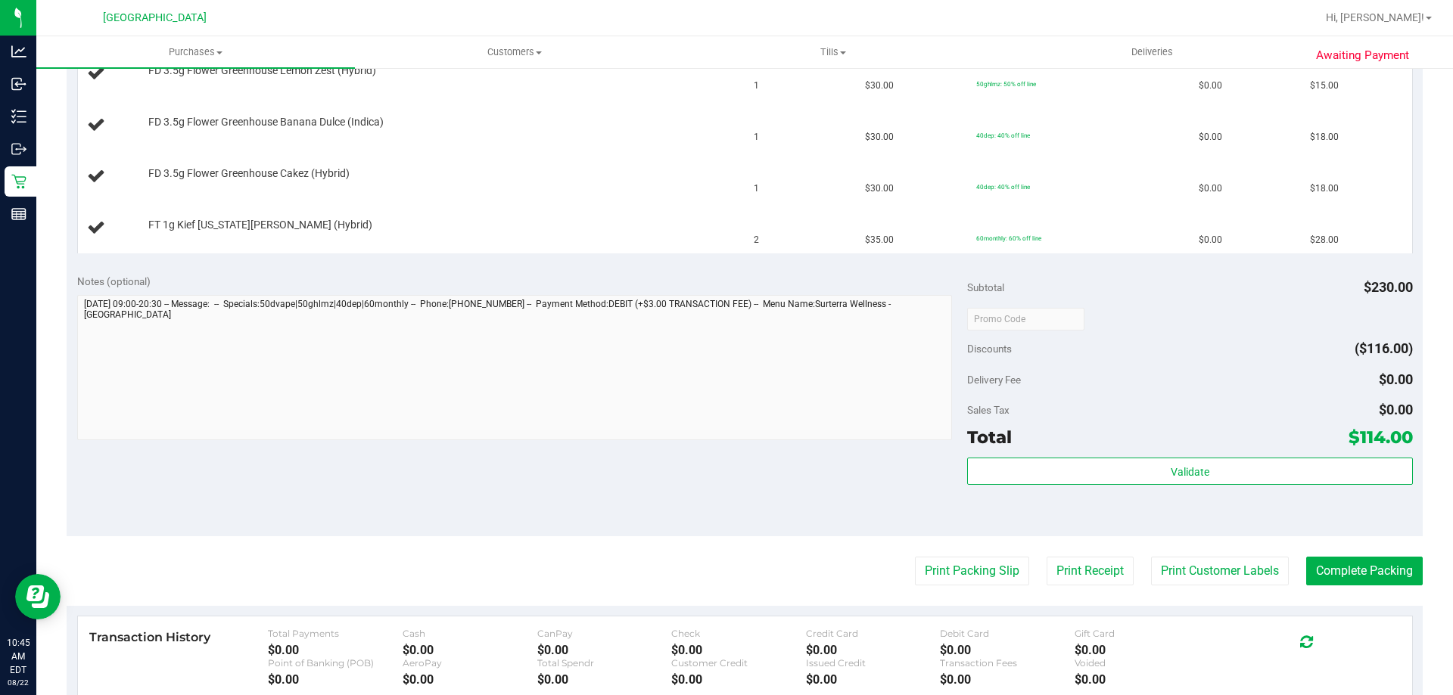
scroll to position [530, 0]
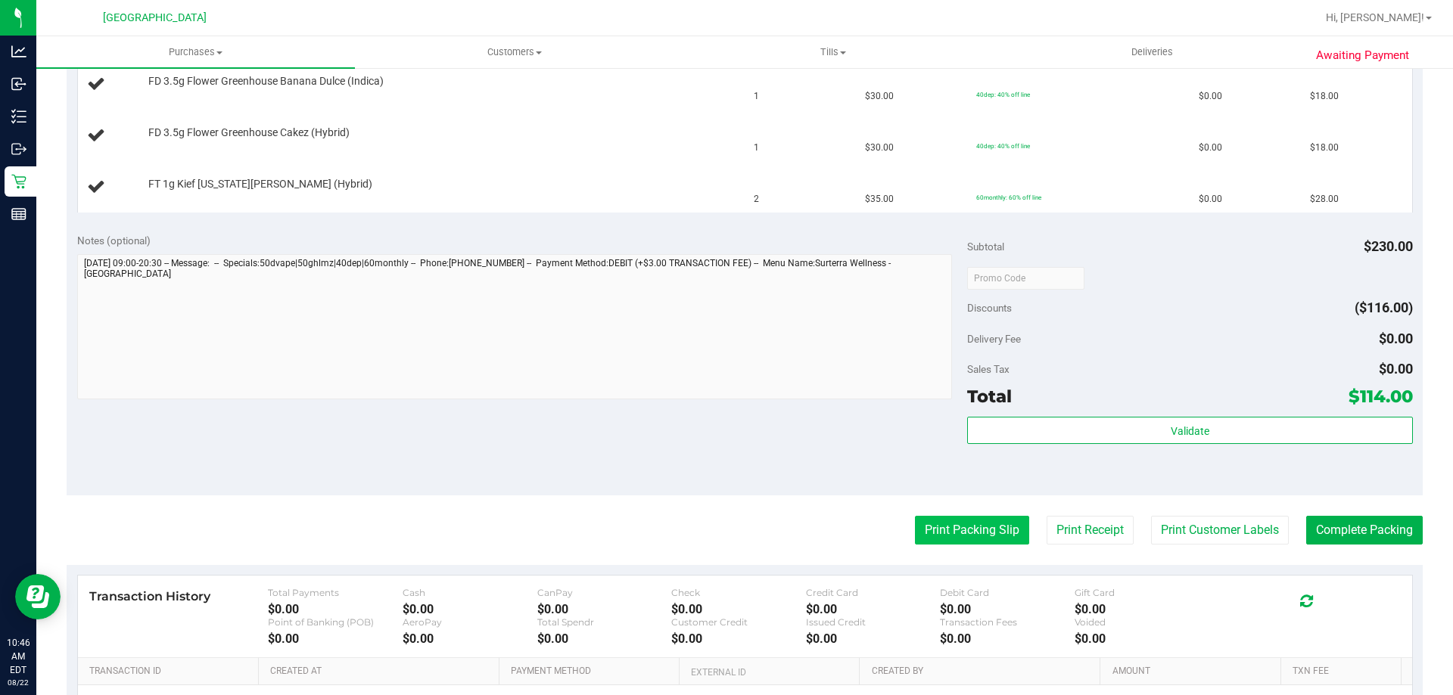
click at [938, 533] on button "Print Packing Slip" at bounding box center [972, 530] width 114 height 29
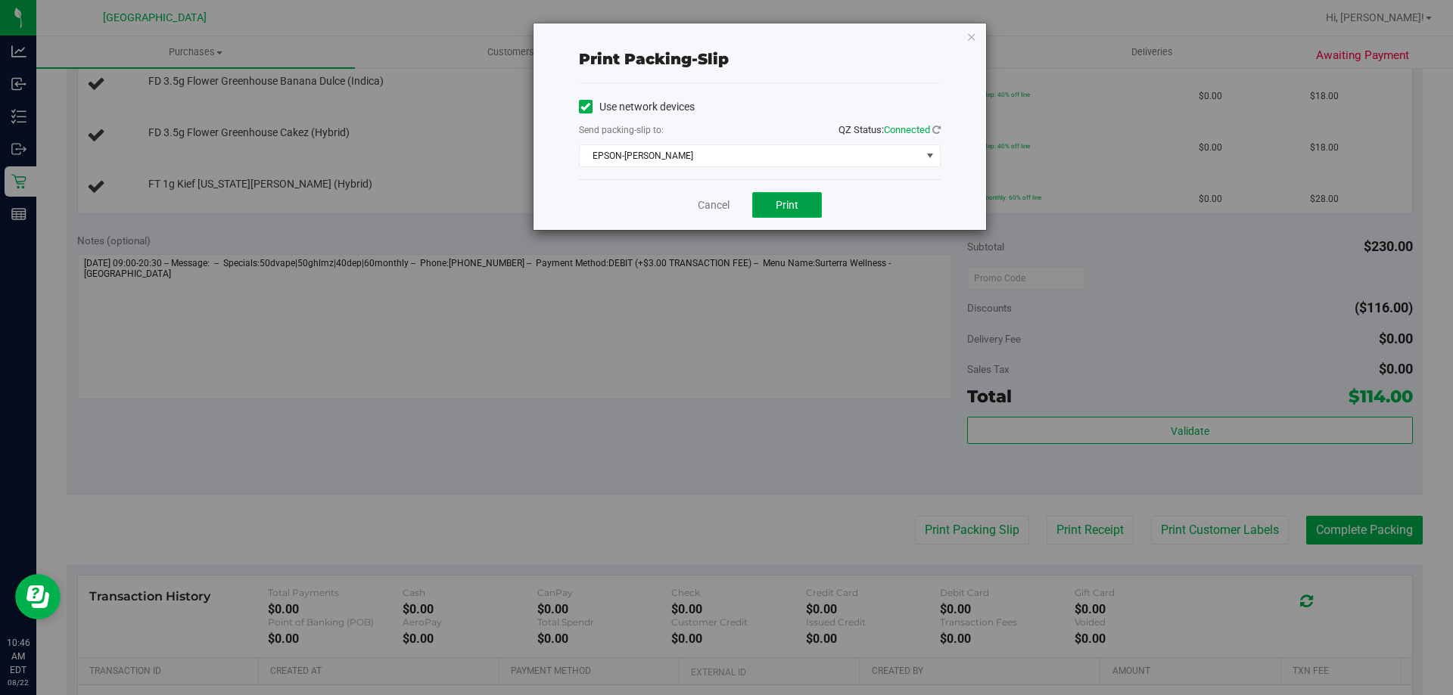
click at [816, 213] on button "Print" at bounding box center [787, 205] width 70 height 26
click at [971, 36] on icon "button" at bounding box center [971, 36] width 11 height 18
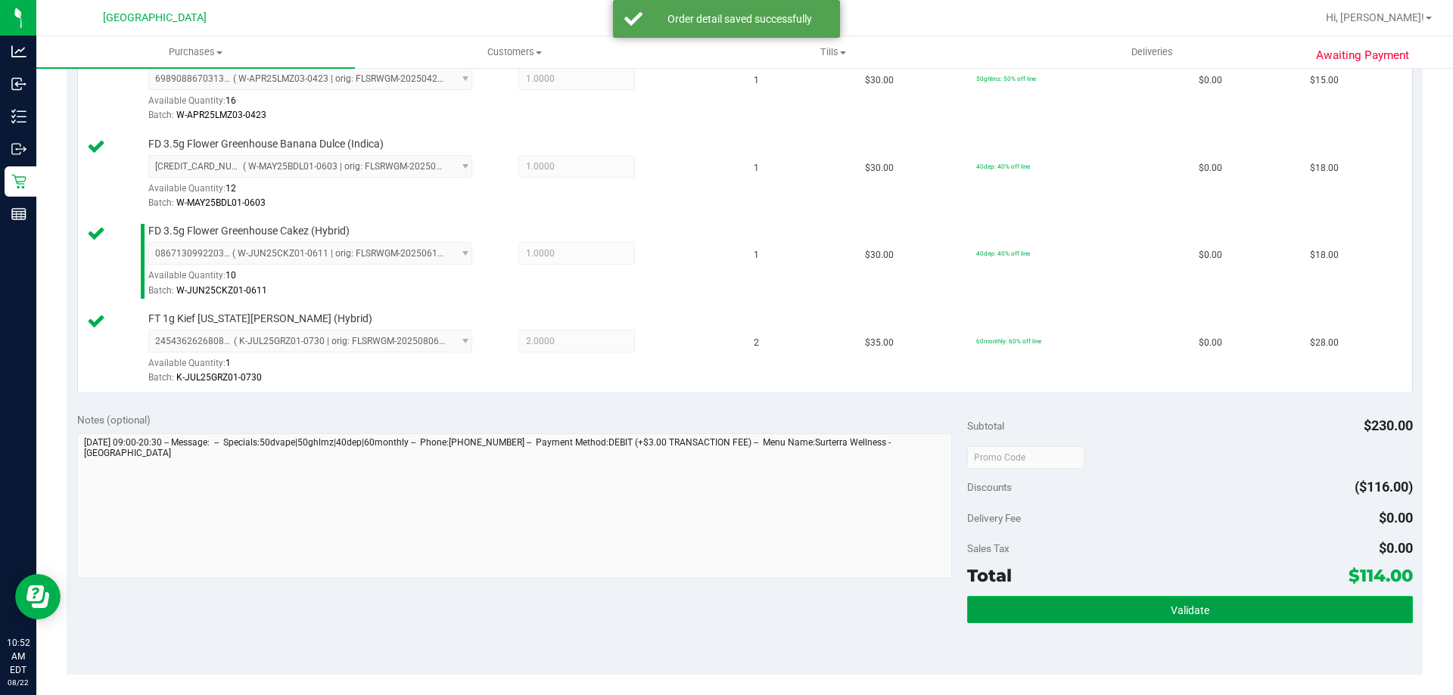
click at [1138, 601] on button "Validate" at bounding box center [1189, 609] width 445 height 27
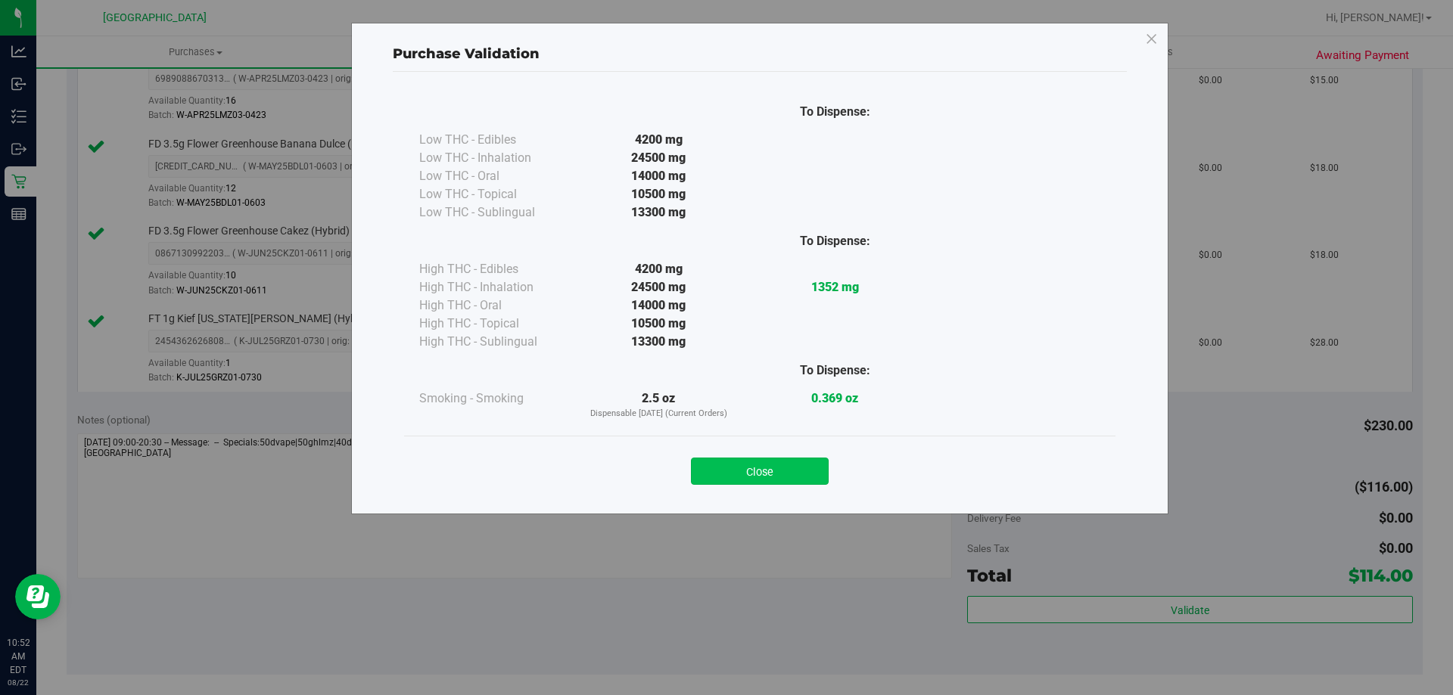
click at [785, 471] on button "Close" at bounding box center [760, 471] width 138 height 27
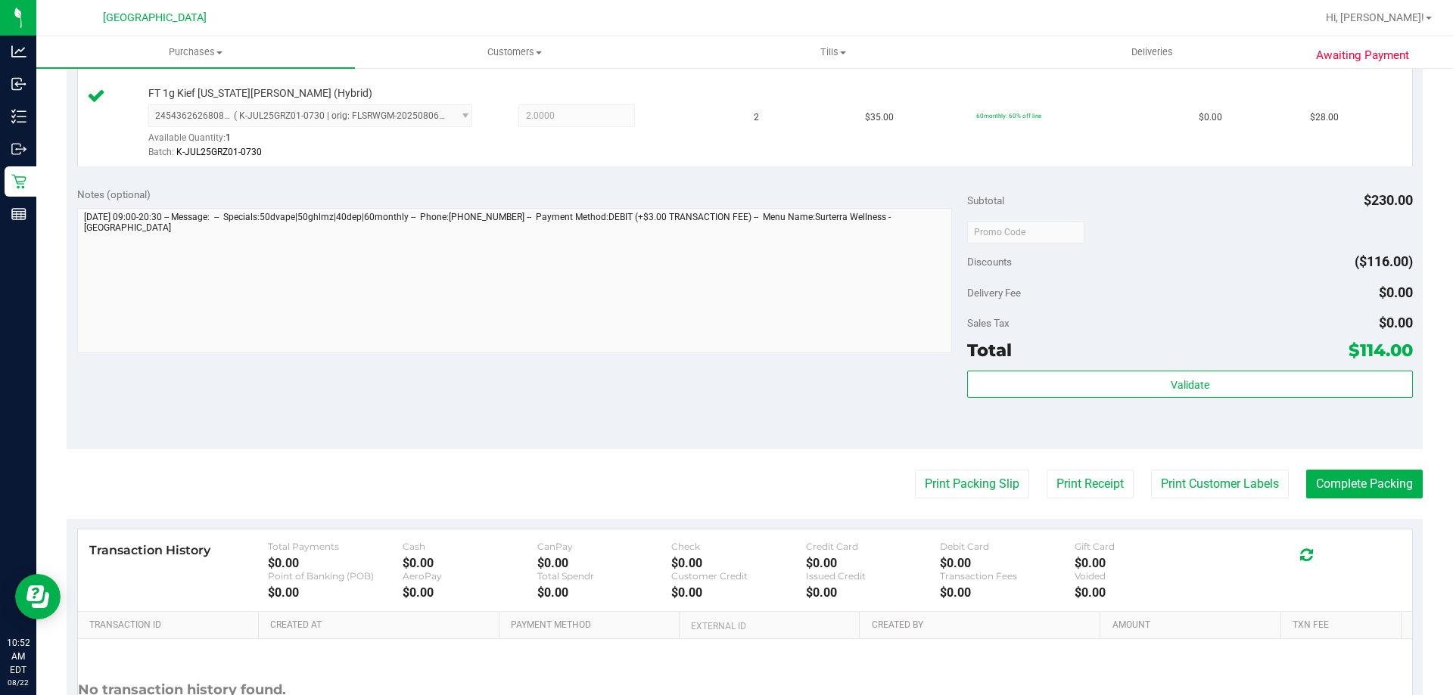
scroll to position [757, 0]
click at [1362, 474] on button "Complete Packing" at bounding box center [1364, 482] width 117 height 29
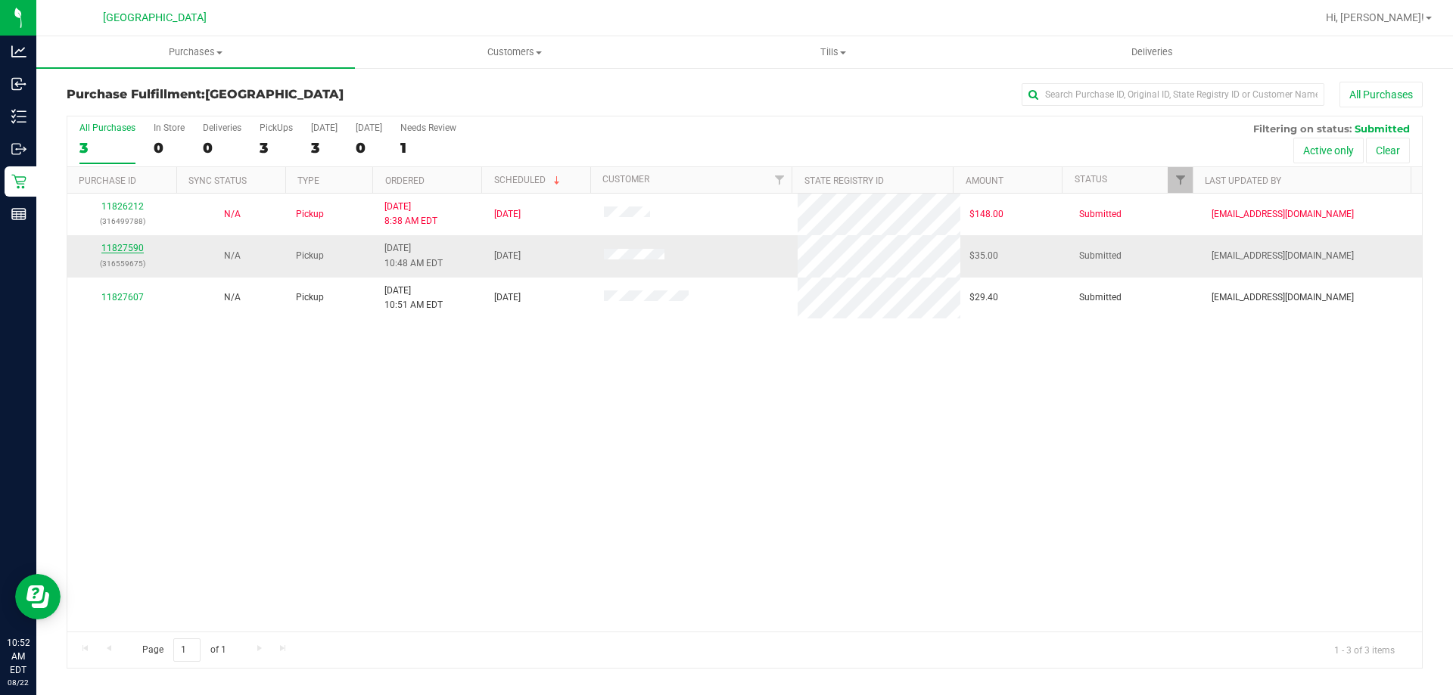
click at [140, 246] on link "11827590" at bounding box center [122, 248] width 42 height 11
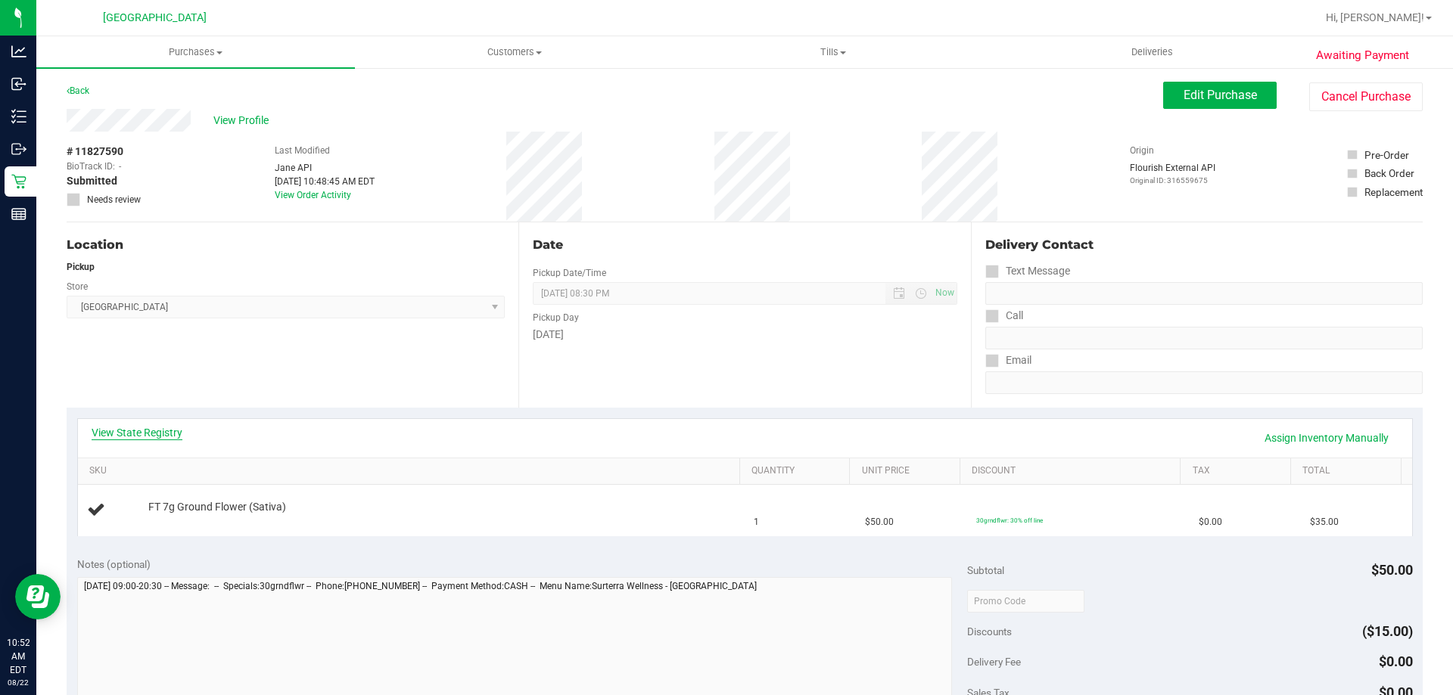
click at [159, 433] on link "View State Registry" at bounding box center [137, 432] width 91 height 15
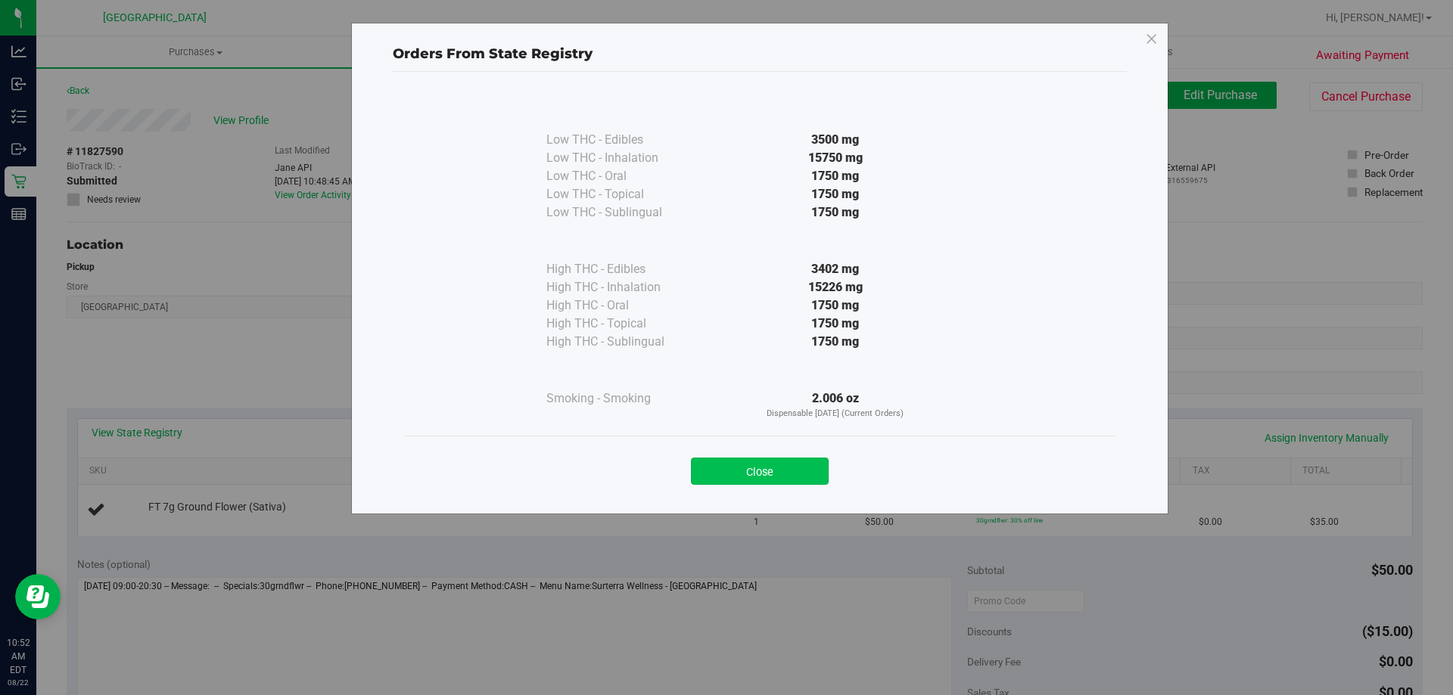
click at [715, 474] on button "Close" at bounding box center [760, 471] width 138 height 27
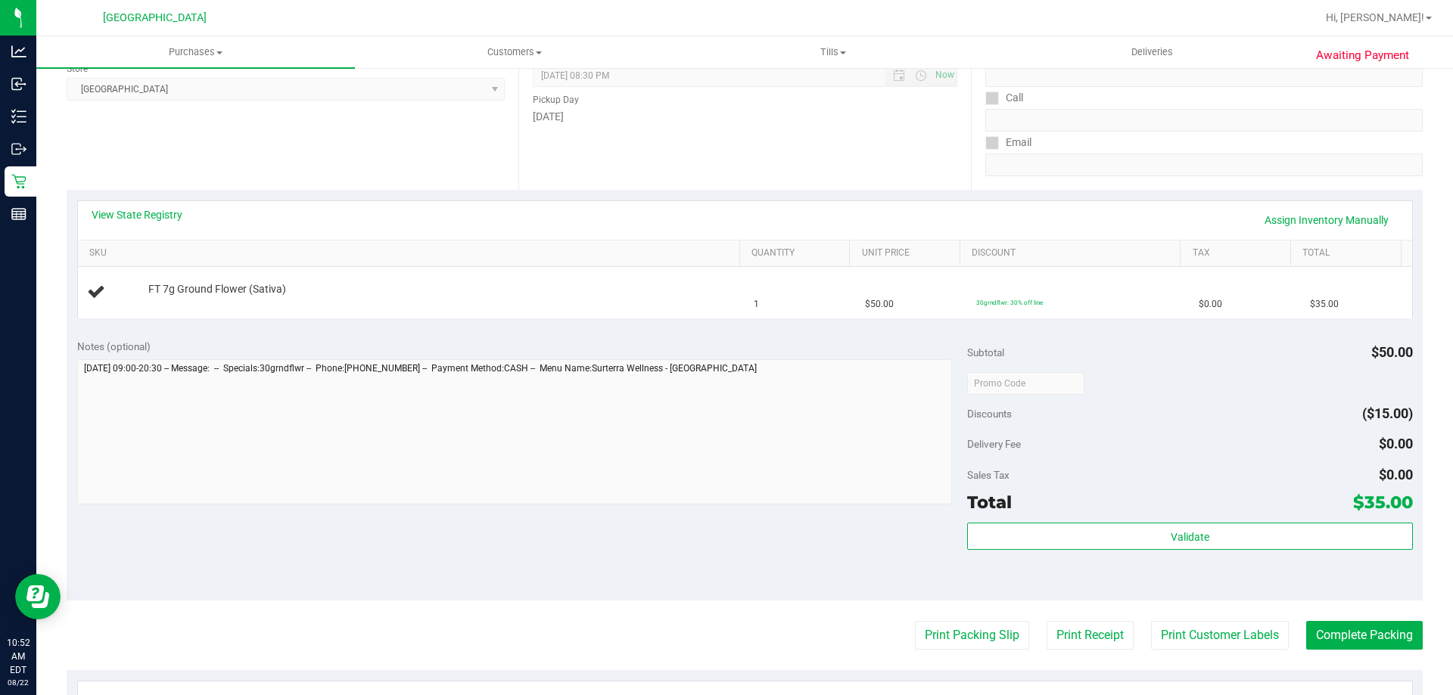
scroll to position [227, 0]
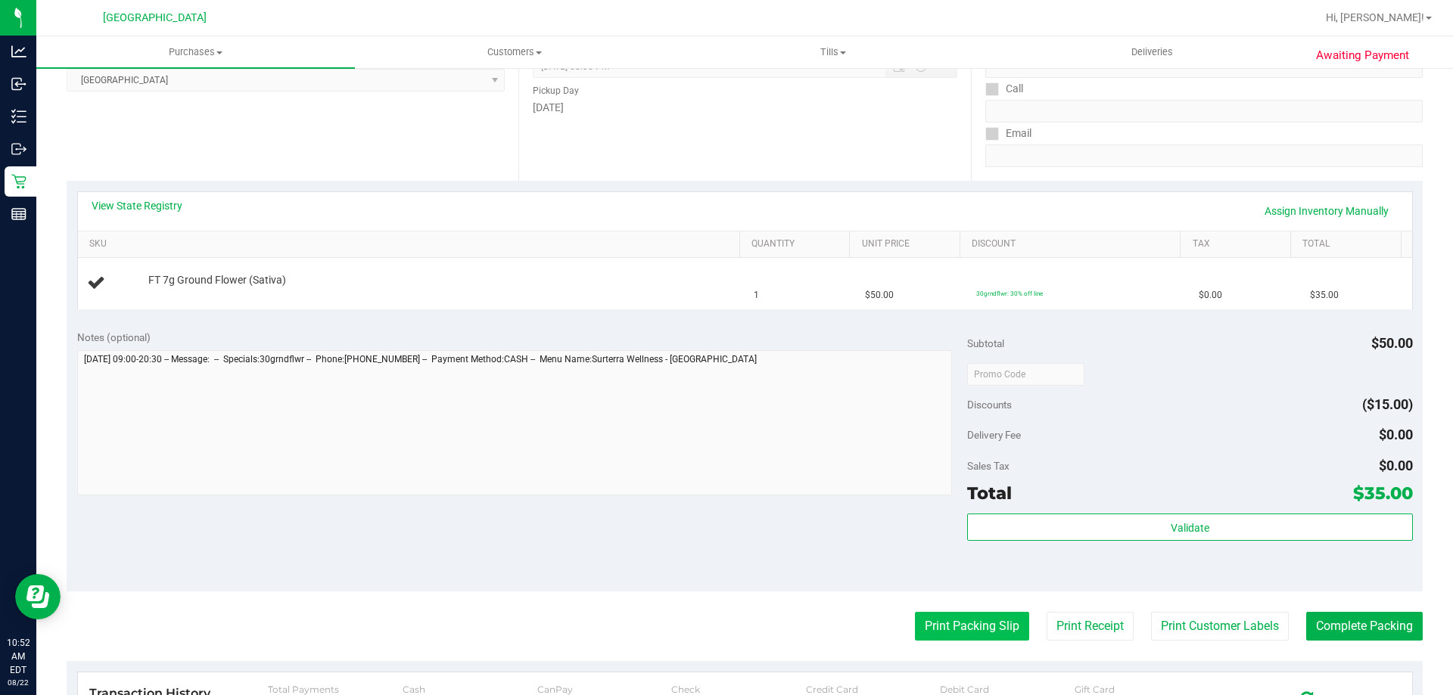
click at [947, 614] on button "Print Packing Slip" at bounding box center [972, 626] width 114 height 29
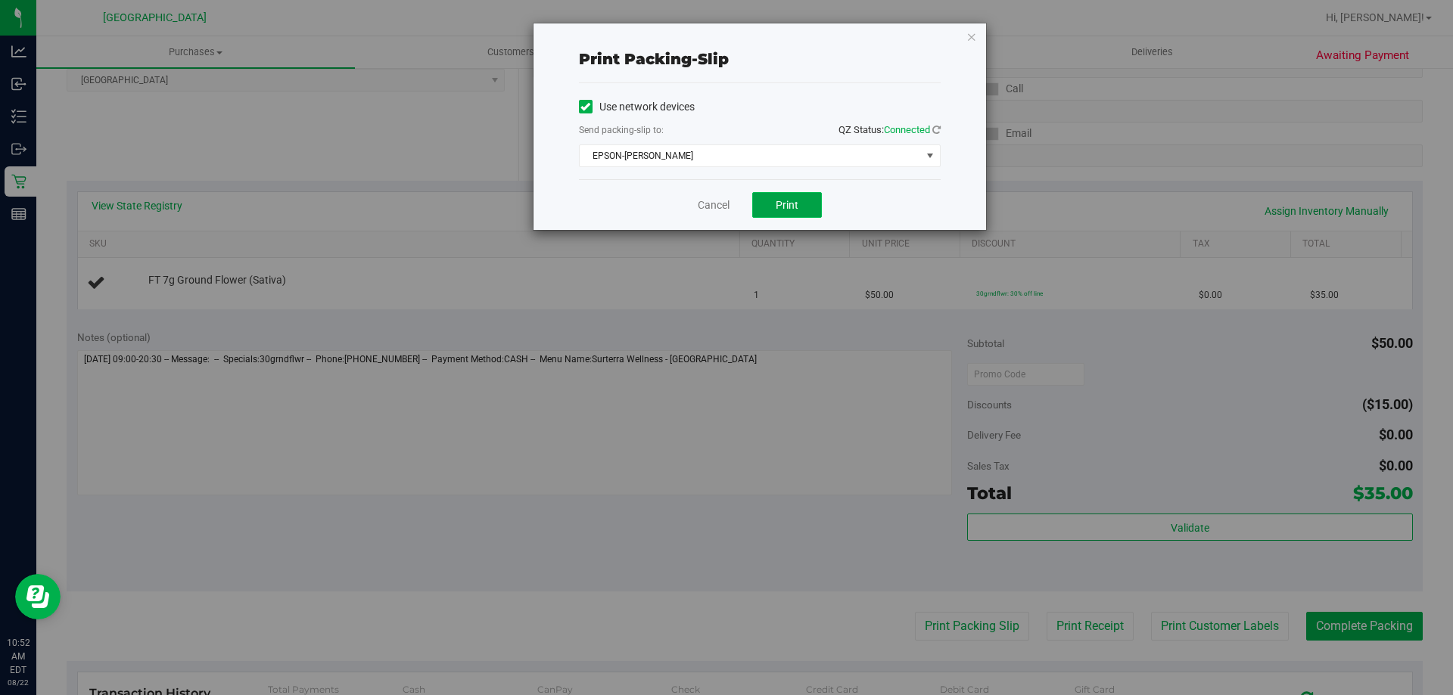
click at [810, 206] on button "Print" at bounding box center [787, 205] width 70 height 26
click at [972, 36] on icon "button" at bounding box center [971, 36] width 11 height 18
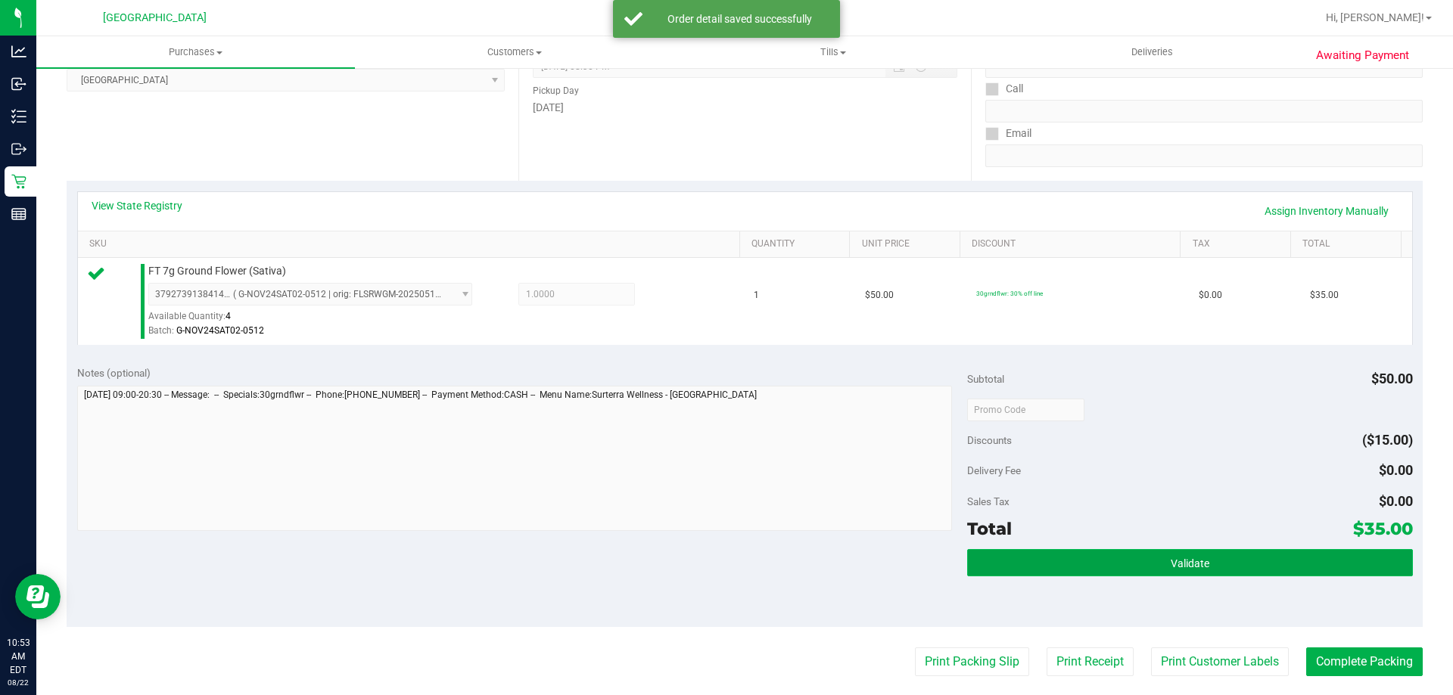
click at [1177, 565] on span "Validate" at bounding box center [1190, 564] width 39 height 12
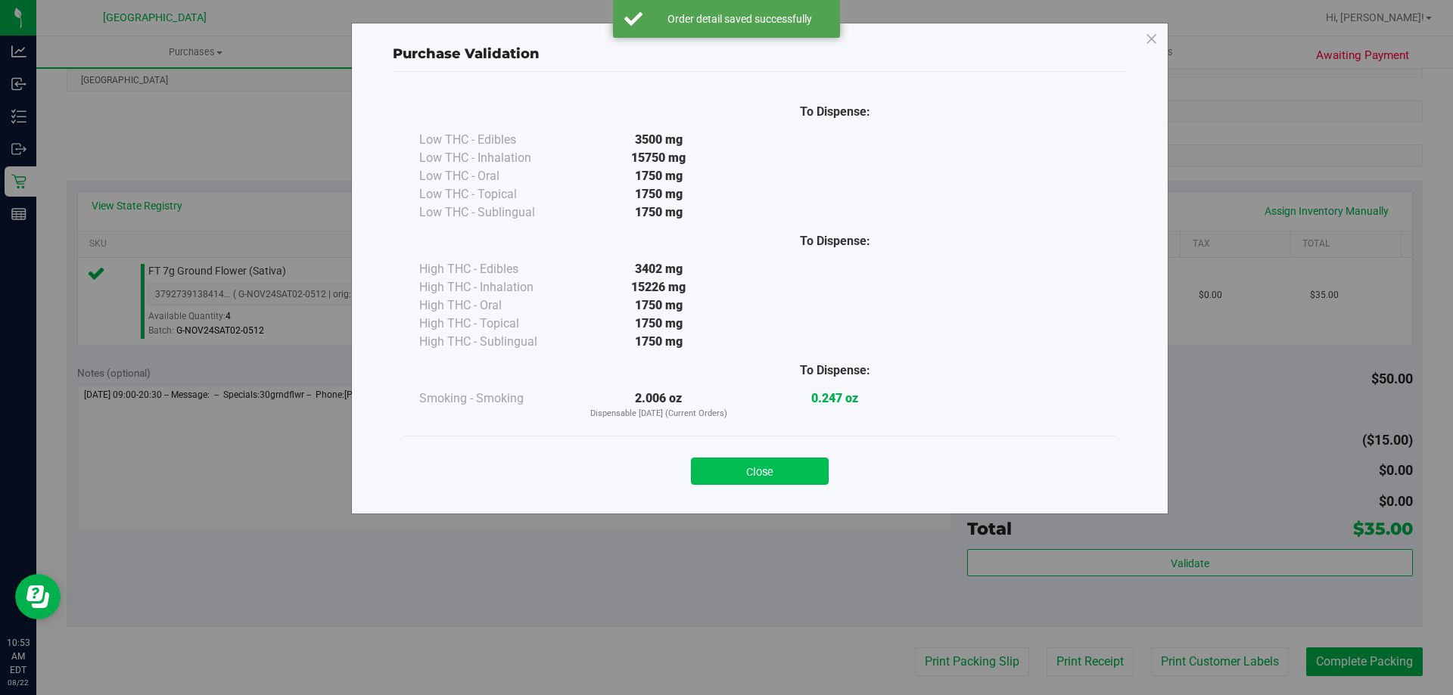
click at [769, 464] on button "Close" at bounding box center [760, 471] width 138 height 27
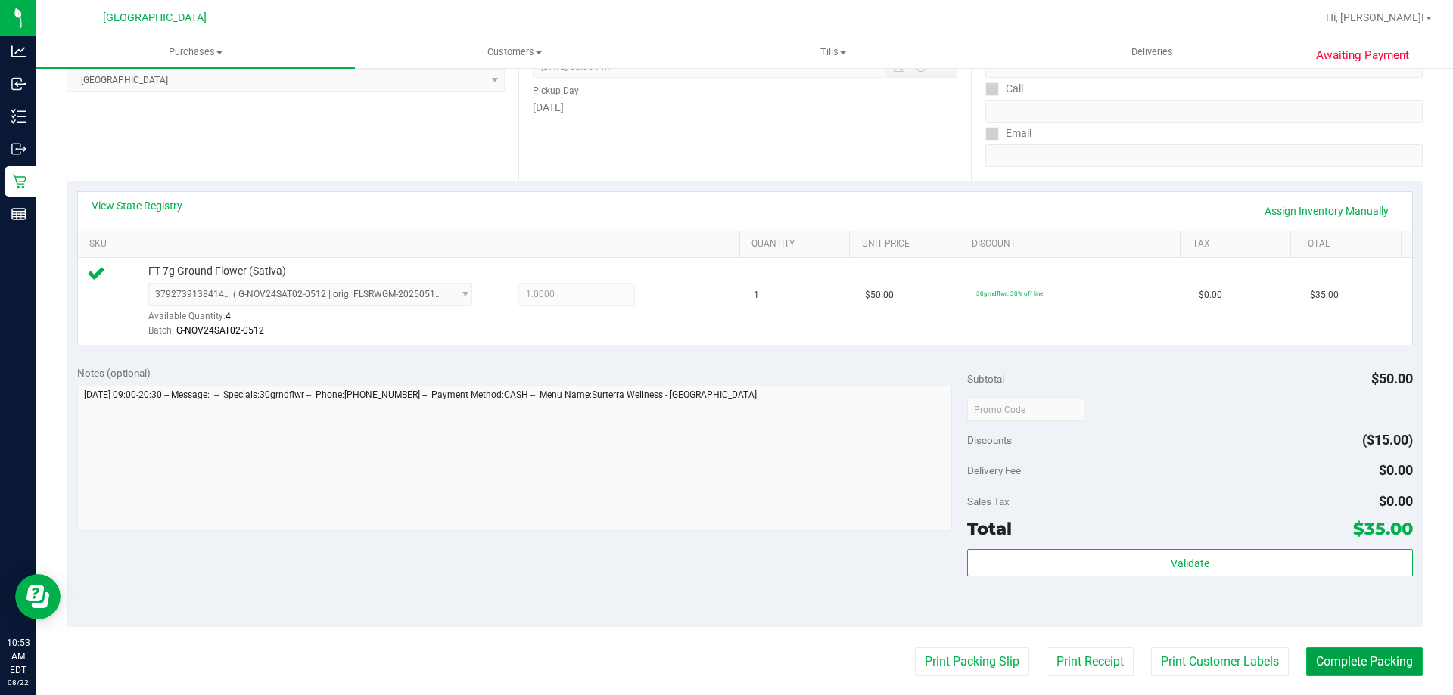
click at [1367, 659] on button "Complete Packing" at bounding box center [1364, 662] width 117 height 29
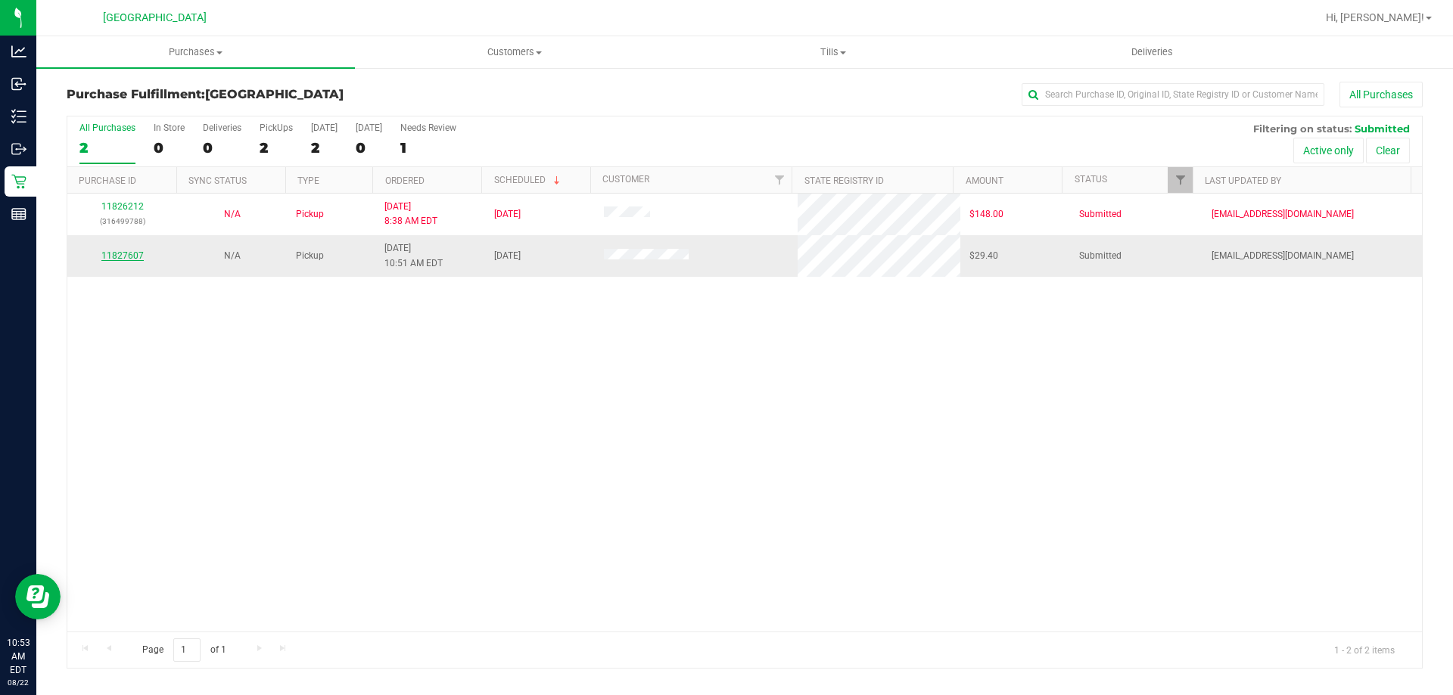
click at [110, 251] on link "11827607" at bounding box center [122, 255] width 42 height 11
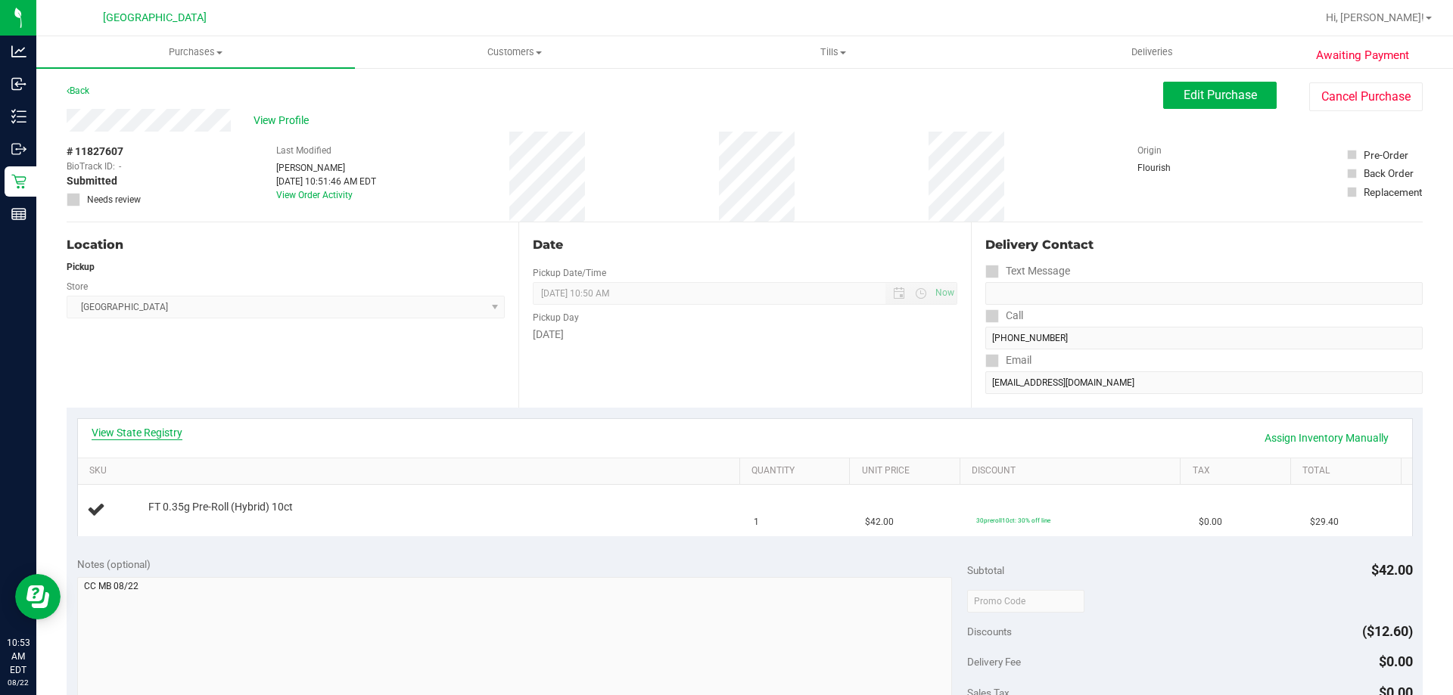
click at [149, 440] on link "View State Registry" at bounding box center [137, 432] width 91 height 15
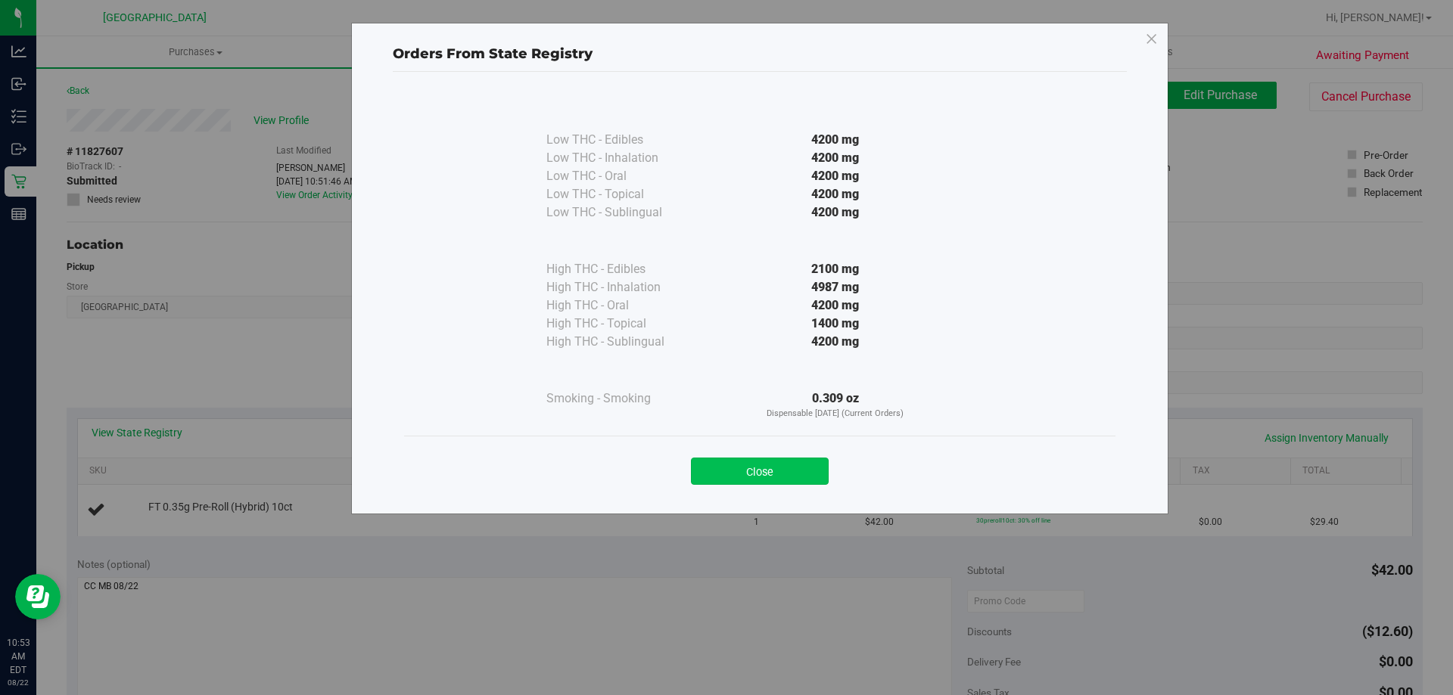
click at [791, 469] on button "Close" at bounding box center [760, 471] width 138 height 27
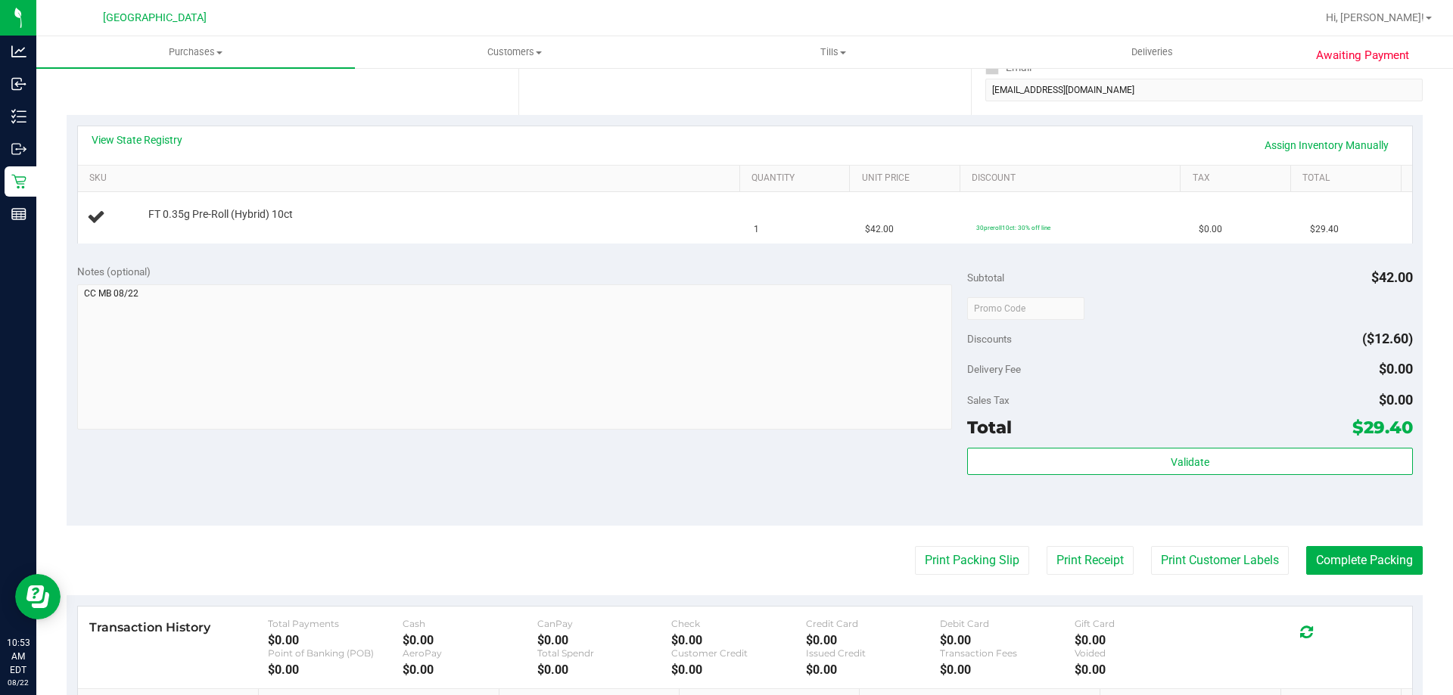
scroll to position [303, 0]
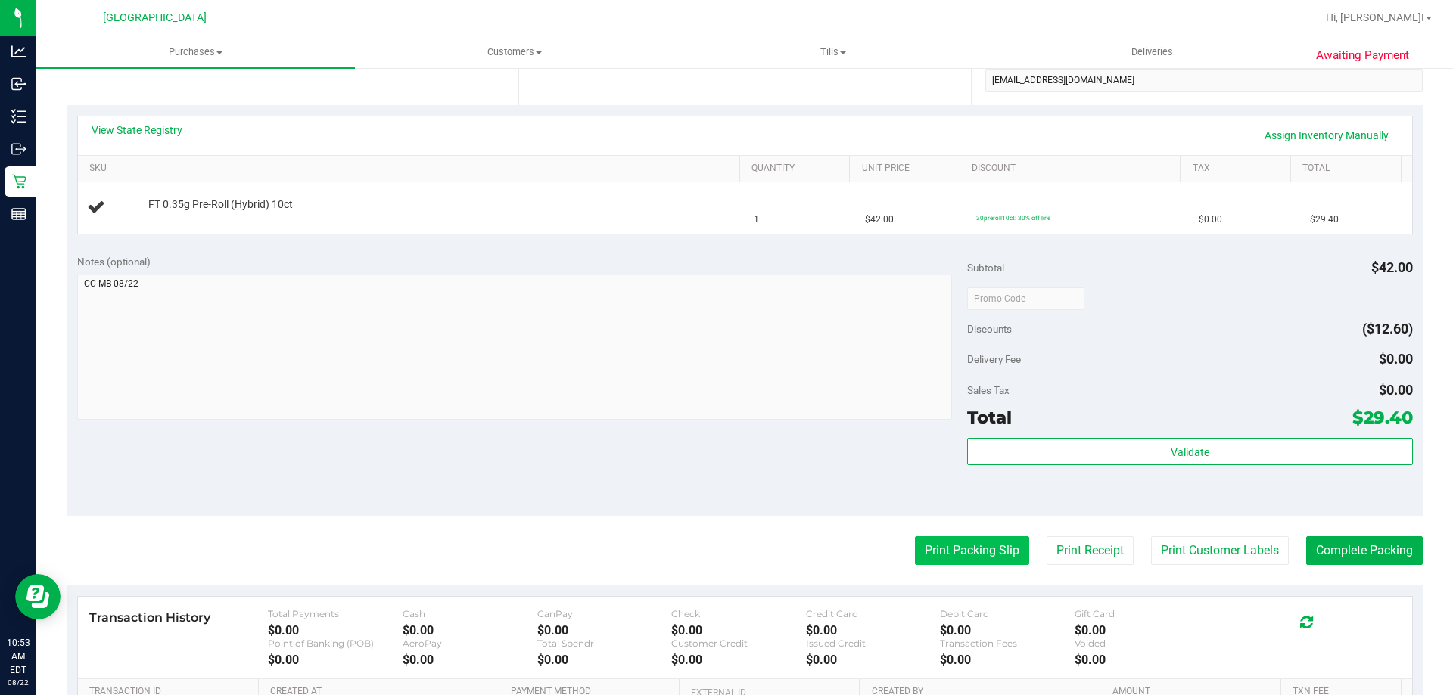
click at [951, 555] on button "Print Packing Slip" at bounding box center [972, 550] width 114 height 29
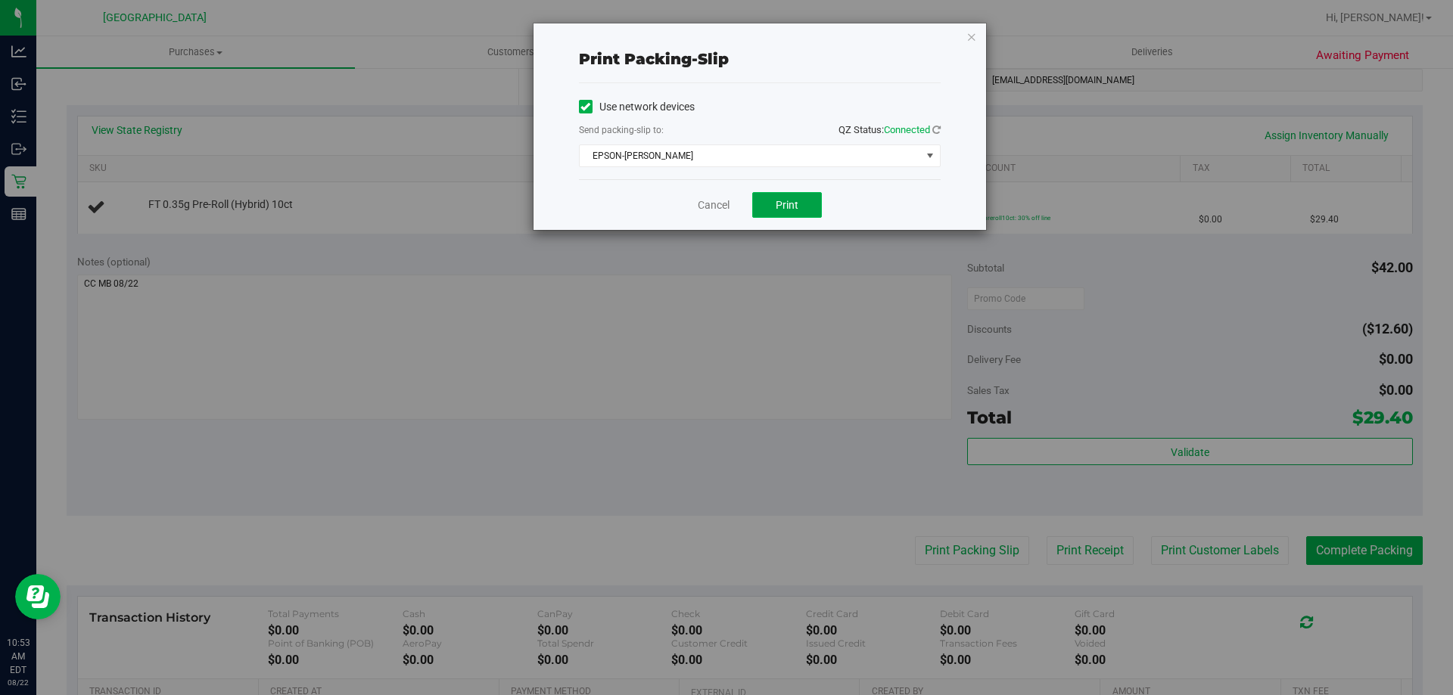
click at [814, 201] on button "Print" at bounding box center [787, 205] width 70 height 26
click at [968, 36] on icon "button" at bounding box center [971, 36] width 11 height 18
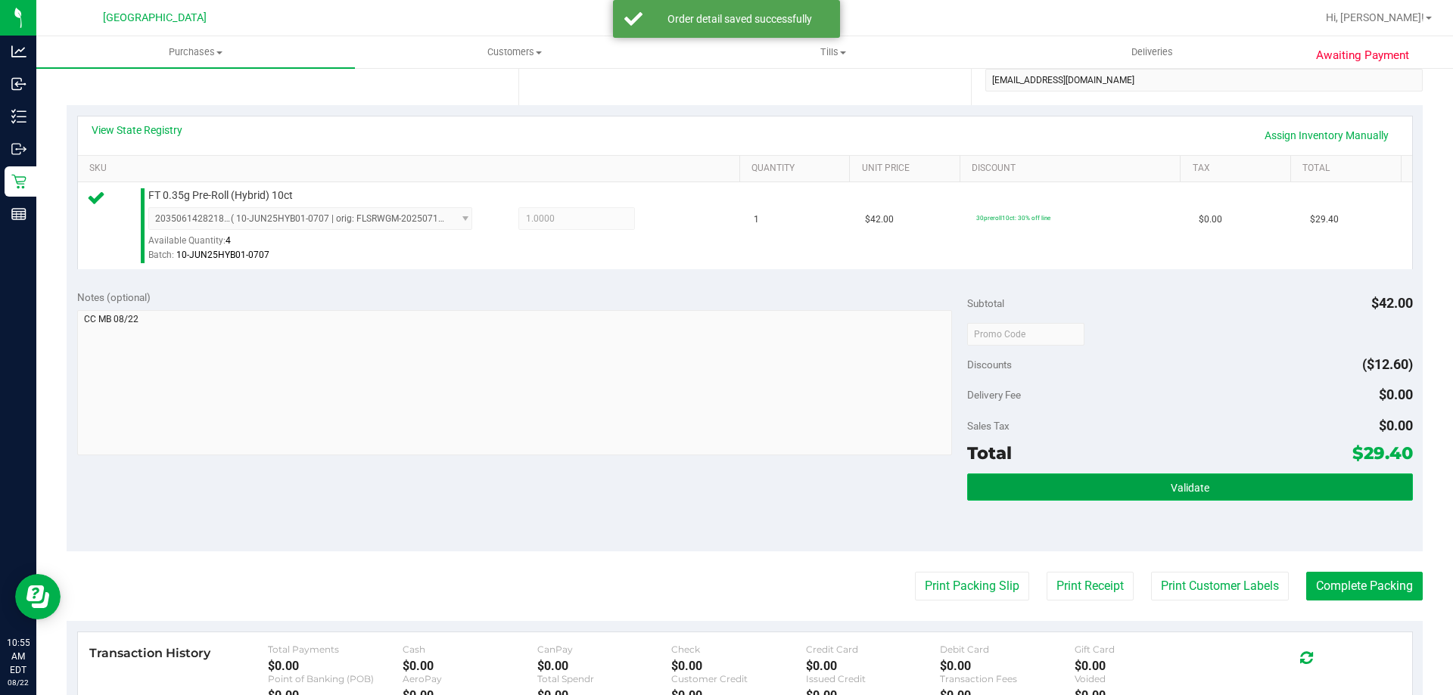
click at [1050, 477] on button "Validate" at bounding box center [1189, 487] width 445 height 27
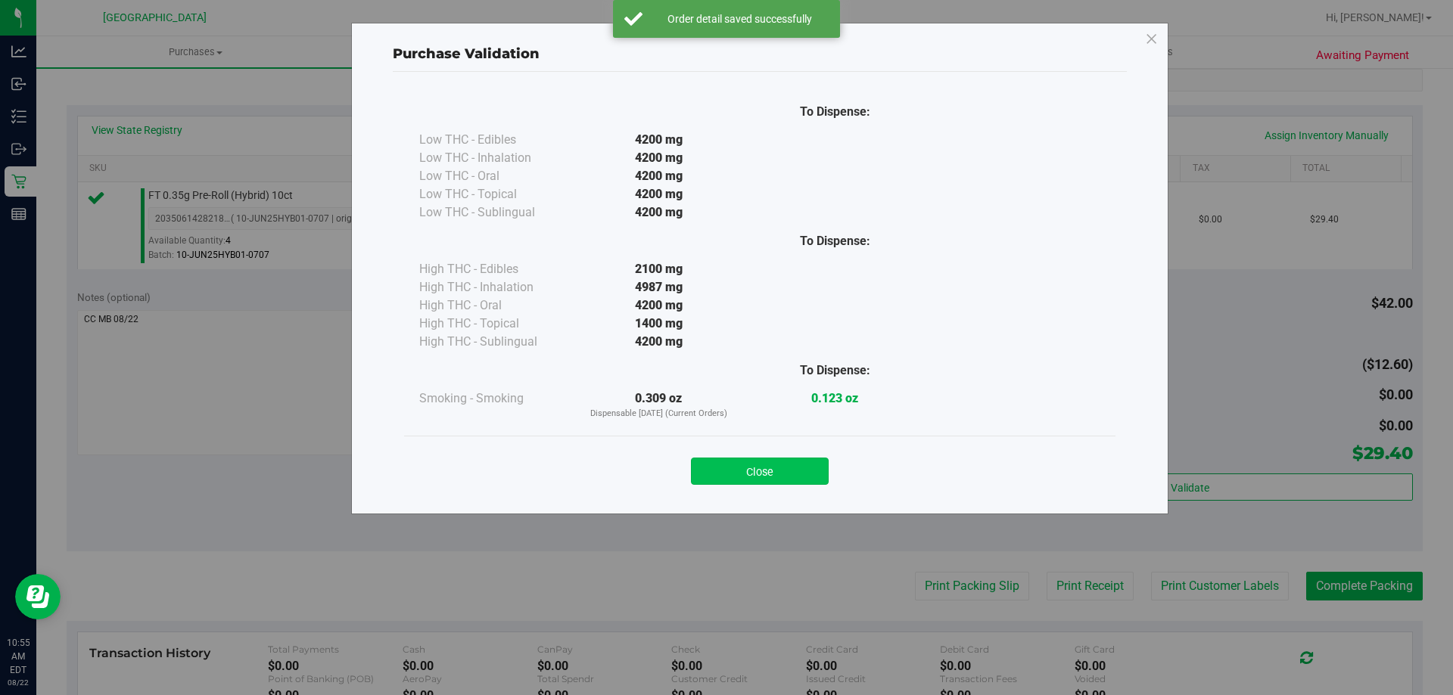
click at [783, 458] on div "Close" at bounding box center [759, 467] width 689 height 38
click at [786, 474] on button "Close" at bounding box center [760, 471] width 138 height 27
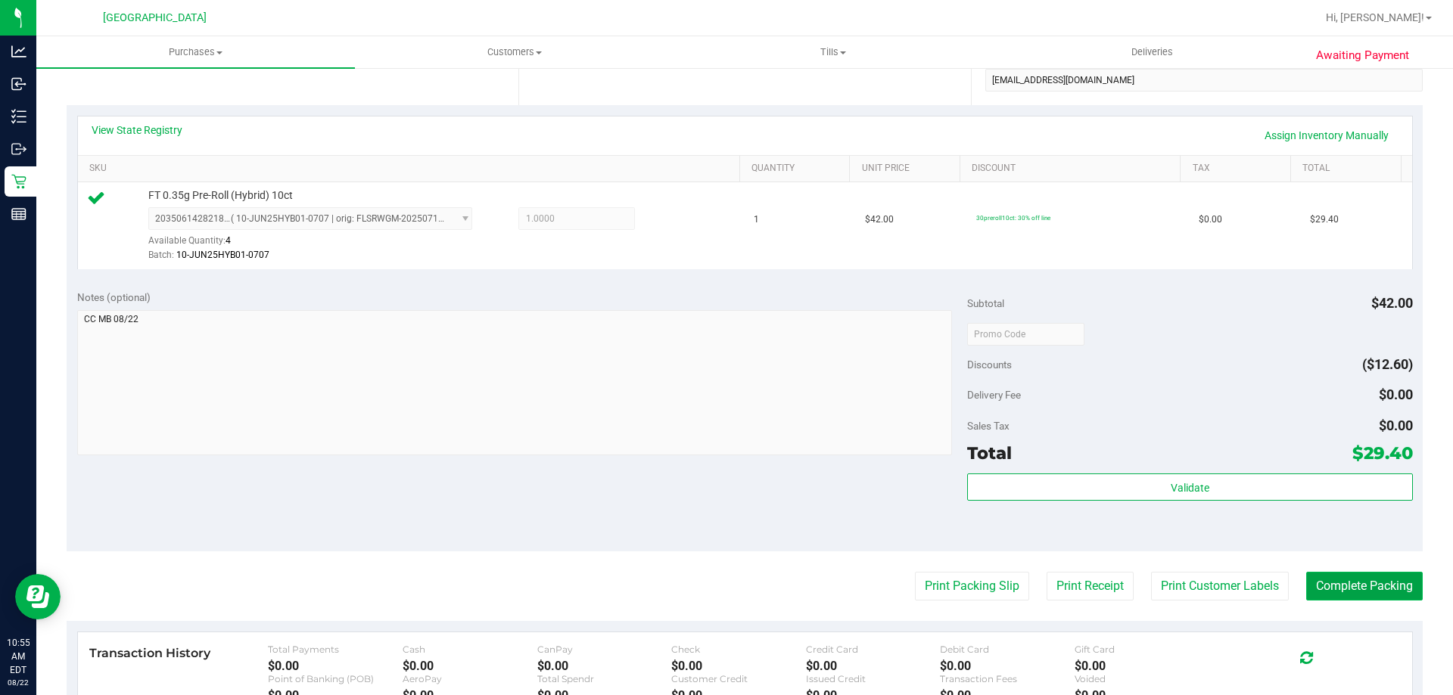
click at [1341, 582] on button "Complete Packing" at bounding box center [1364, 586] width 117 height 29
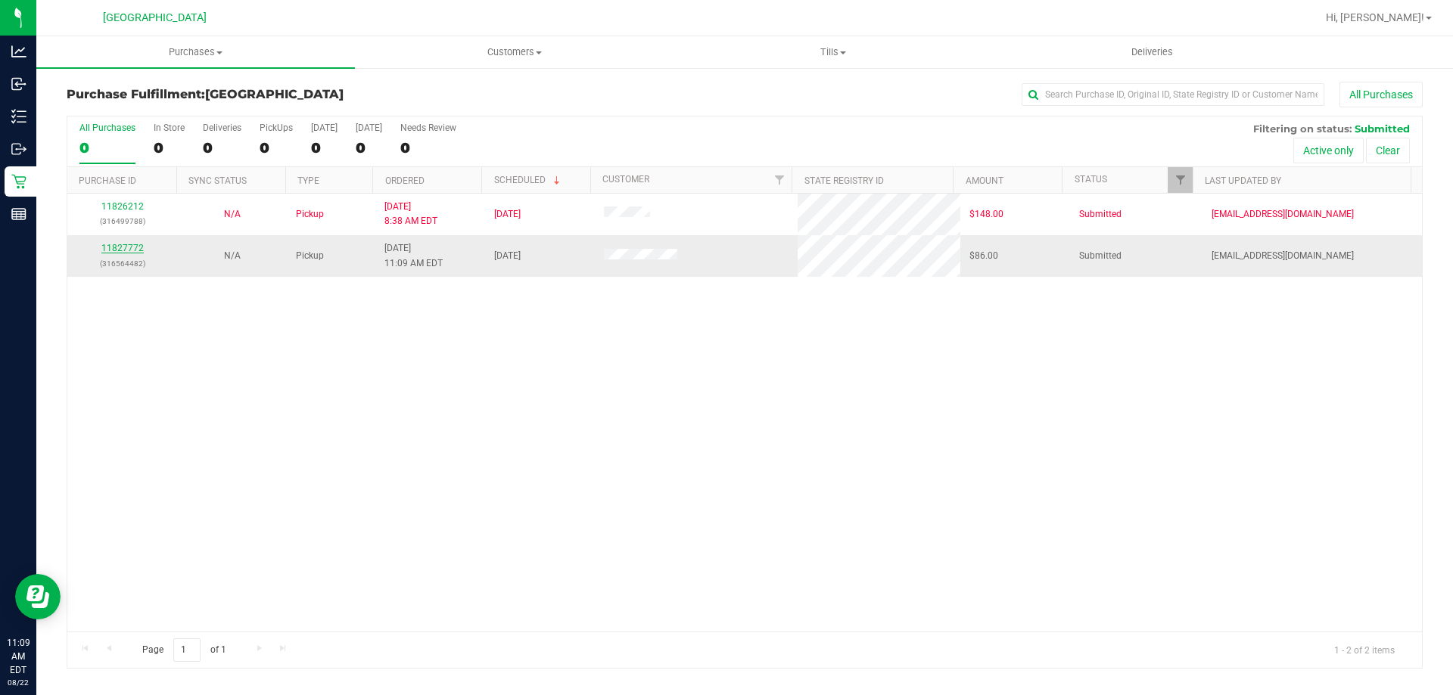
click at [109, 247] on link "11827772" at bounding box center [122, 248] width 42 height 11
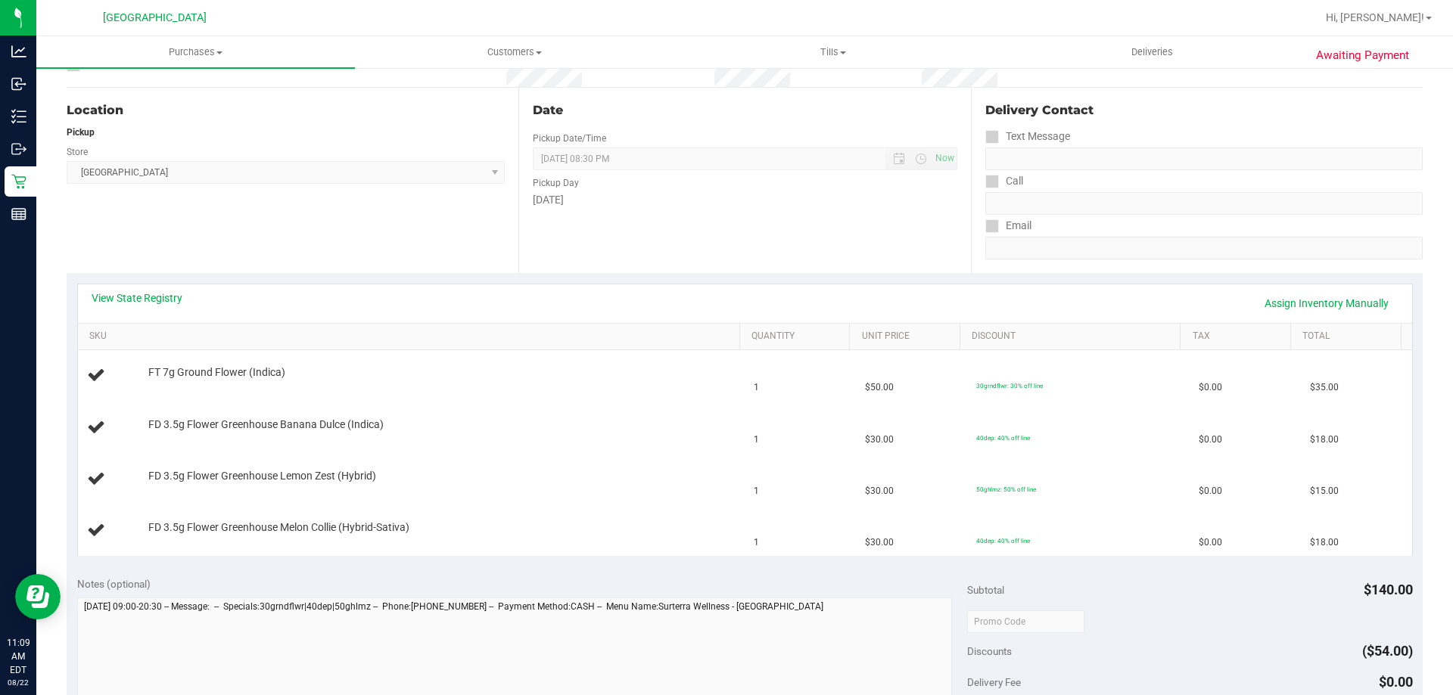
scroll to position [151, 0]
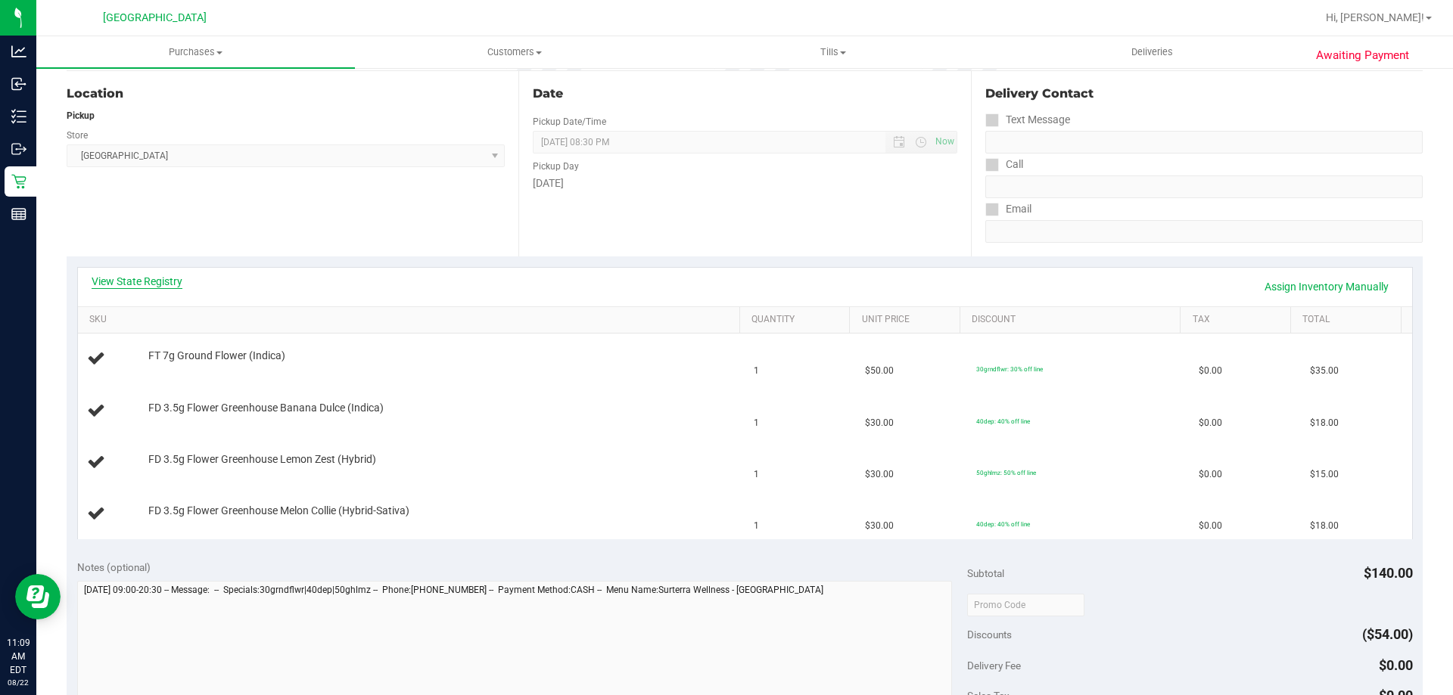
click at [180, 281] on link "View State Registry" at bounding box center [137, 281] width 91 height 15
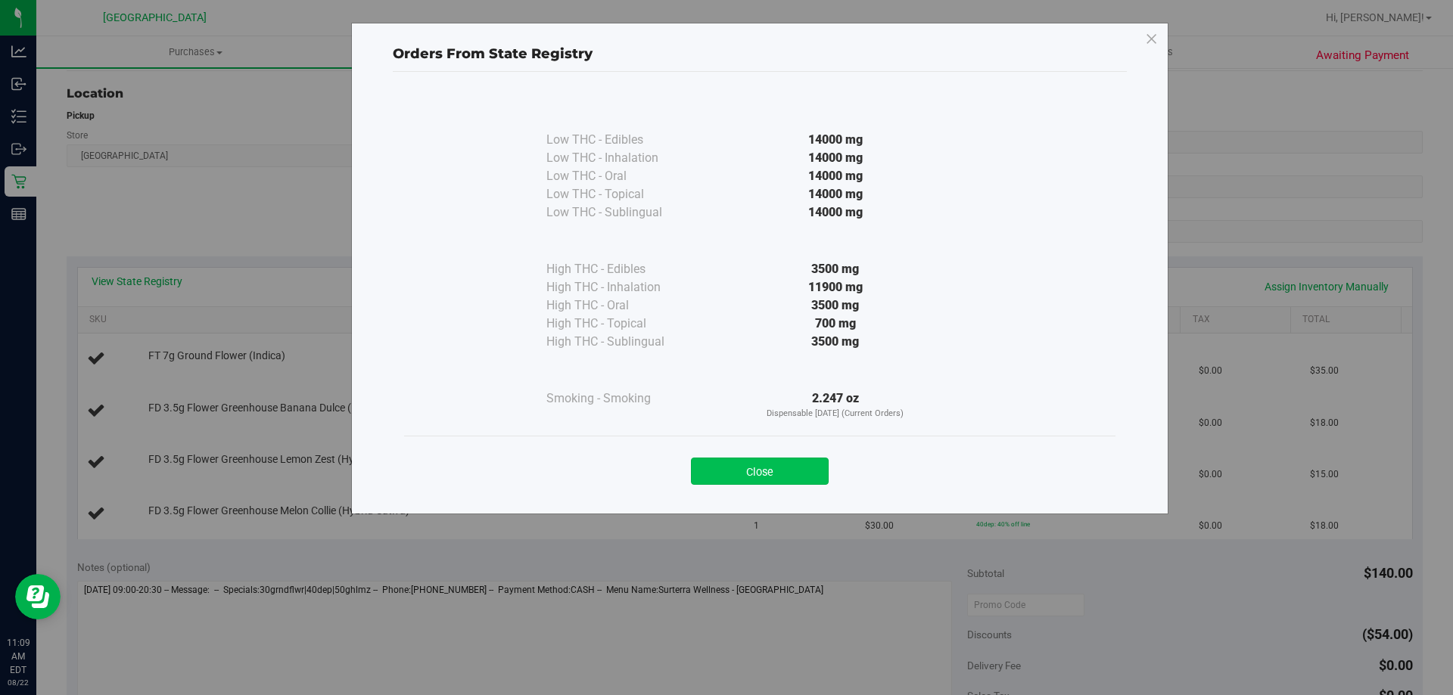
click at [735, 476] on button "Close" at bounding box center [760, 471] width 138 height 27
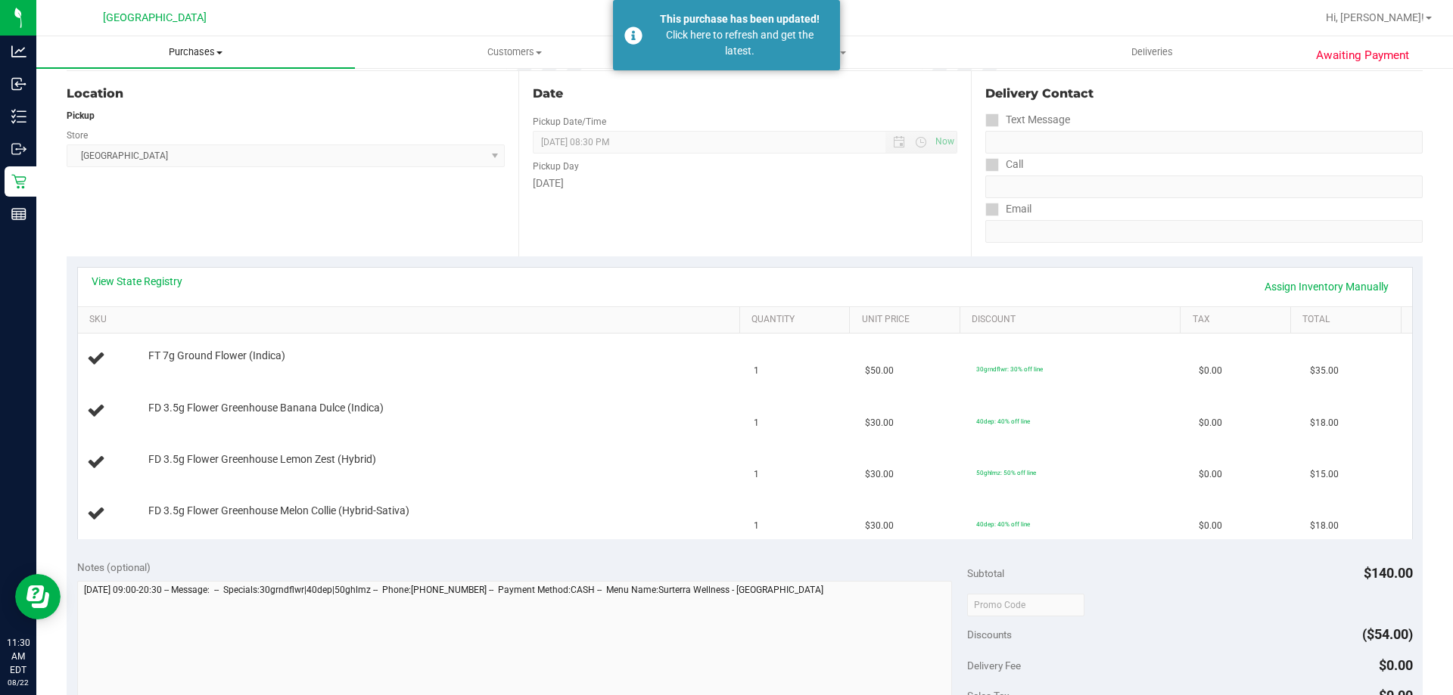
click at [207, 60] on uib-tab-heading "Purchases Summary of purchases Fulfillment All purchases" at bounding box center [195, 52] width 319 height 32
click at [172, 114] on li "Fulfillment" at bounding box center [195, 110] width 319 height 18
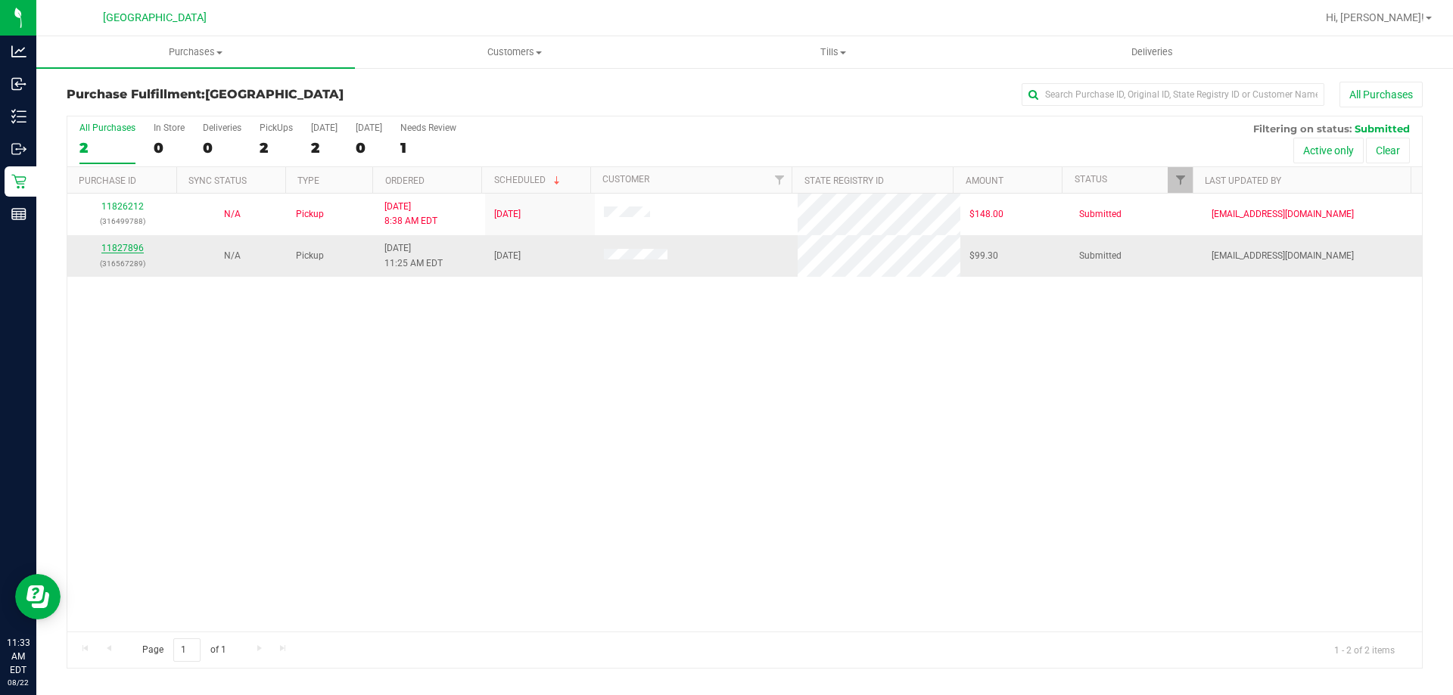
click at [129, 250] on link "11827896" at bounding box center [122, 248] width 42 height 11
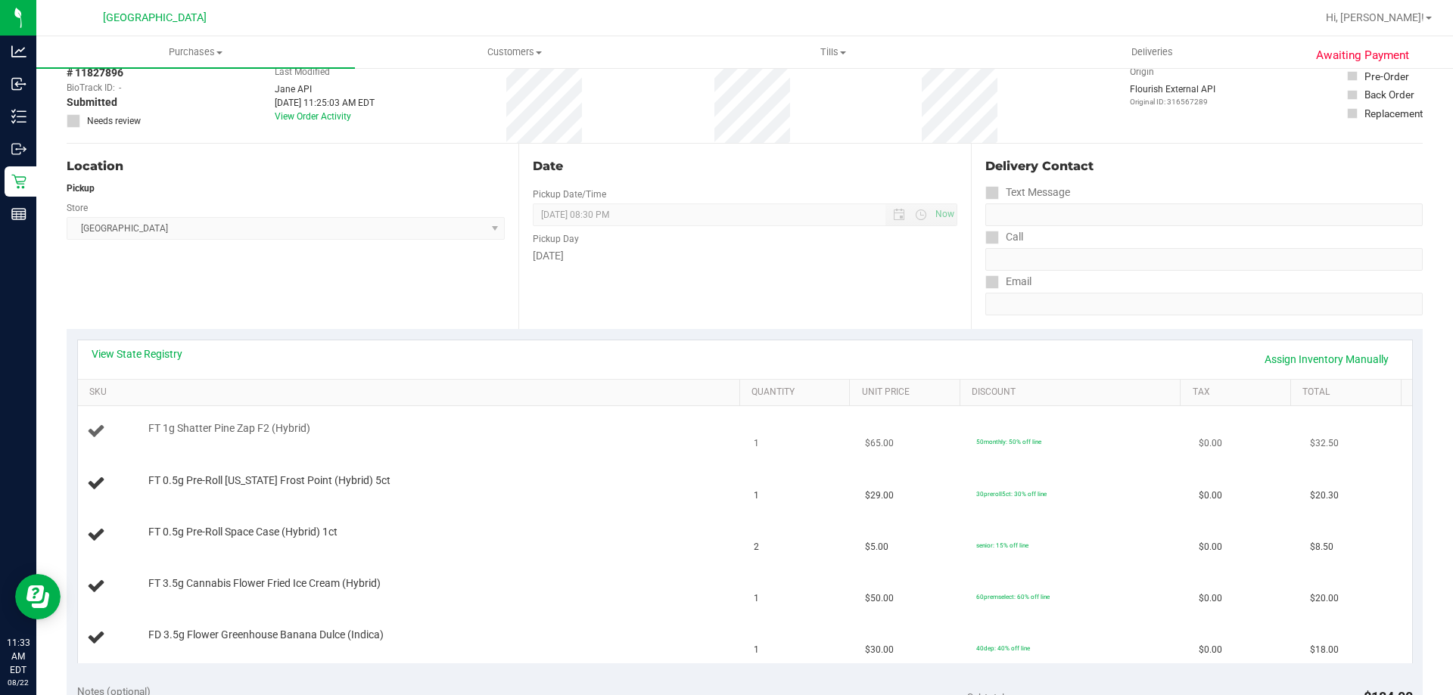
scroll to position [227, 0]
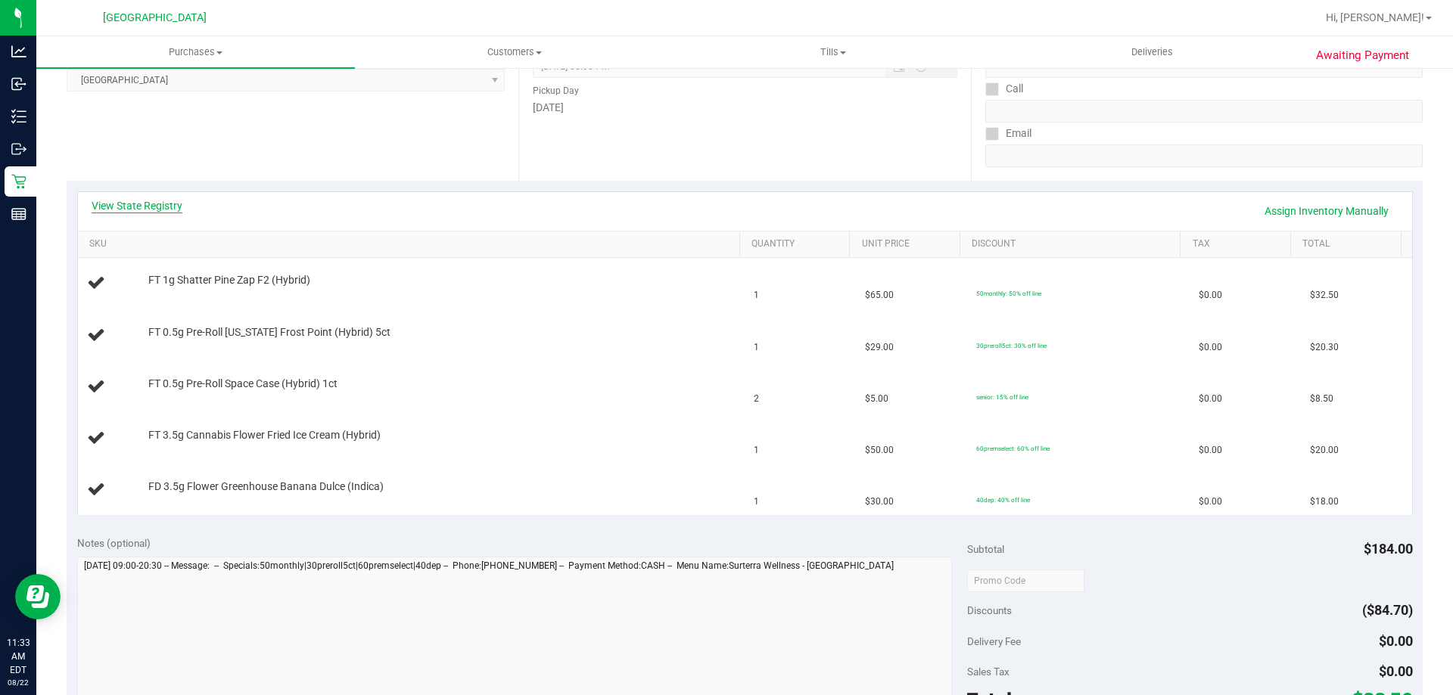
click at [171, 205] on link "View State Registry" at bounding box center [137, 205] width 91 height 15
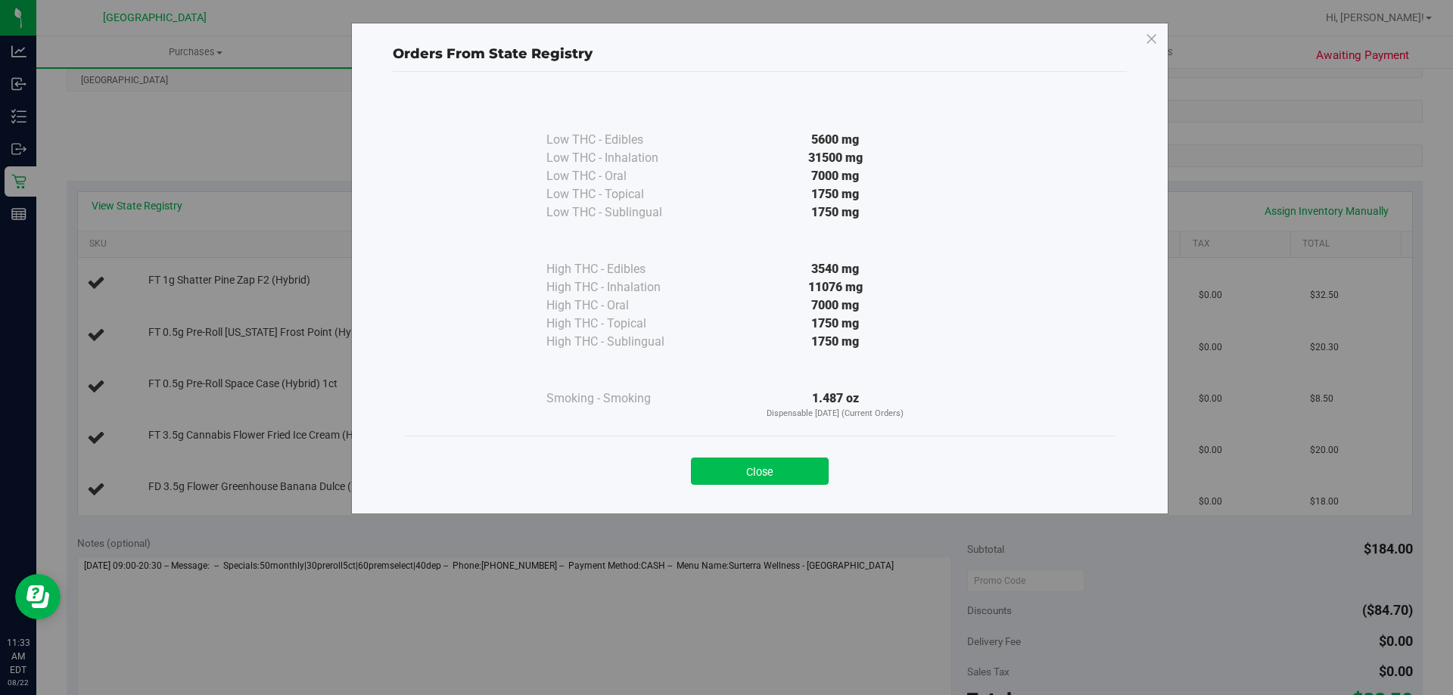
click at [799, 465] on button "Close" at bounding box center [760, 471] width 138 height 27
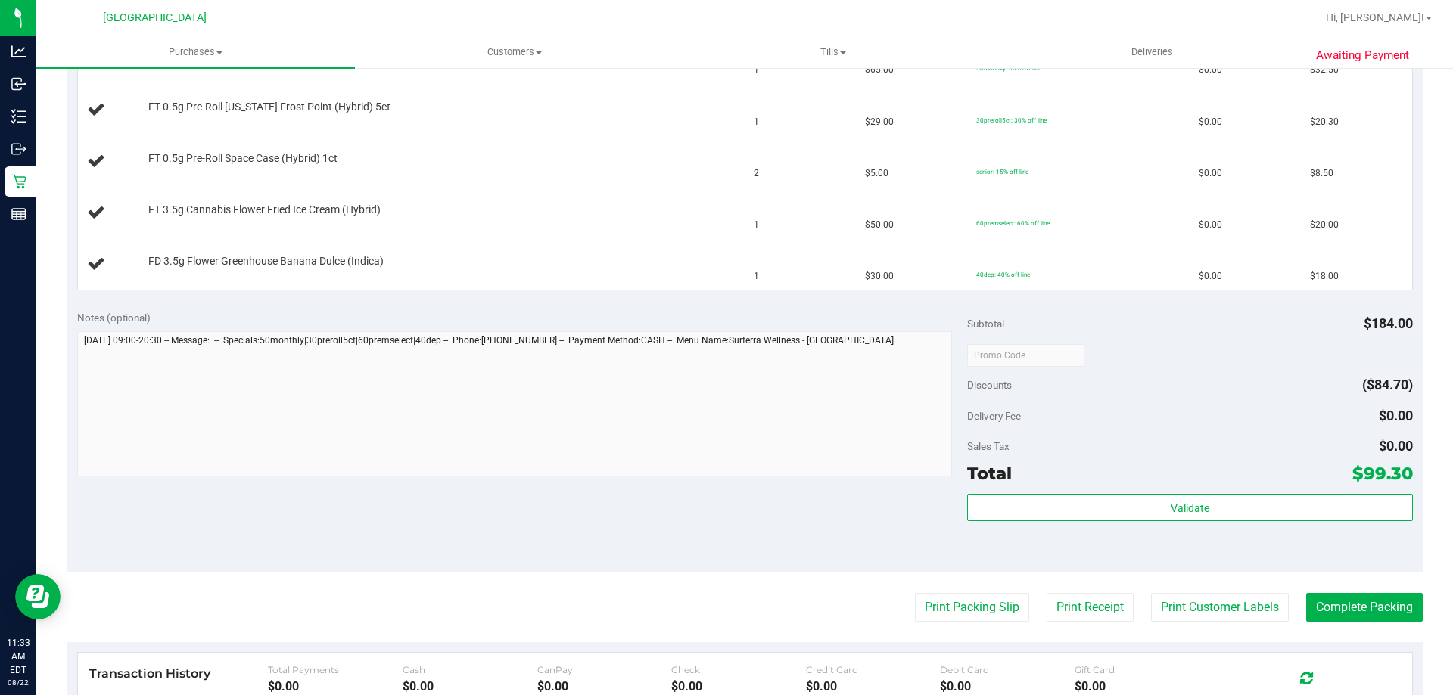
scroll to position [454, 0]
click at [952, 592] on button "Print Packing Slip" at bounding box center [972, 606] width 114 height 29
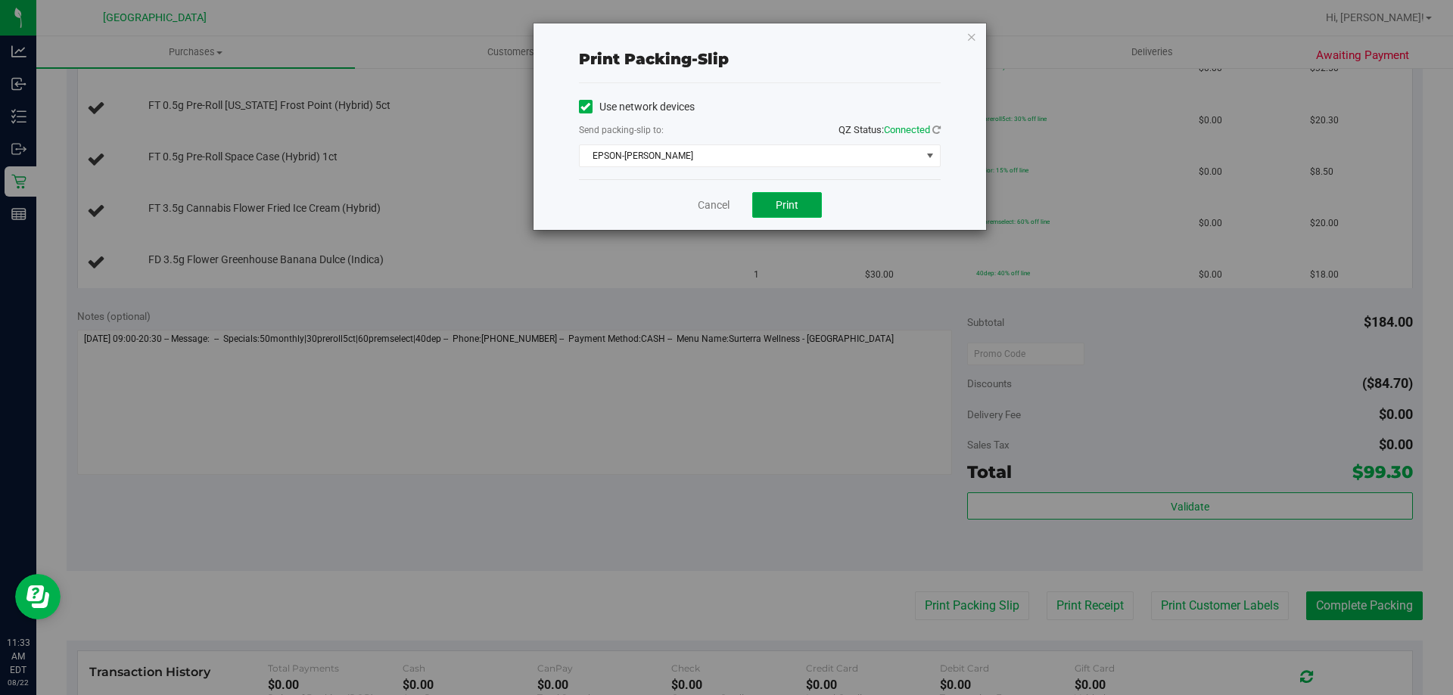
click at [798, 209] on span "Print" at bounding box center [787, 205] width 23 height 12
click at [972, 39] on icon "button" at bounding box center [971, 36] width 11 height 18
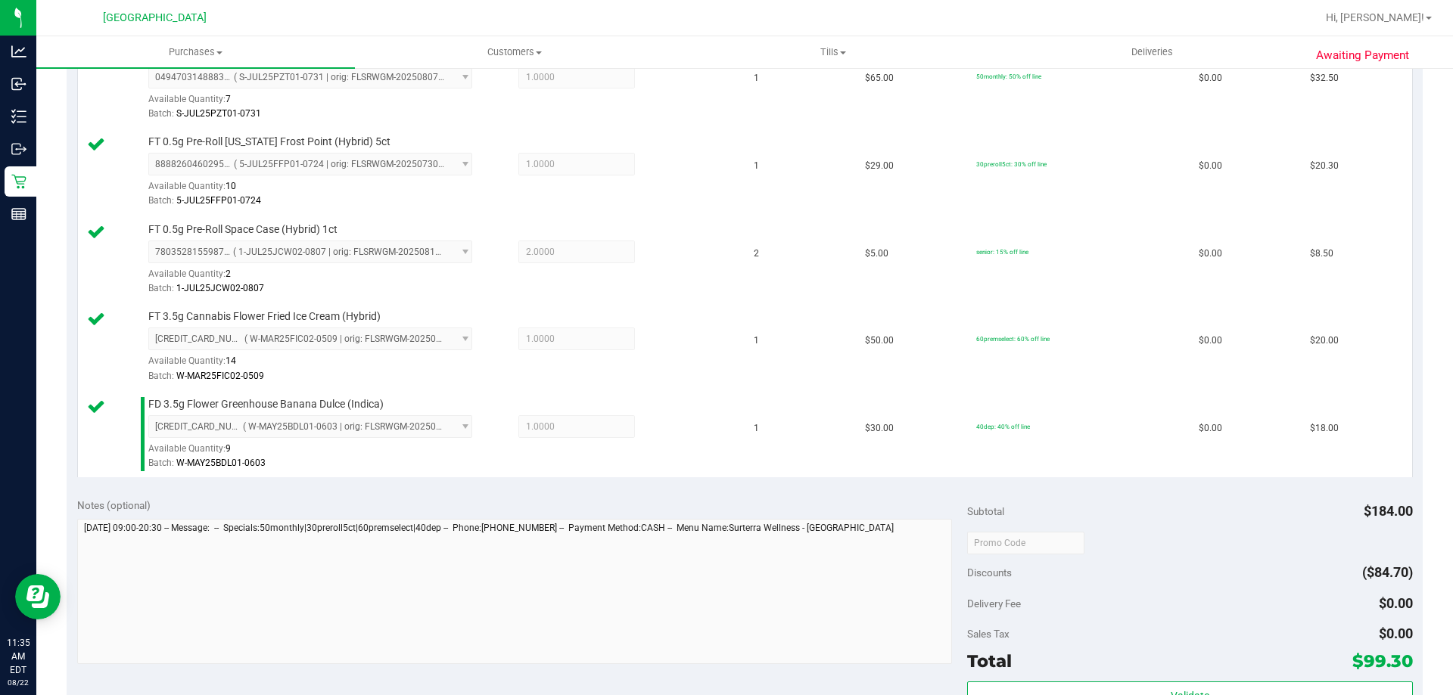
scroll to position [530, 0]
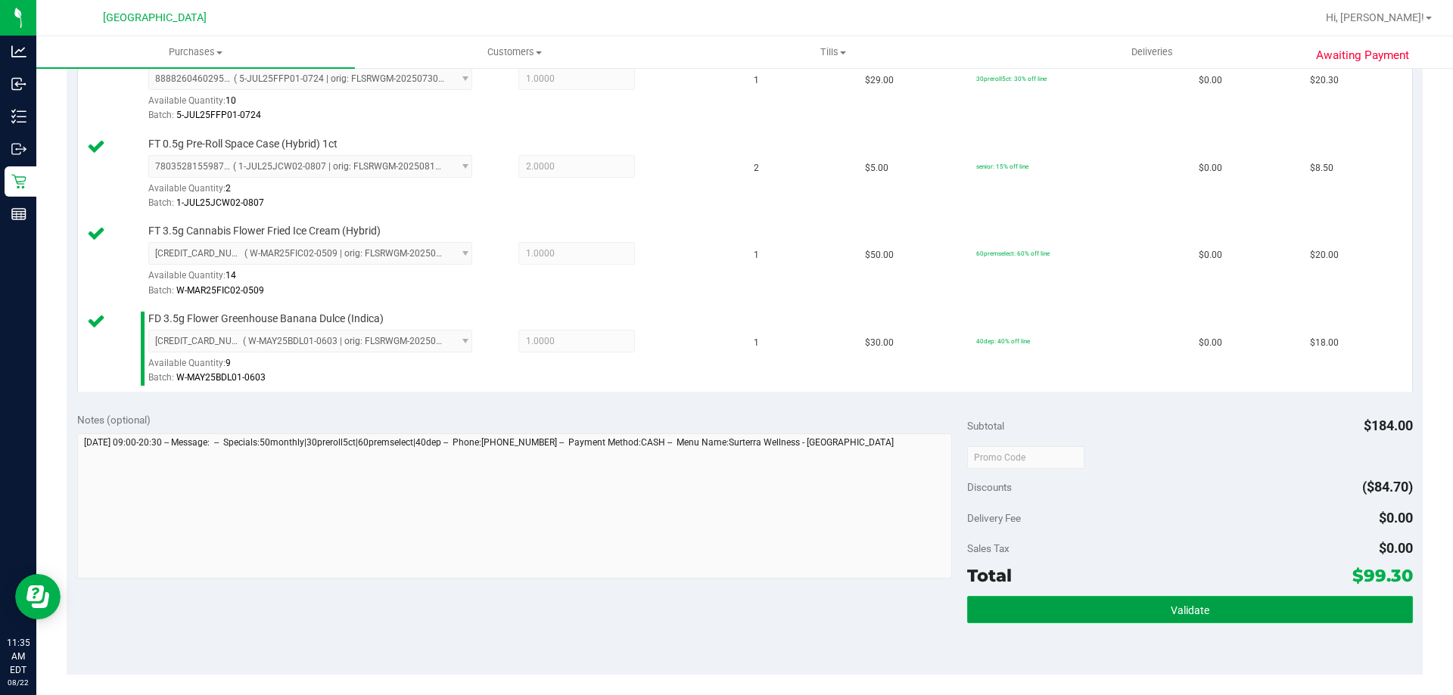
click at [1182, 599] on button "Validate" at bounding box center [1189, 609] width 445 height 27
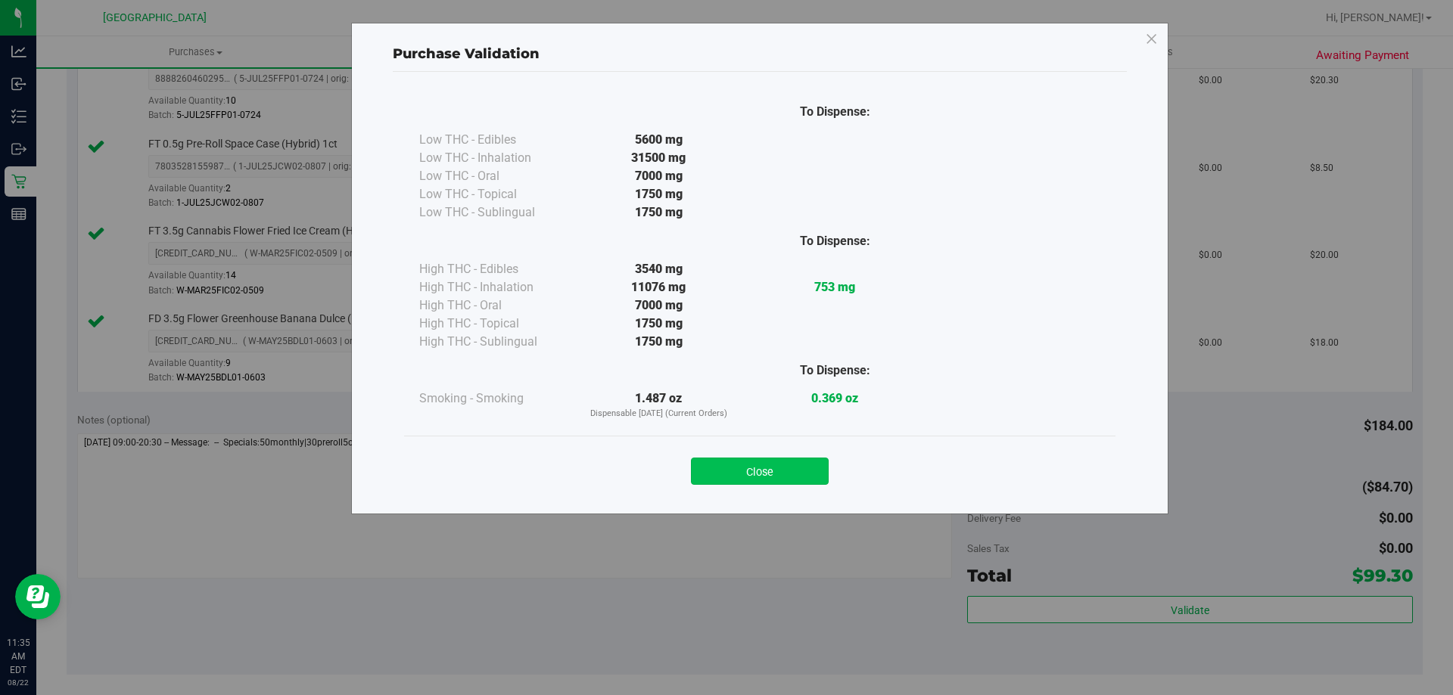
click at [787, 470] on button "Close" at bounding box center [760, 471] width 138 height 27
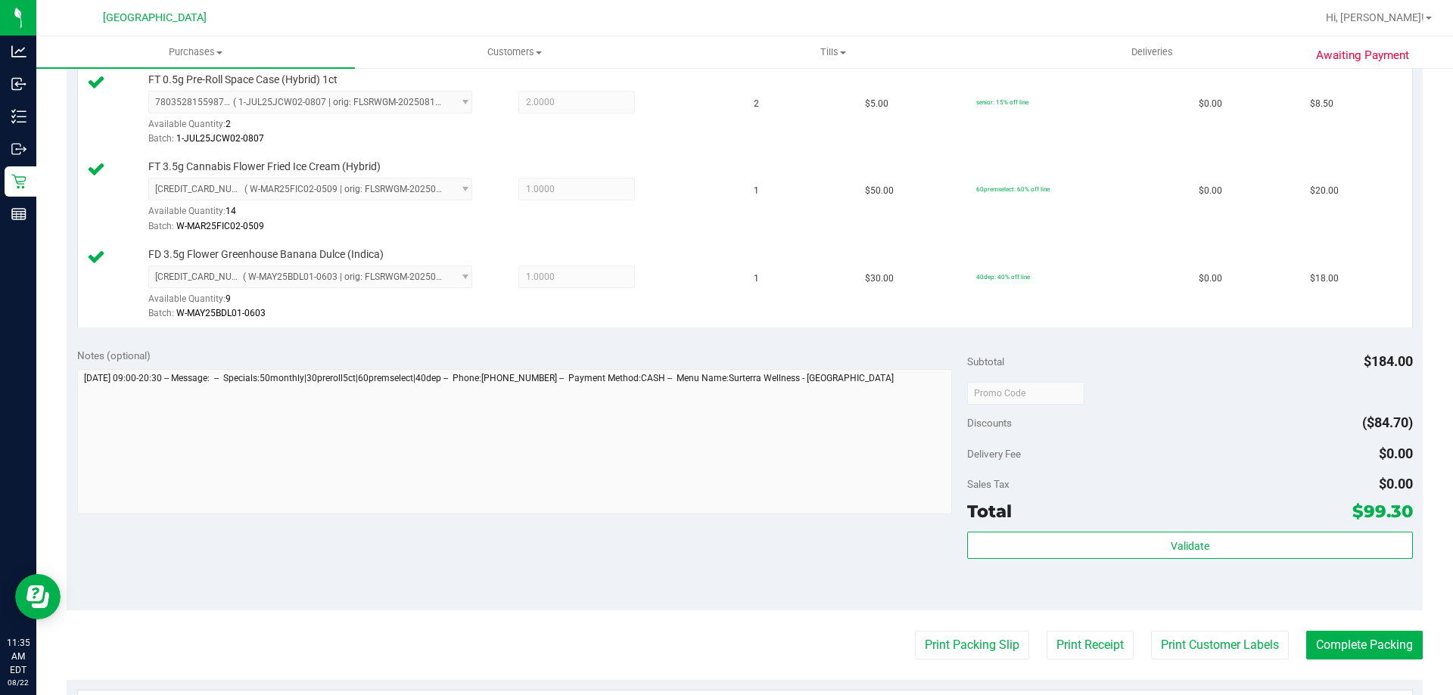
scroll to position [681, 0]
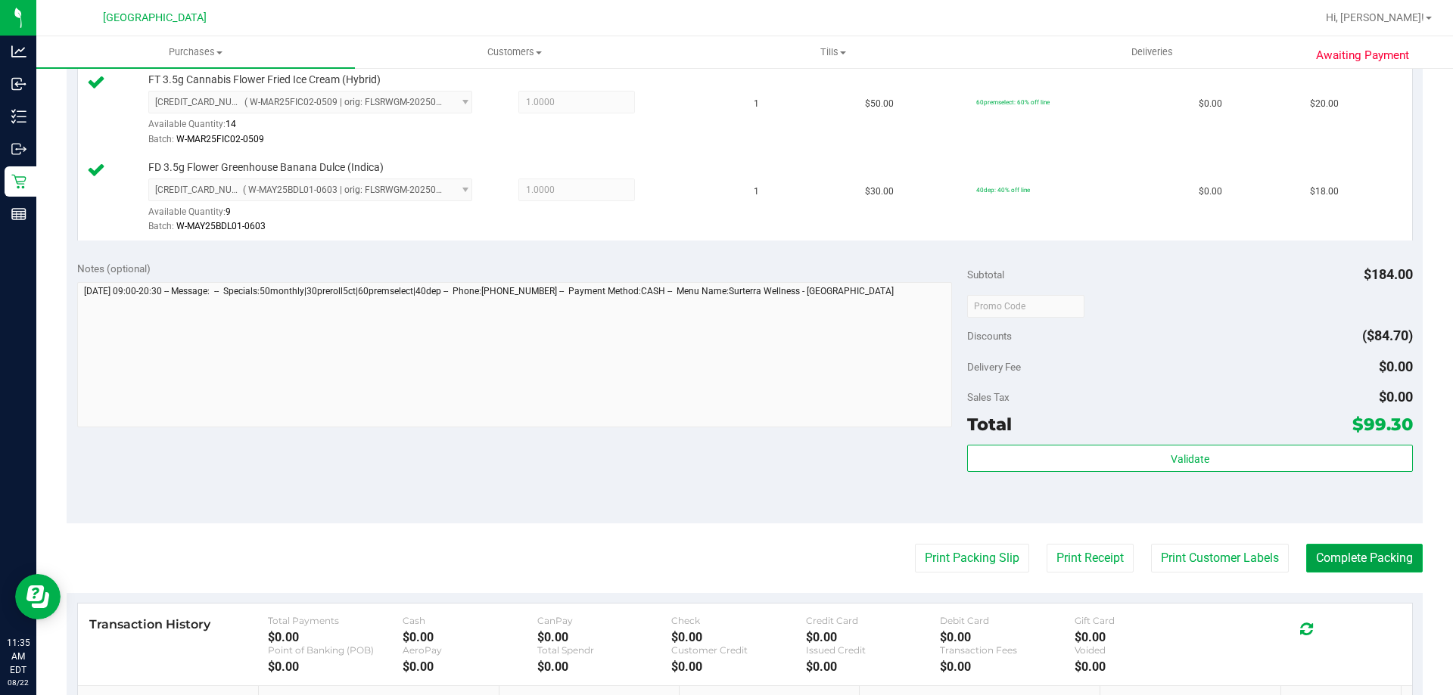
click at [1358, 545] on button "Complete Packing" at bounding box center [1364, 558] width 117 height 29
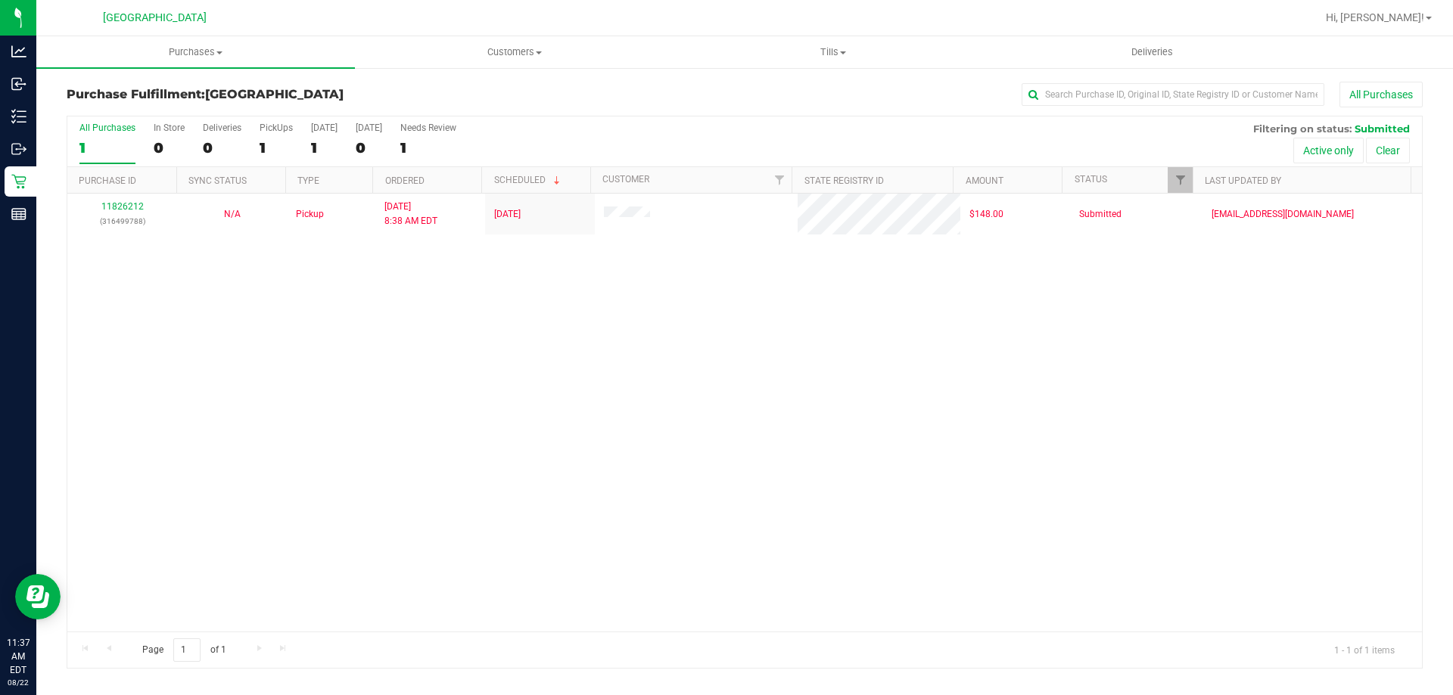
click at [450, 403] on div "11826212 (316499788) N/A Pickup [DATE] 8:38 AM EDT 8/22/2025 $148.00 Submitted …" at bounding box center [744, 413] width 1354 height 438
click at [160, 377] on div "11826212 (316499788) N/A Pickup [DATE] 8:38 AM EDT 8/22/2025 $148.00 Submitted …" at bounding box center [744, 413] width 1354 height 438
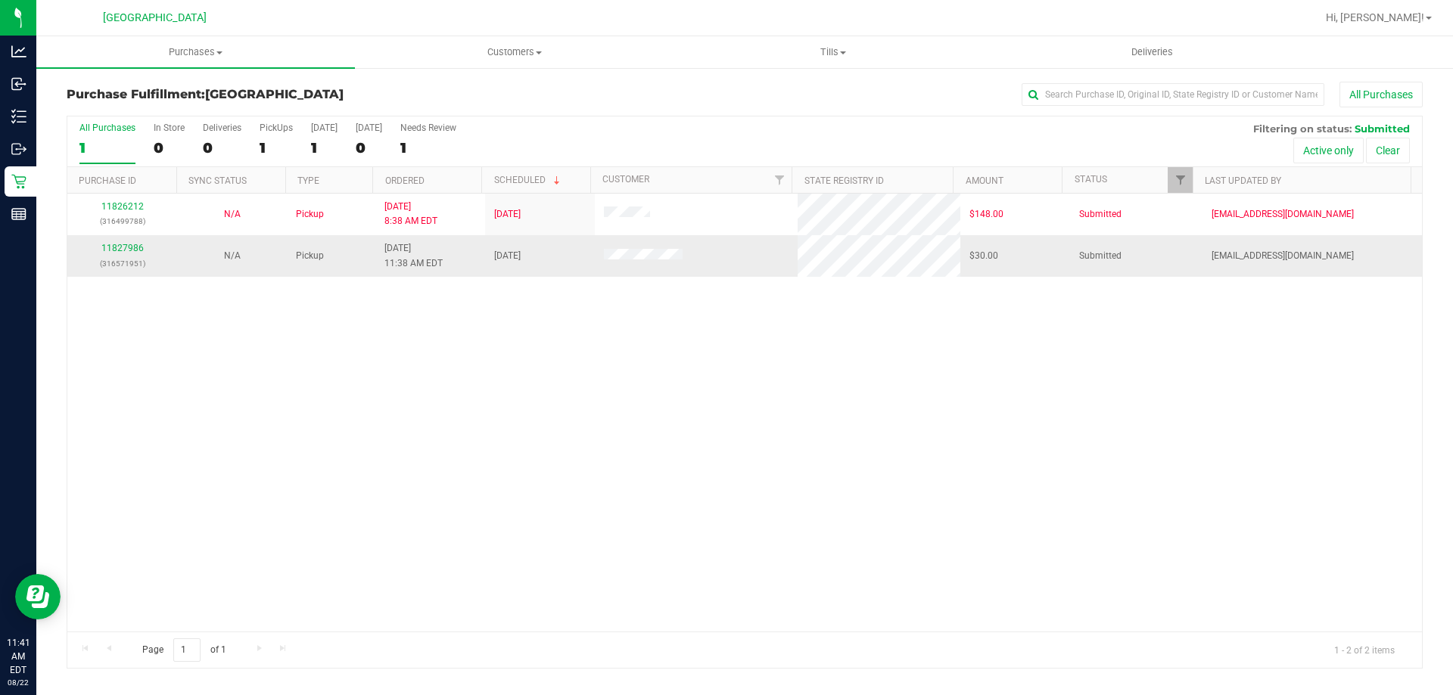
click at [126, 253] on div "11827986 (316571951)" at bounding box center [122, 255] width 92 height 29
click at [132, 245] on link "11827986" at bounding box center [122, 248] width 42 height 11
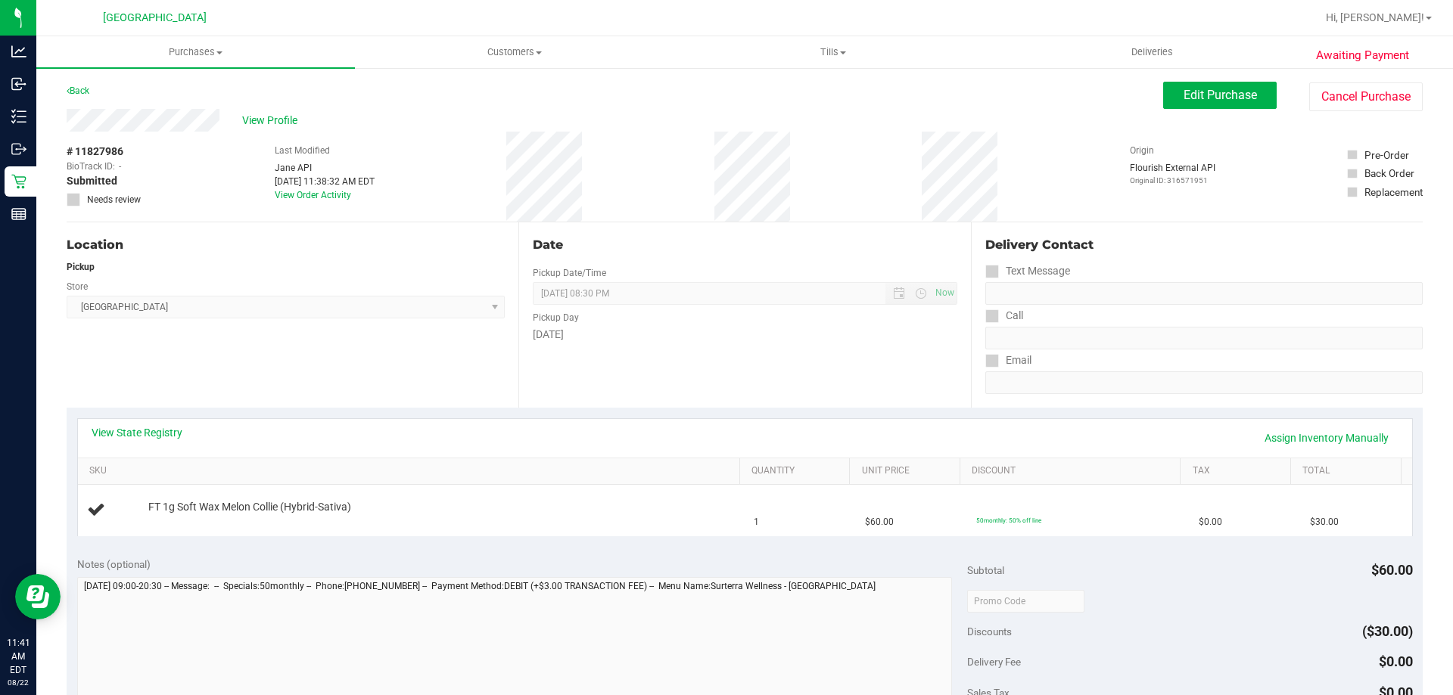
click at [157, 418] on div "View State Registry Assign Inventory Manually SKU Quantity Unit Price Discount …" at bounding box center [745, 477] width 1336 height 118
click at [157, 435] on link "View State Registry" at bounding box center [137, 432] width 91 height 15
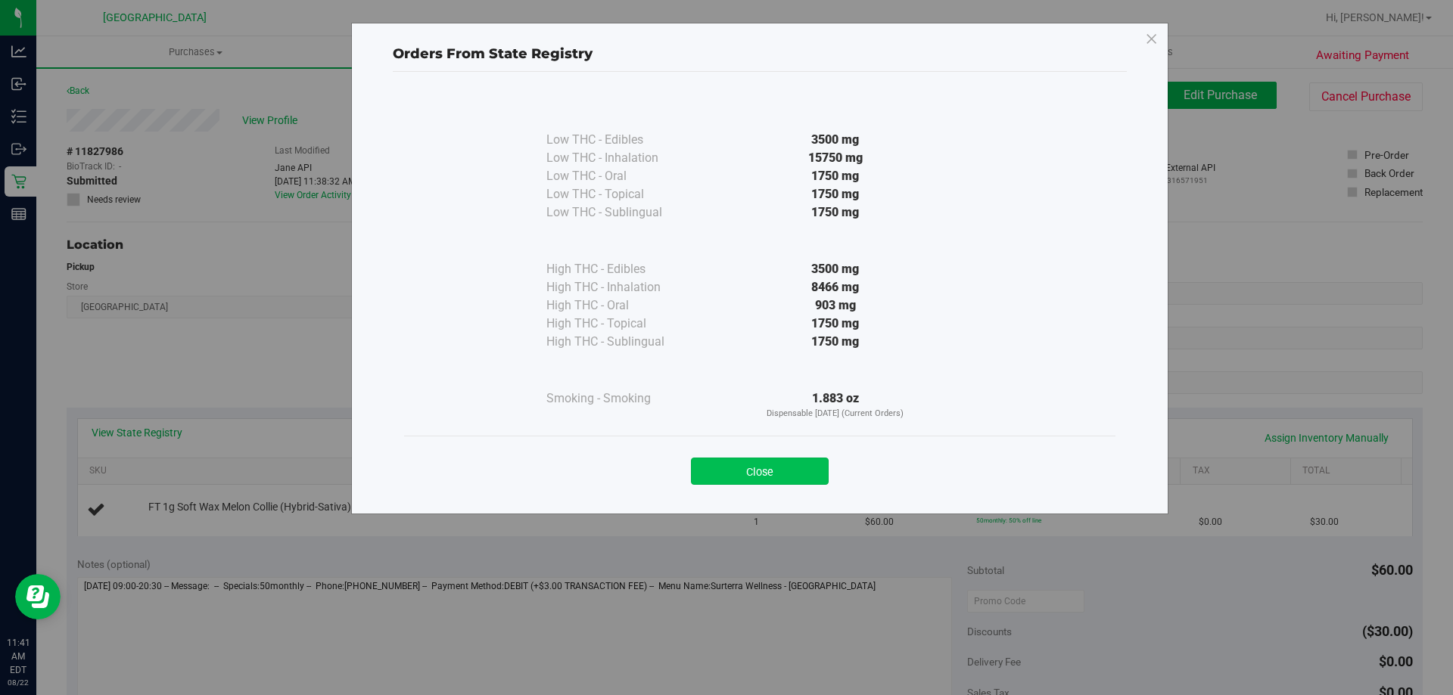
click at [769, 461] on button "Close" at bounding box center [760, 471] width 138 height 27
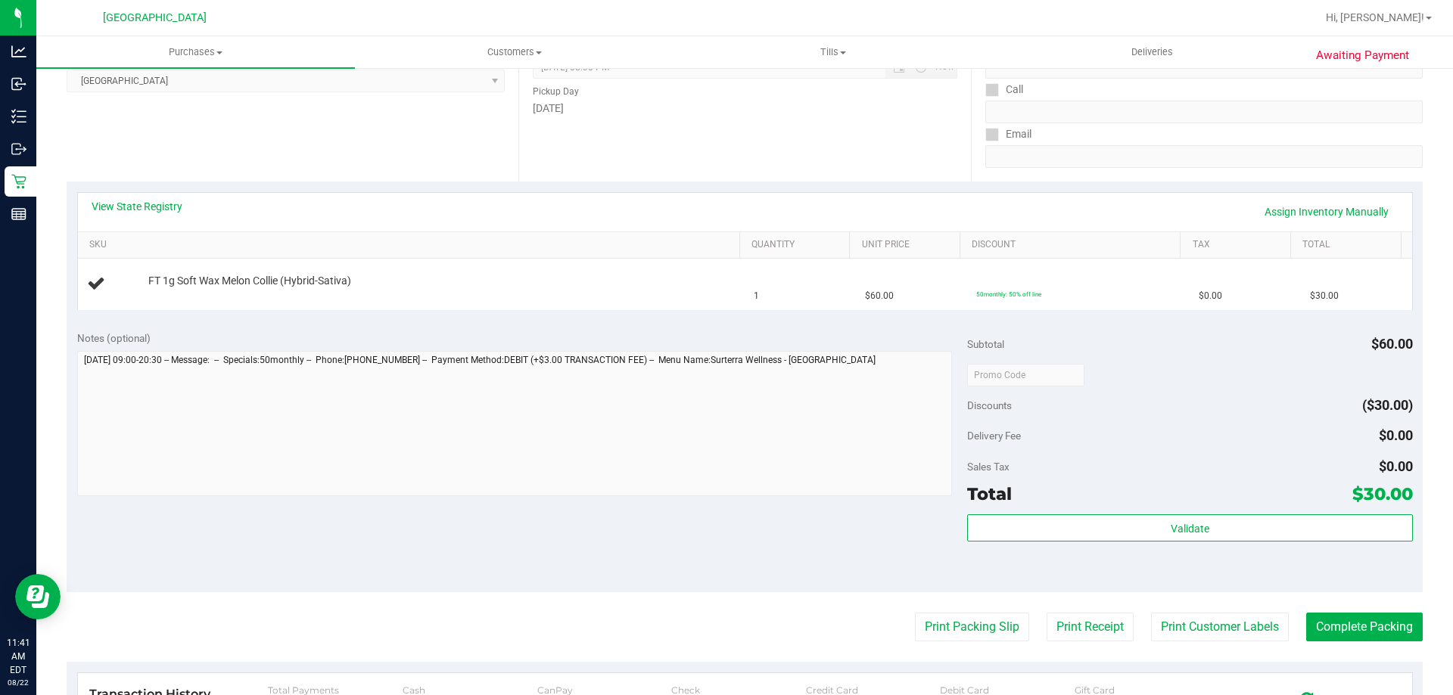
scroll to position [227, 0]
click at [943, 624] on button "Print Packing Slip" at bounding box center [972, 626] width 114 height 29
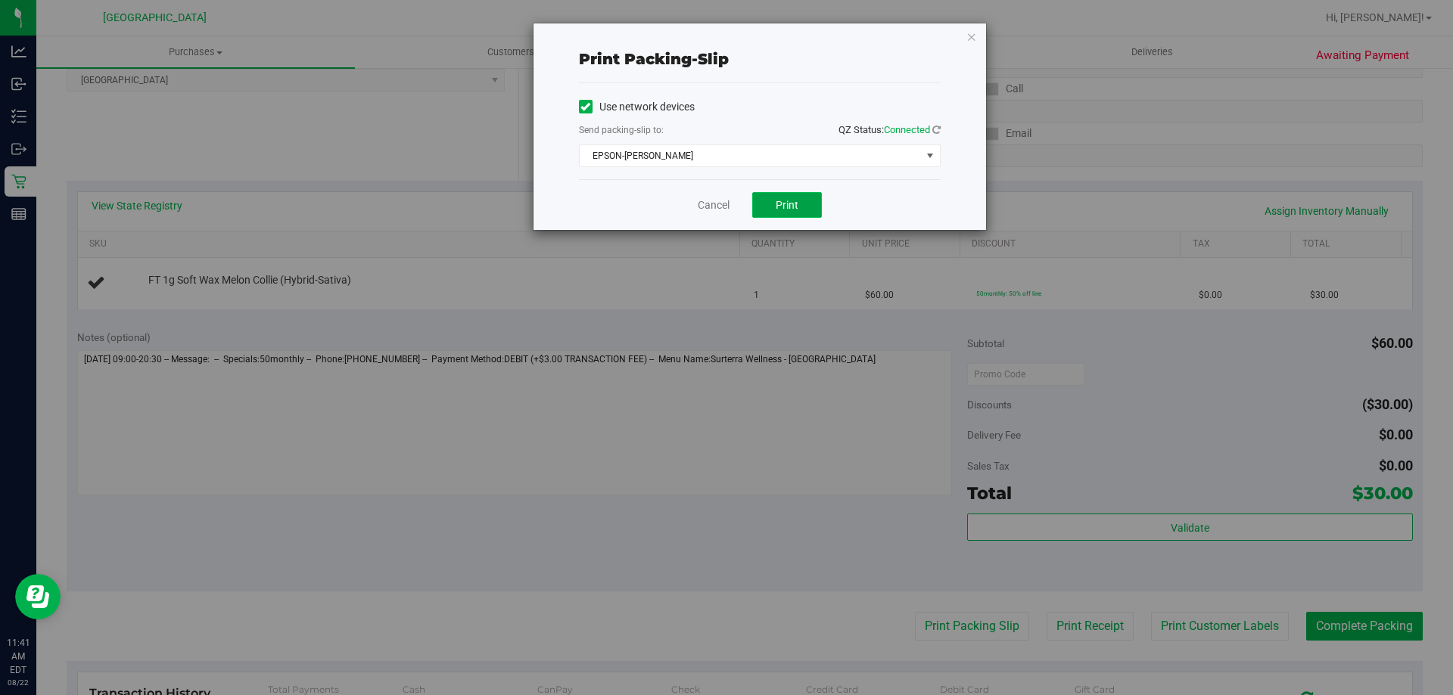
click at [799, 204] on button "Print" at bounding box center [787, 205] width 70 height 26
click at [970, 28] on icon "button" at bounding box center [971, 36] width 11 height 18
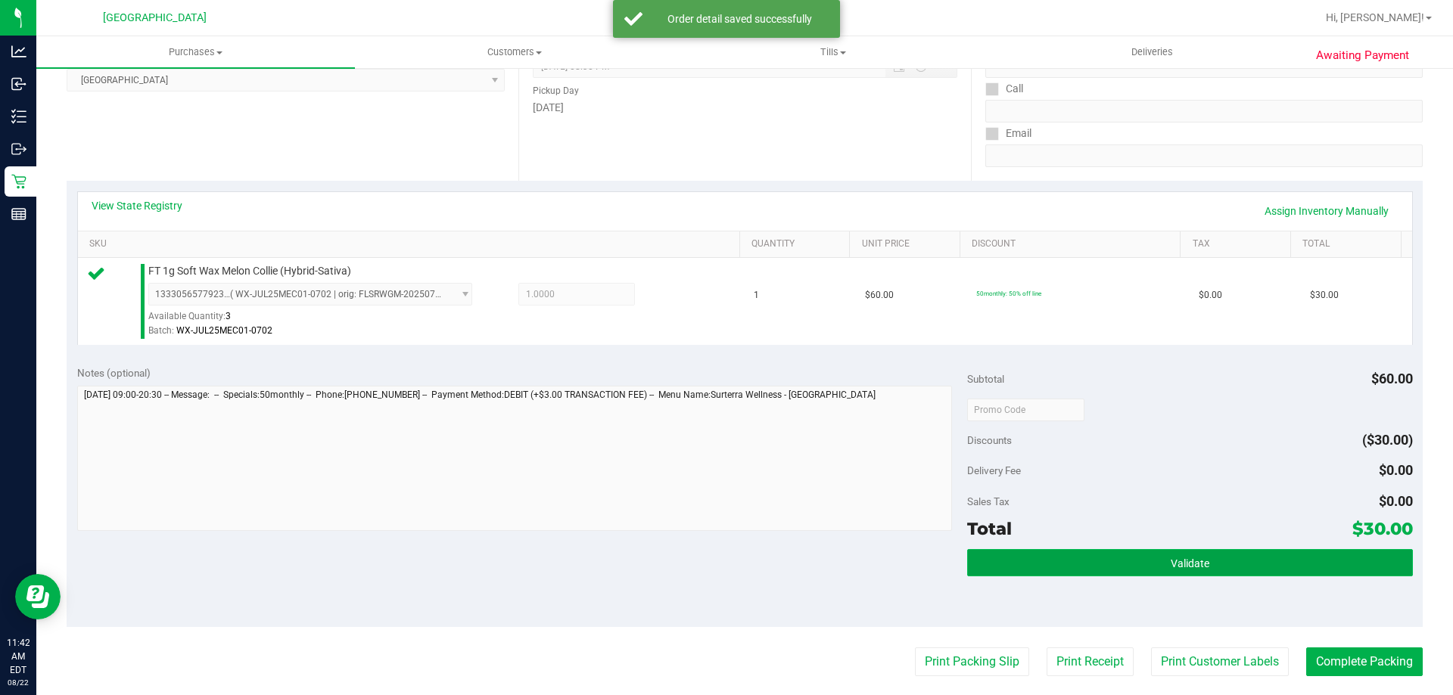
click at [1119, 562] on button "Validate" at bounding box center [1189, 562] width 445 height 27
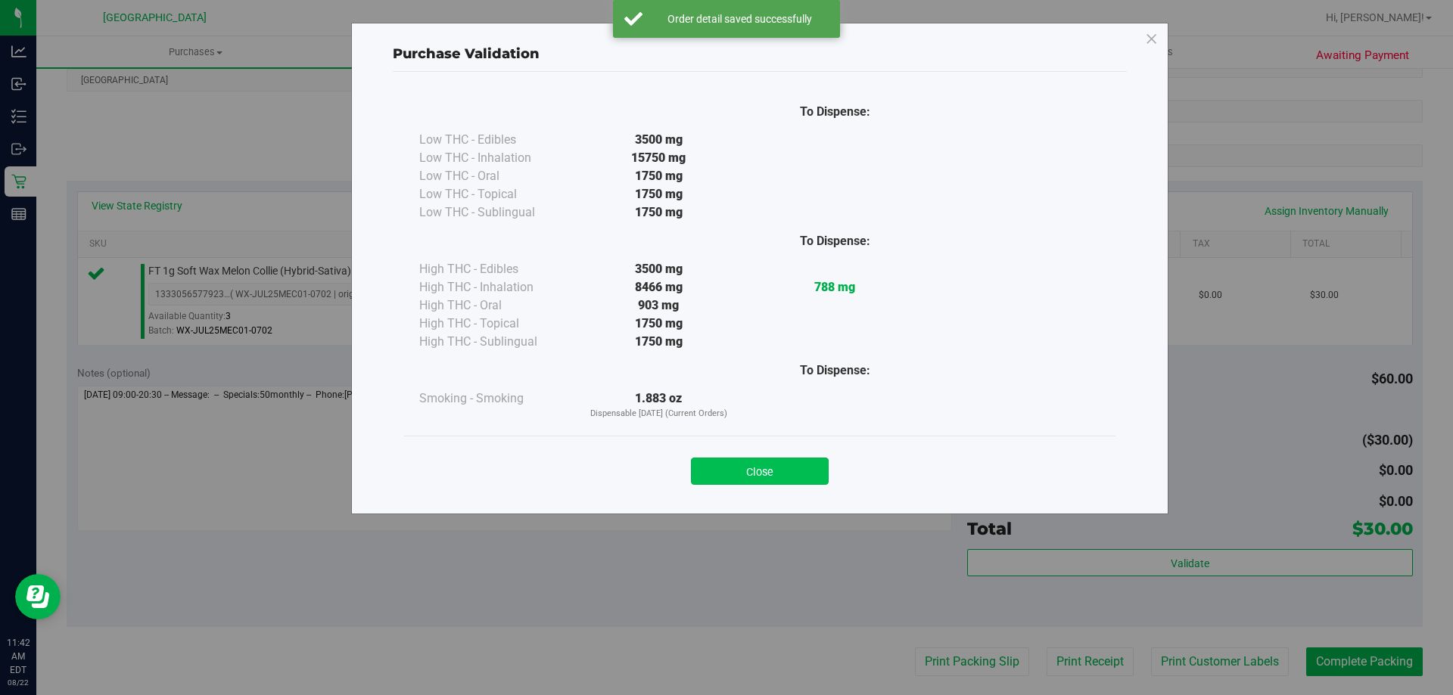
click at [779, 475] on button "Close" at bounding box center [760, 471] width 138 height 27
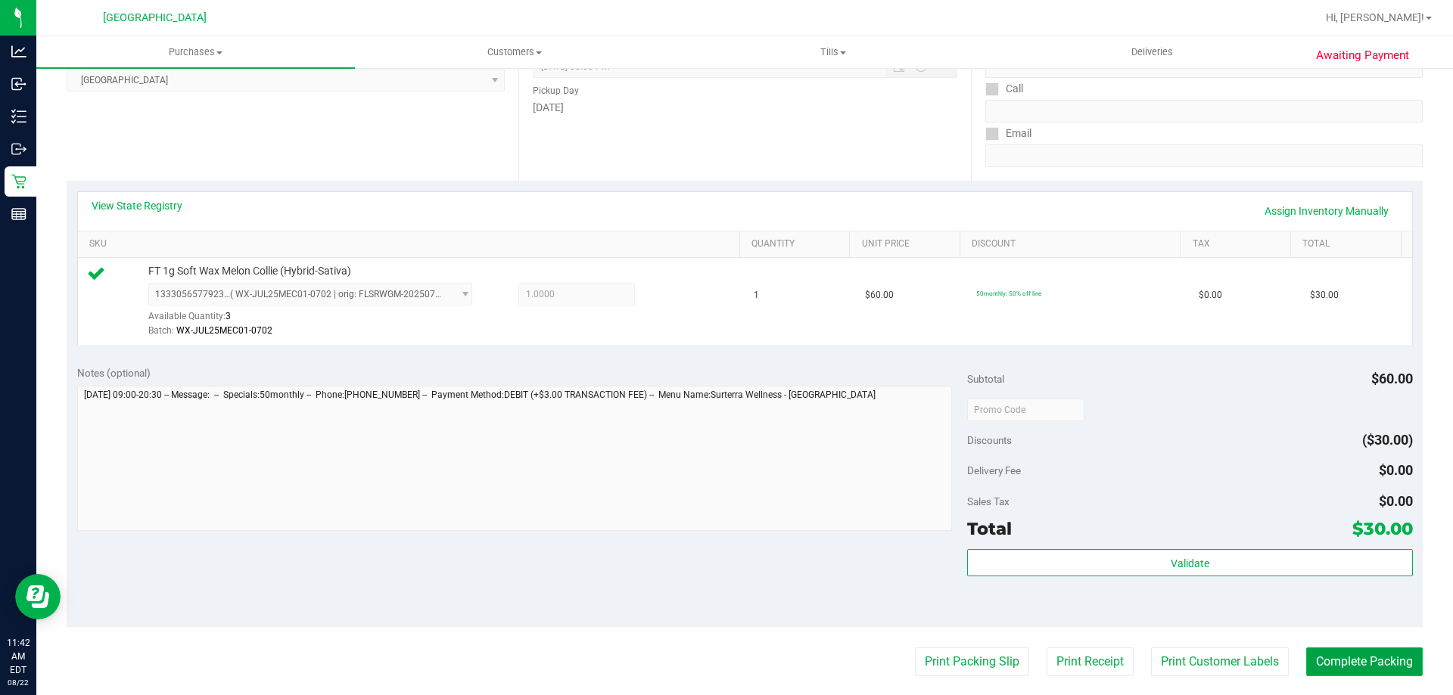
click at [1335, 658] on button "Complete Packing" at bounding box center [1364, 662] width 117 height 29
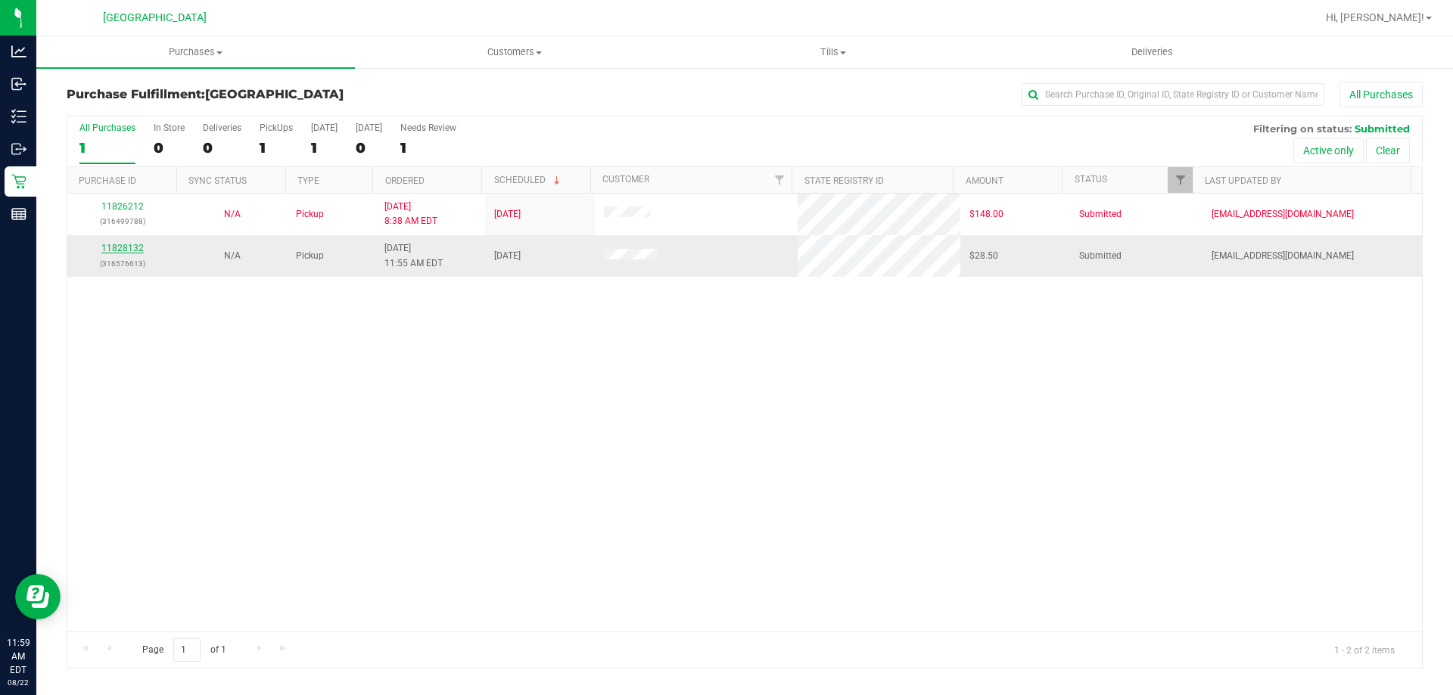
click at [132, 250] on link "11828132" at bounding box center [122, 248] width 42 height 11
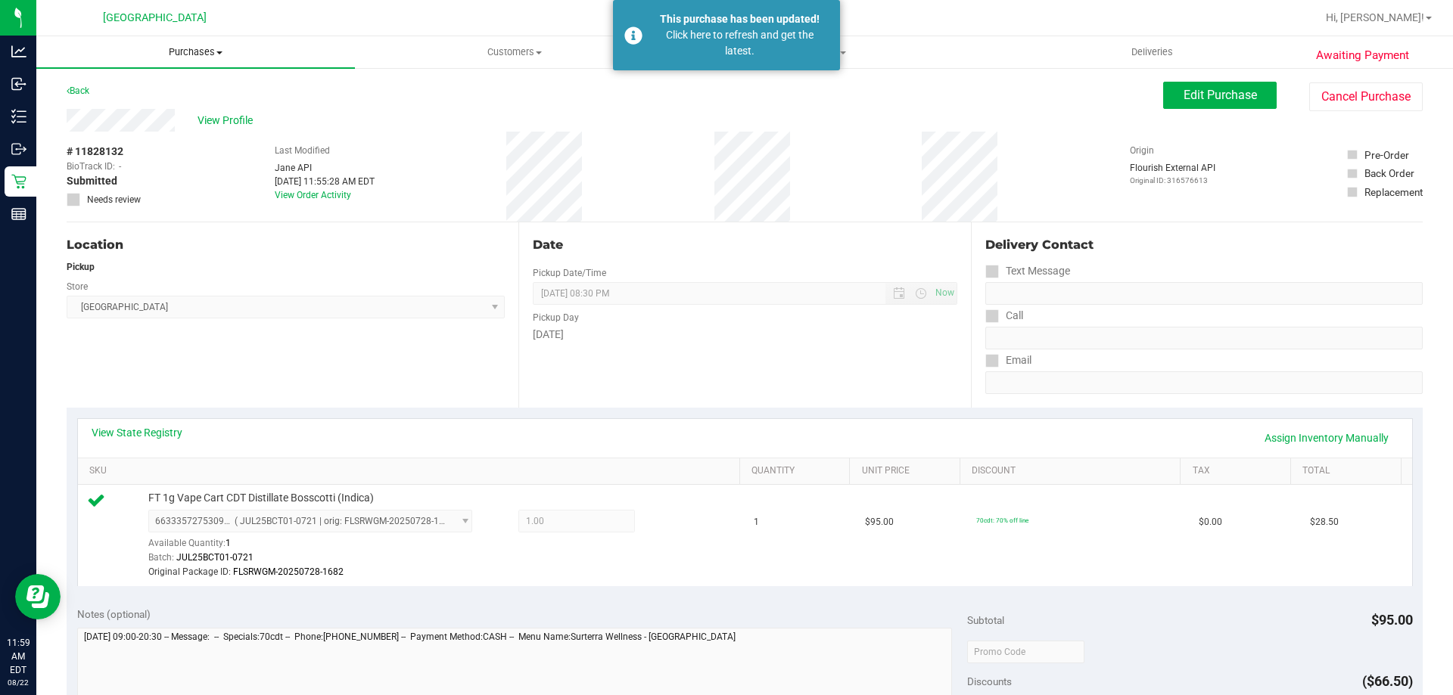
click at [195, 44] on uib-tab-heading "Purchases Summary of purchases Fulfillment All purchases" at bounding box center [195, 52] width 319 height 32
click at [168, 114] on li "Fulfillment" at bounding box center [195, 110] width 319 height 18
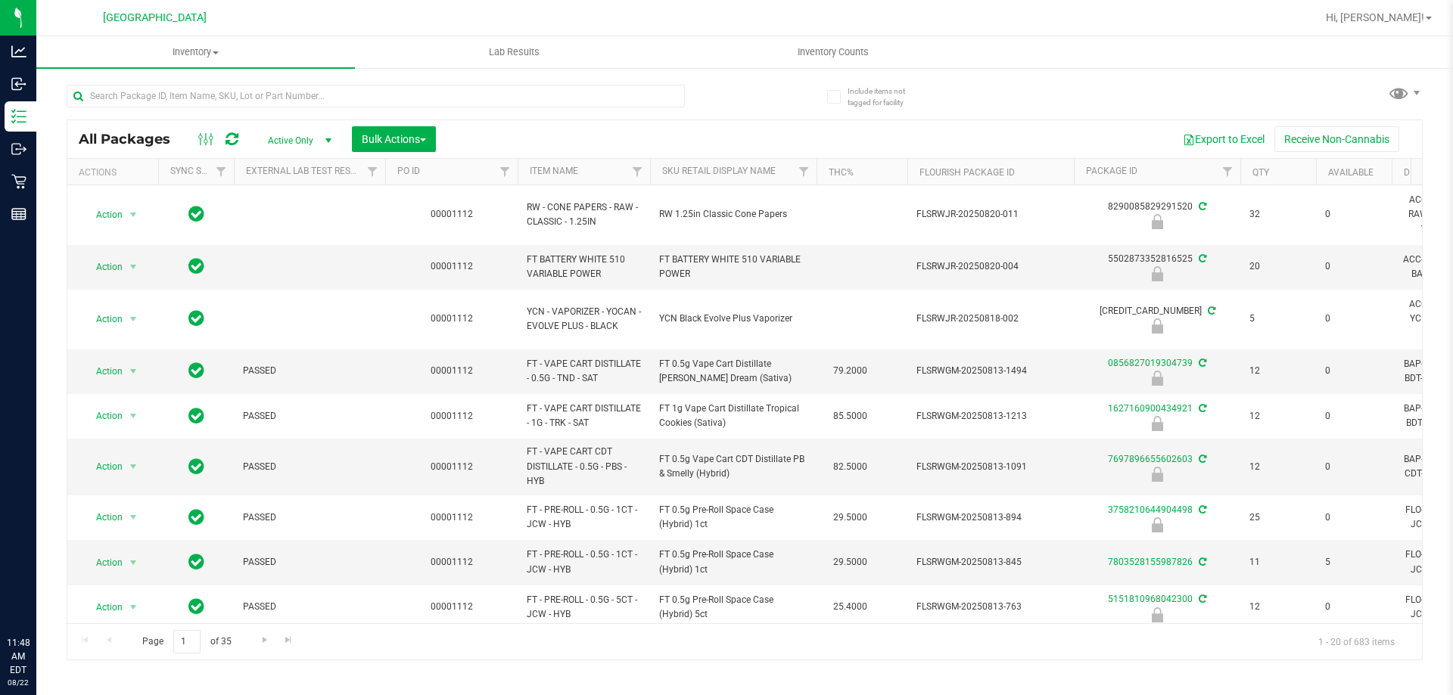
click at [393, 102] on input "text" at bounding box center [376, 96] width 618 height 23
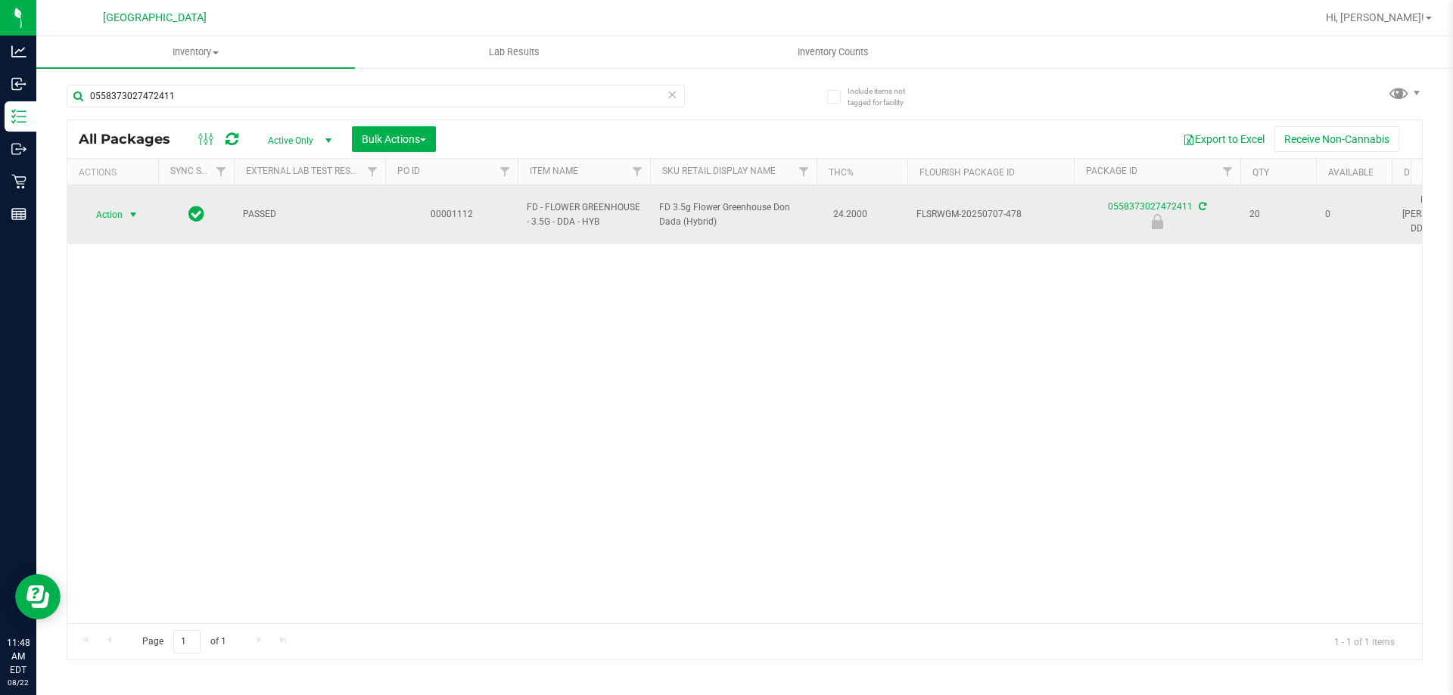
type input "0558373027472411"
click at [135, 213] on span "select" at bounding box center [133, 215] width 12 height 12
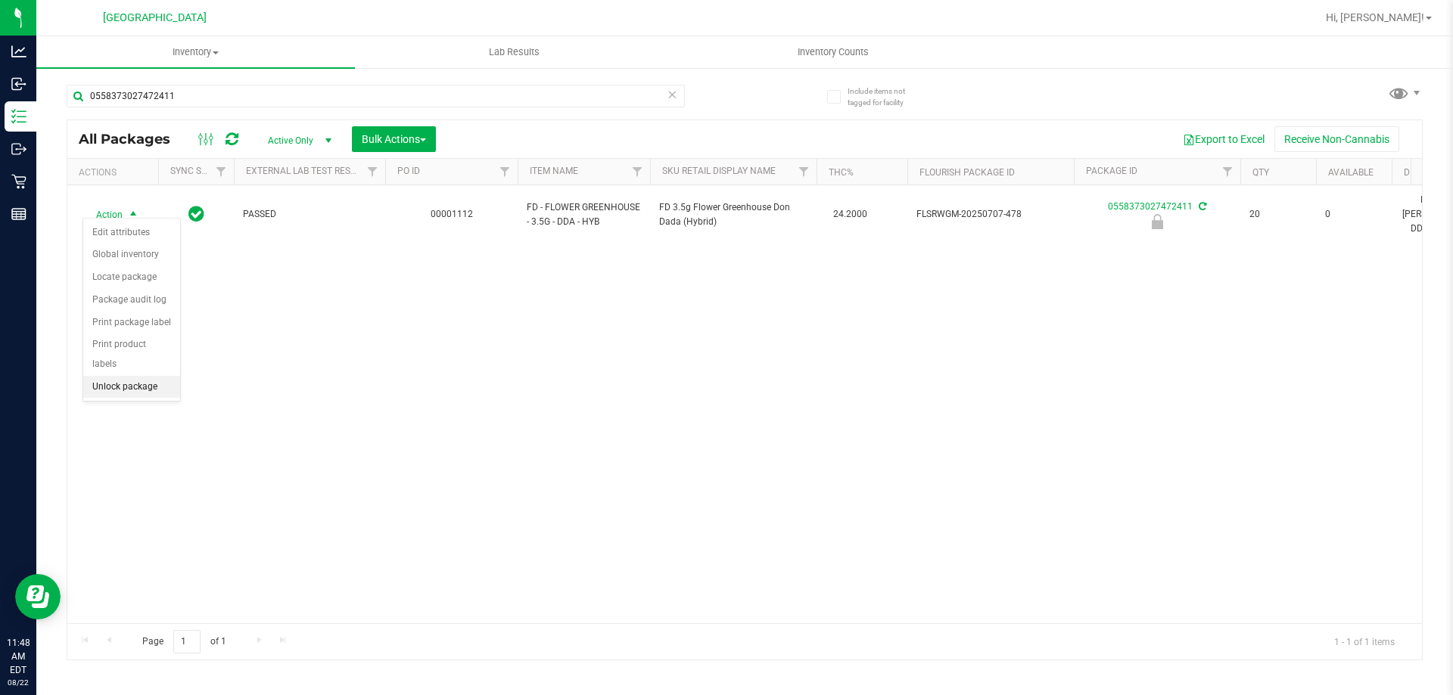
click at [155, 376] on li "Unlock package" at bounding box center [131, 387] width 97 height 23
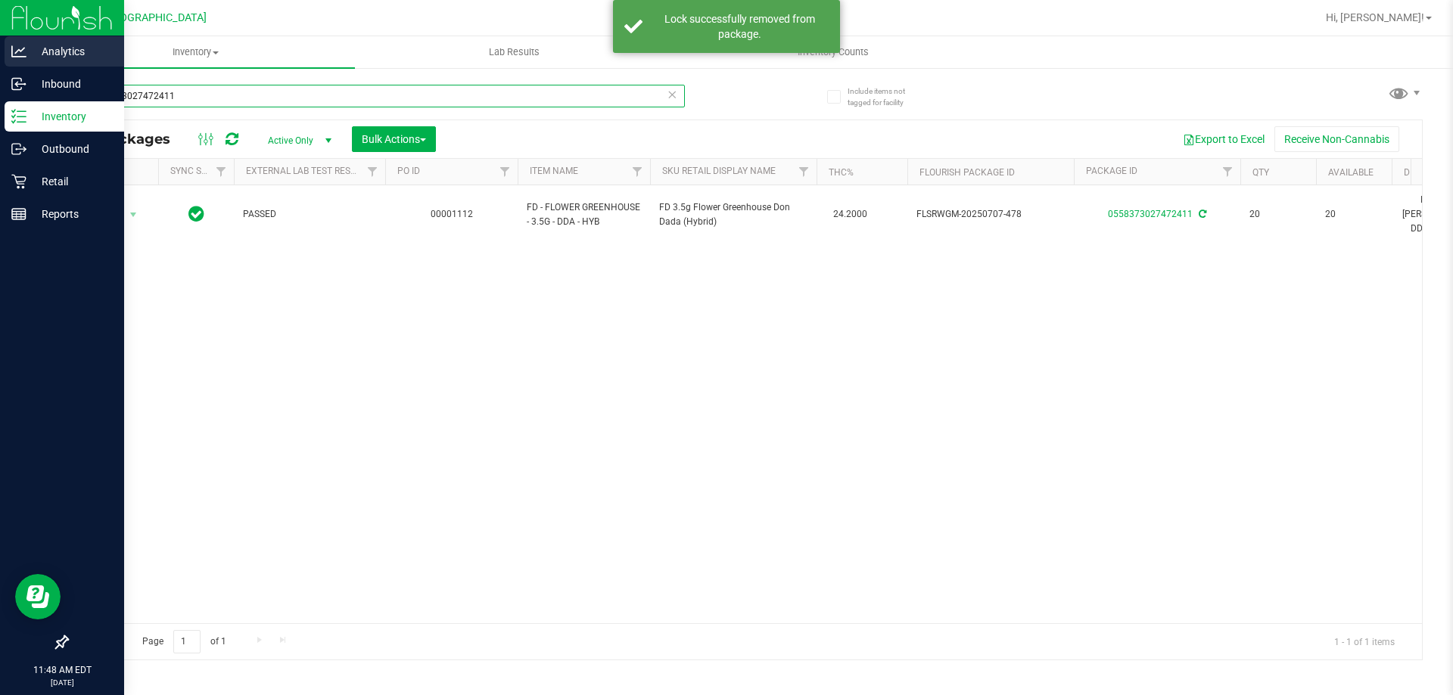
drag, startPoint x: 218, startPoint y: 106, endPoint x: 0, endPoint y: 66, distance: 221.6
click at [0, 66] on div "Analytics Inbound Inventory Outbound Retail Reports 11:48 AM EDT 08/22/2025 08/…" at bounding box center [726, 347] width 1453 height 695
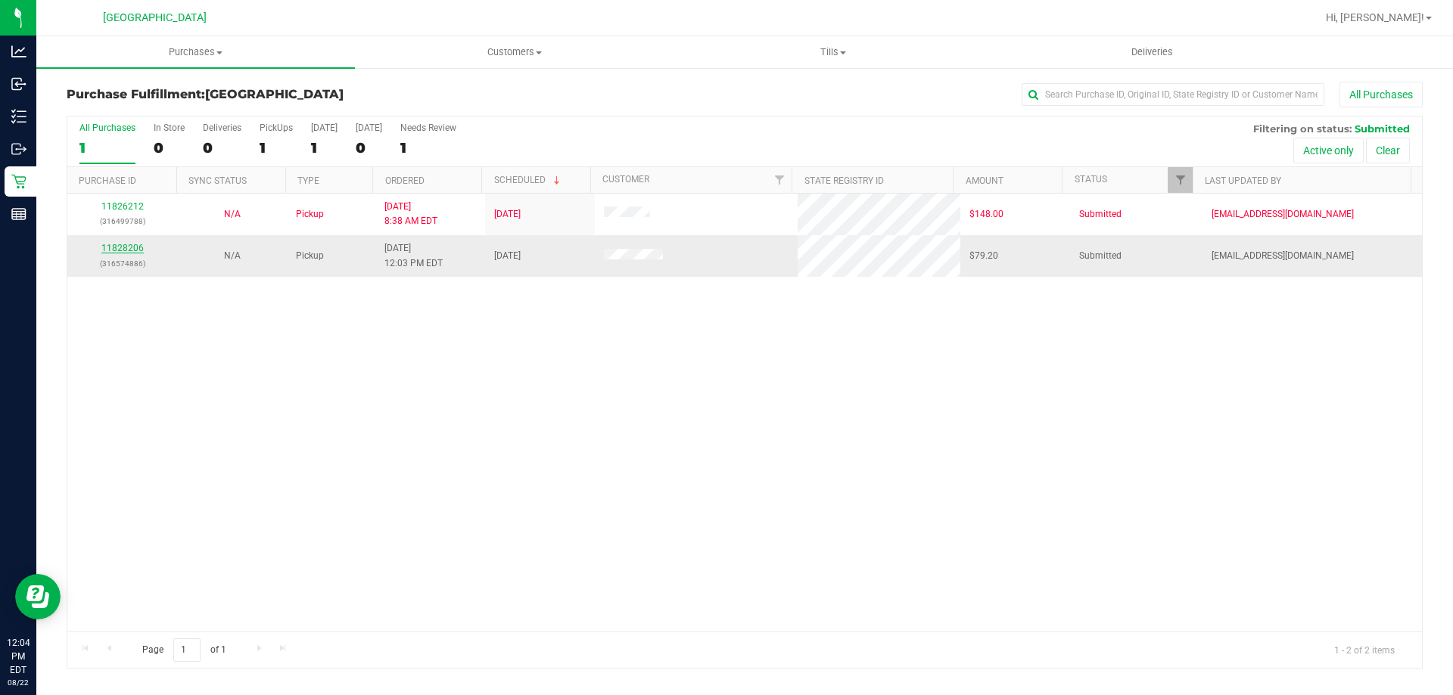
click at [127, 247] on link "11828206" at bounding box center [122, 248] width 42 height 11
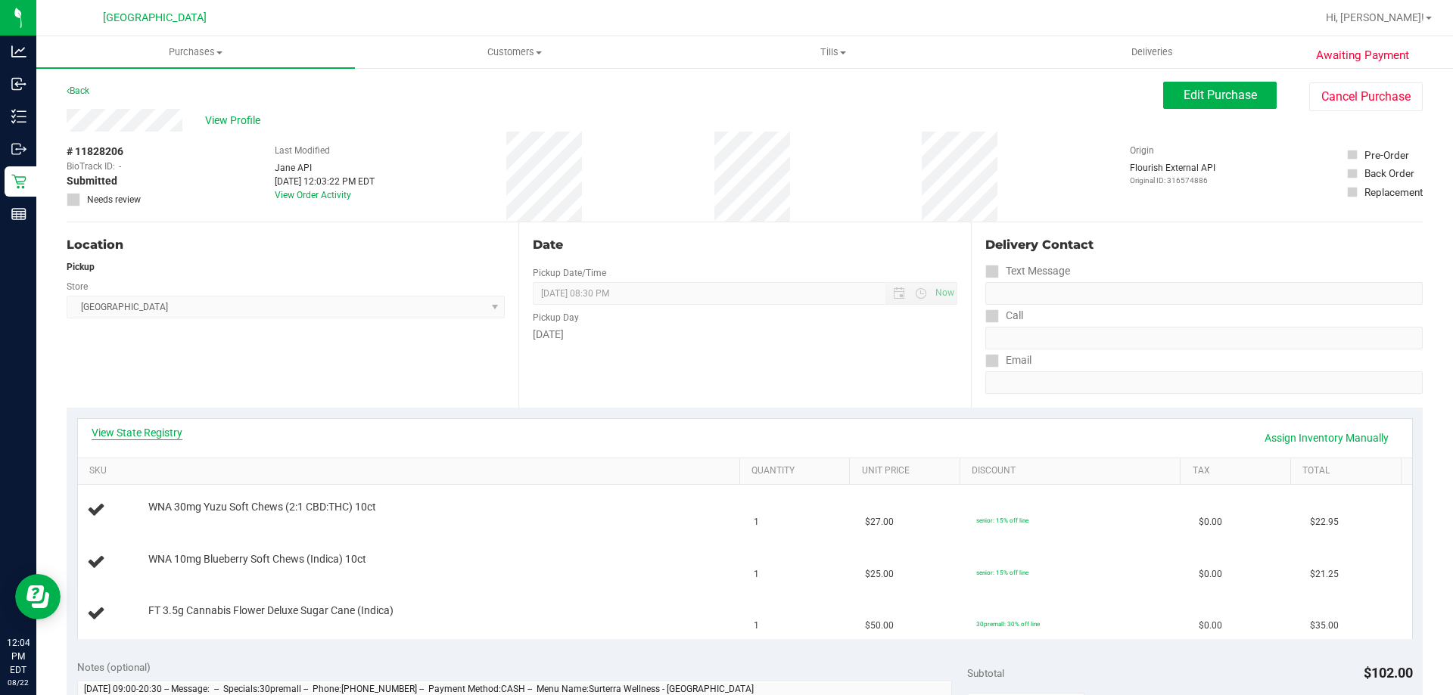
click at [160, 430] on link "View State Registry" at bounding box center [137, 432] width 91 height 15
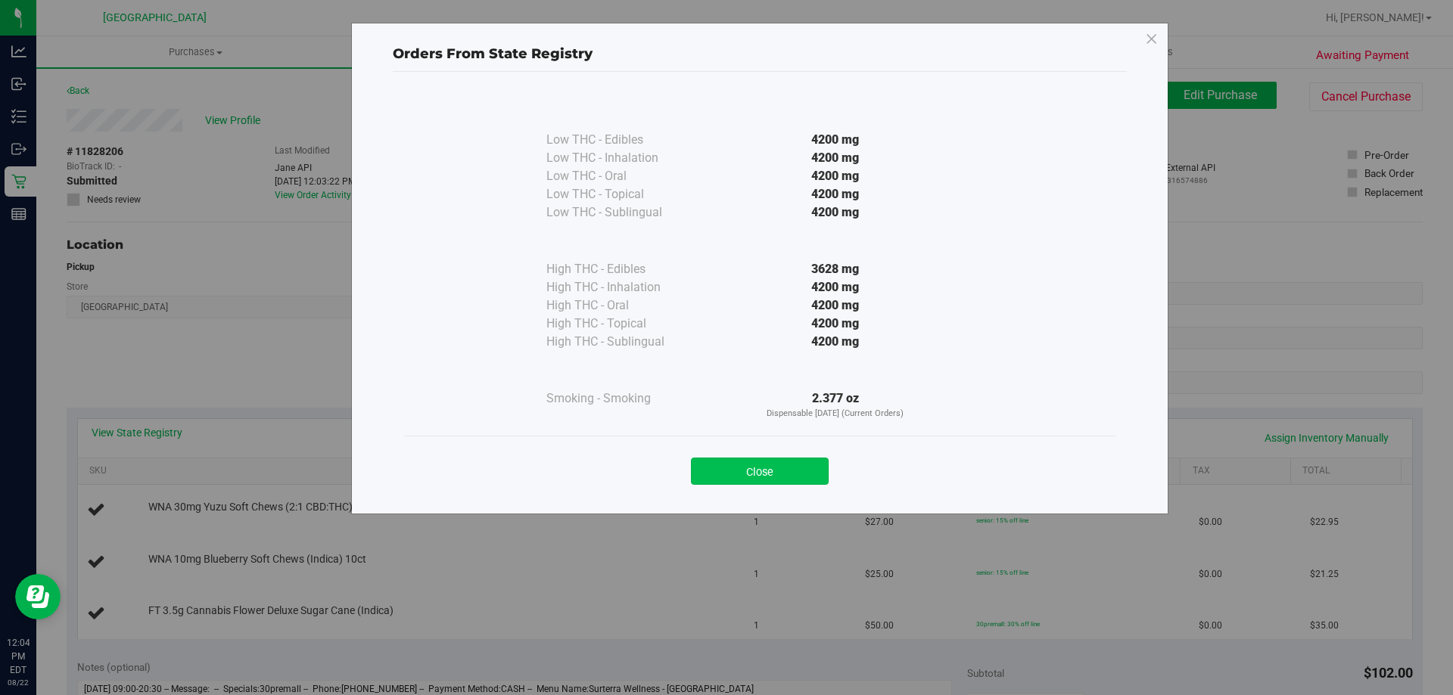
click at [749, 474] on button "Close" at bounding box center [760, 471] width 138 height 27
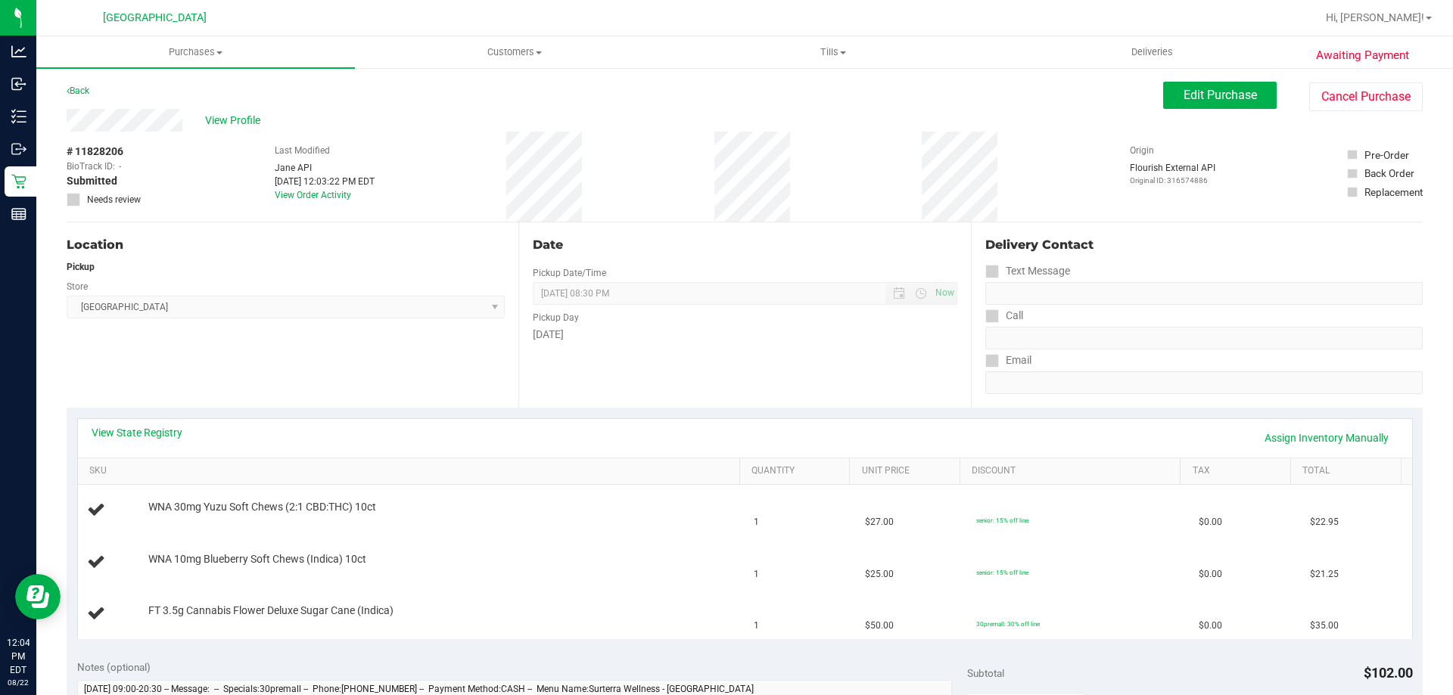
scroll to position [303, 0]
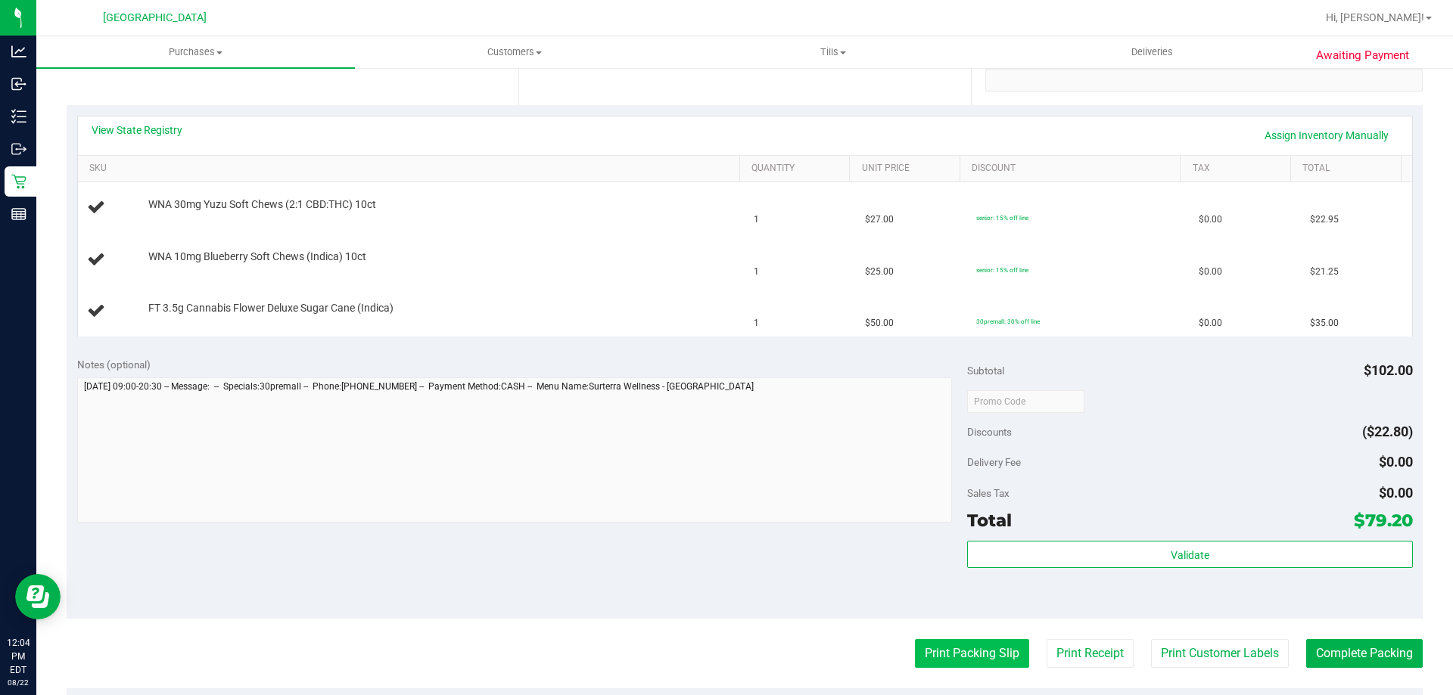
click at [941, 657] on button "Print Packing Slip" at bounding box center [972, 653] width 114 height 29
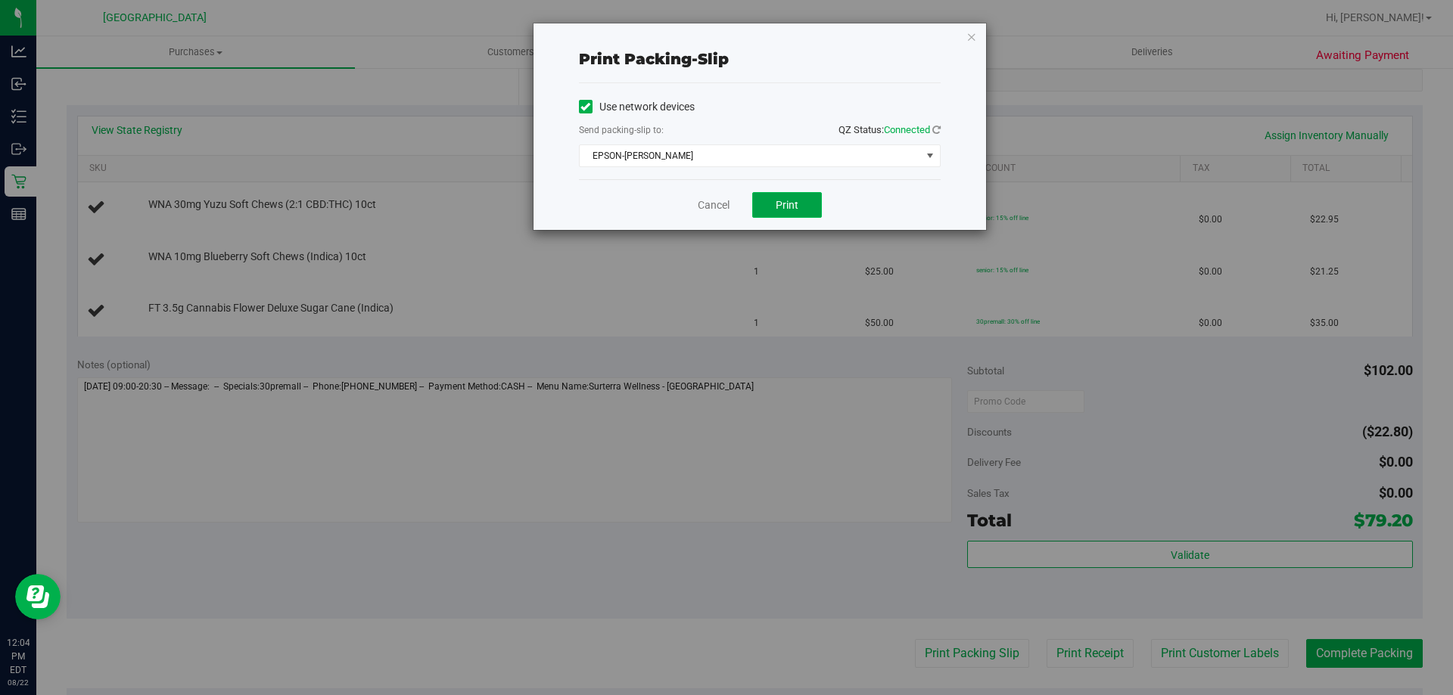
click at [788, 210] on span "Print" at bounding box center [787, 205] width 23 height 12
click at [971, 42] on icon "button" at bounding box center [971, 36] width 11 height 18
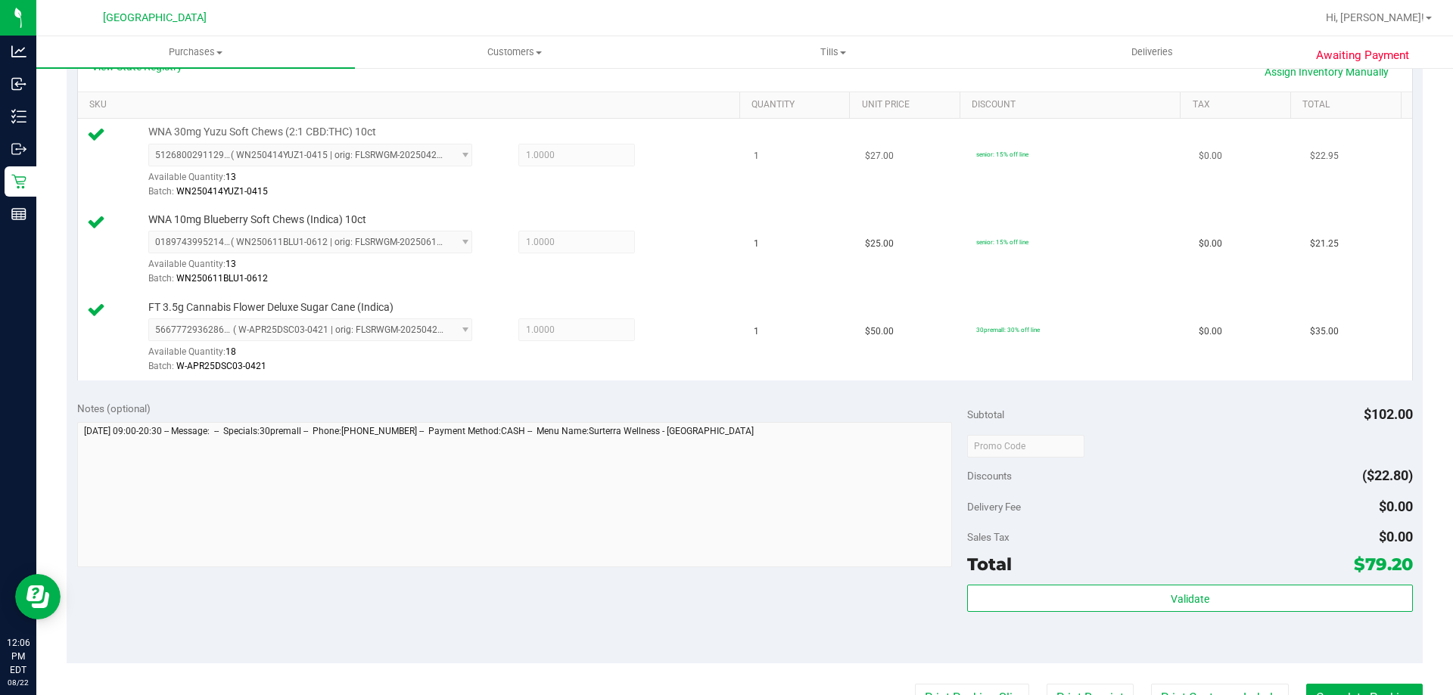
scroll to position [227, 0]
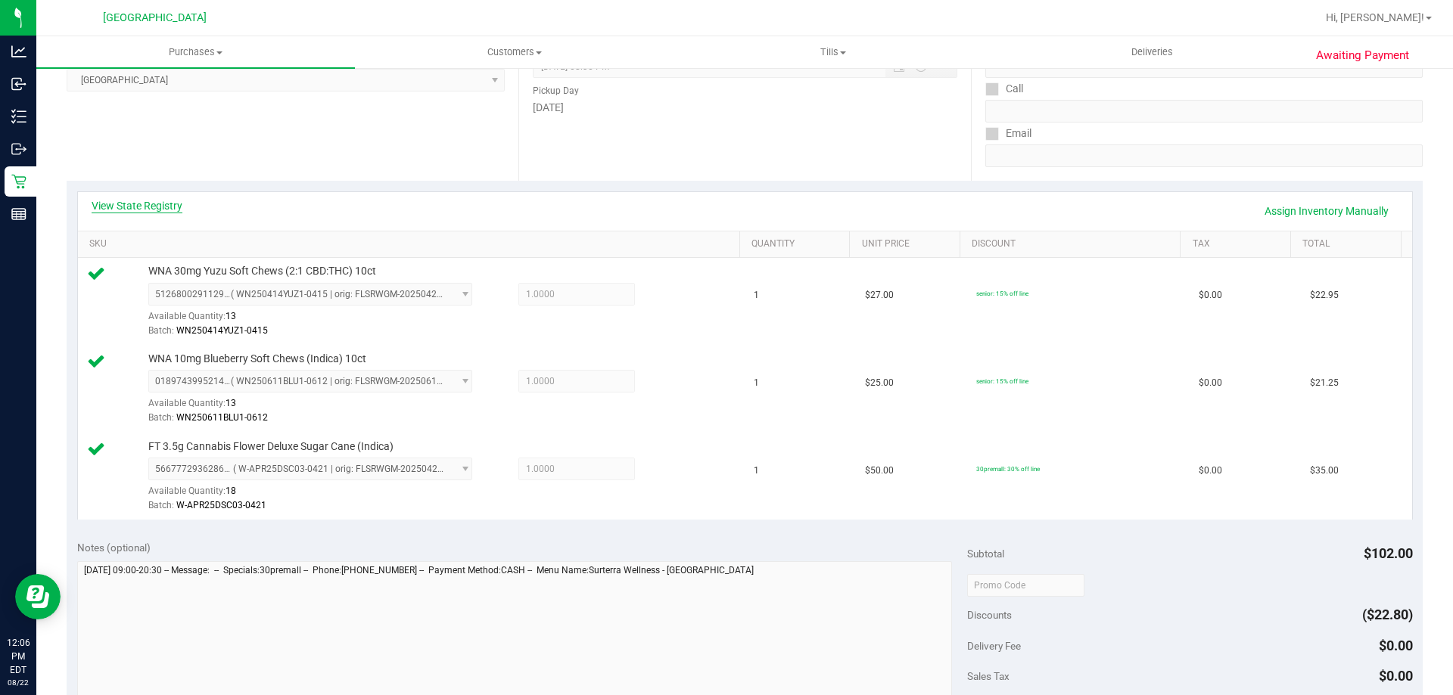
click at [163, 202] on link "View State Registry" at bounding box center [137, 205] width 91 height 15
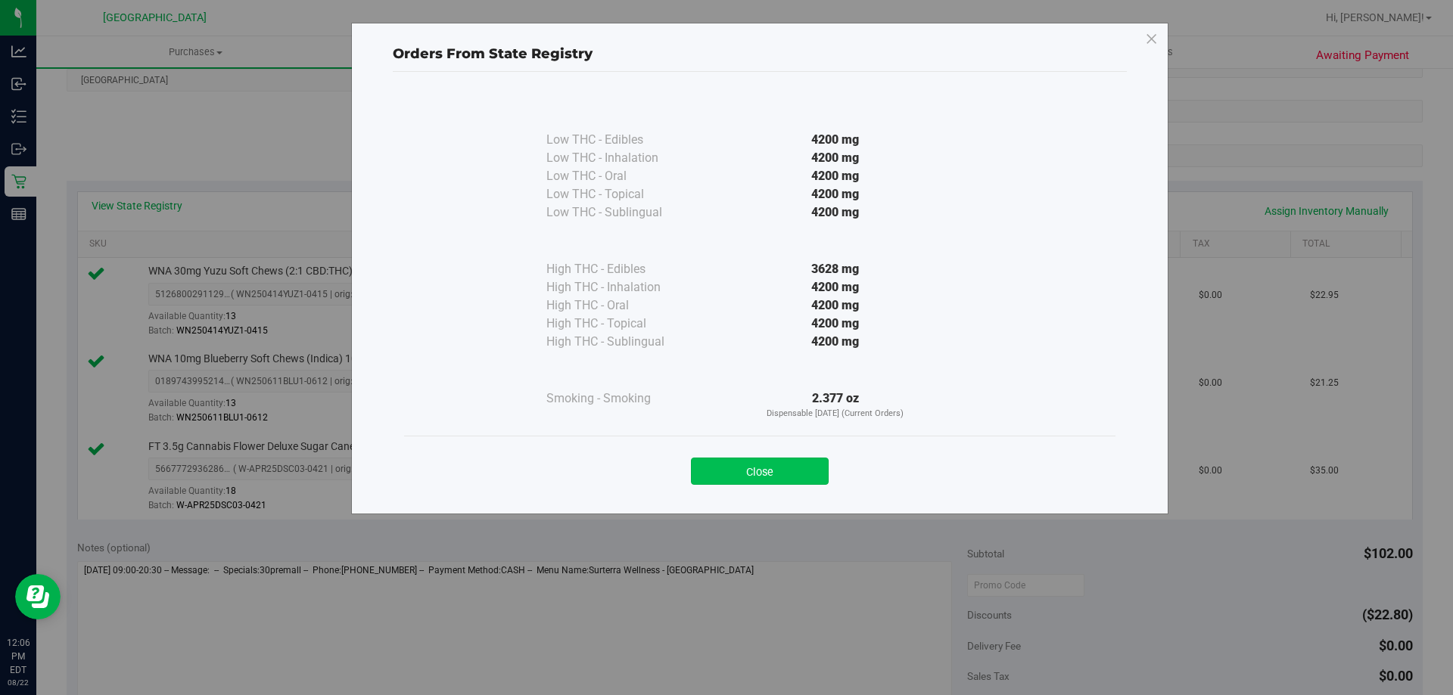
click at [765, 461] on button "Close" at bounding box center [760, 471] width 138 height 27
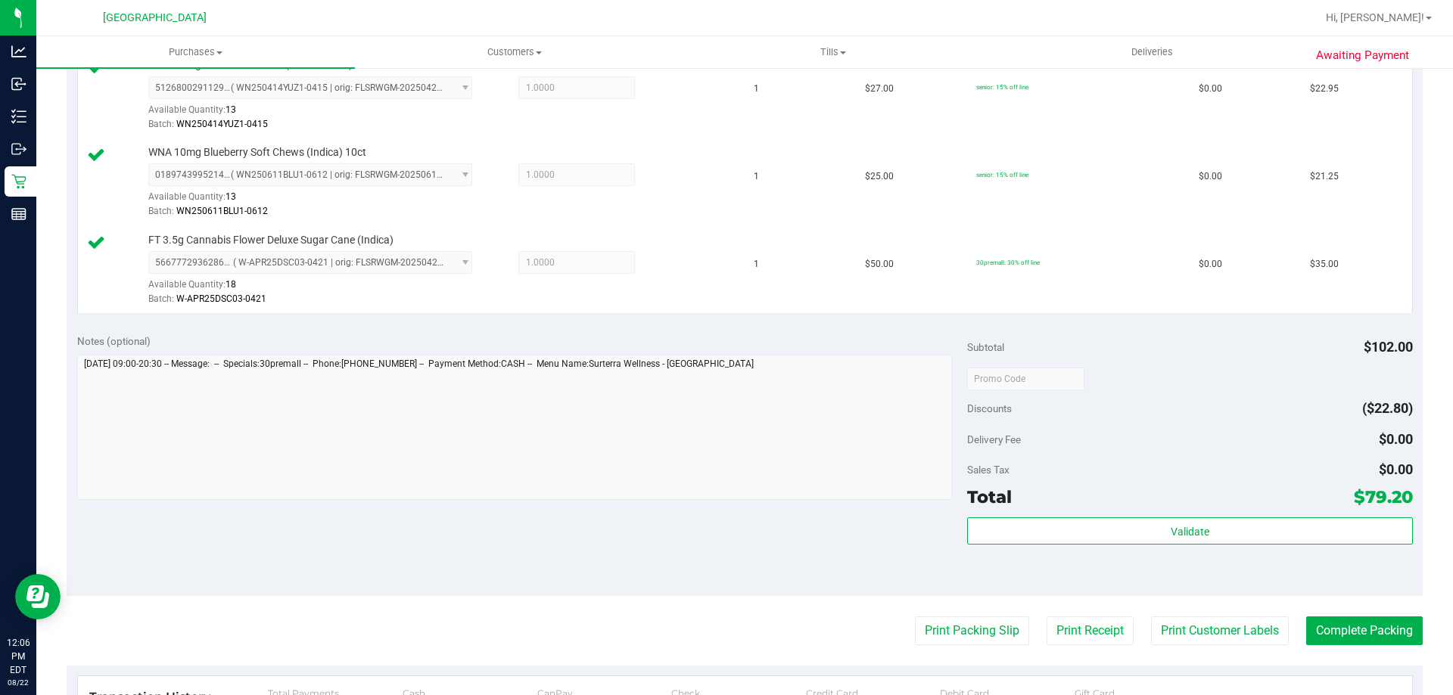
scroll to position [454, 0]
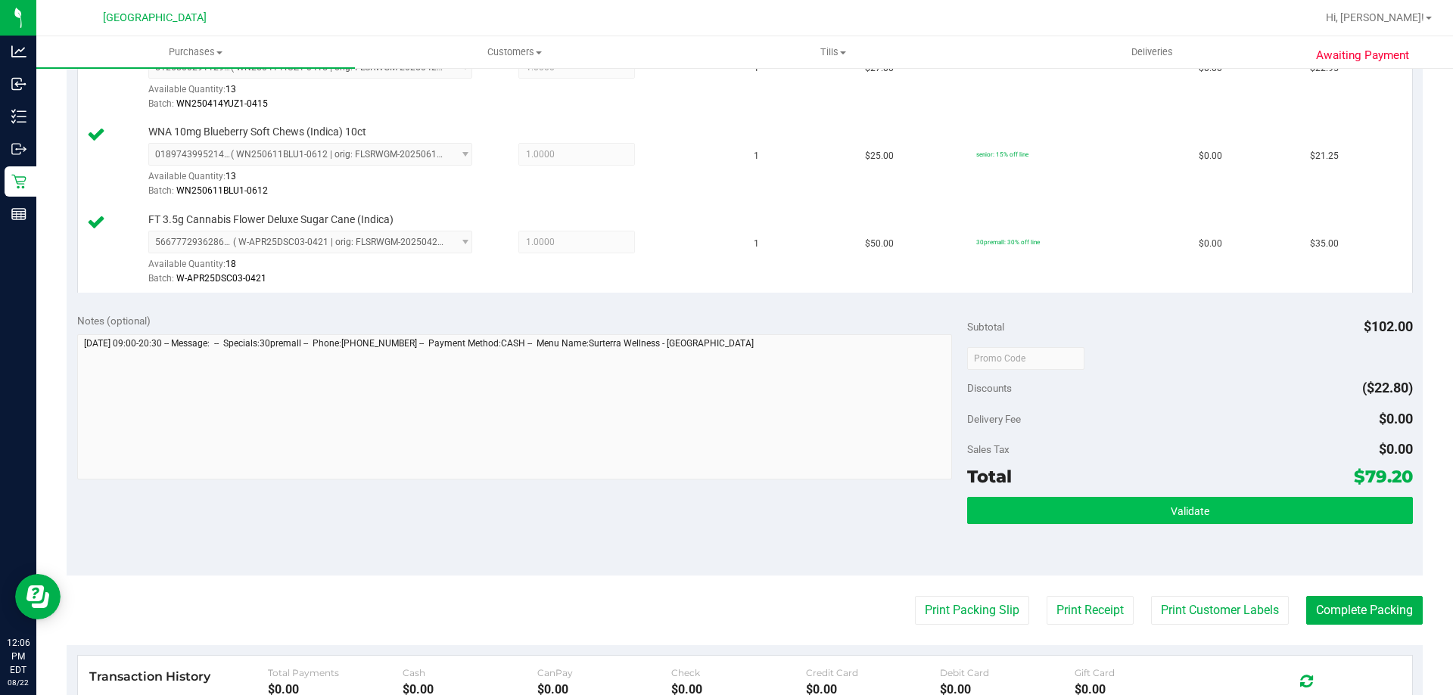
click at [1210, 495] on div "Subtotal $102.00 Discounts ($22.80) Delivery Fee $0.00 Sales Tax $0.00 Total $7…" at bounding box center [1189, 439] width 445 height 252
click at [1204, 514] on button "Validate" at bounding box center [1189, 510] width 445 height 27
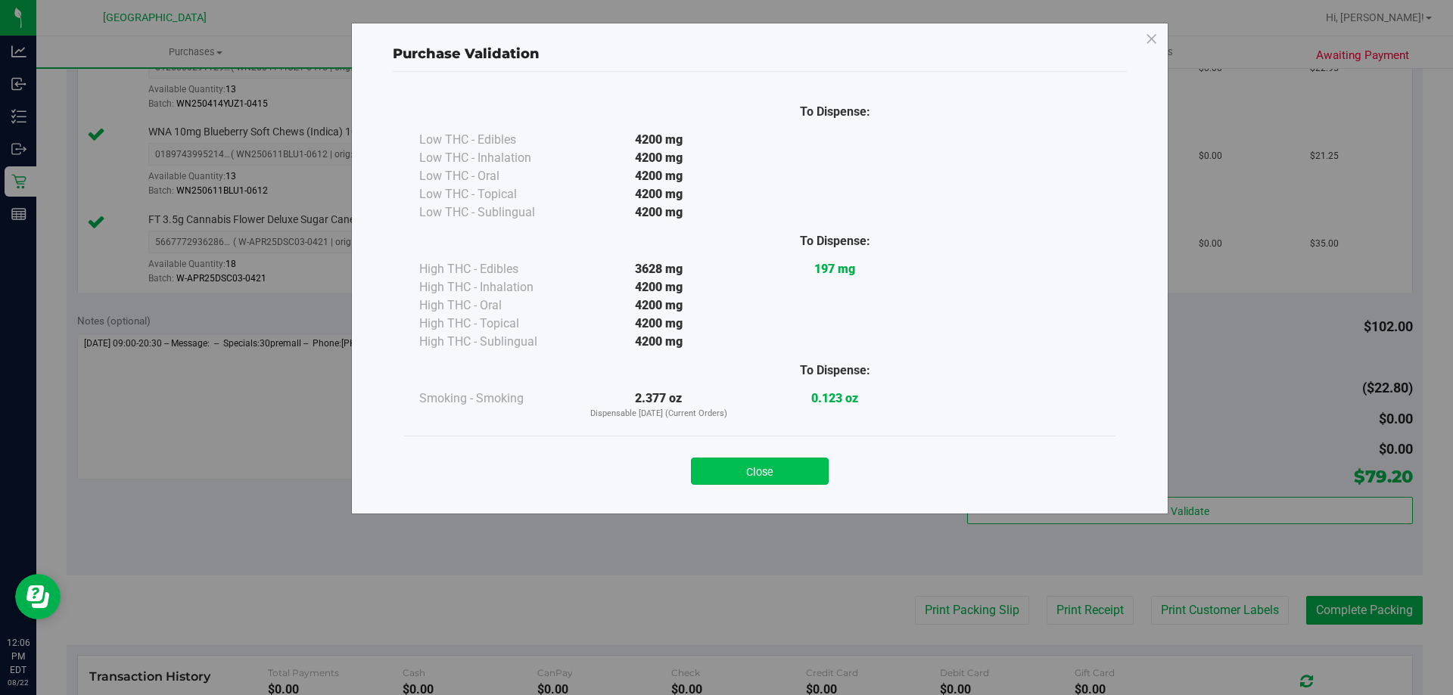
click at [798, 467] on button "Close" at bounding box center [760, 471] width 138 height 27
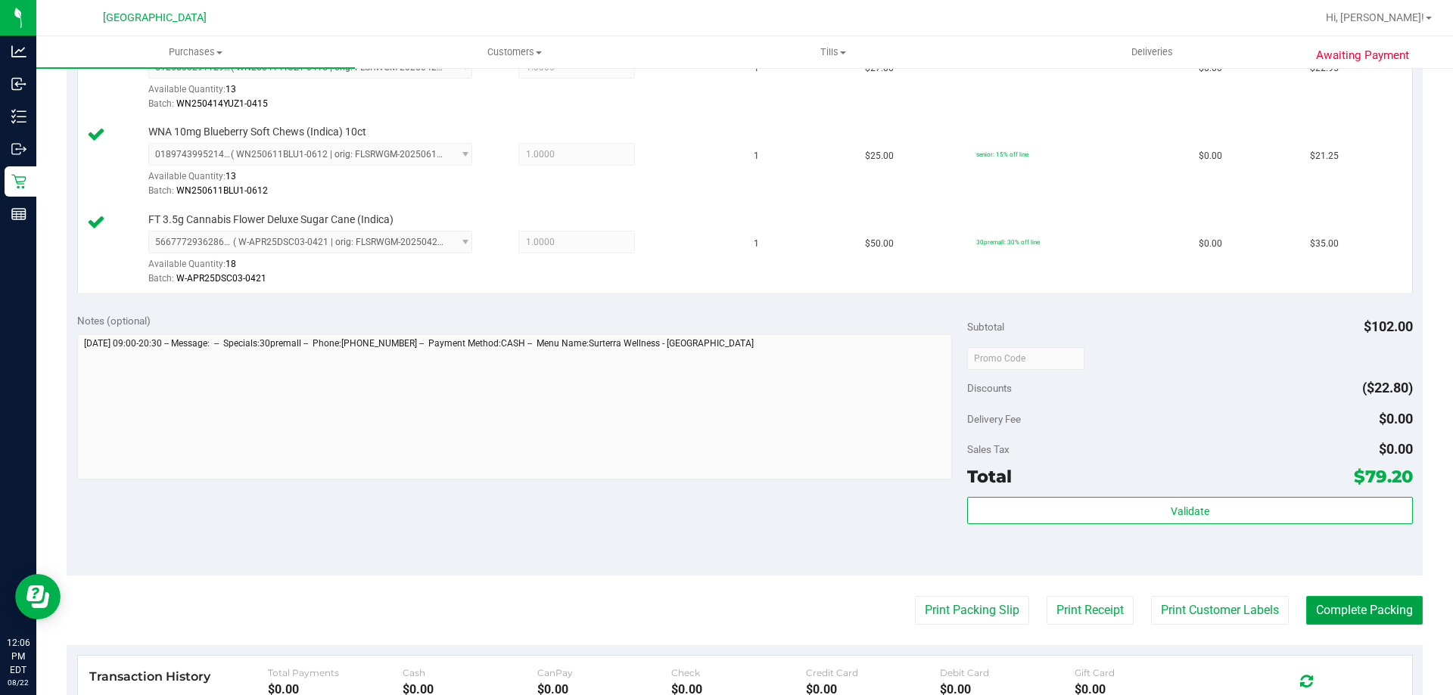
click at [1370, 616] on button "Complete Packing" at bounding box center [1364, 610] width 117 height 29
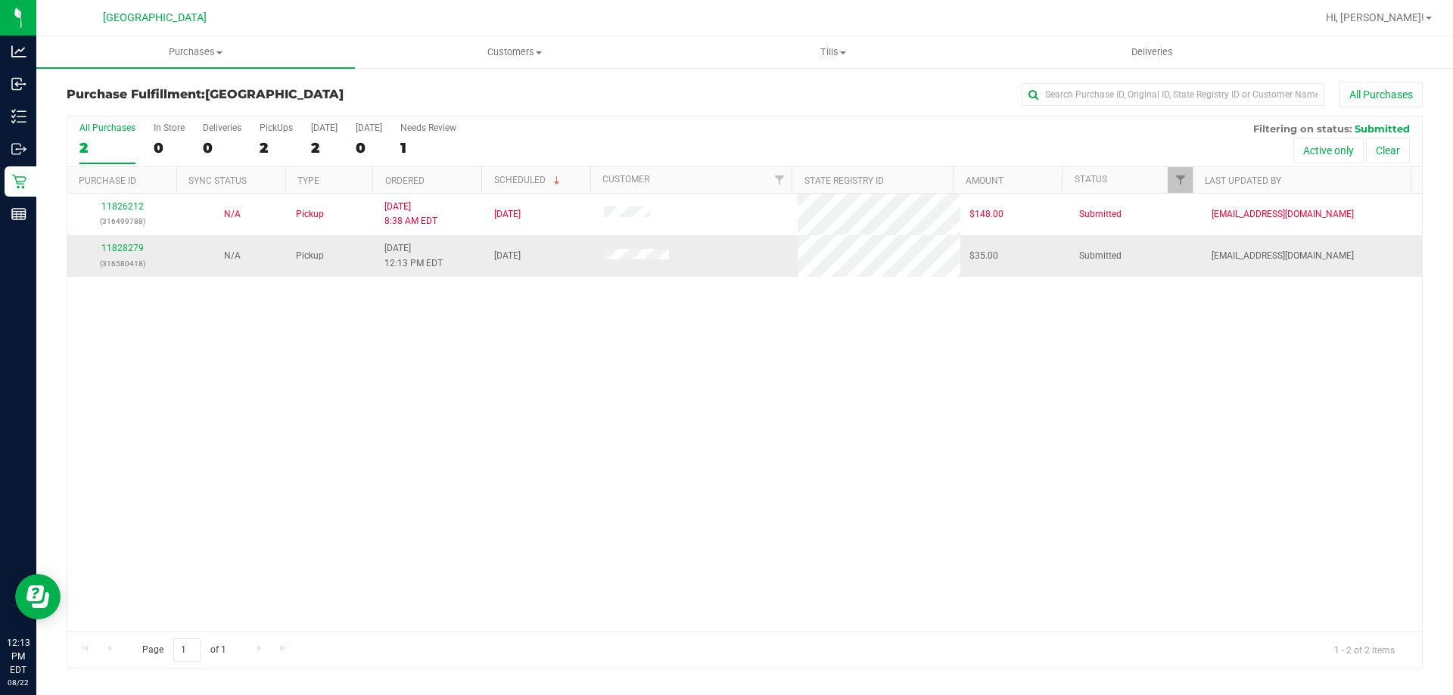
click at [133, 241] on td "11828279 (316580418)" at bounding box center [122, 255] width 110 height 41
click at [131, 247] on link "11828279" at bounding box center [122, 248] width 42 height 11
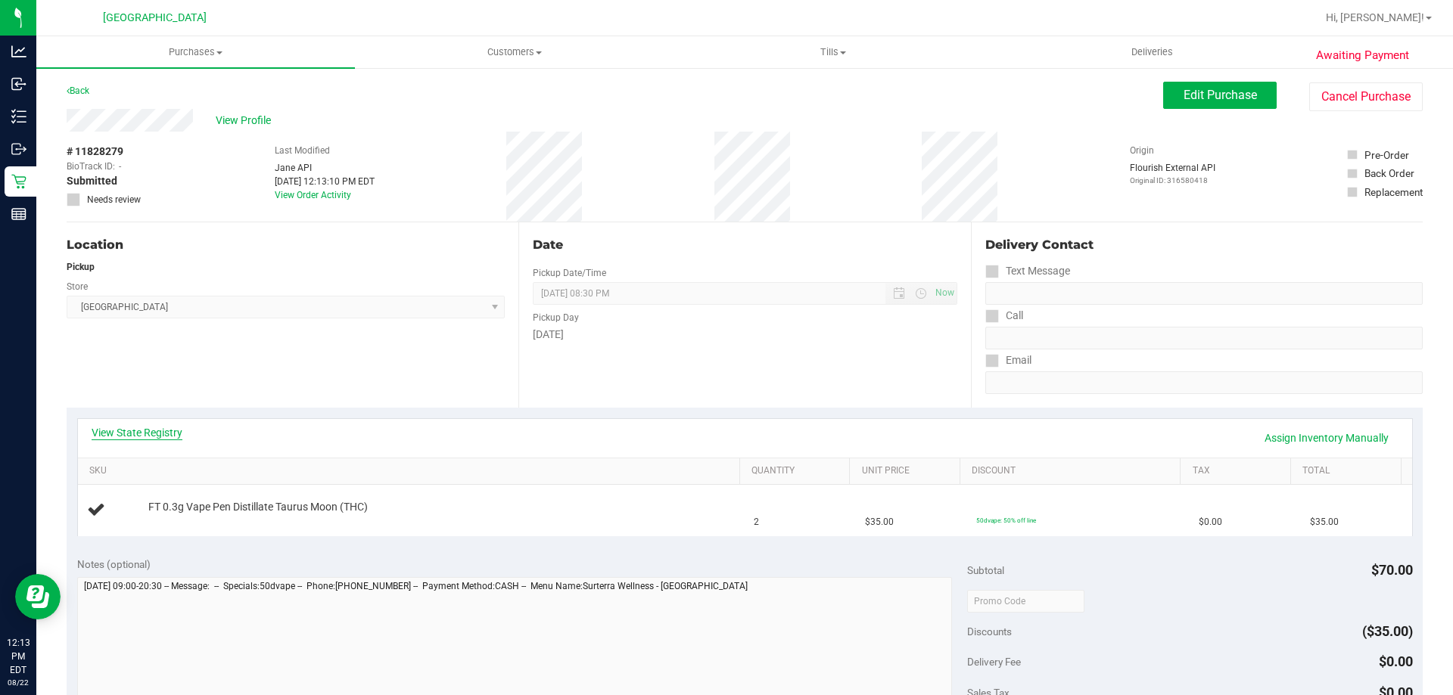
click at [157, 427] on link "View State Registry" at bounding box center [137, 432] width 91 height 15
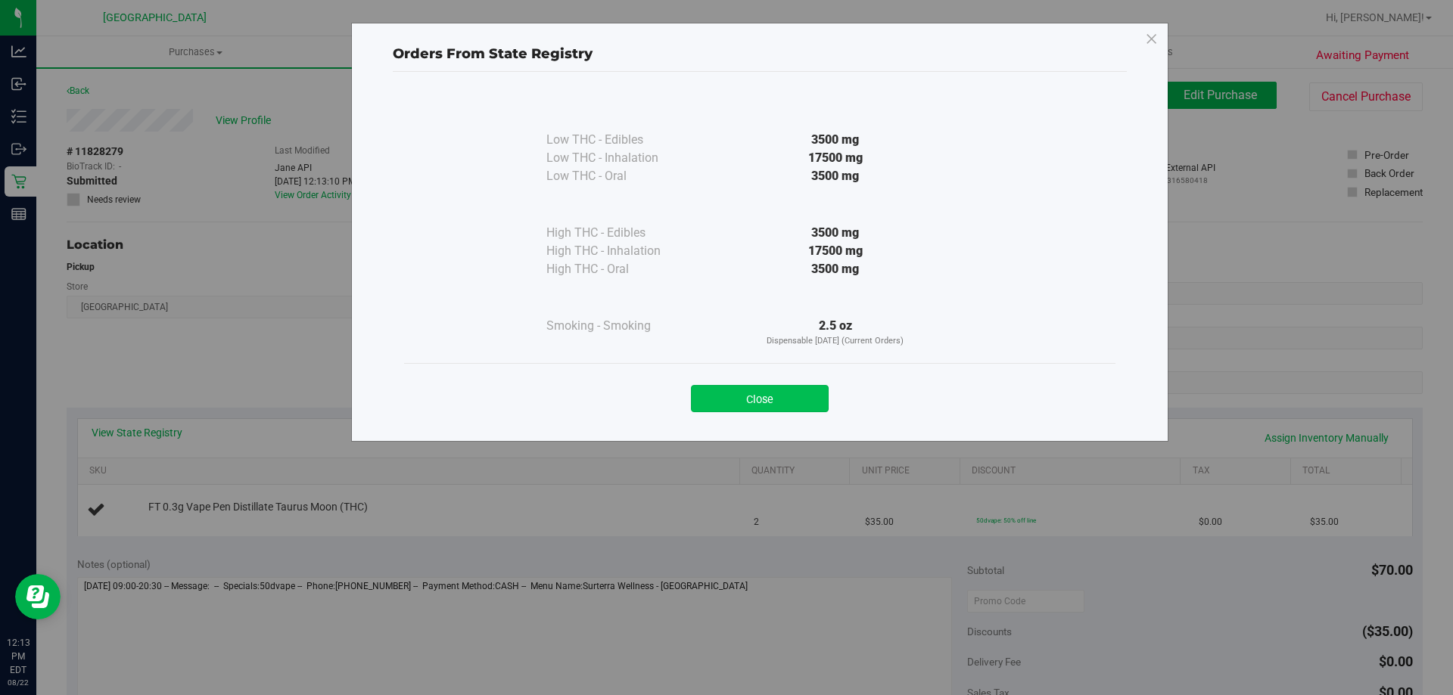
click at [773, 401] on button "Close" at bounding box center [760, 398] width 138 height 27
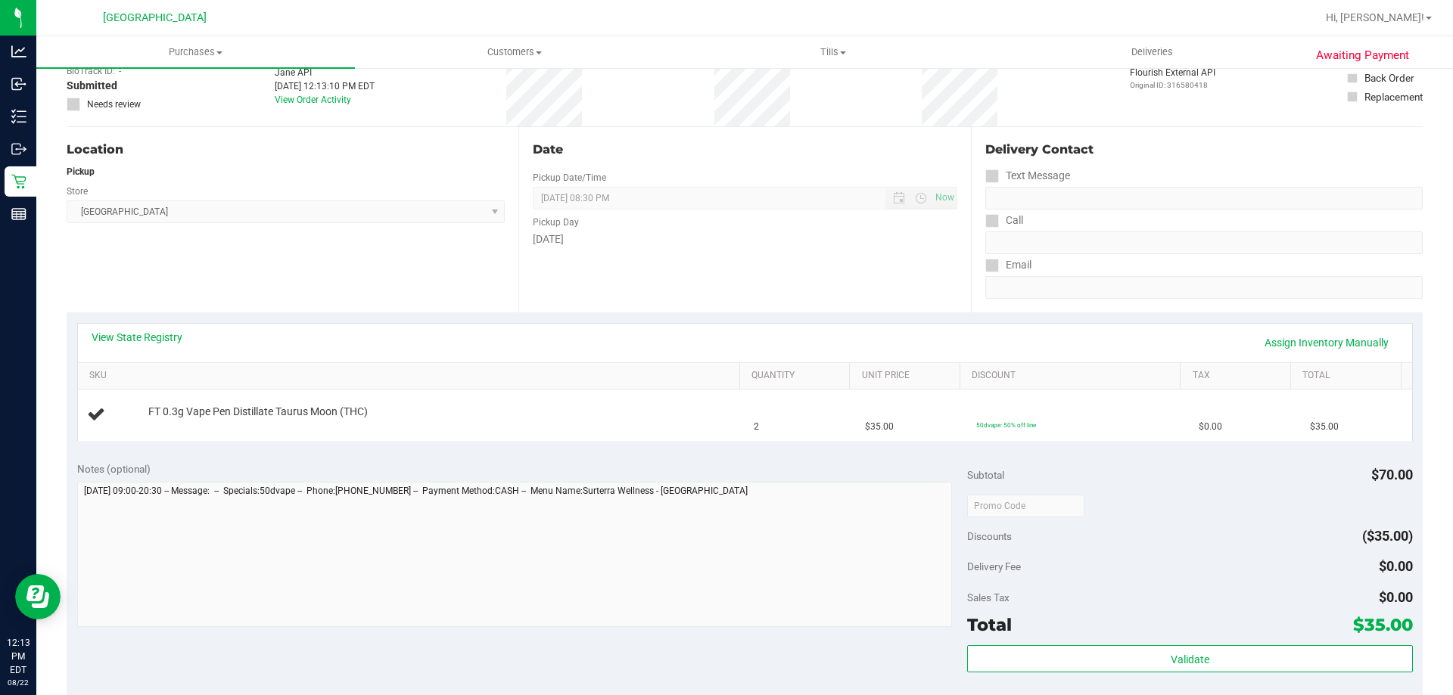
scroll to position [303, 0]
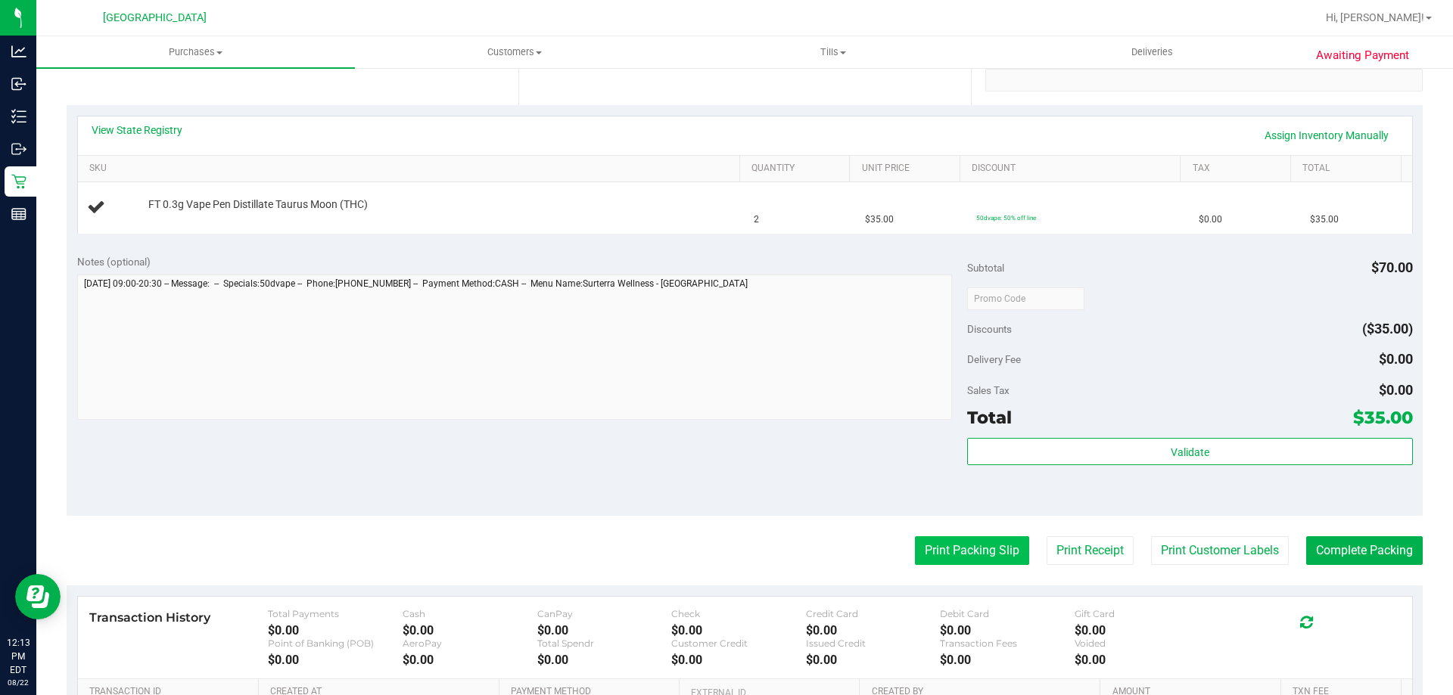
click at [931, 540] on button "Print Packing Slip" at bounding box center [972, 550] width 114 height 29
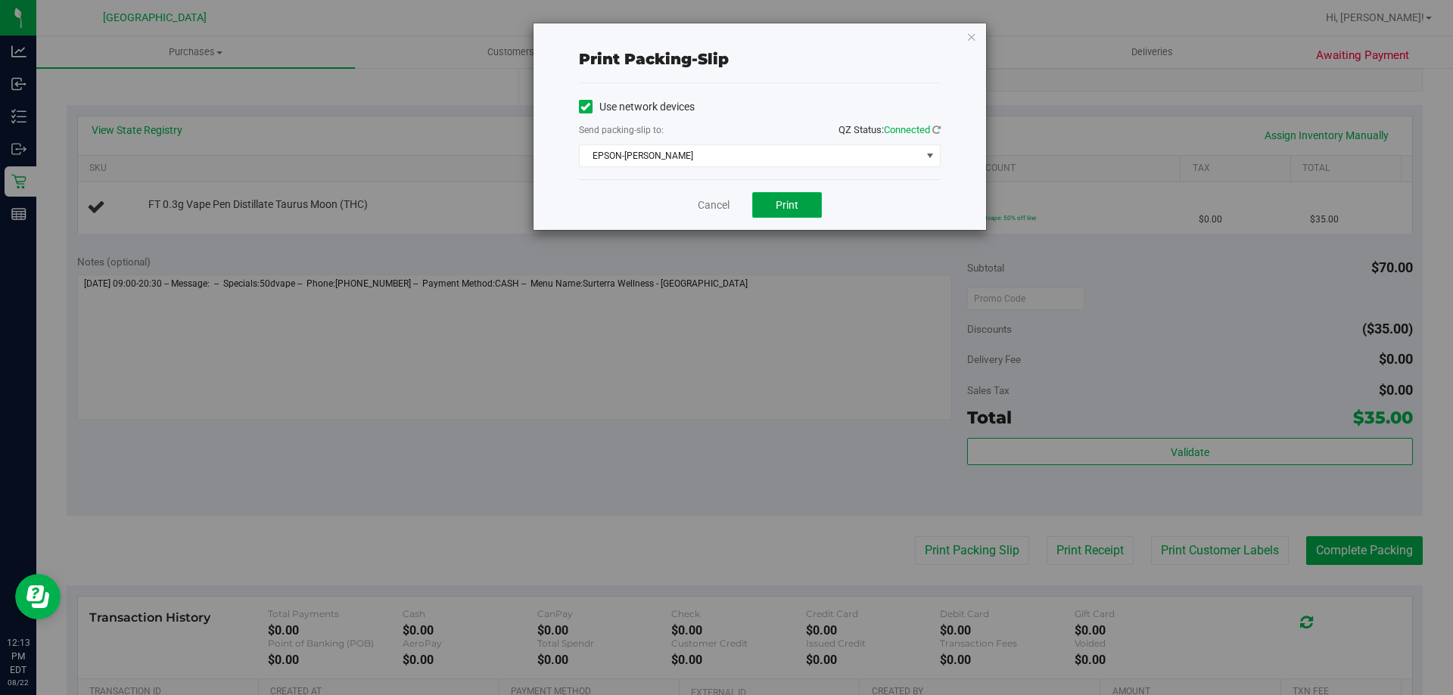
click at [801, 203] on button "Print" at bounding box center [787, 205] width 70 height 26
click at [971, 30] on icon "button" at bounding box center [971, 36] width 11 height 18
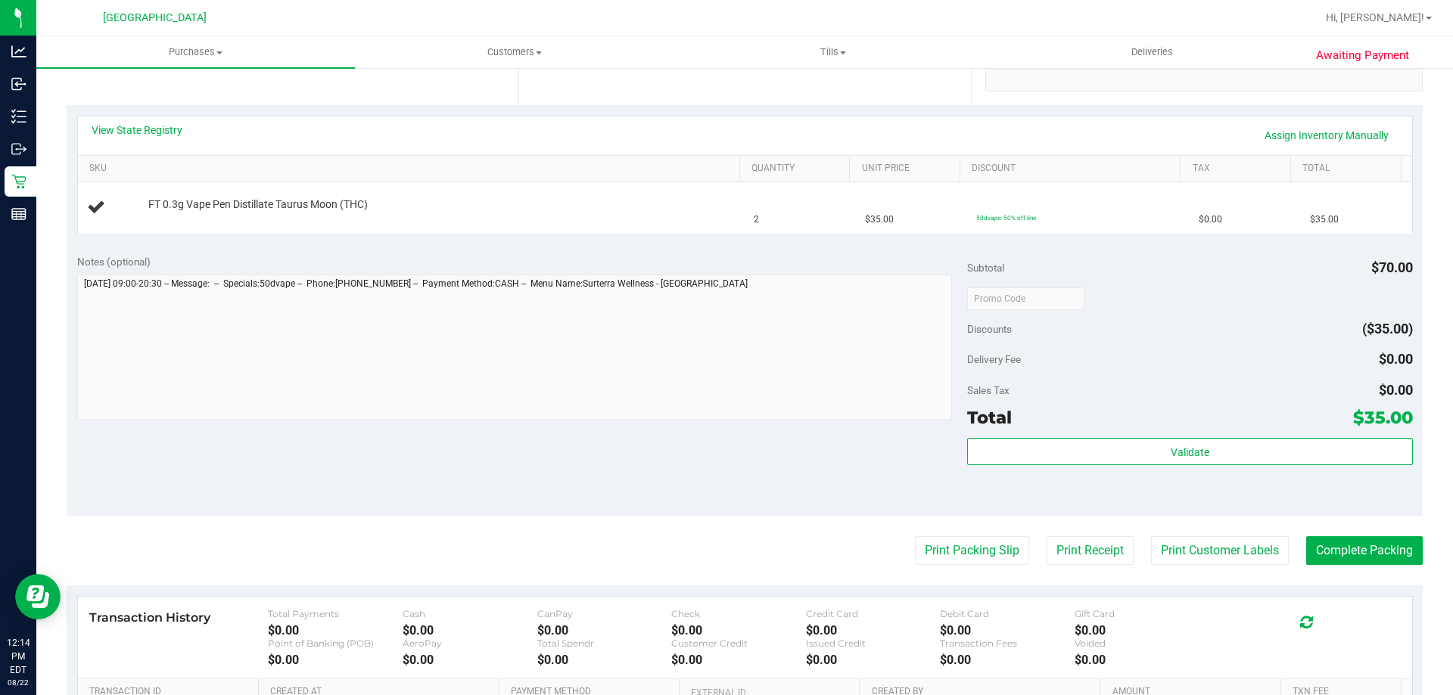
click at [938, 126] on div "View State Registry Assign Inventory Manually" at bounding box center [745, 136] width 1307 height 26
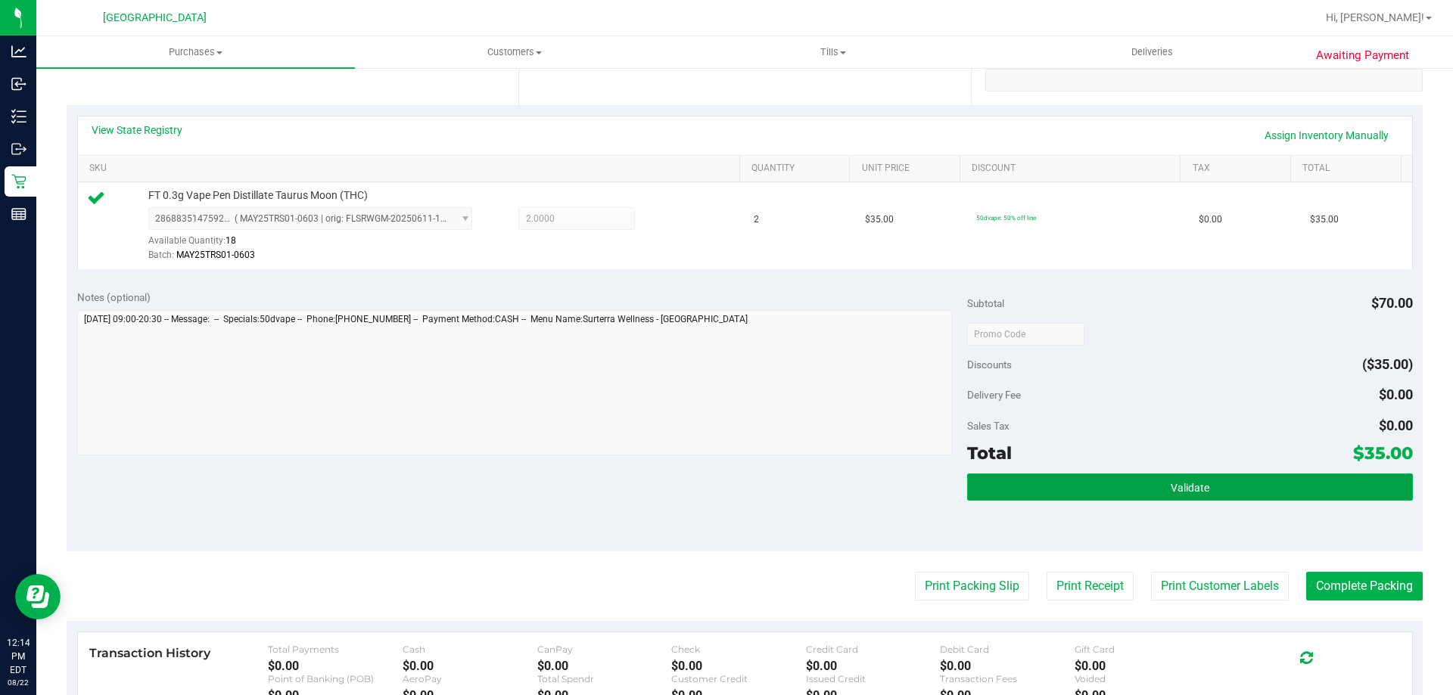
click at [1236, 476] on button "Validate" at bounding box center [1189, 487] width 445 height 27
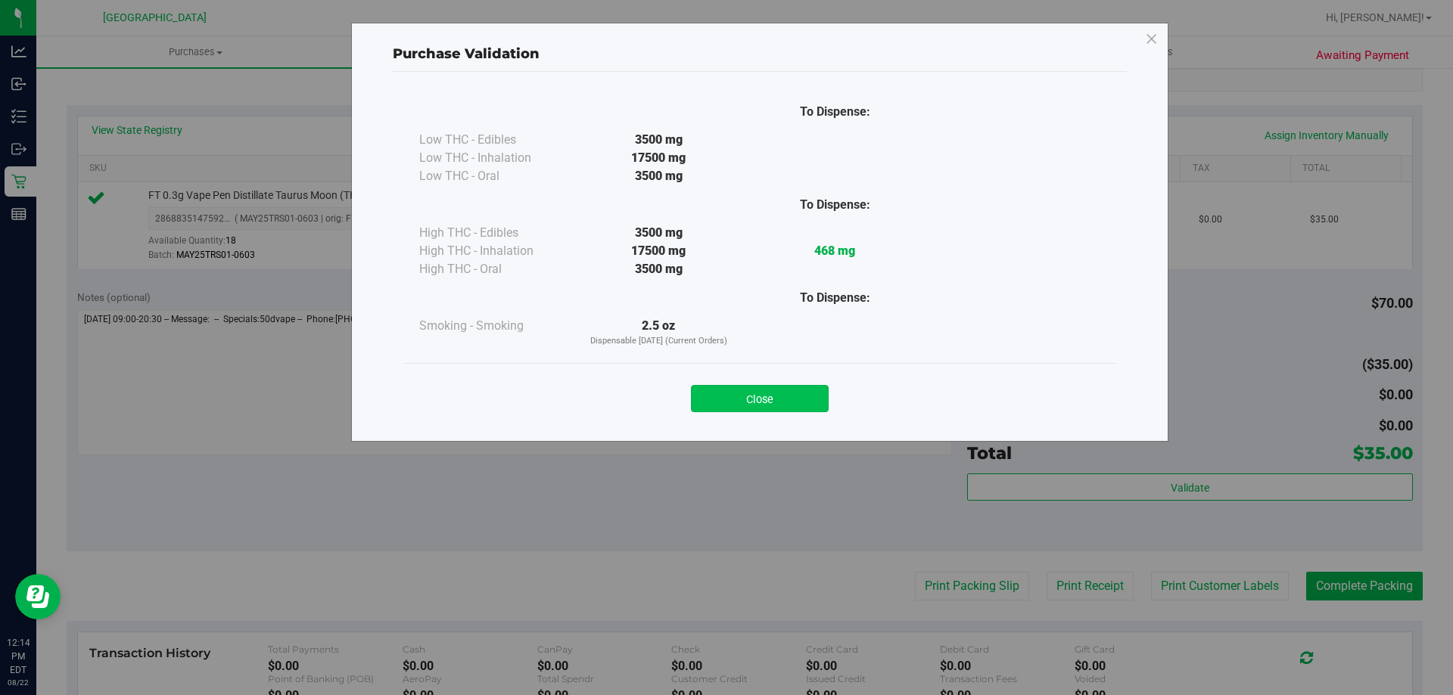
click at [815, 400] on button "Close" at bounding box center [760, 398] width 138 height 27
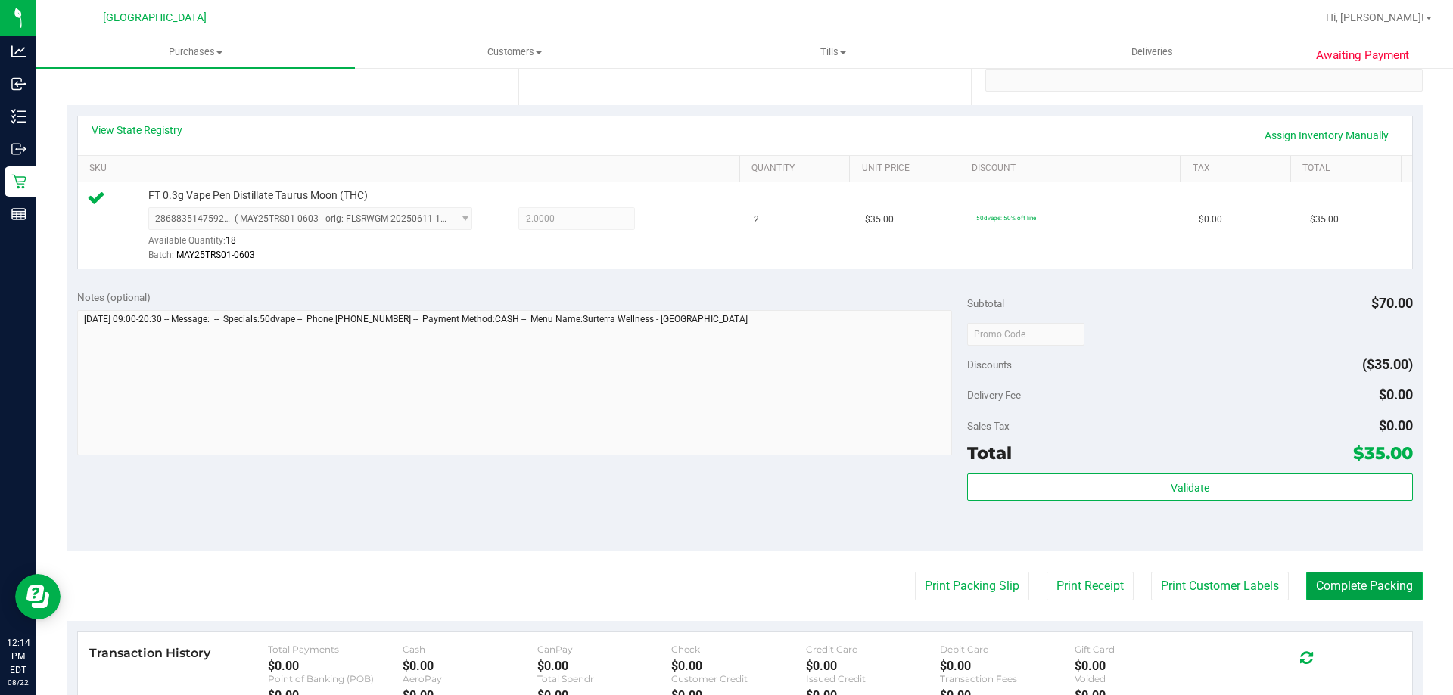
click at [1396, 580] on button "Complete Packing" at bounding box center [1364, 586] width 117 height 29
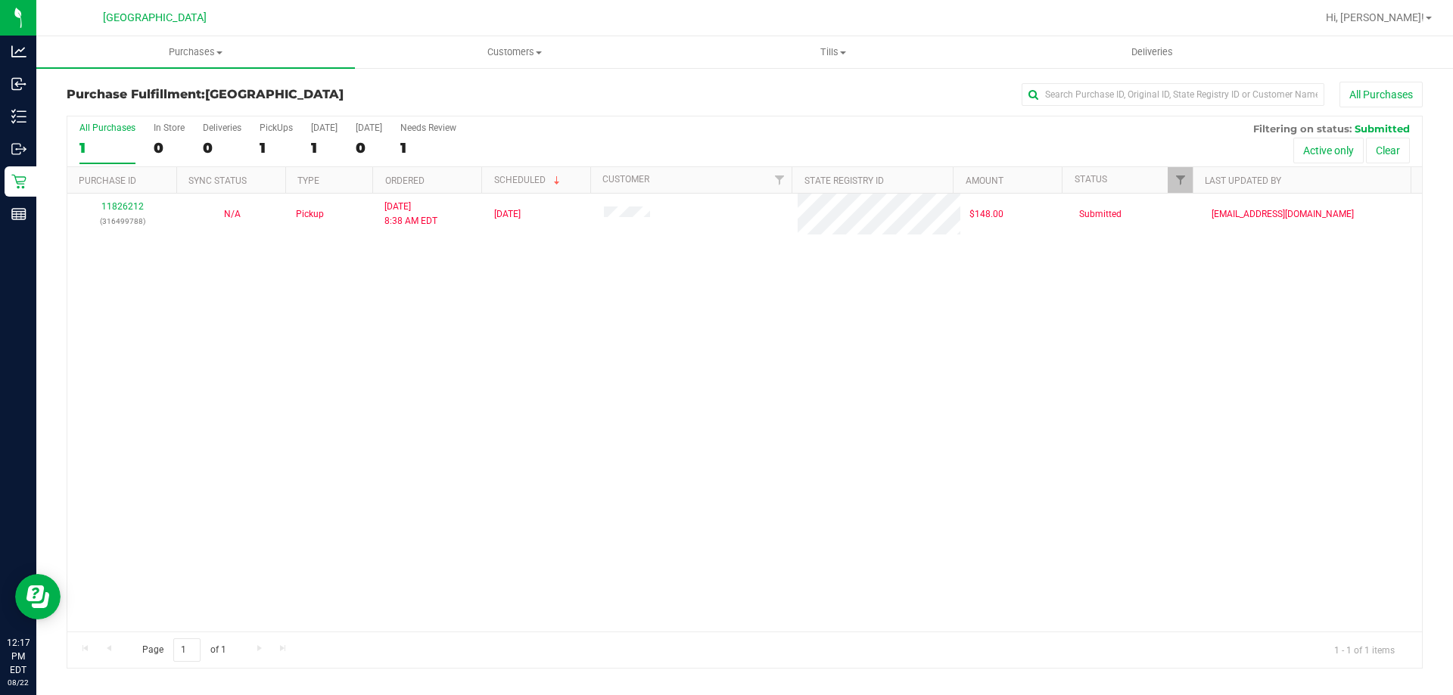
click at [561, 477] on div "11826212 (316499788) N/A Pickup [DATE] 8:38 AM EDT 8/22/2025 $148.00 Submitted …" at bounding box center [744, 413] width 1354 height 438
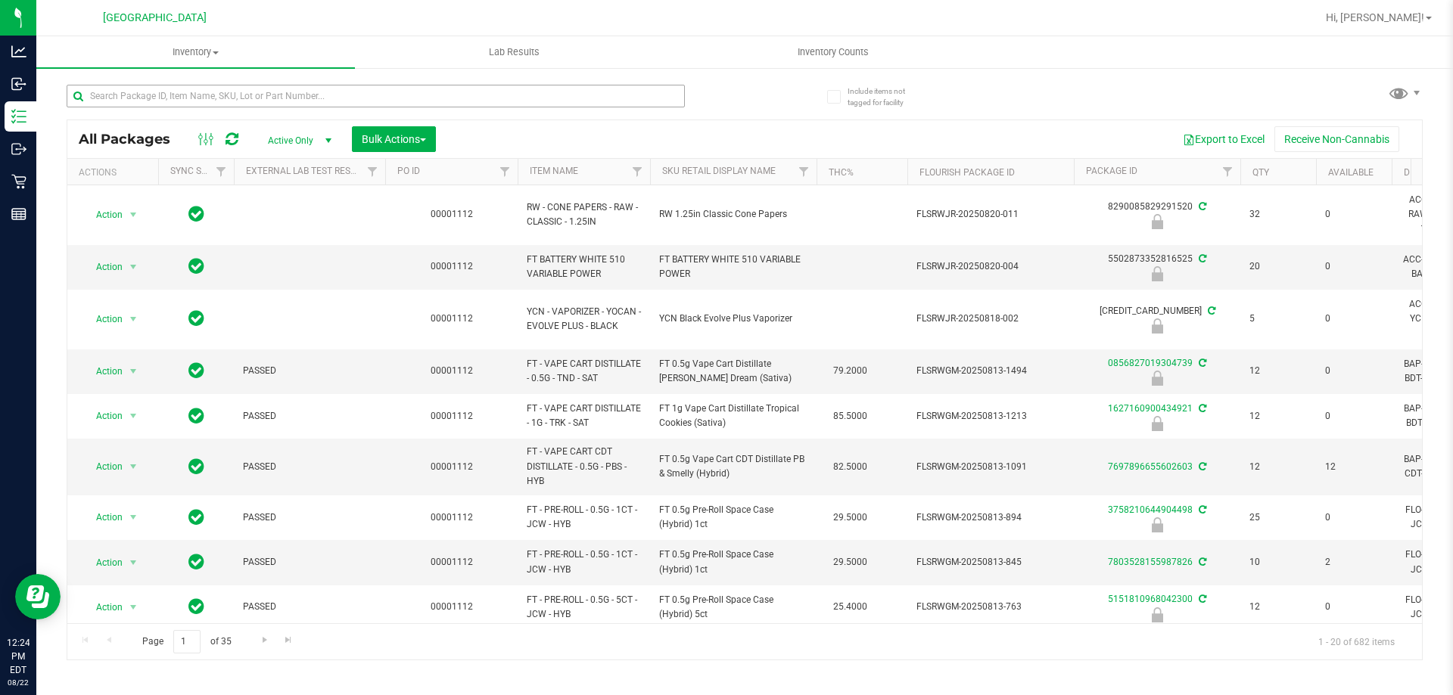
click at [383, 91] on input "text" at bounding box center [376, 96] width 618 height 23
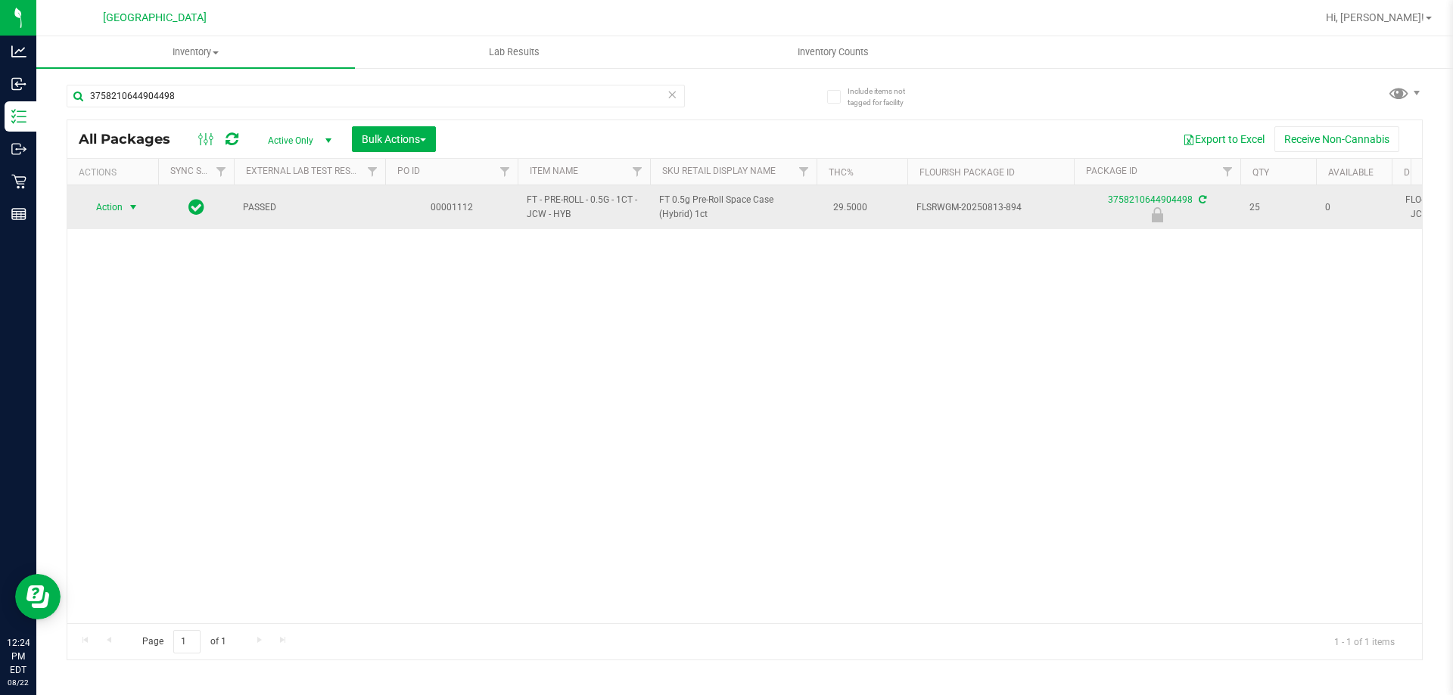
type input "3758210644904498"
click at [130, 204] on span "select" at bounding box center [133, 207] width 12 height 12
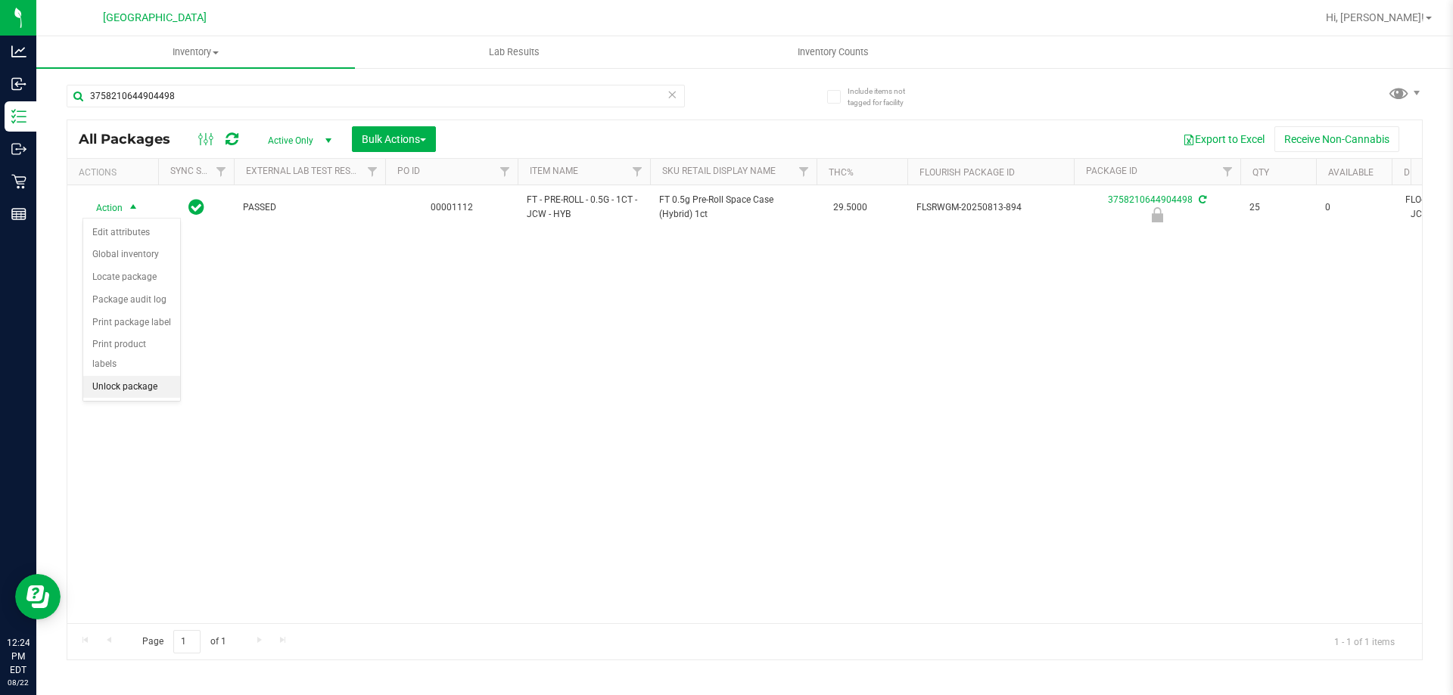
click at [160, 376] on li "Unlock package" at bounding box center [131, 387] width 97 height 23
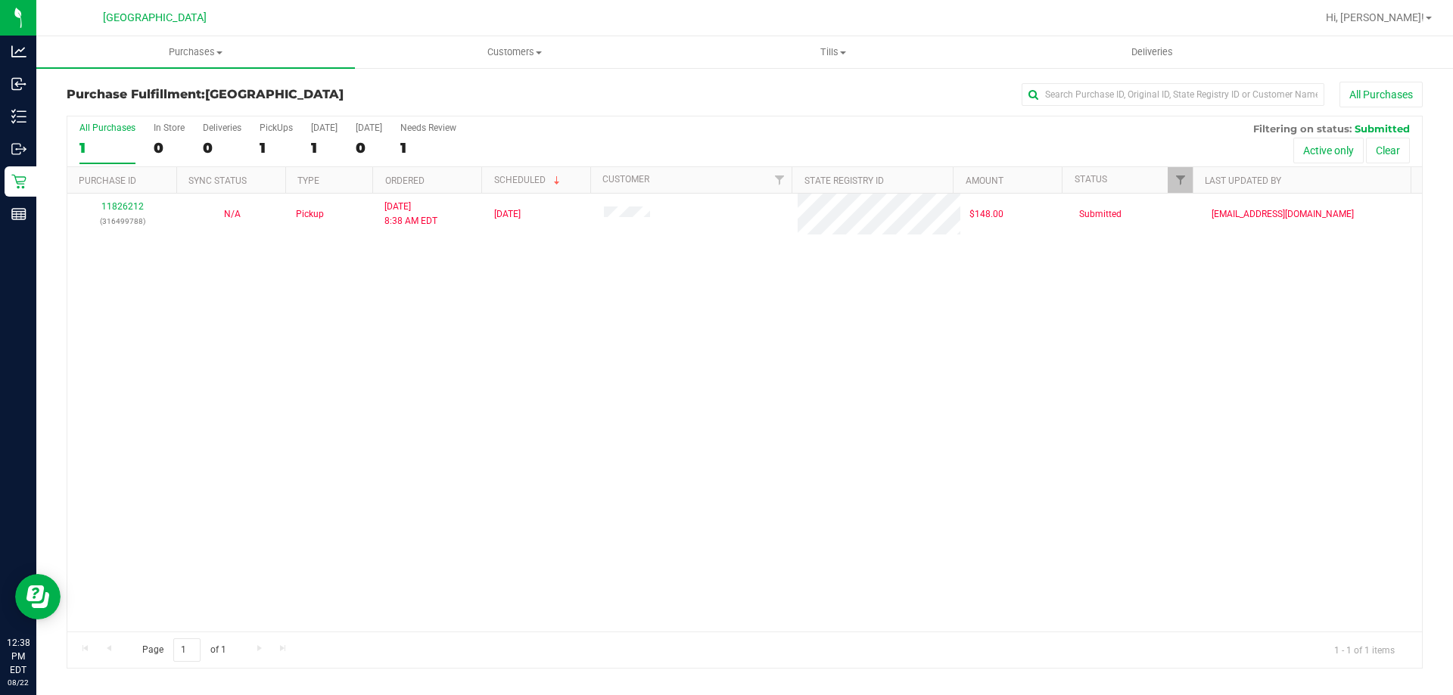
click at [468, 406] on div "11826212 (316499788) N/A Pickup [DATE] 8:38 AM EDT 8/22/2025 $148.00 Submitted …" at bounding box center [744, 413] width 1354 height 438
click at [367, 412] on div "11826212 (316499788) N/A Pickup [DATE] 8:38 AM EDT 8/22/2025 $148.00 Submitted …" at bounding box center [744, 413] width 1354 height 438
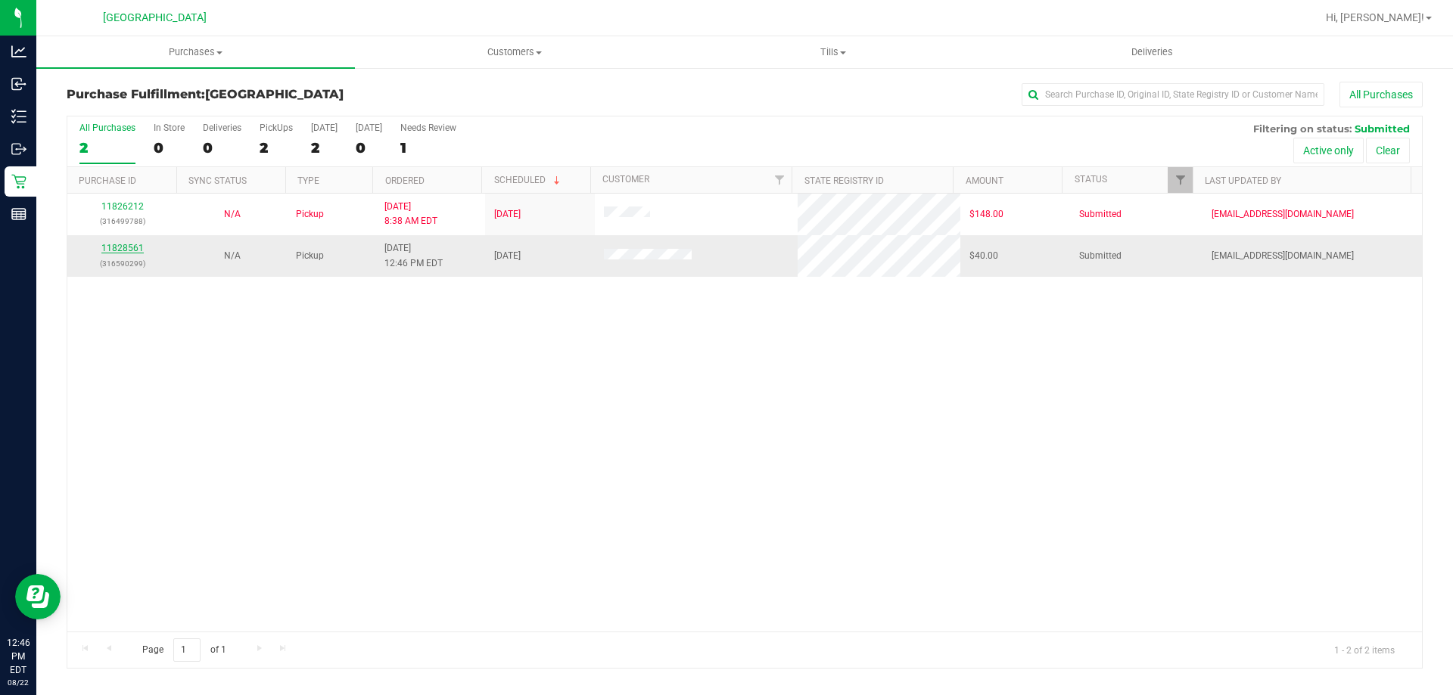
click at [129, 252] on link "11828561" at bounding box center [122, 248] width 42 height 11
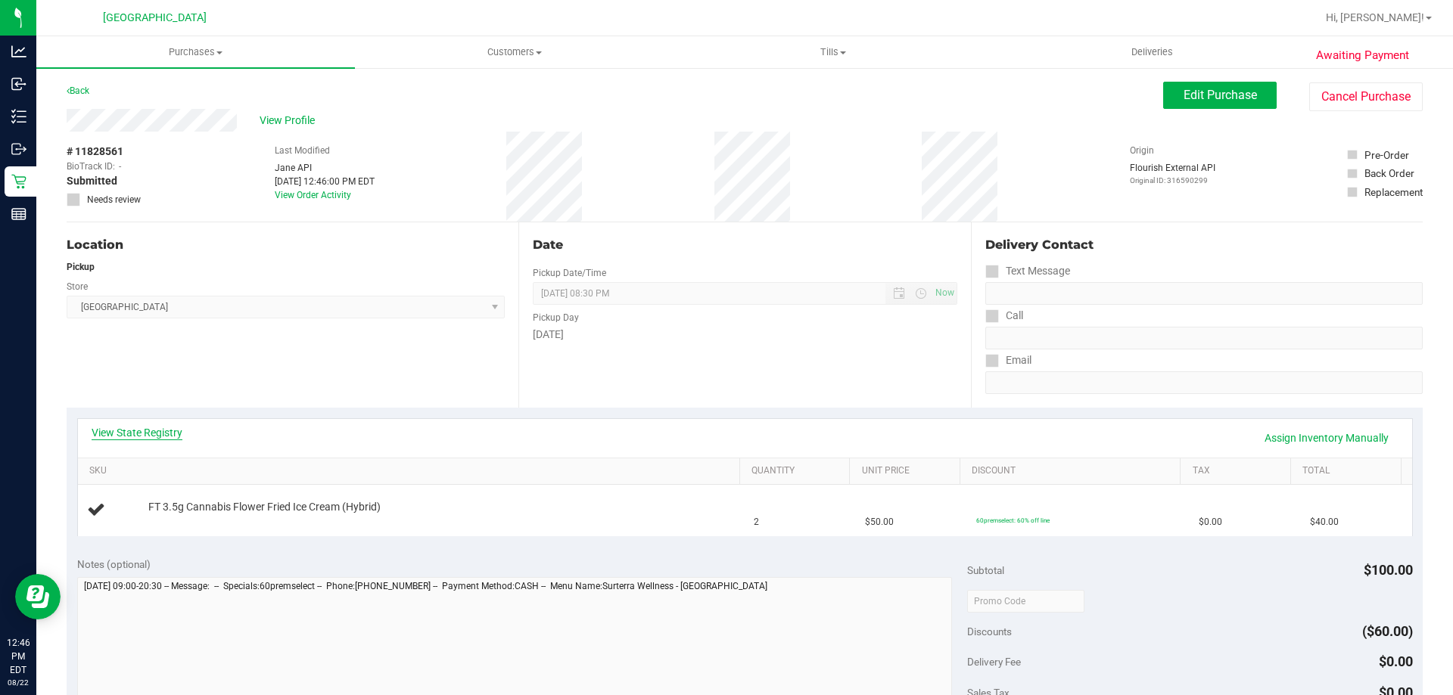
click at [127, 431] on link "View State Registry" at bounding box center [137, 432] width 91 height 15
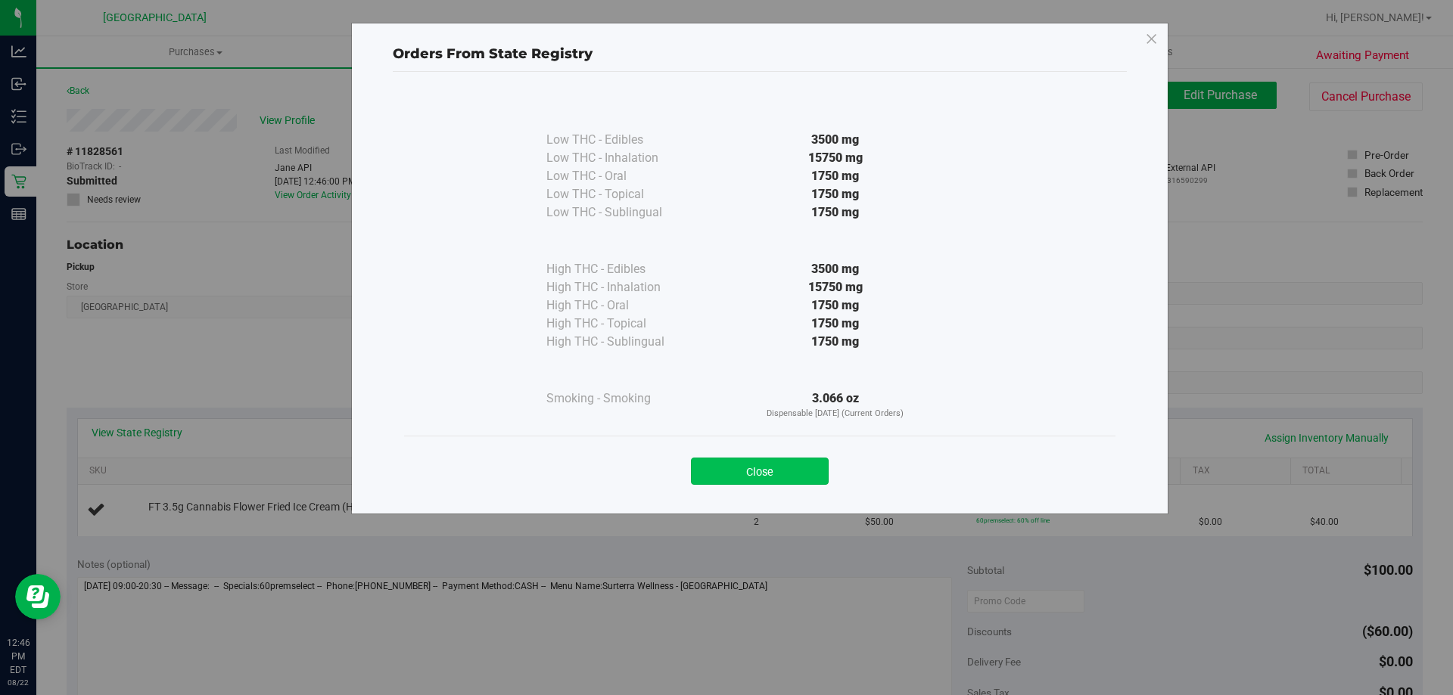
click at [741, 468] on button "Close" at bounding box center [760, 471] width 138 height 27
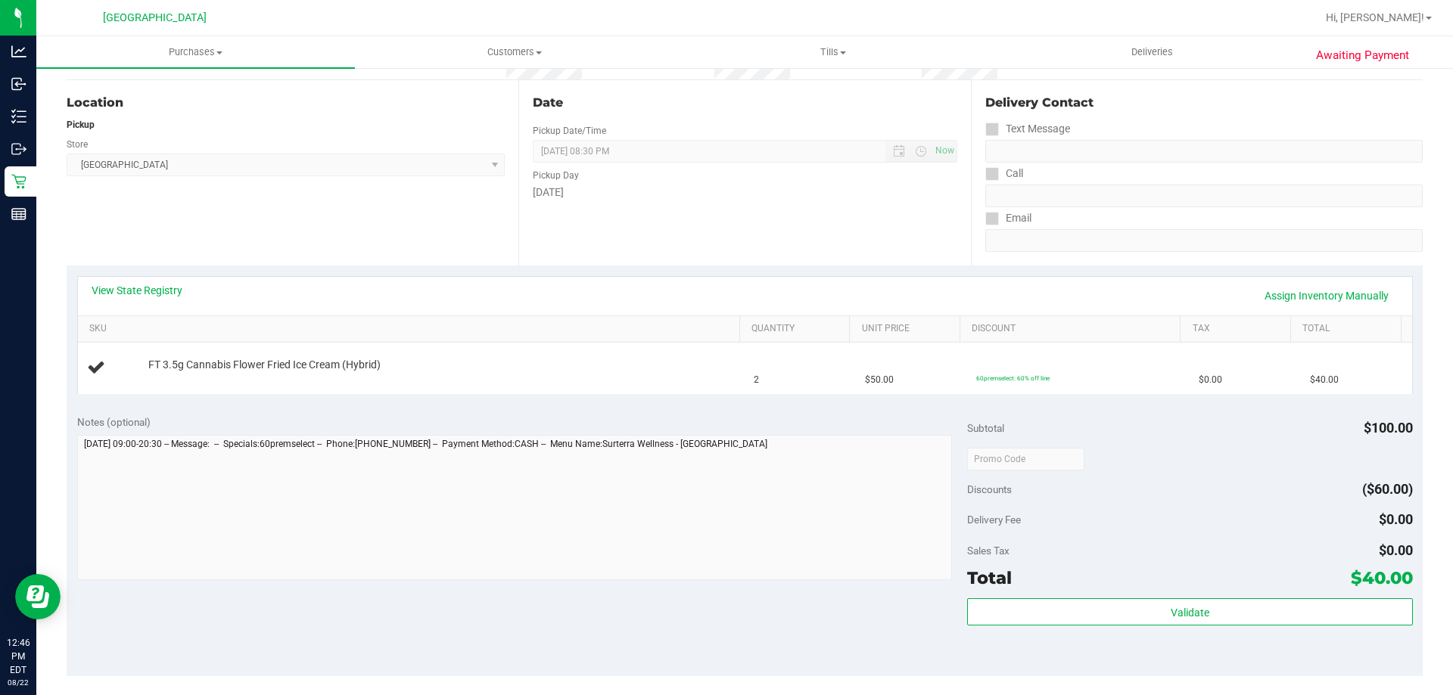
scroll to position [303, 0]
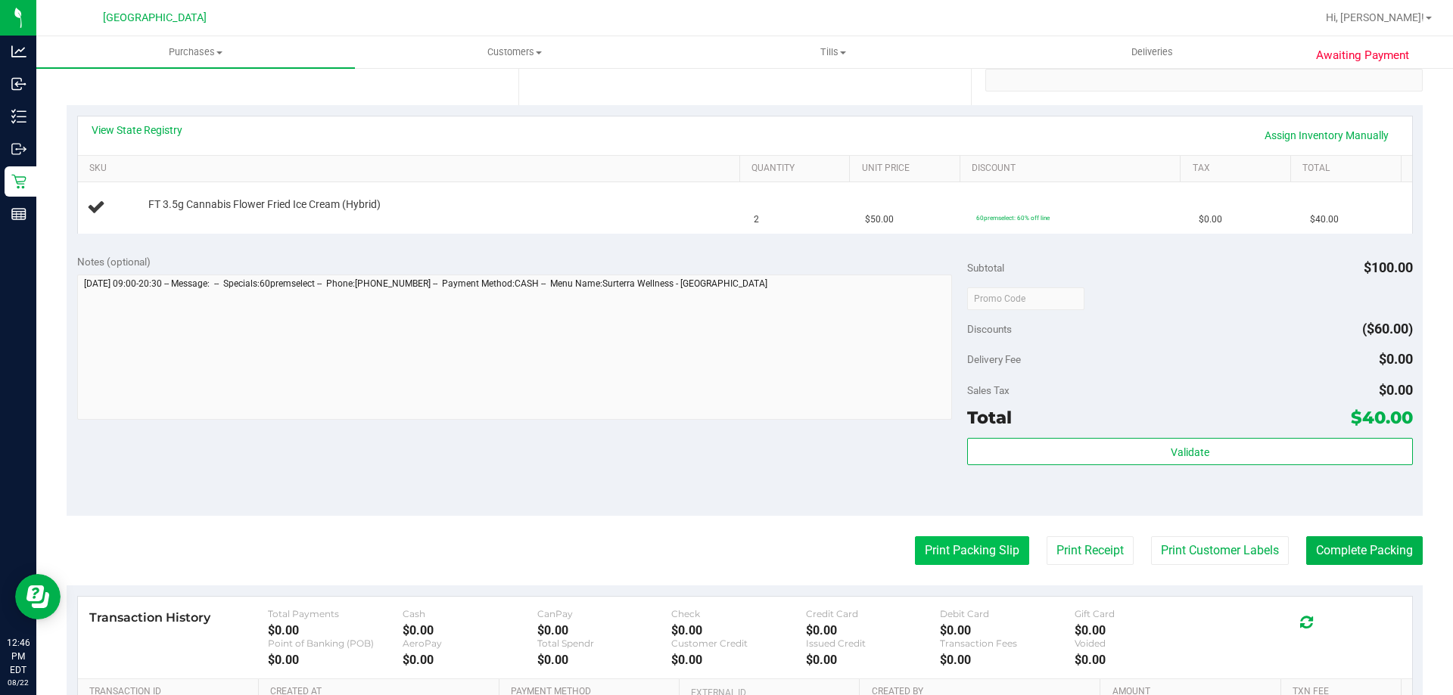
click at [915, 564] on button "Print Packing Slip" at bounding box center [972, 550] width 114 height 29
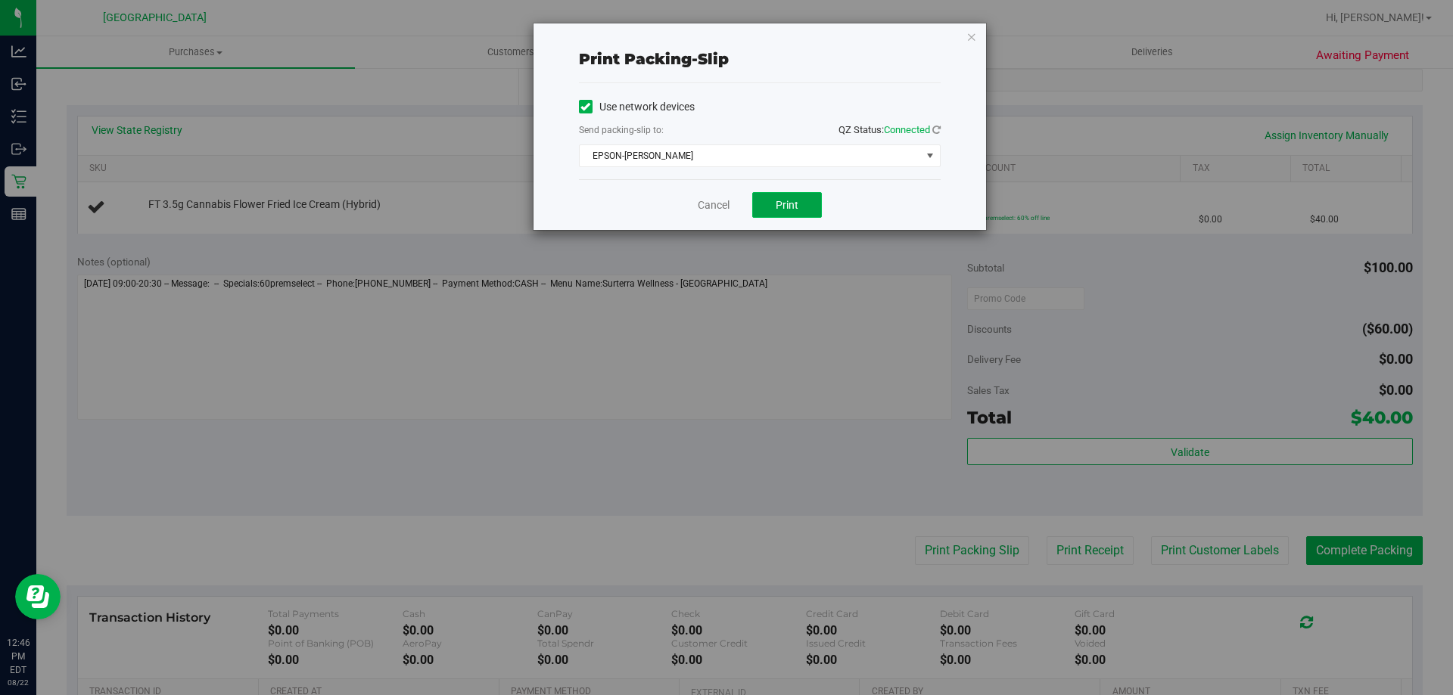
click at [803, 201] on button "Print" at bounding box center [787, 205] width 70 height 26
click at [971, 37] on icon "button" at bounding box center [971, 36] width 11 height 18
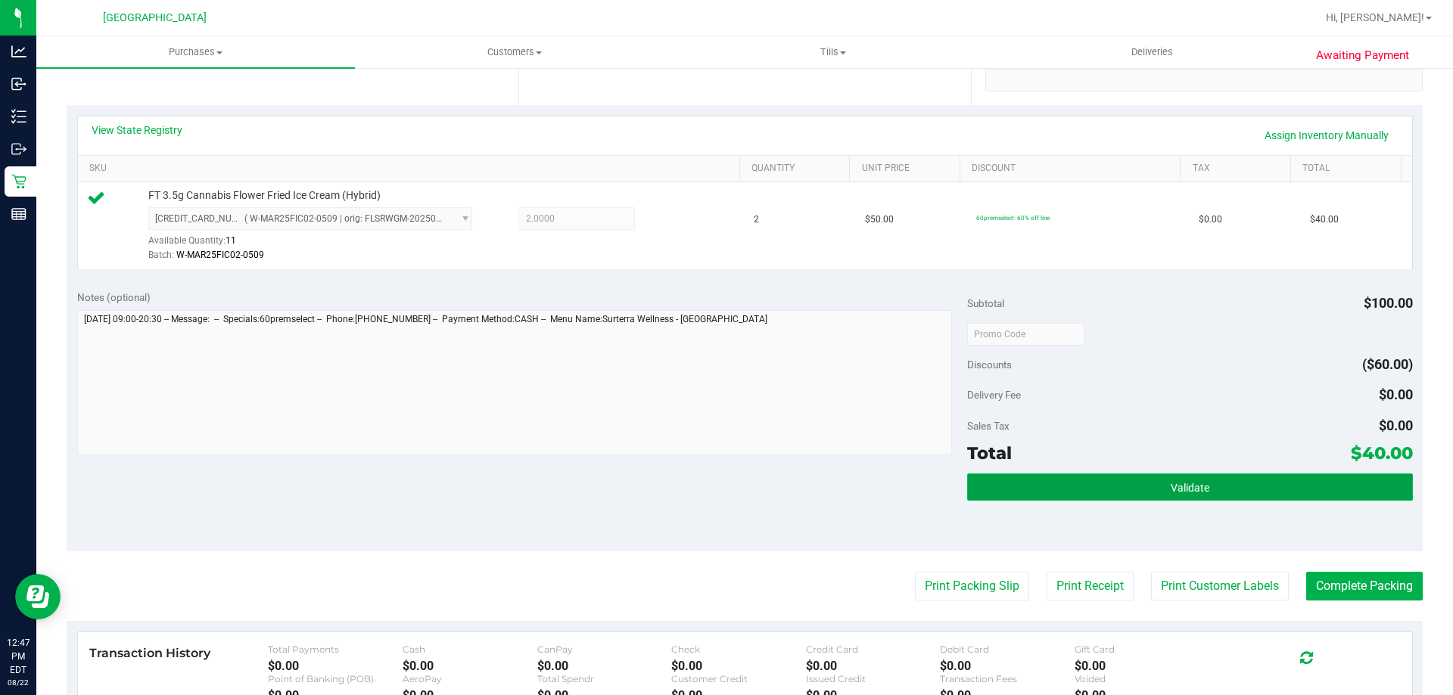
click at [1095, 489] on button "Validate" at bounding box center [1189, 487] width 445 height 27
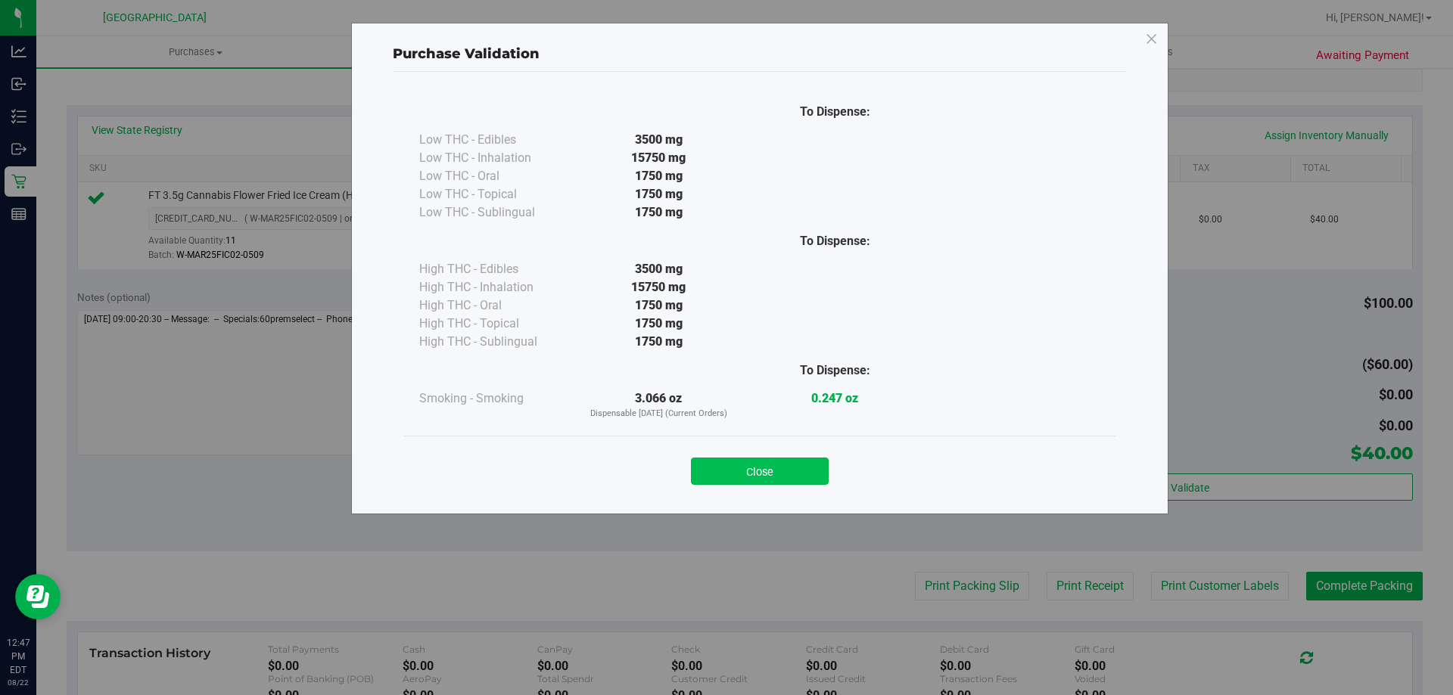
click at [798, 473] on button "Close" at bounding box center [760, 471] width 138 height 27
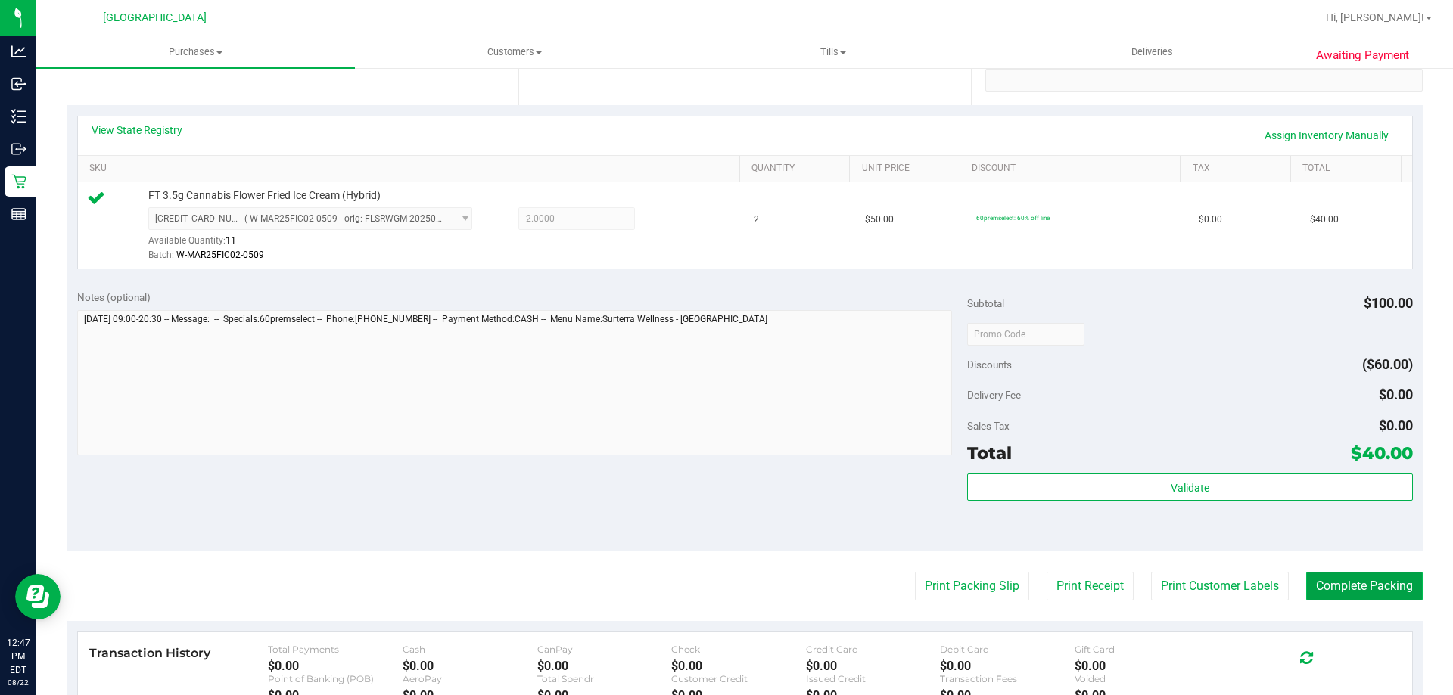
click at [1382, 585] on button "Complete Packing" at bounding box center [1364, 586] width 117 height 29
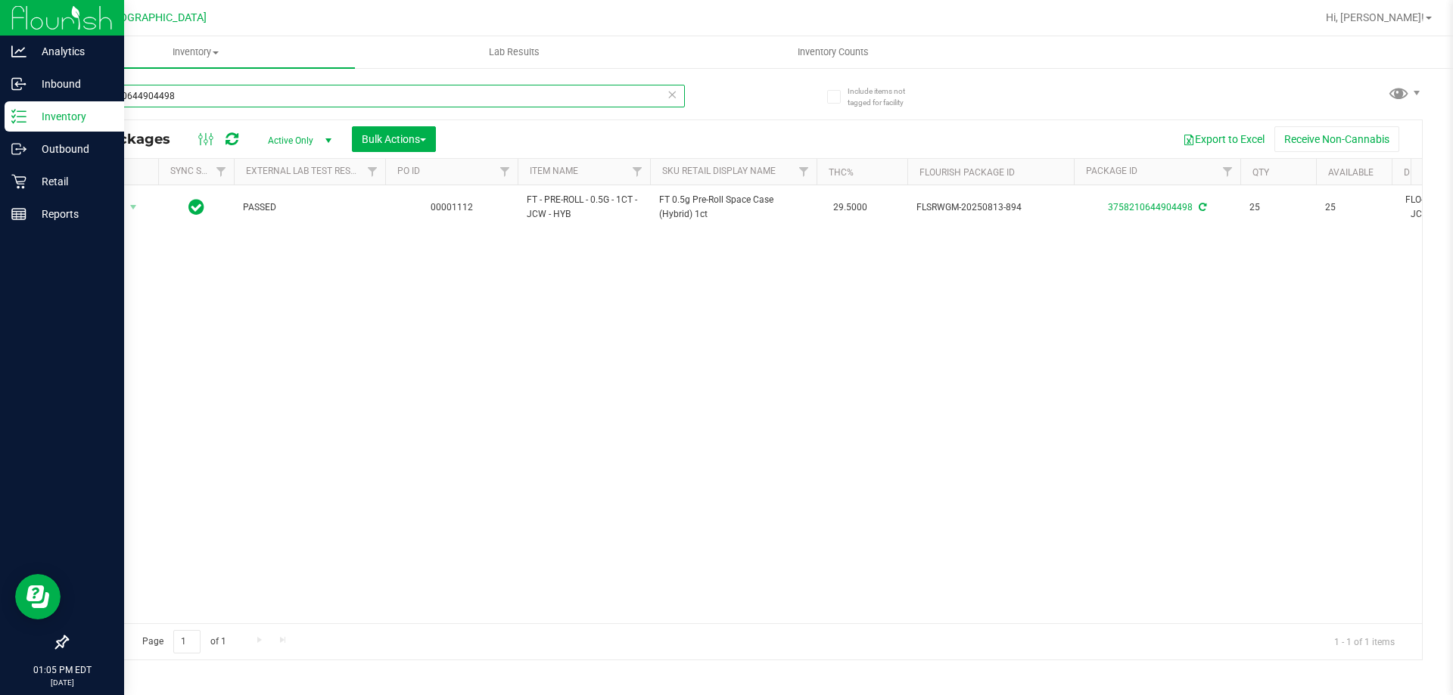
drag, startPoint x: 267, startPoint y: 97, endPoint x: 0, endPoint y: 111, distance: 267.5
click at [0, 111] on div "Analytics Inbound Inventory Outbound Retail Reports 01:05 PM EDT 08/22/2025 08/…" at bounding box center [726, 347] width 1453 height 695
type input "f"
drag, startPoint x: 184, startPoint y: 98, endPoint x: 0, endPoint y: 98, distance: 183.9
click at [0, 98] on div "Analytics Inbound Inventory Outbound Retail Reports 01:05 PM EDT 08/22/2025 08/…" at bounding box center [726, 347] width 1453 height 695
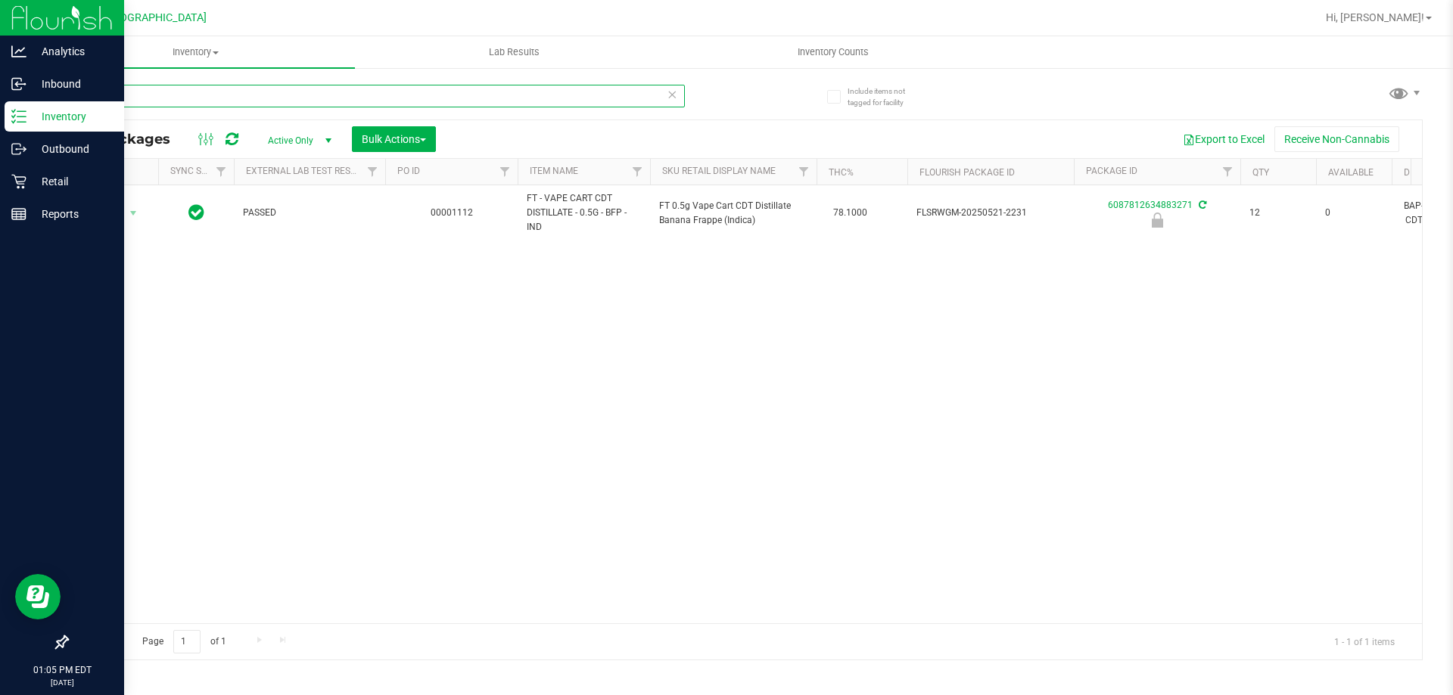
type input "bfp"
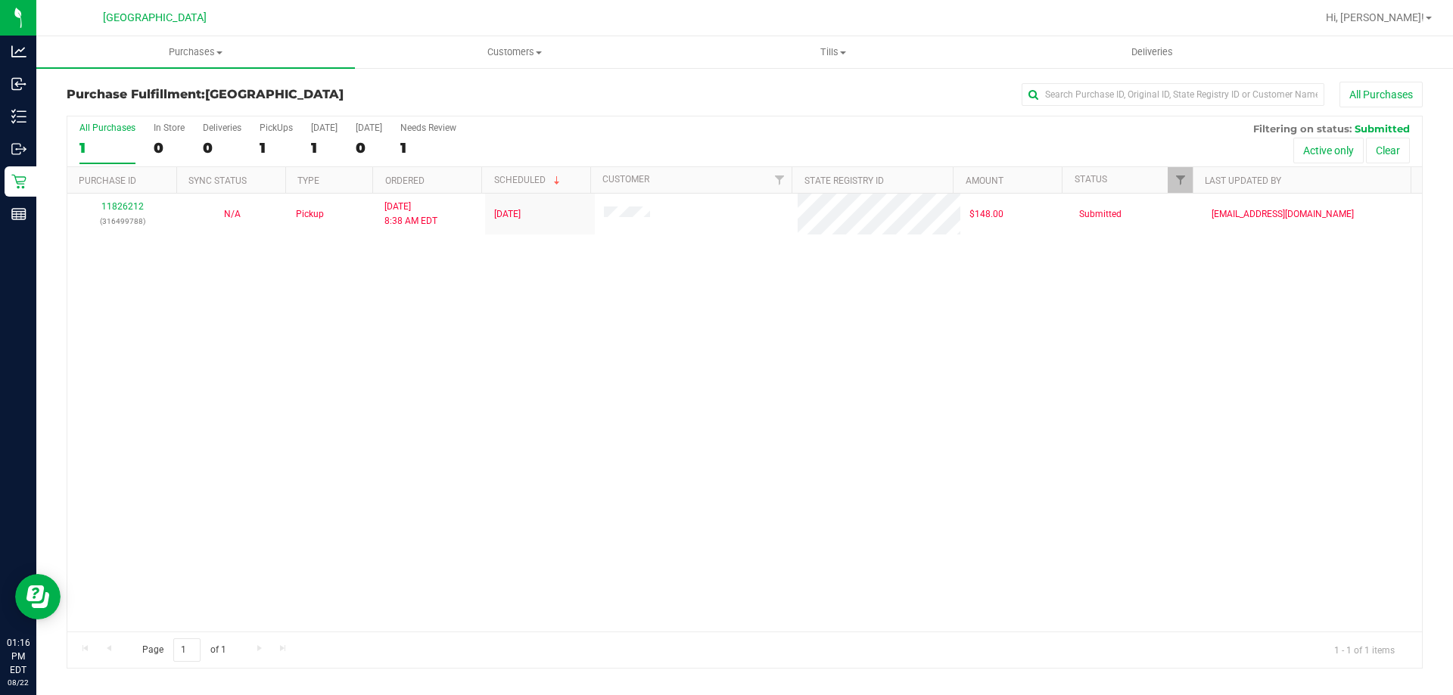
click at [313, 352] on div "11826212 (316499788) N/A Pickup [DATE] 8:38 AM EDT 8/22/2025 $148.00 Submitted …" at bounding box center [744, 413] width 1354 height 438
click at [549, 445] on div "11826212 (316499788) N/A Pickup 8/22/2025 8:38 AM EDT 8/22/2025 $148.00 Submitt…" at bounding box center [744, 413] width 1354 height 438
click at [555, 482] on div "11826212 (316499788) N/A Pickup 8/22/2025 8:38 AM EDT 8/22/2025 $148.00 Submitt…" at bounding box center [744, 413] width 1354 height 438
click at [494, 342] on div "11826212 (316499788) N/A Pickup 8/22/2025 8:38 AM EDT 8/22/2025 $148.00 Submitt…" at bounding box center [744, 413] width 1354 height 438
click at [434, 319] on div "11826212 (316499788) N/A Pickup [DATE] 8:38 AM EDT 8/22/2025 $148.00 Submitted …" at bounding box center [744, 413] width 1354 height 438
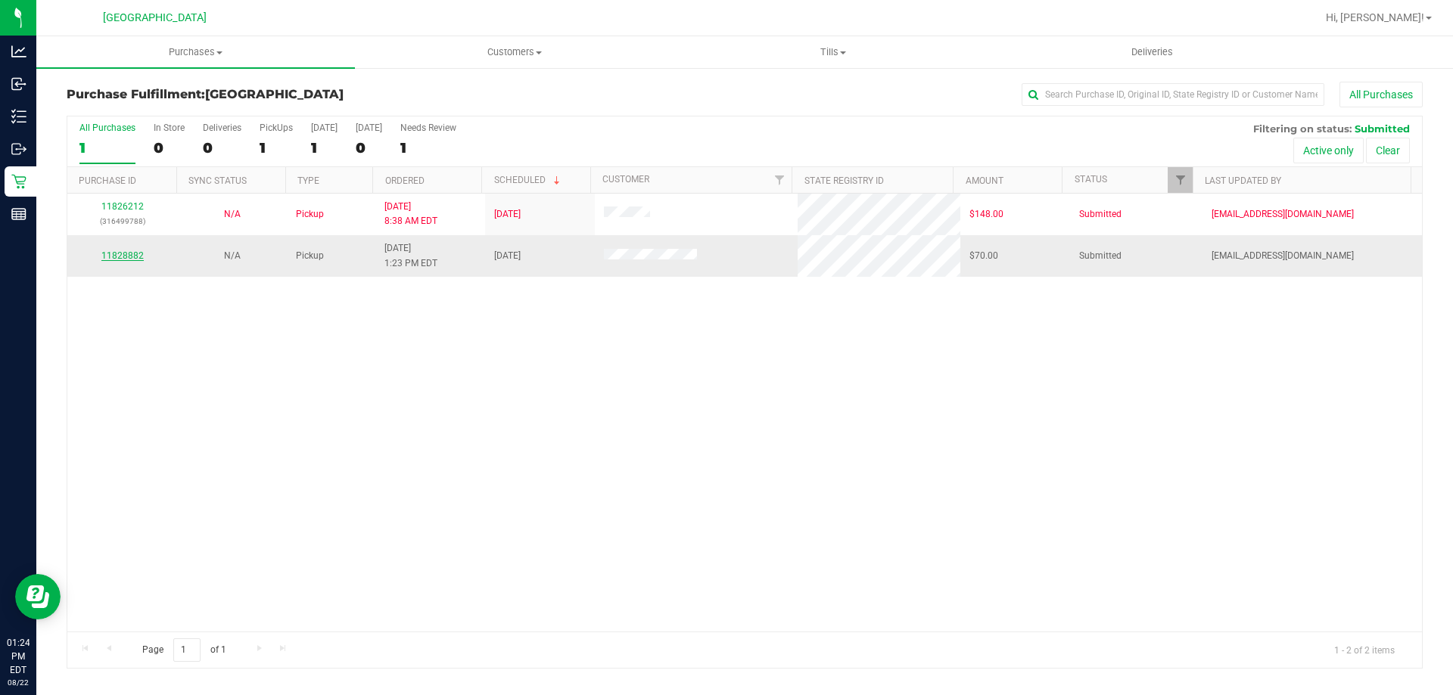
click at [129, 253] on link "11828882" at bounding box center [122, 255] width 42 height 11
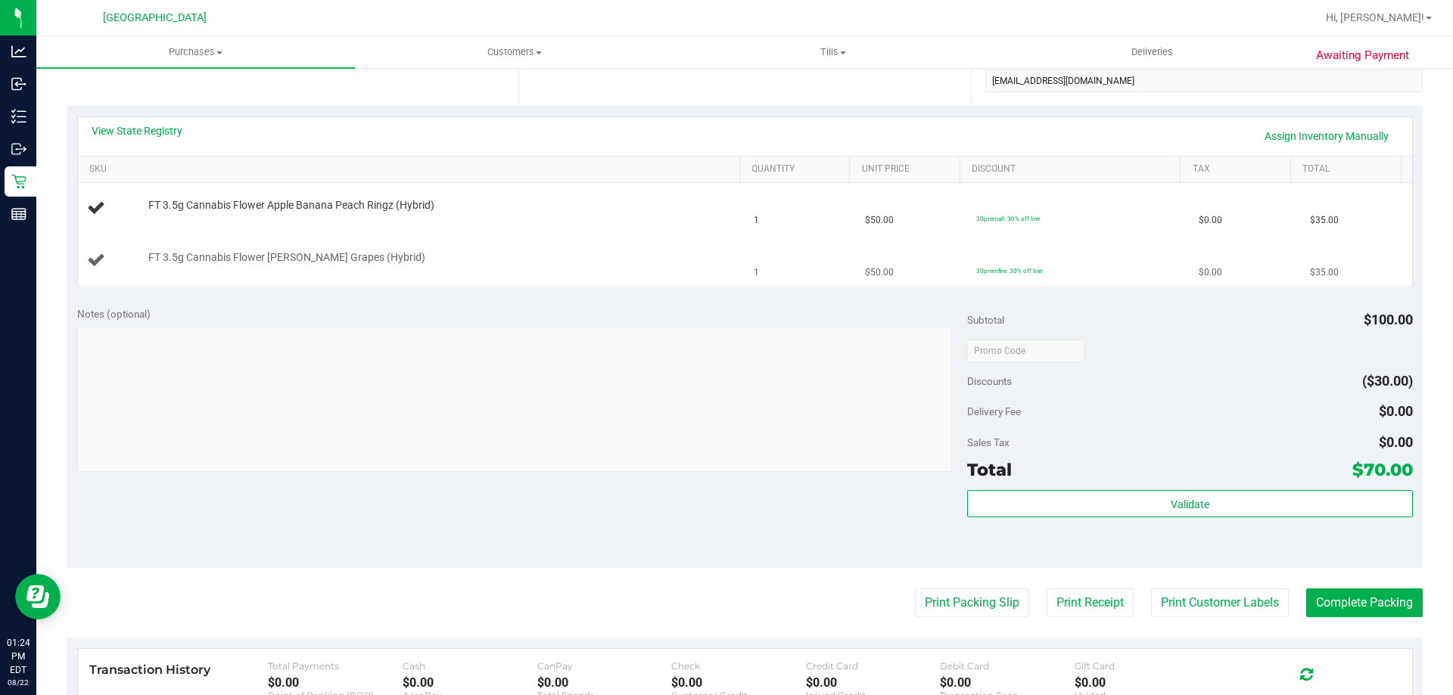
scroll to position [303, 0]
click at [173, 125] on link "View State Registry" at bounding box center [137, 130] width 91 height 15
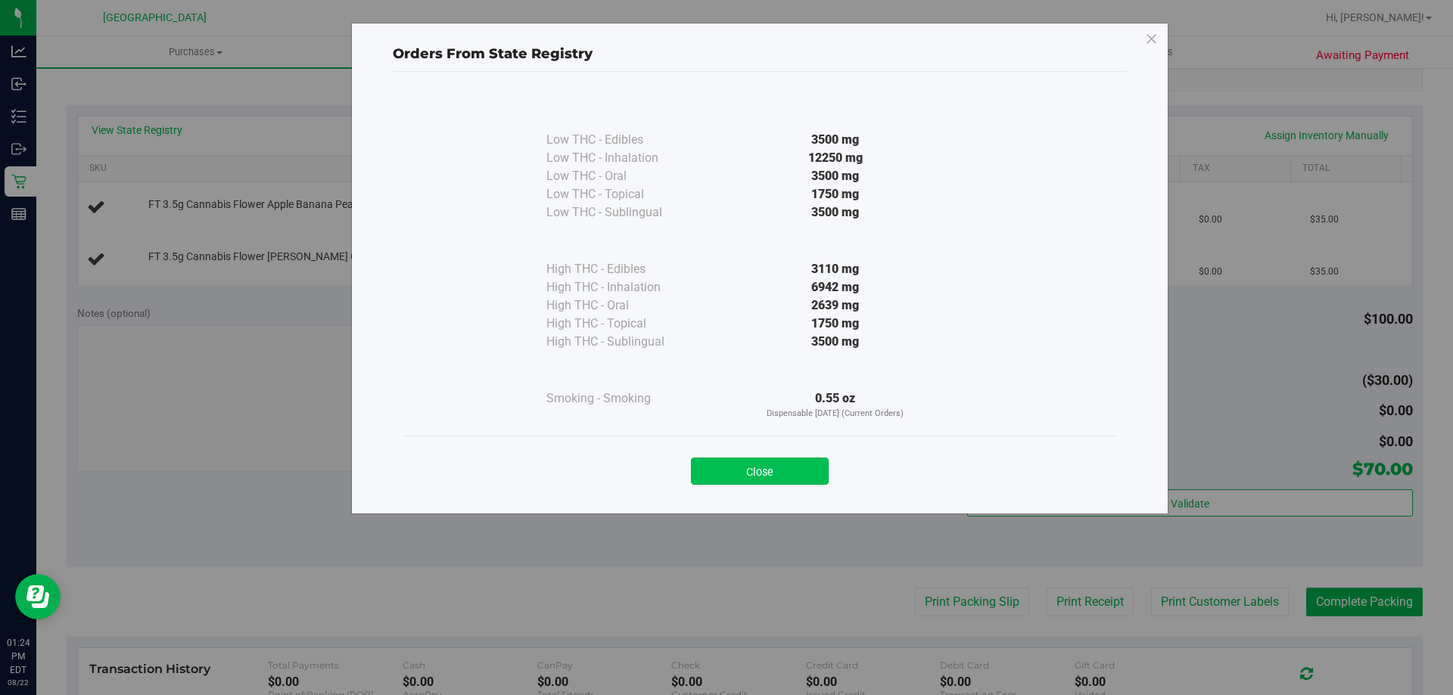
click at [782, 471] on button "Close" at bounding box center [760, 471] width 138 height 27
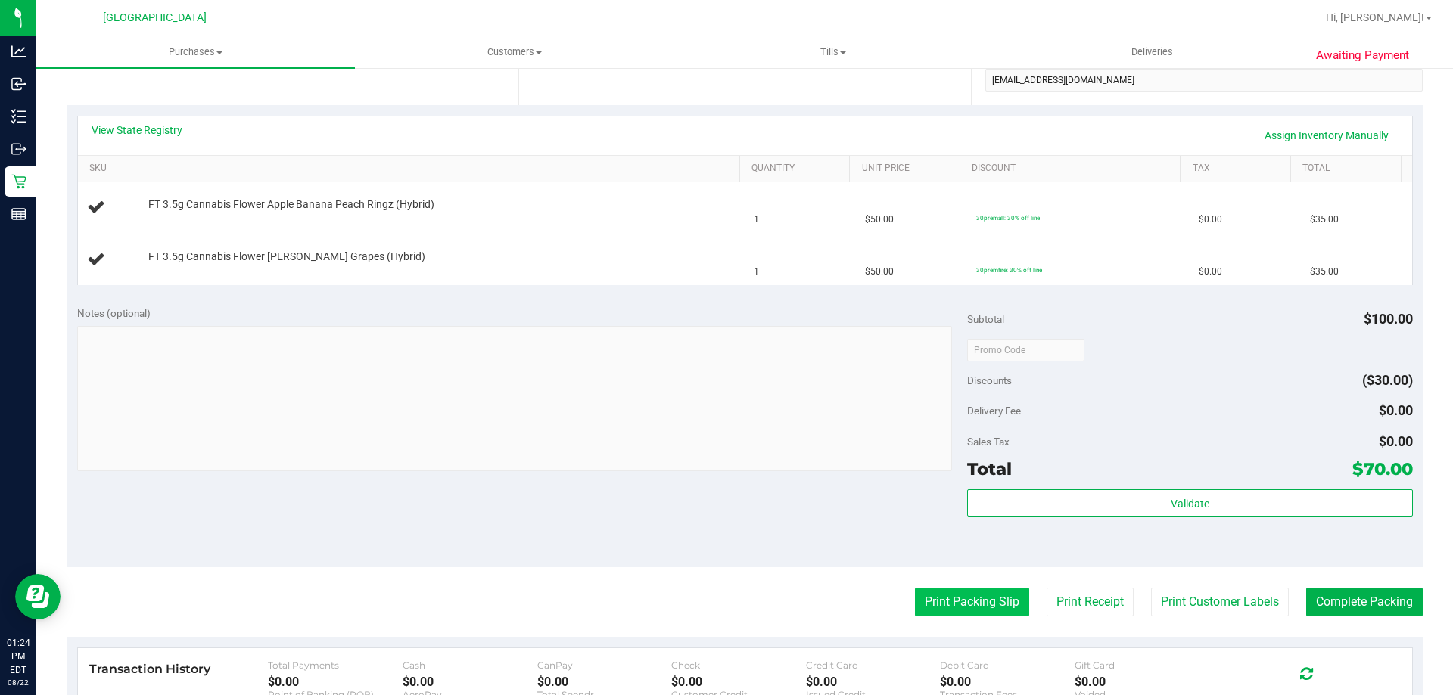
click at [964, 604] on button "Print Packing Slip" at bounding box center [972, 602] width 114 height 29
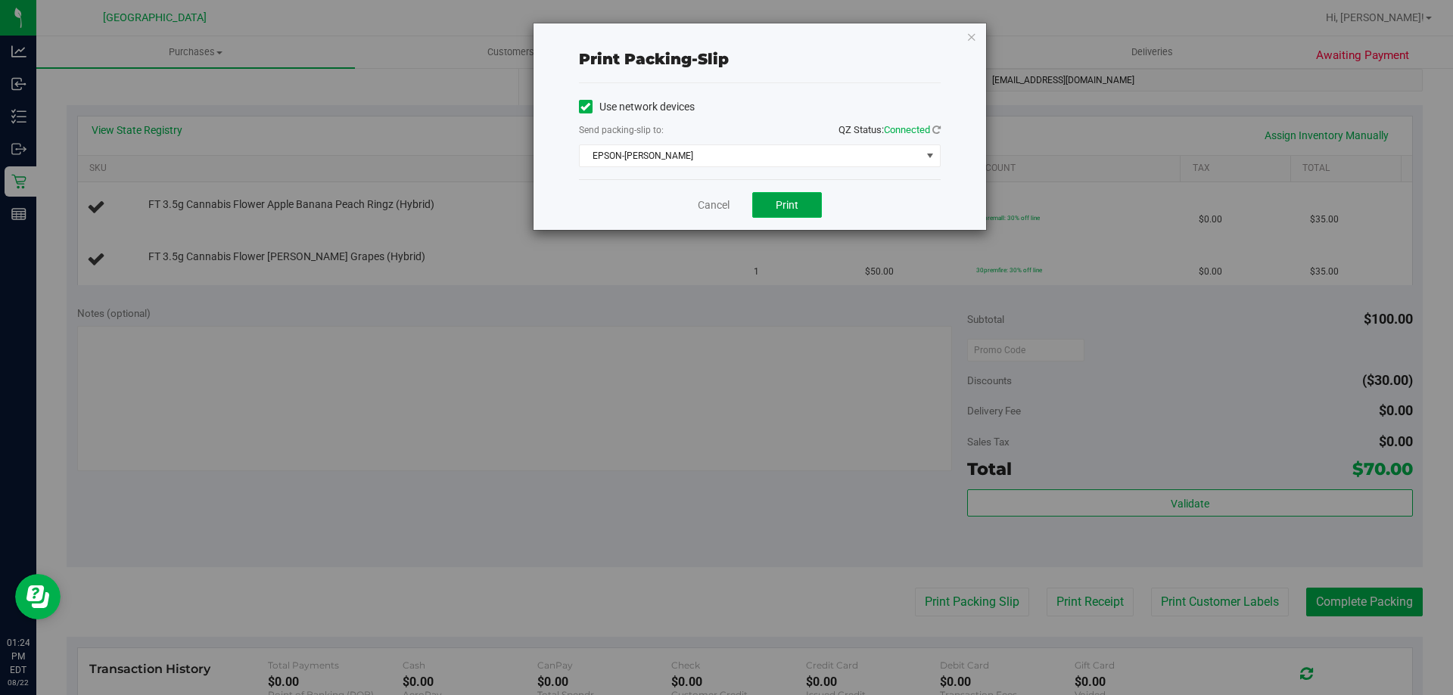
click at [756, 194] on button "Print" at bounding box center [787, 205] width 70 height 26
click at [972, 36] on icon "button" at bounding box center [971, 36] width 11 height 18
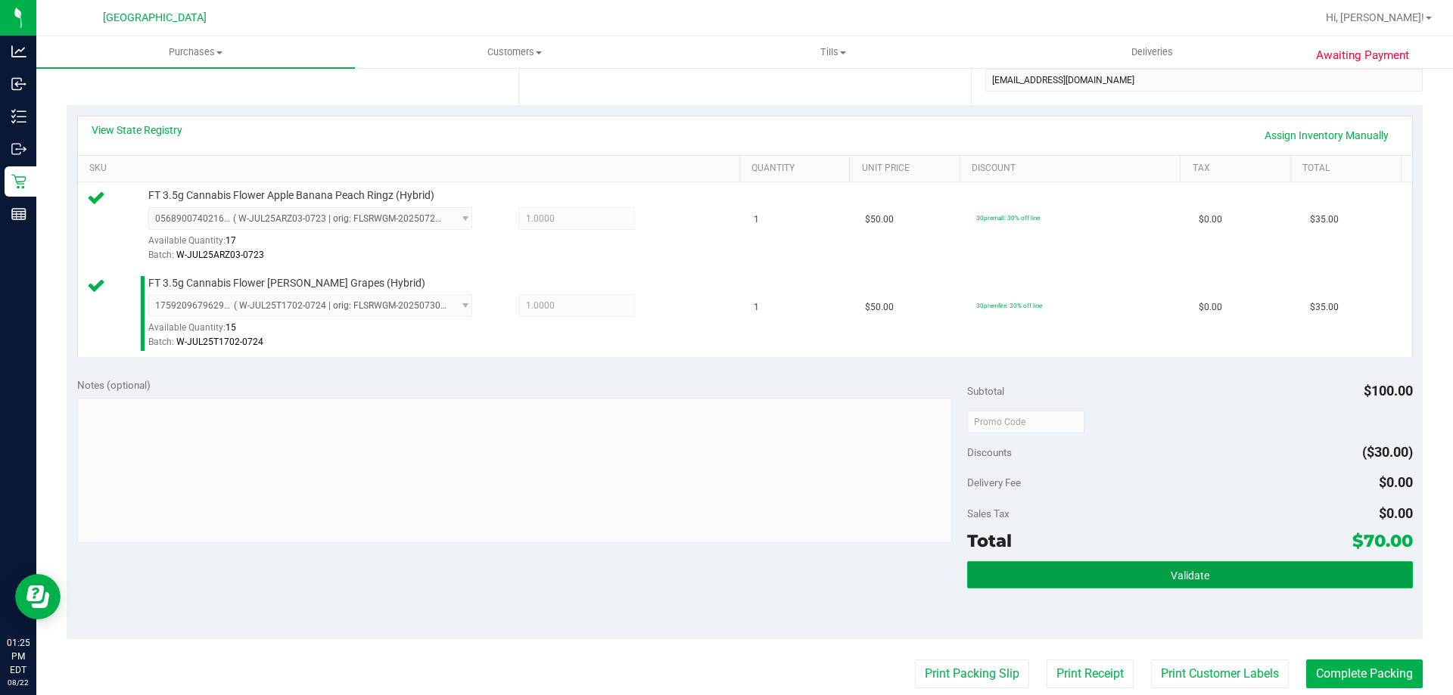
click at [1319, 582] on button "Validate" at bounding box center [1189, 574] width 445 height 27
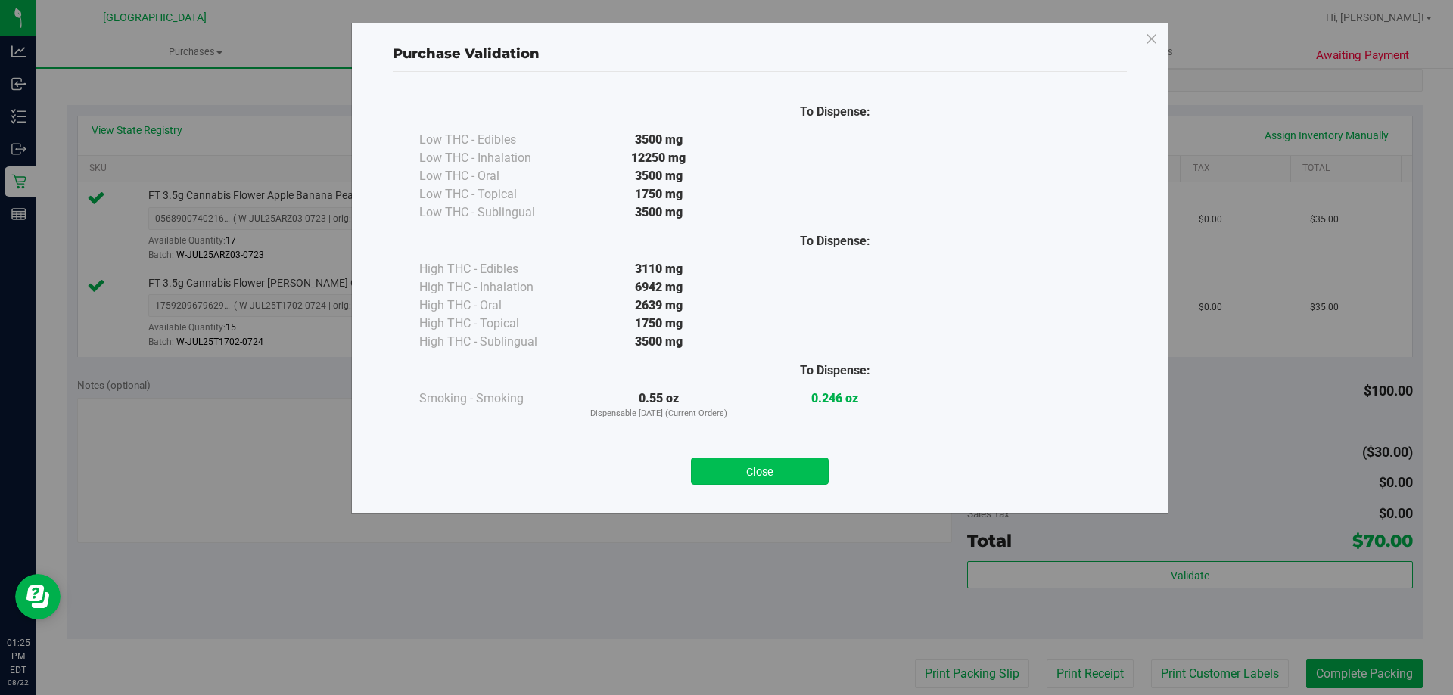
click at [768, 472] on button "Close" at bounding box center [760, 471] width 138 height 27
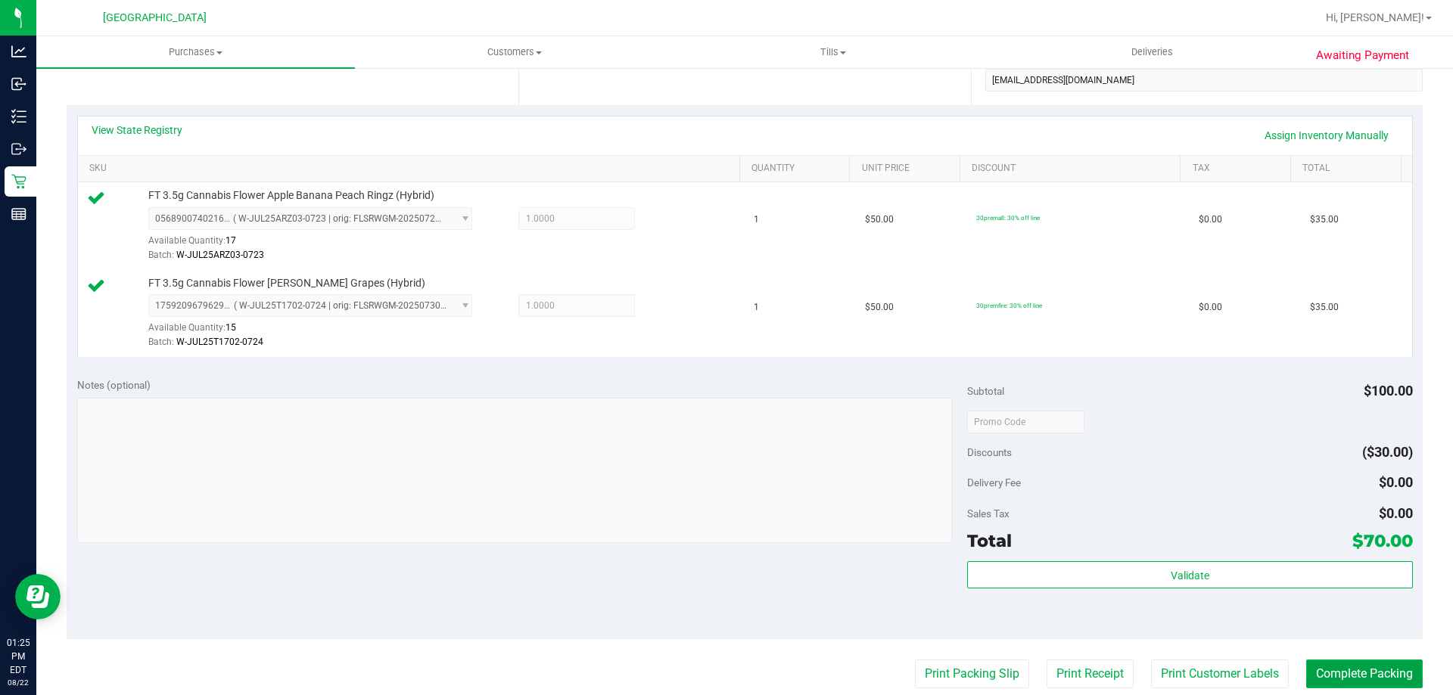
click at [1392, 679] on button "Complete Packing" at bounding box center [1364, 674] width 117 height 29
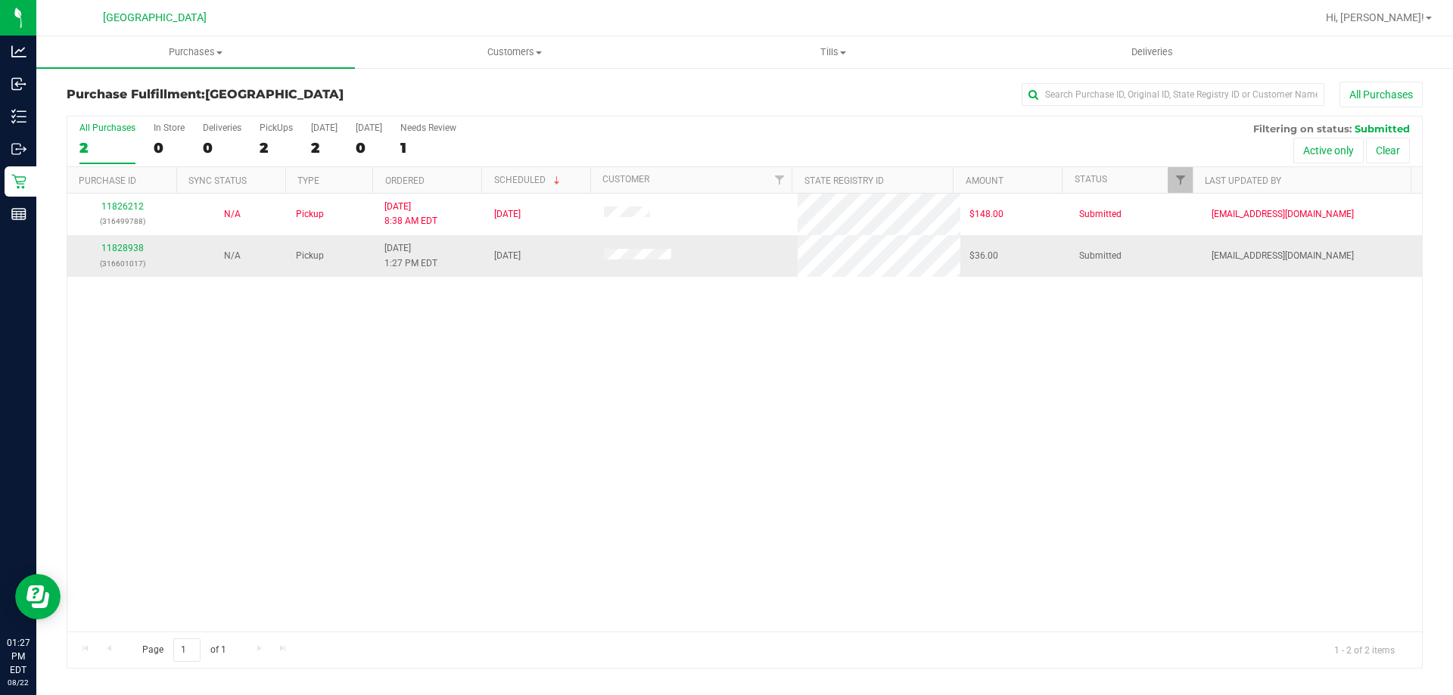
click at [123, 241] on div "11828938 (316601017)" at bounding box center [122, 255] width 92 height 29
click at [124, 247] on link "11828938" at bounding box center [122, 248] width 42 height 11
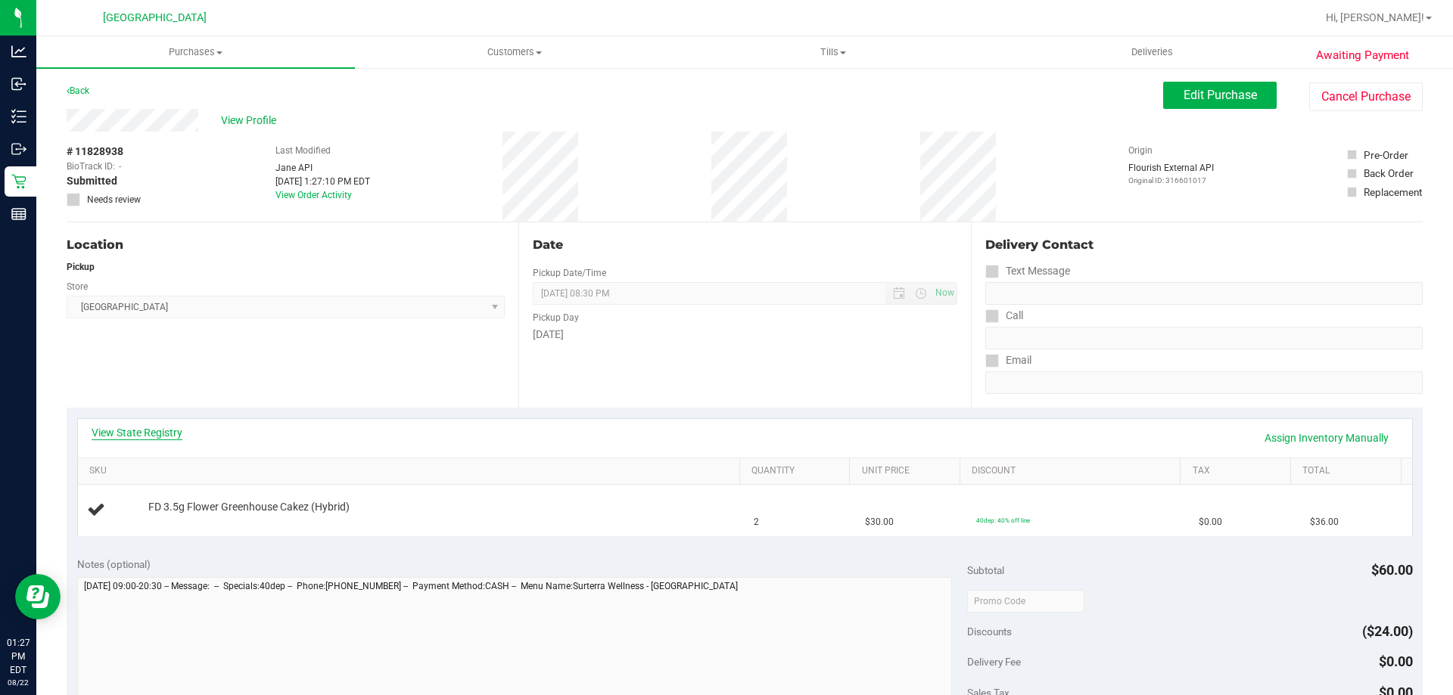
click at [166, 429] on link "View State Registry" at bounding box center [137, 432] width 91 height 15
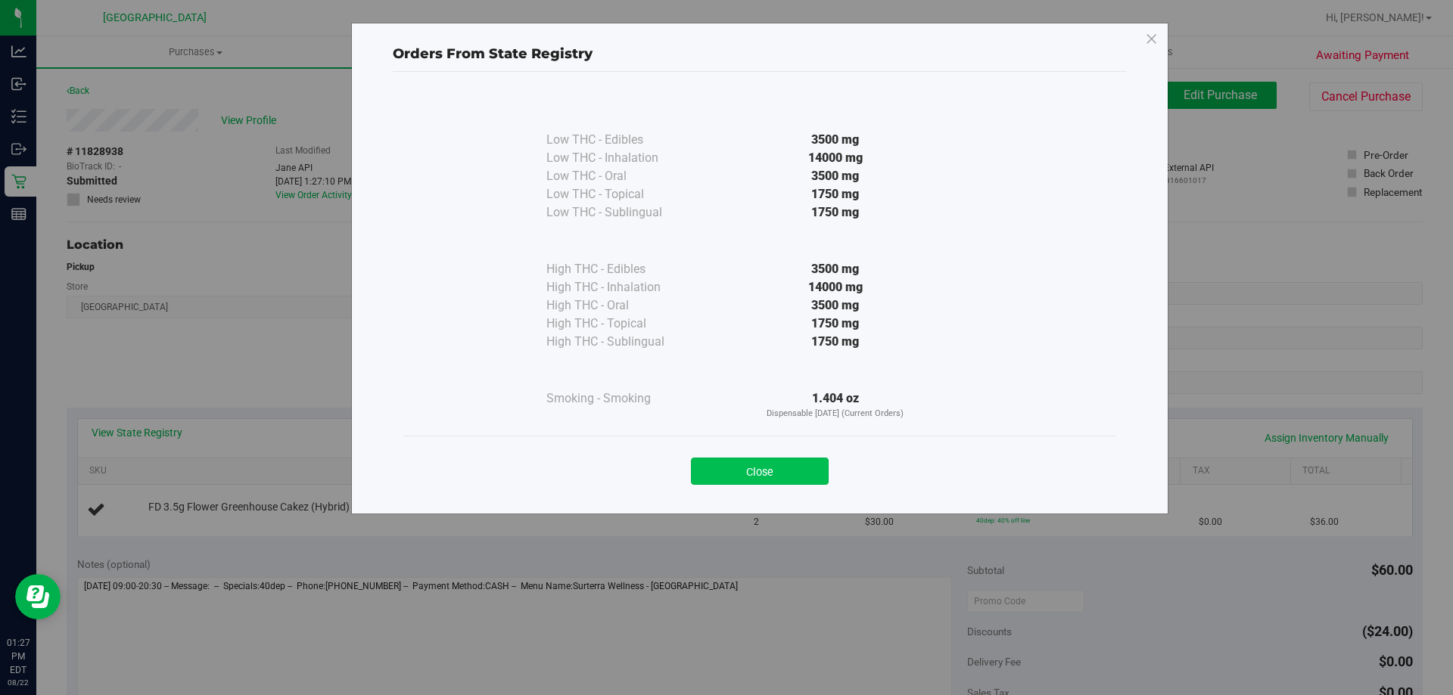
click at [805, 477] on button "Close" at bounding box center [760, 471] width 138 height 27
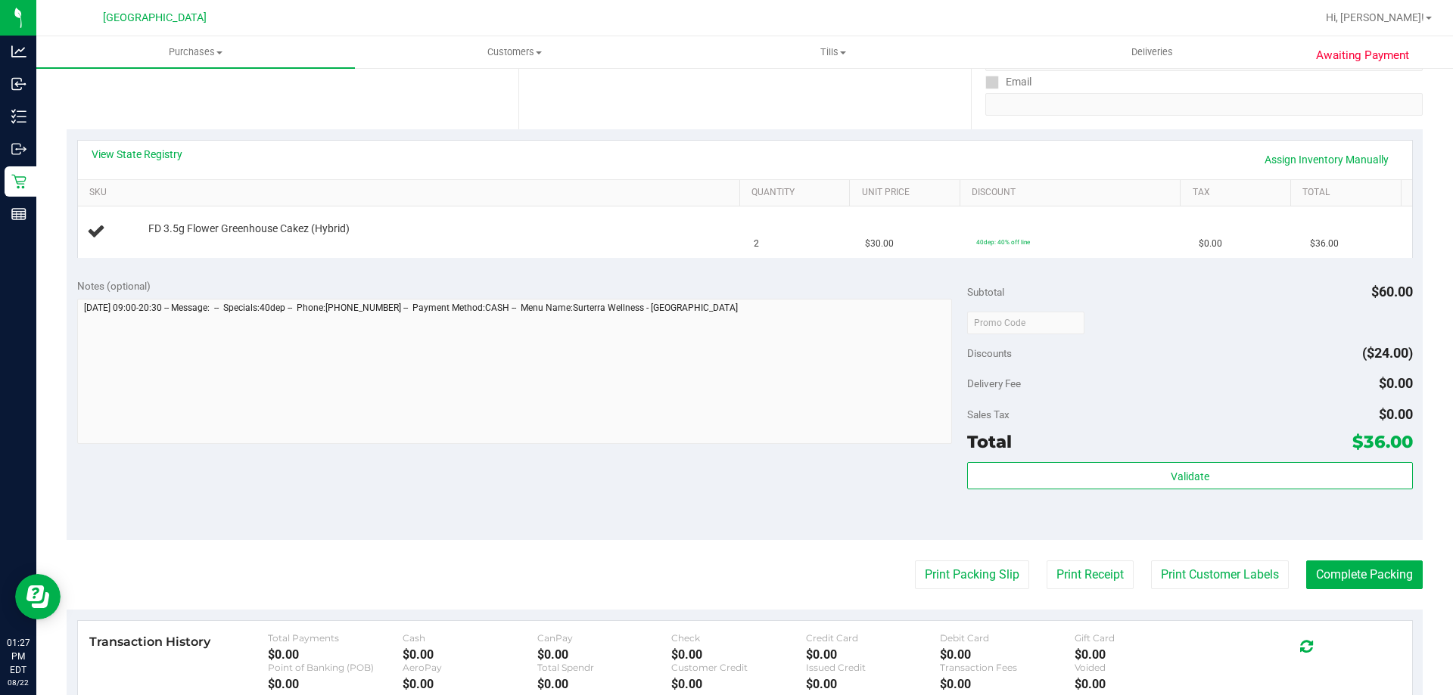
scroll to position [303, 0]
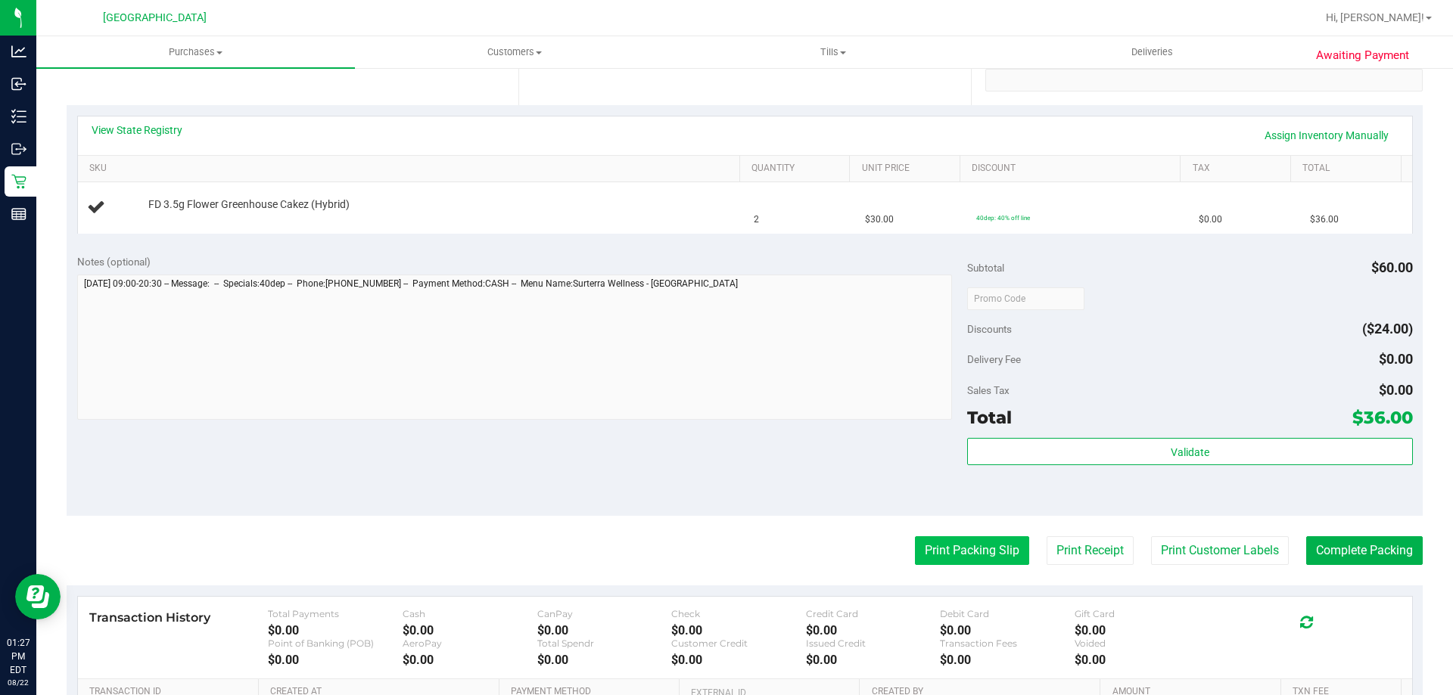
click at [926, 539] on button "Print Packing Slip" at bounding box center [972, 550] width 114 height 29
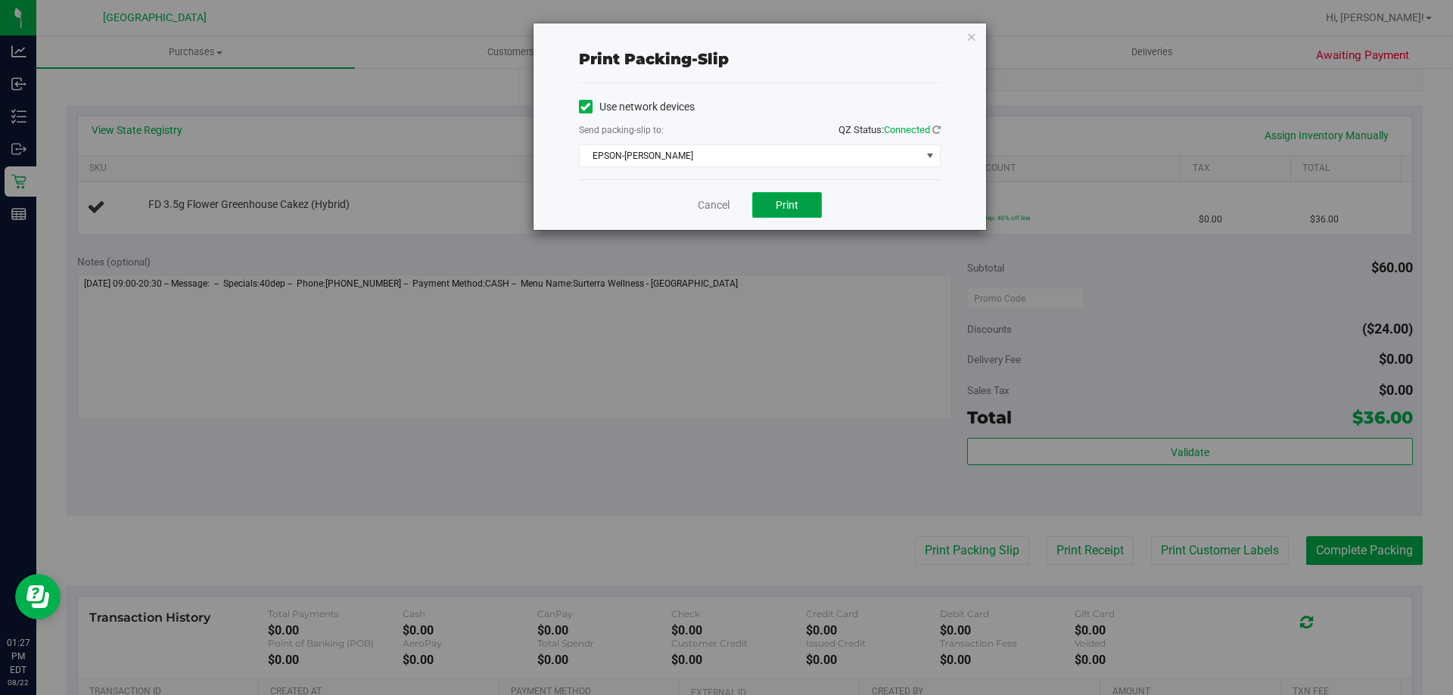
click at [752, 200] on button "Print" at bounding box center [787, 205] width 70 height 26
click at [969, 36] on icon "button" at bounding box center [971, 36] width 11 height 18
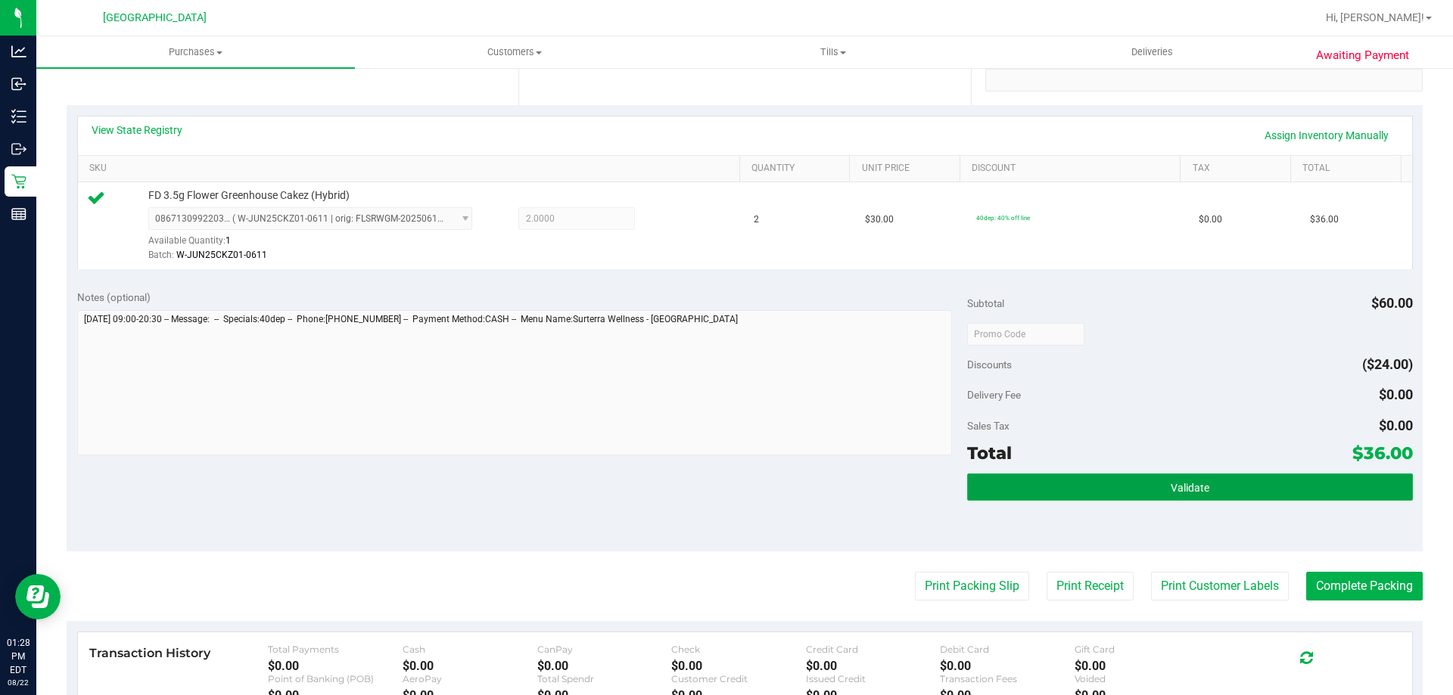
click at [1256, 482] on button "Validate" at bounding box center [1189, 487] width 445 height 27
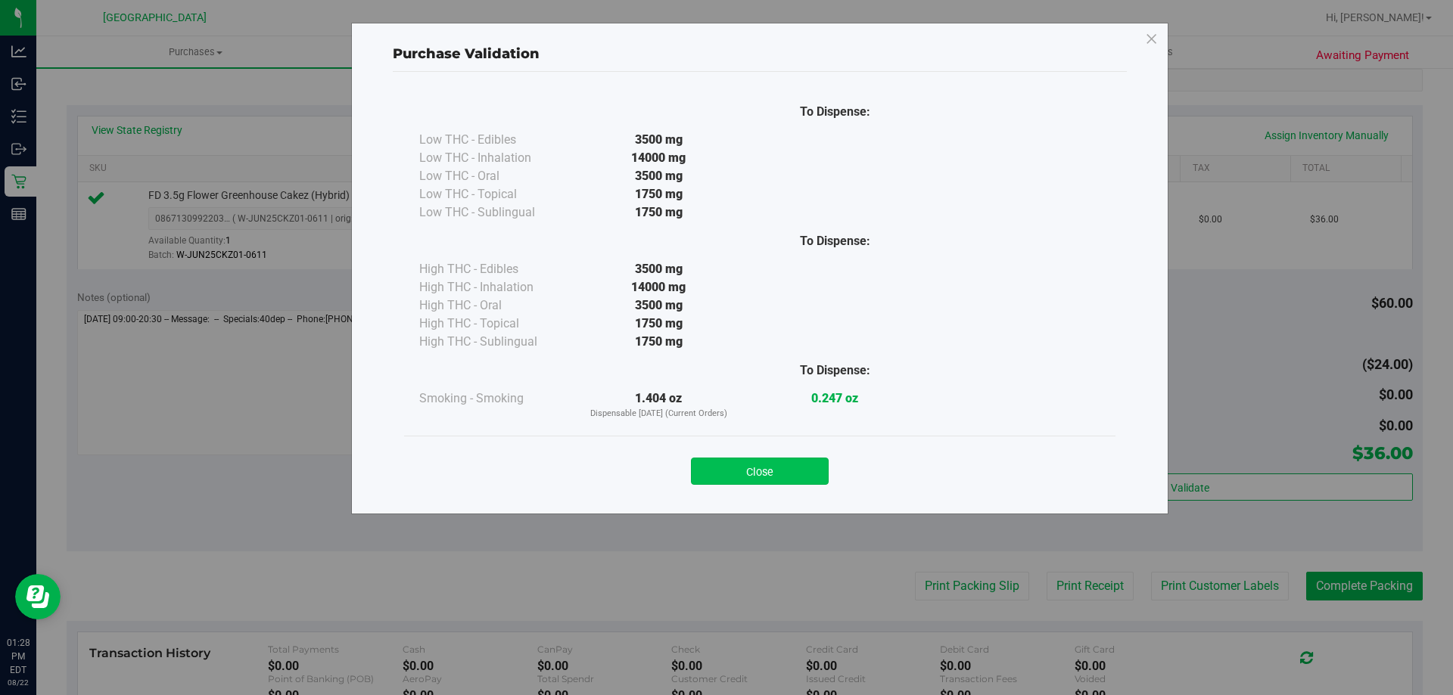
click at [765, 465] on button "Close" at bounding box center [760, 471] width 138 height 27
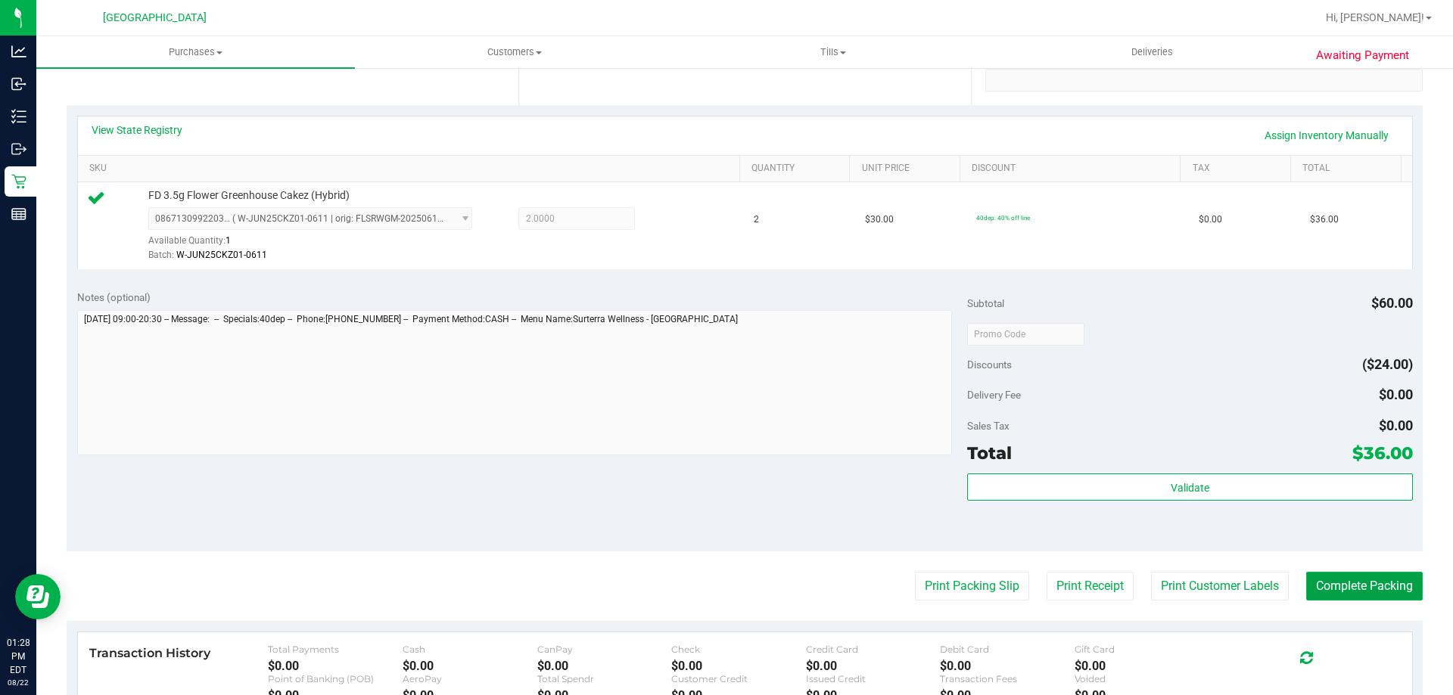
click at [1377, 583] on button "Complete Packing" at bounding box center [1364, 586] width 117 height 29
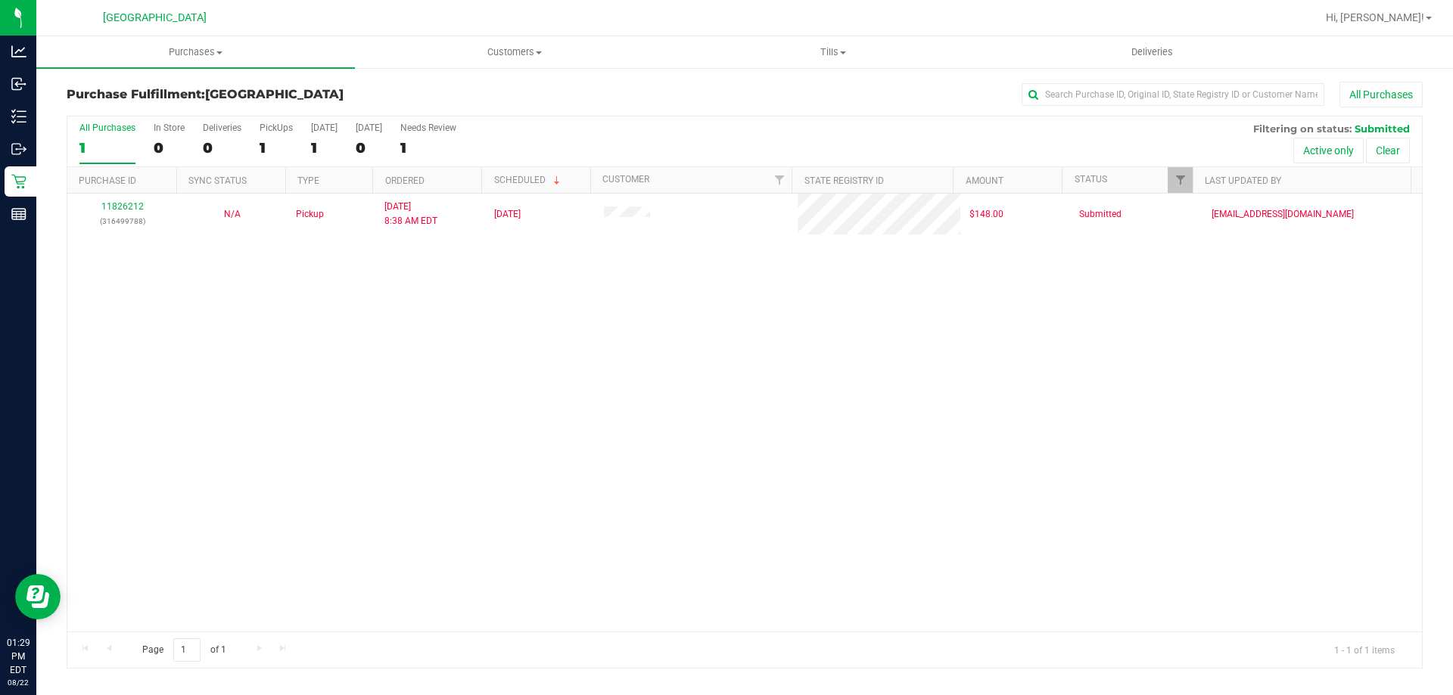
click at [436, 693] on div "Purchases Summary of purchases Fulfillment All purchases Customers All customer…" at bounding box center [744, 365] width 1417 height 659
click at [427, 347] on div "11826212 (316499788) N/A Pickup [DATE] 8:38 AM EDT 8/22/2025 $148.00 Submitted …" at bounding box center [744, 413] width 1354 height 438
